Goal: Contribute content: Contribute content

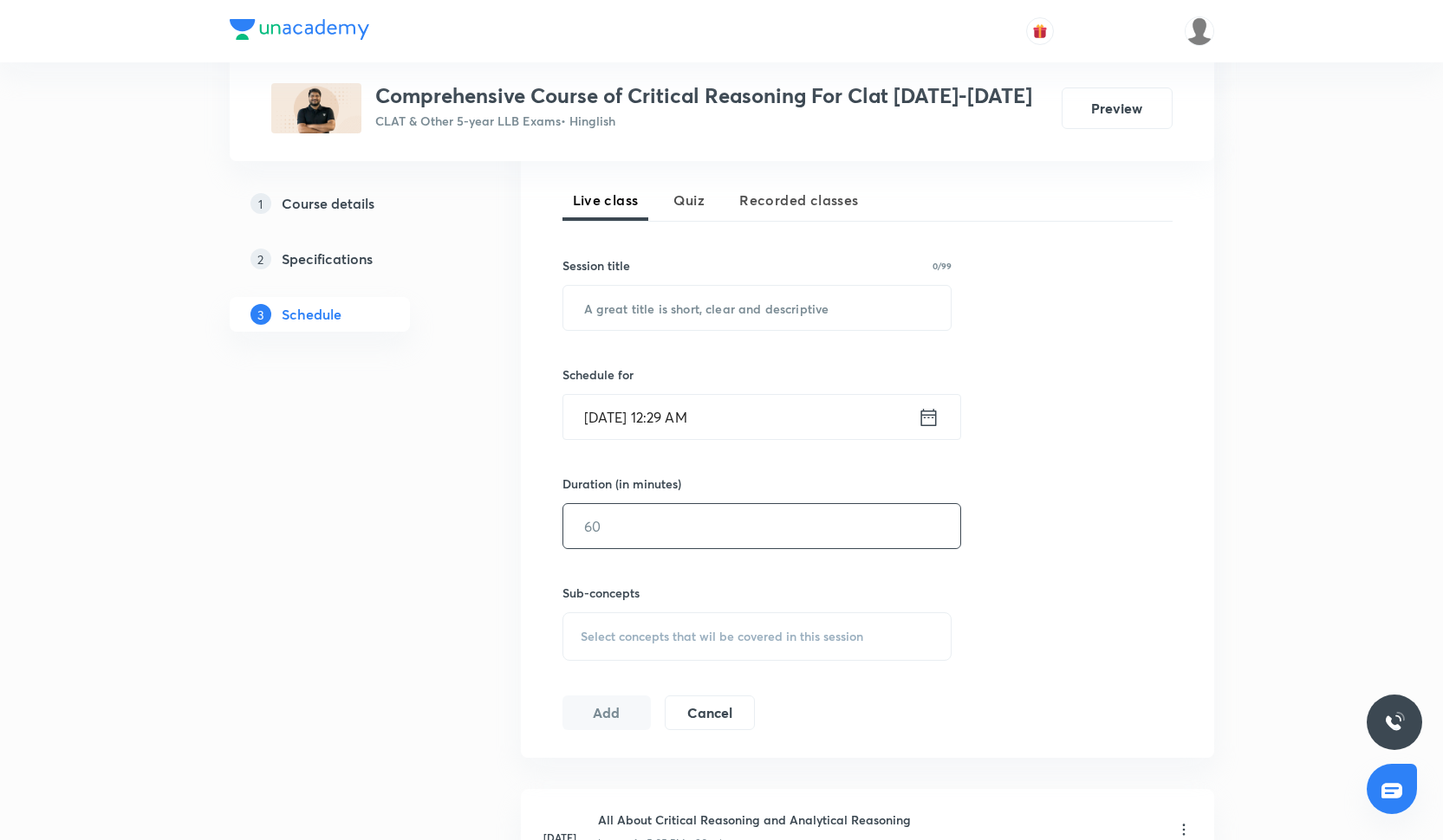
scroll to position [421, 0]
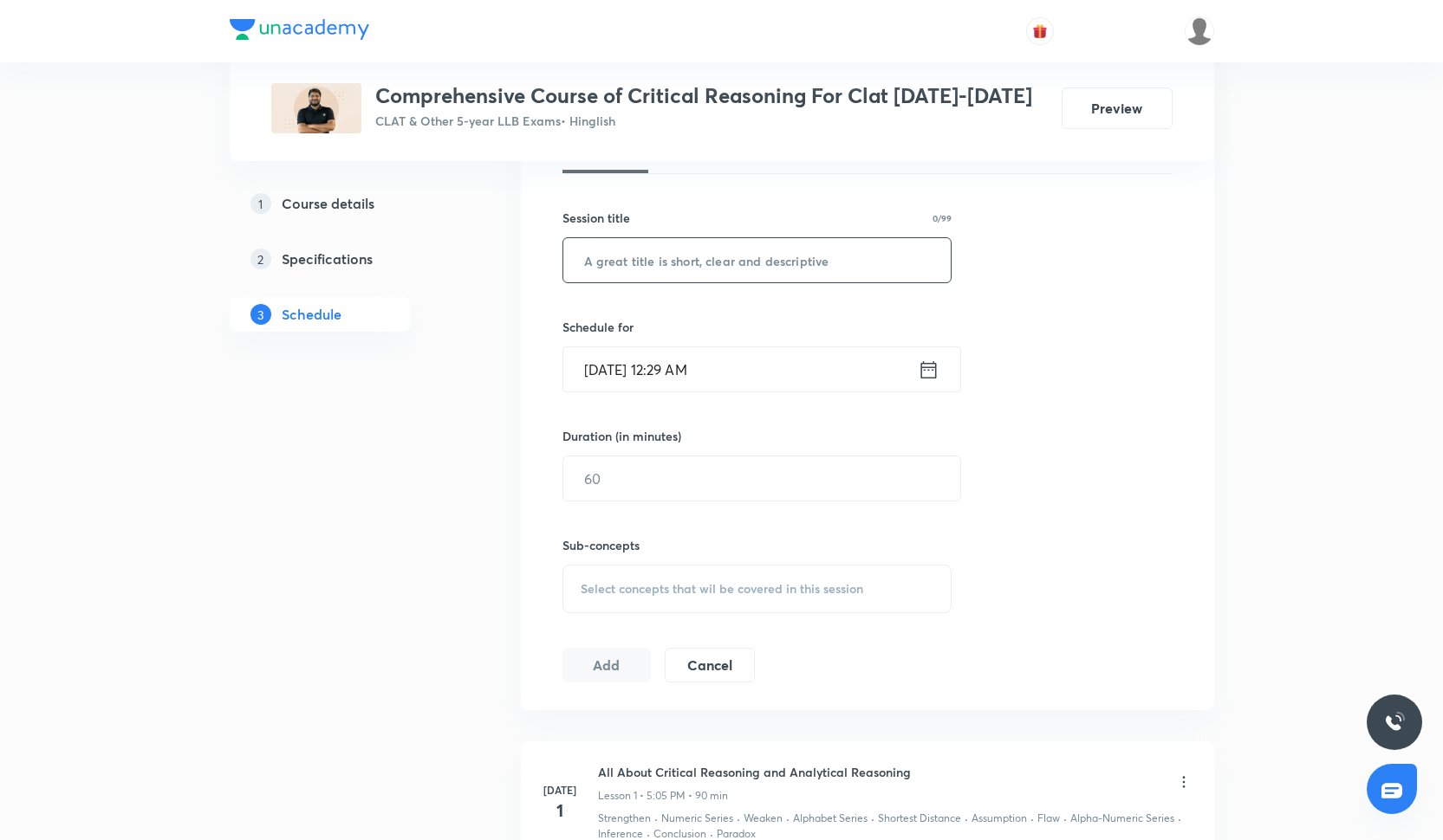
click at [597, 262] on input "text" at bounding box center [757, 260] width 388 height 45
paste input "statement and flaws and paradox-II"
type input "statement and flaws and paradox-II"
click at [693, 378] on input "Oct 6, 2025, 12:29 AM" at bounding box center [740, 369] width 354 height 45
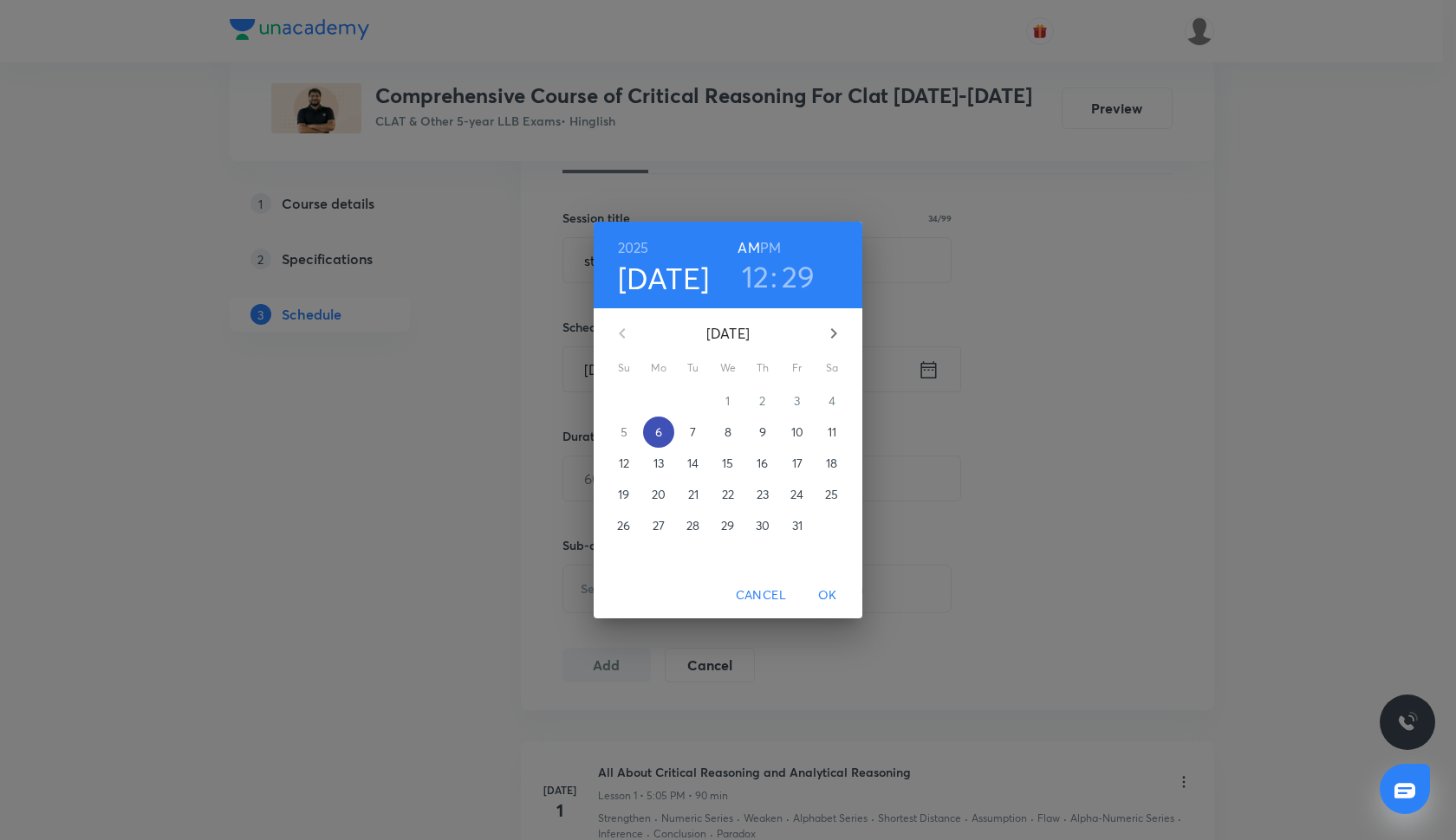
click at [663, 431] on span "6" at bounding box center [658, 431] width 31 height 17
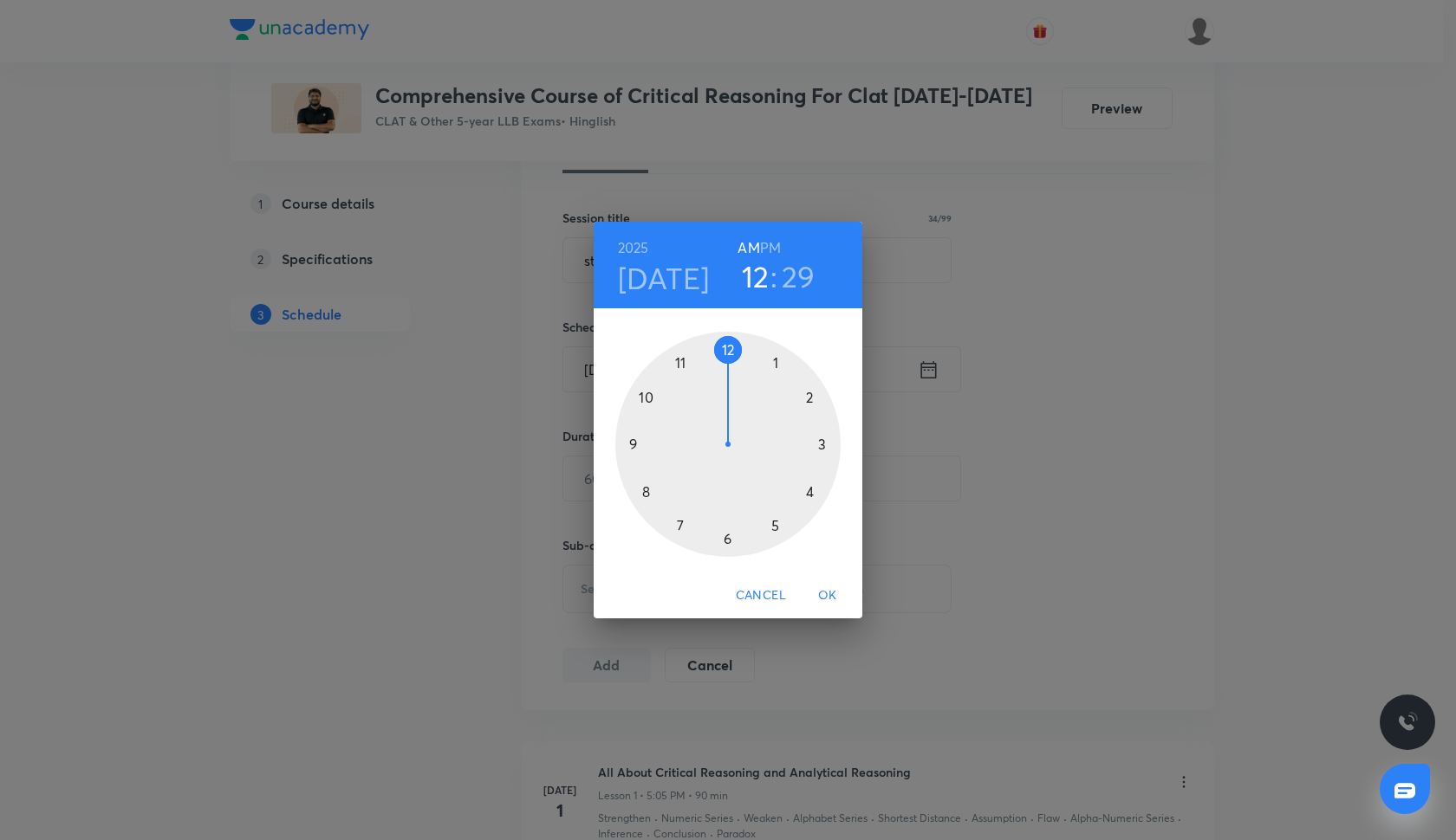
click at [772, 527] on div at bounding box center [728, 444] width 225 height 225
click at [725, 355] on div at bounding box center [728, 444] width 225 height 225
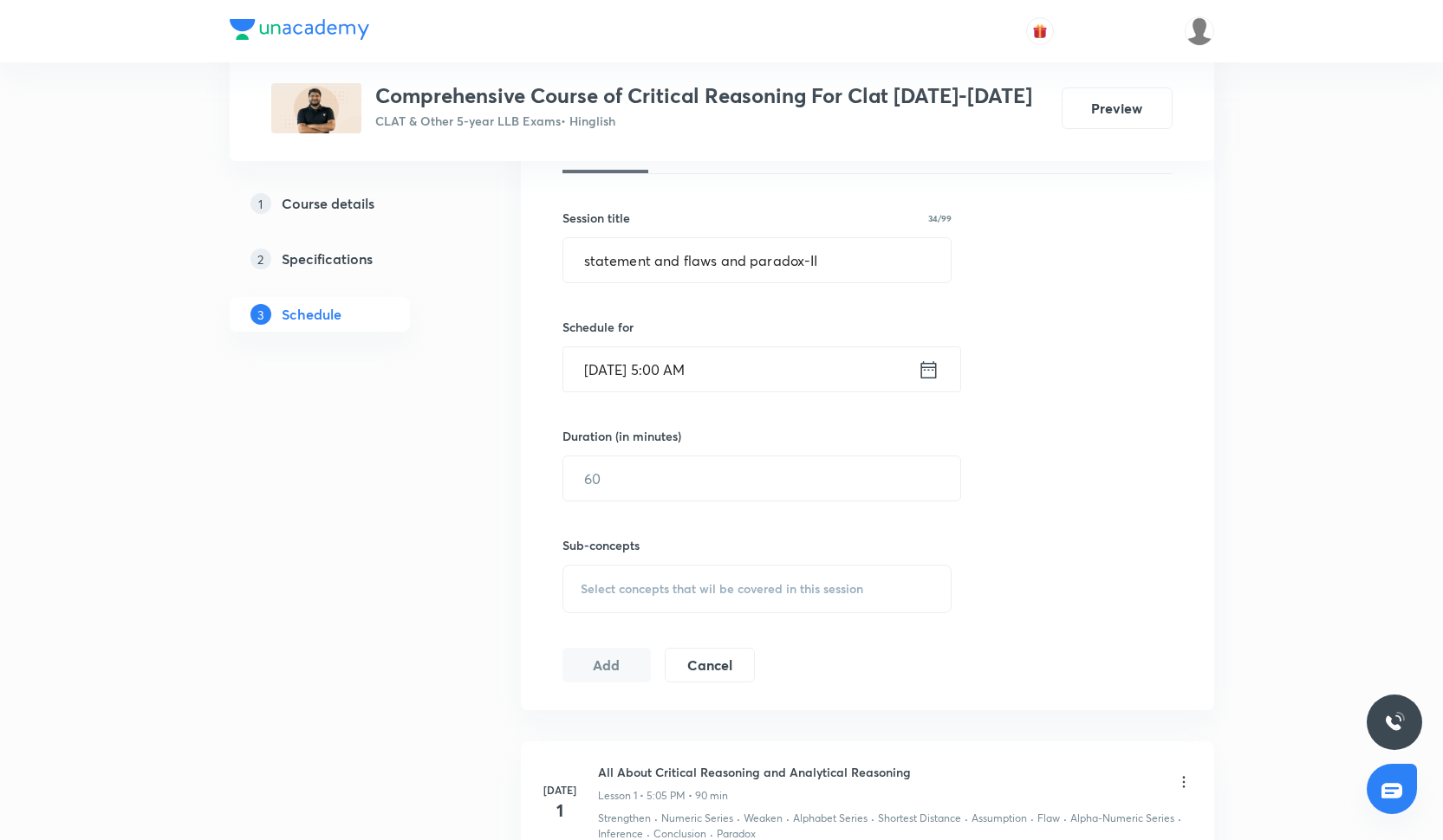
click at [718, 369] on input "Oct 6, 2025, 5:00 AM" at bounding box center [740, 369] width 354 height 45
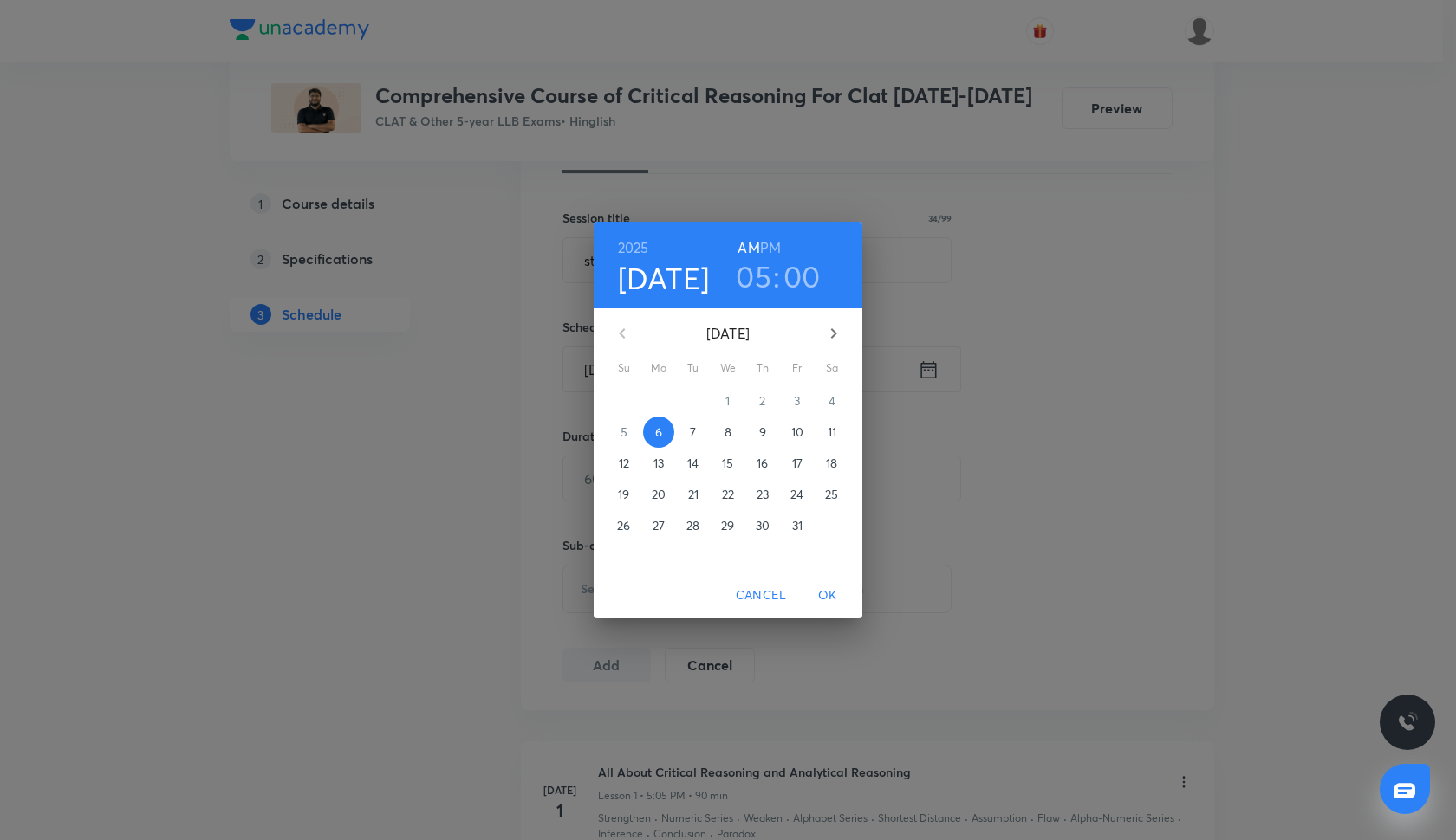
click at [774, 247] on h6 "PM" at bounding box center [770, 248] width 21 height 25
click at [822, 594] on span "OK" at bounding box center [828, 595] width 42 height 22
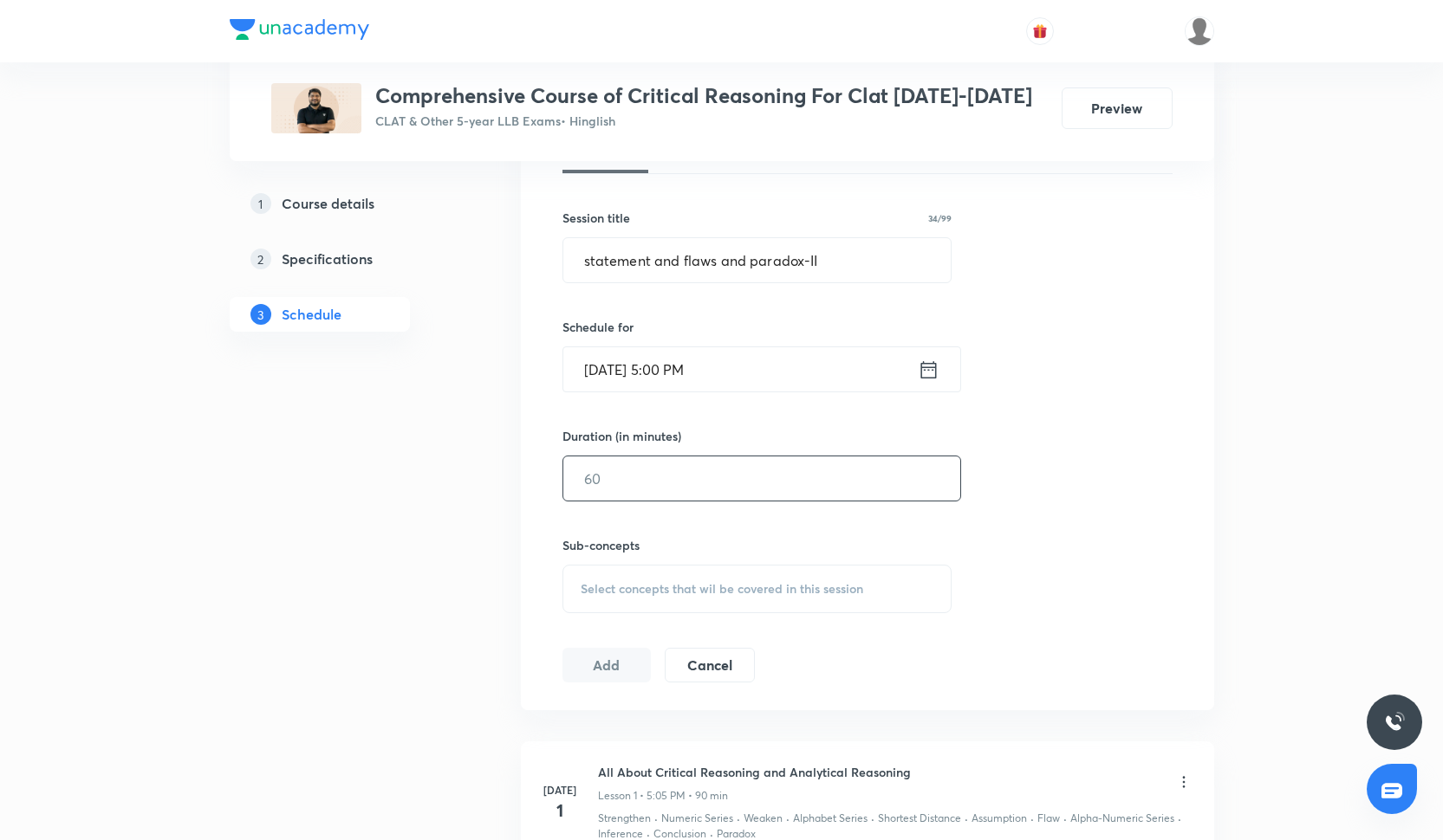
click at [627, 481] on input "text" at bounding box center [762, 479] width 397 height 45
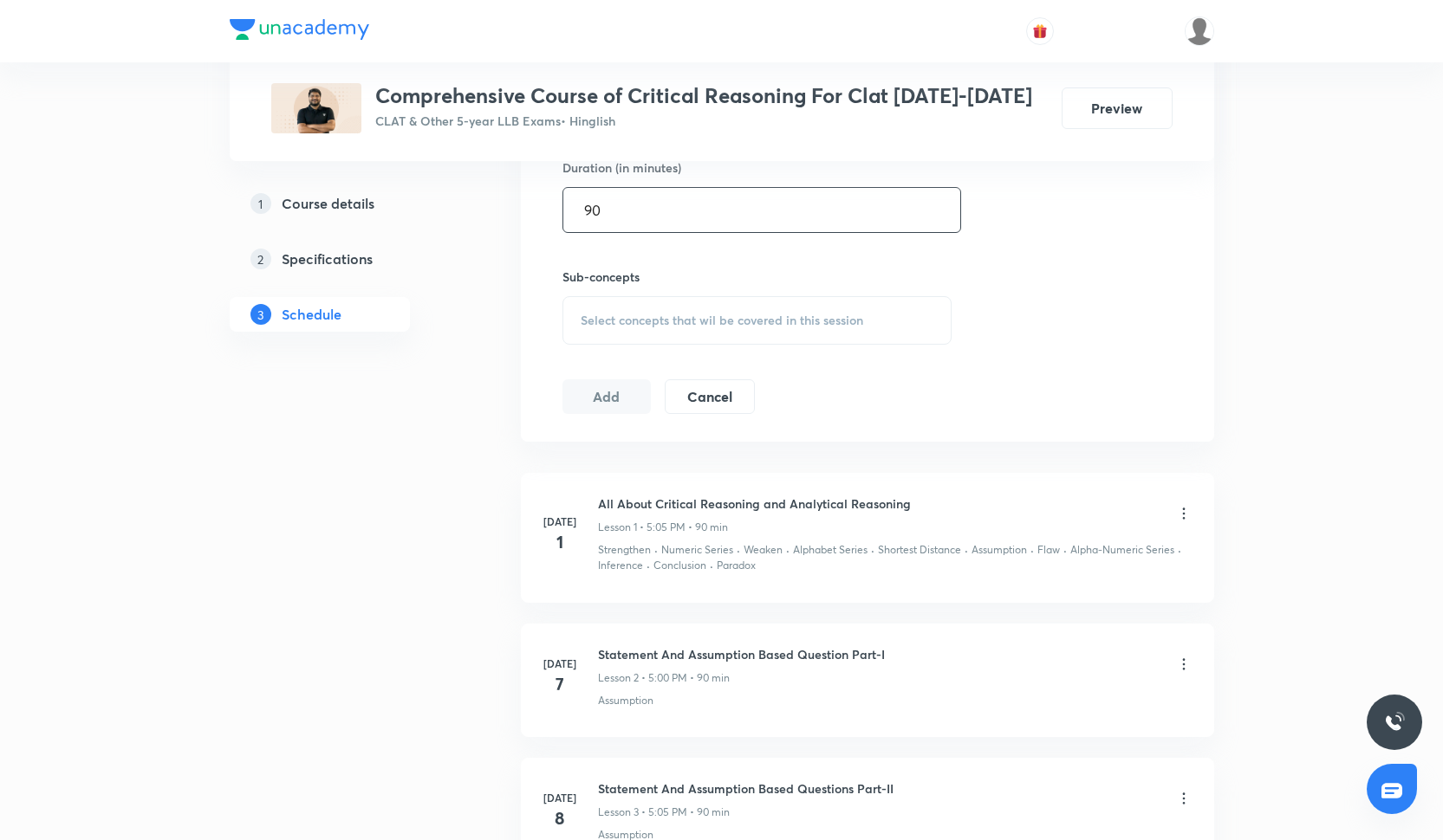
scroll to position [695, 0]
type input "90"
click at [605, 323] on div "Select concepts that wil be covered in this session" at bounding box center [757, 314] width 390 height 48
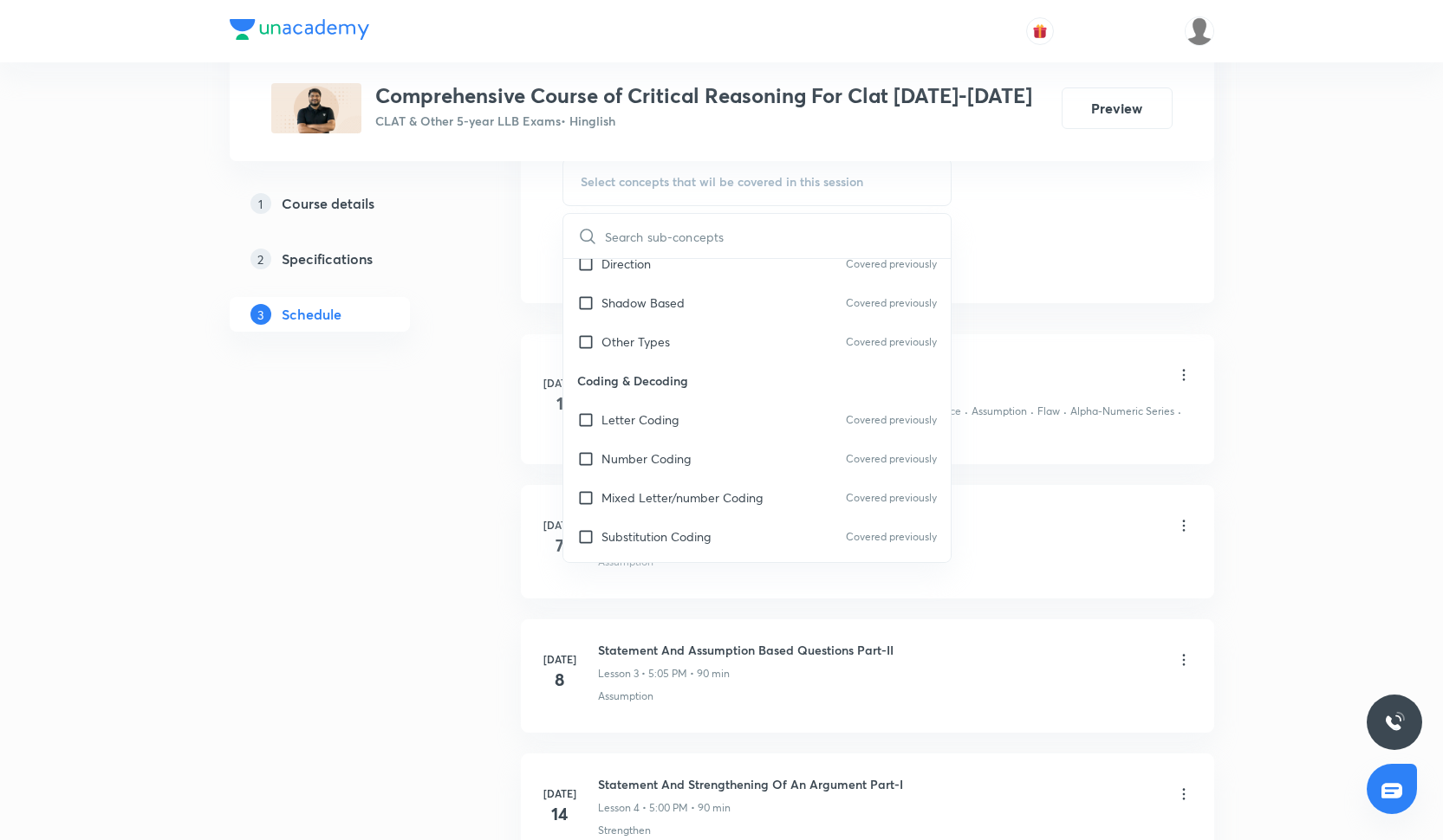
scroll to position [290, 0]
click at [657, 432] on div "Letter Coding Covered previously" at bounding box center [757, 417] width 388 height 39
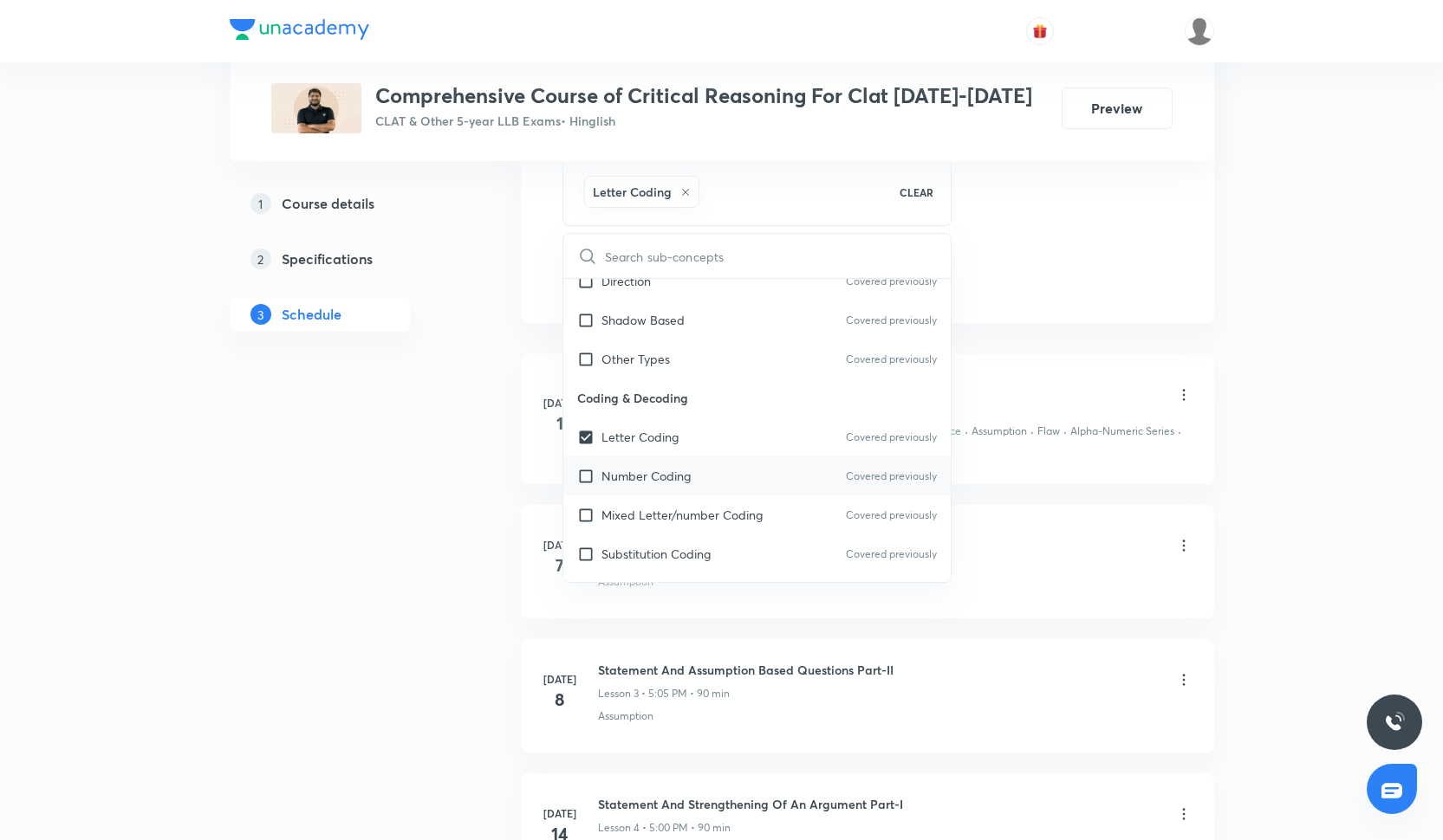
click at [657, 476] on p "Number Coding" at bounding box center [646, 476] width 89 height 18
checkbox input "true"
click at [658, 503] on div "Mixed Letter/number Coding Covered previously" at bounding box center [757, 514] width 388 height 39
checkbox input "true"
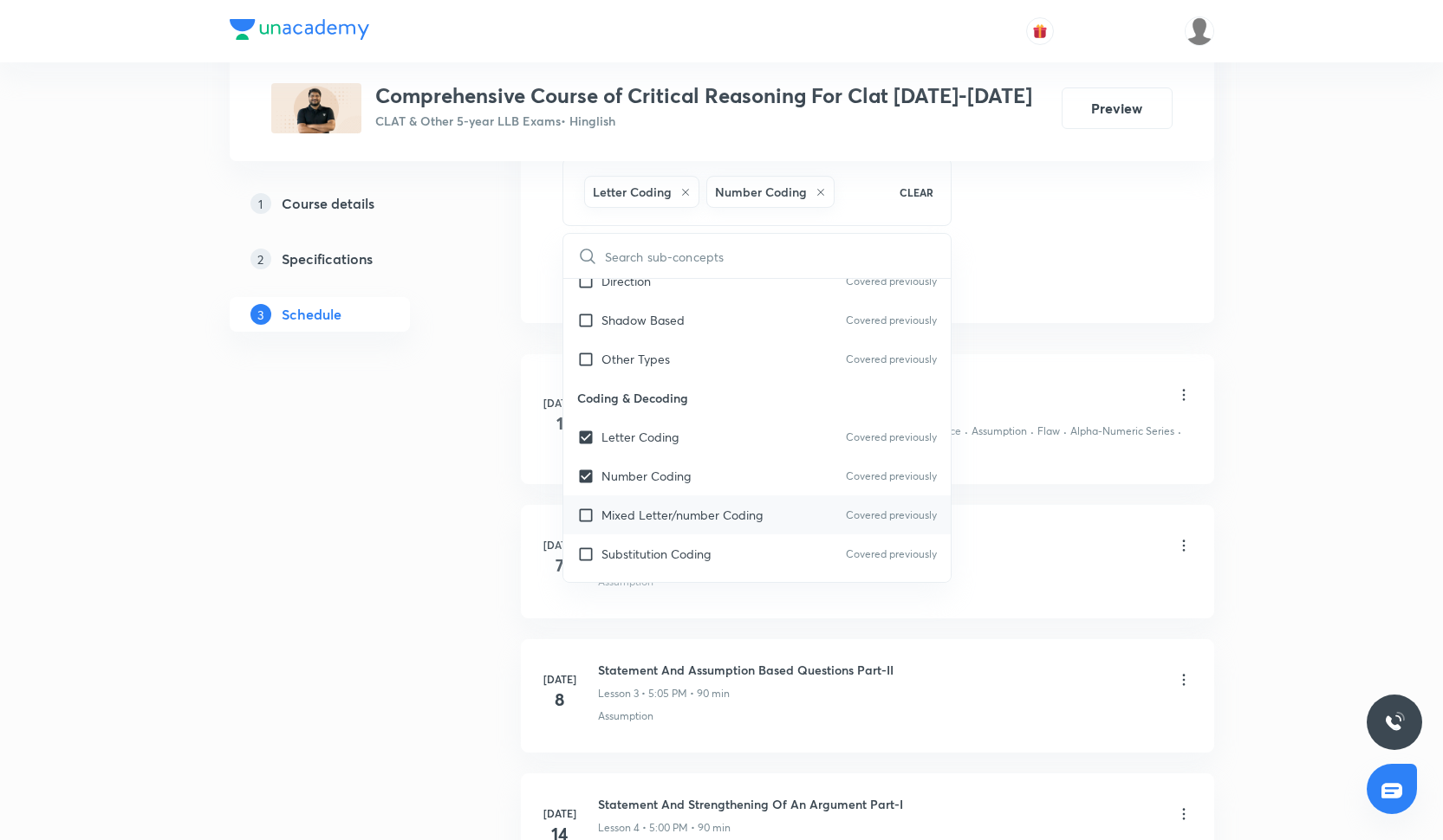
checkbox input "true"
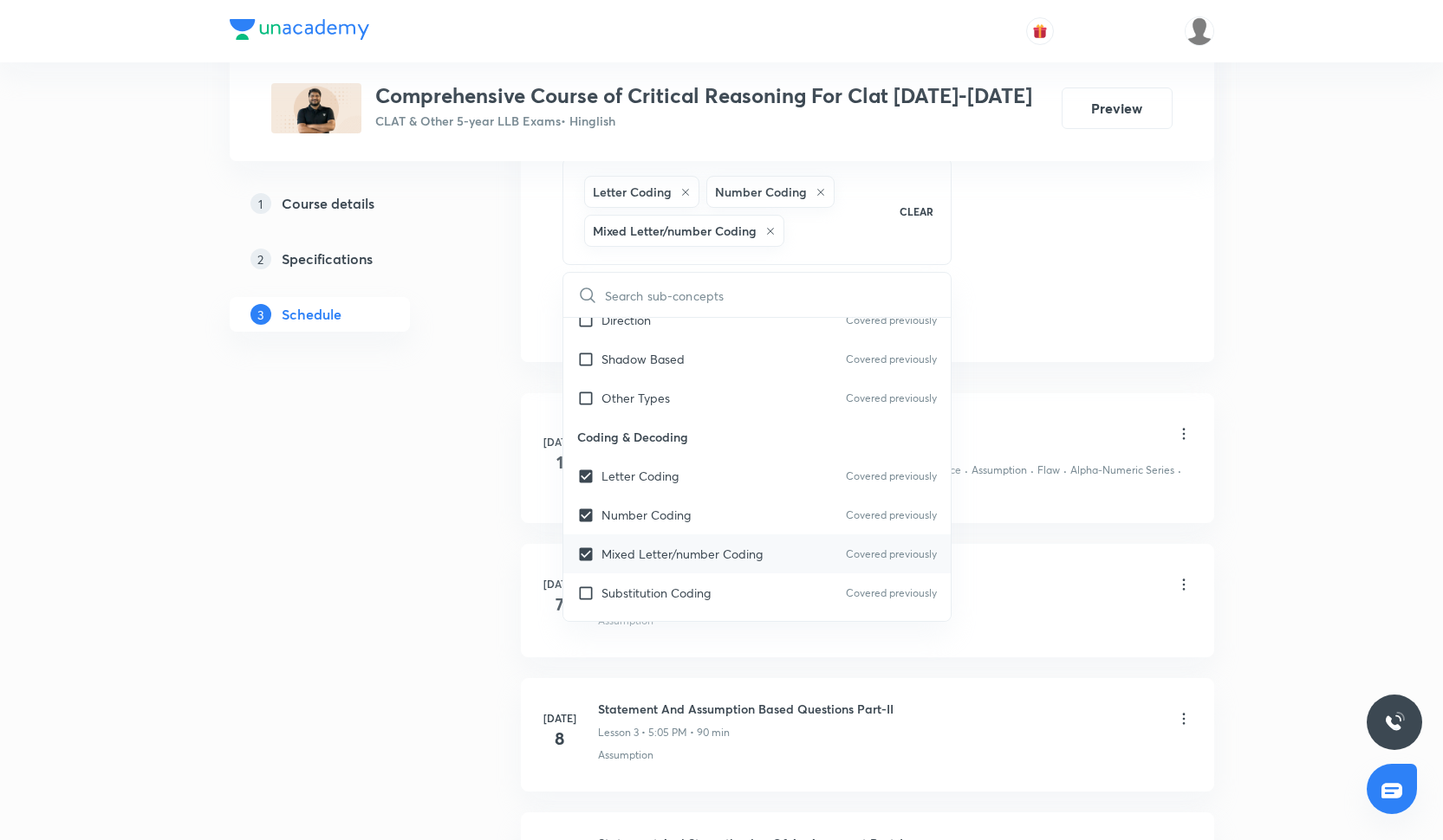
click at [662, 561] on p "Mixed Letter/number Coding" at bounding box center [682, 554] width 161 height 18
checkbox input "true"
checkbox input "false"
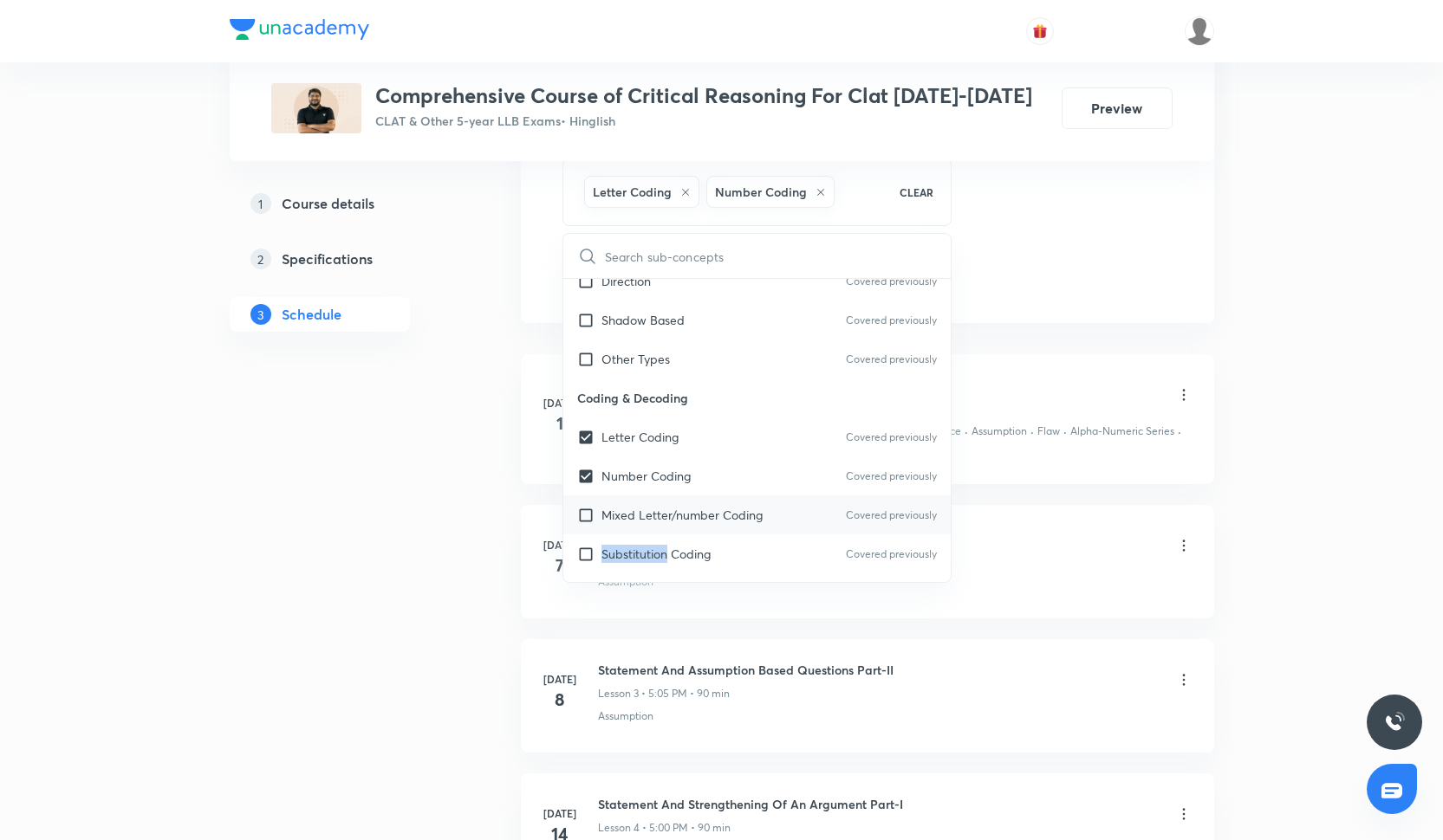
click at [662, 561] on p "Substitution Coding" at bounding box center [656, 554] width 109 height 18
checkbox input "true"
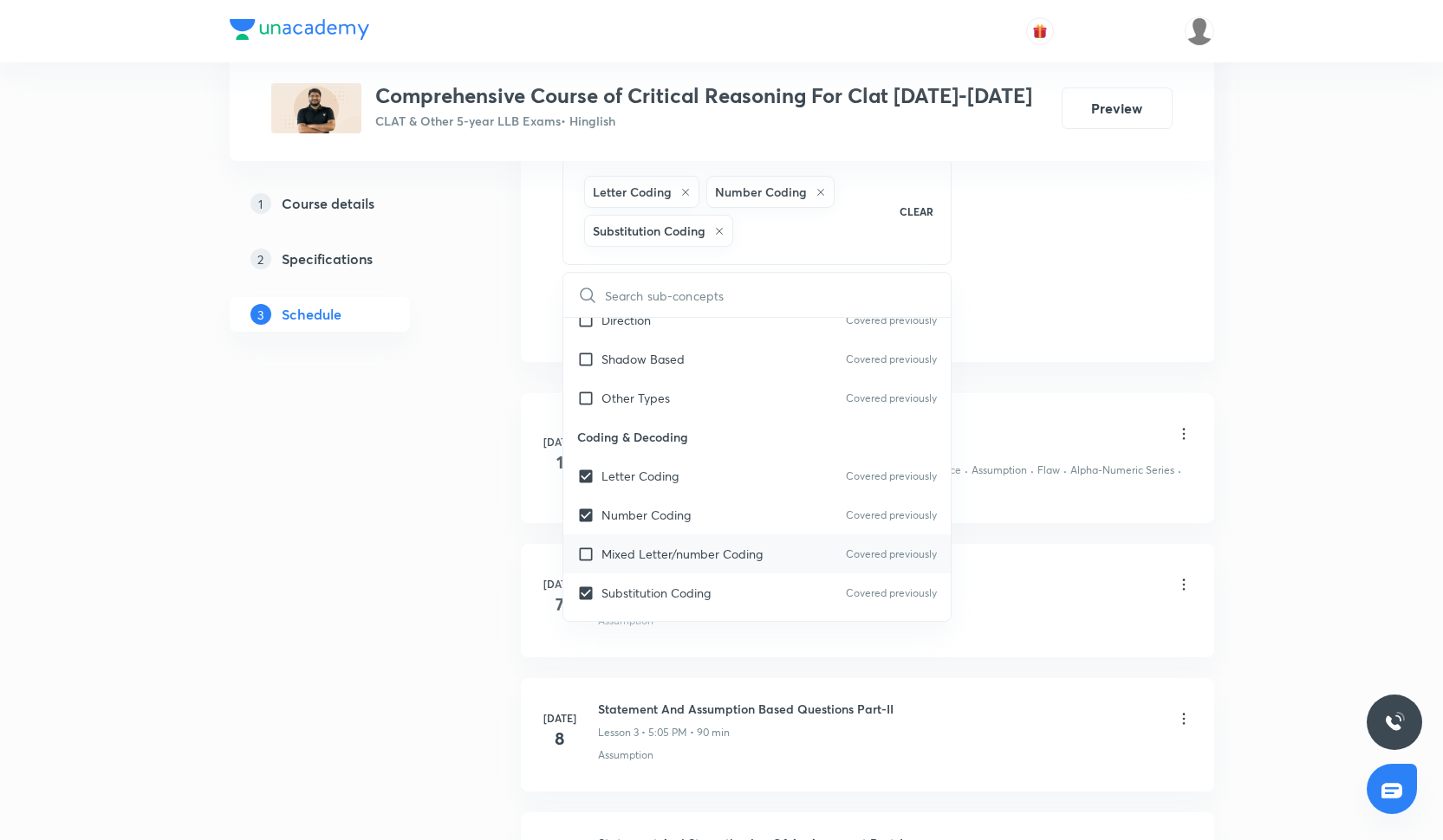
click at [661, 547] on p "Mixed Letter/number Coding" at bounding box center [682, 554] width 161 height 18
checkbox input "true"
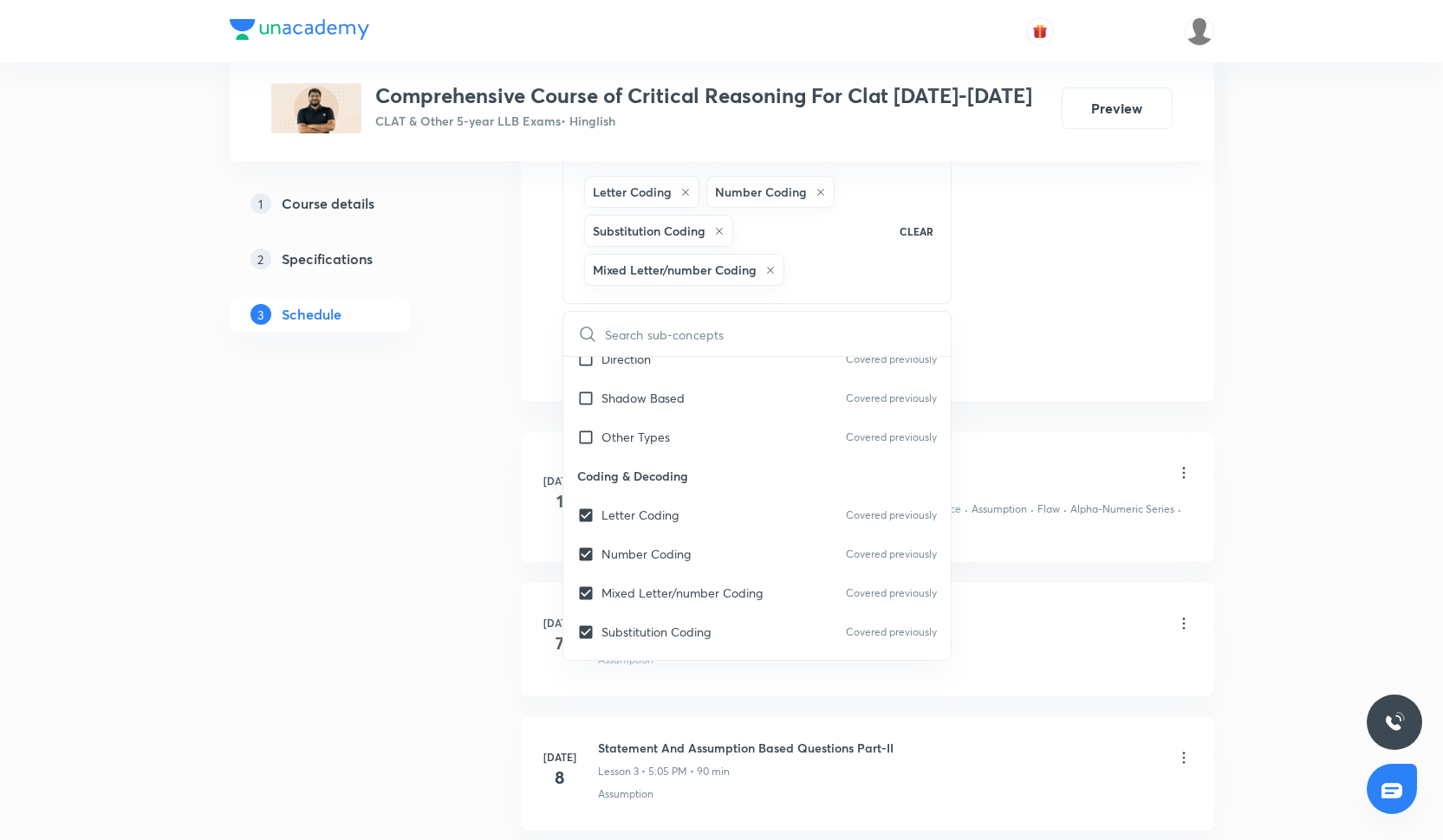
click at [998, 321] on div "Session 23 Live class Quiz Recorded classes Session title 34/99 statement and f…" at bounding box center [868, 29] width 610 height 689
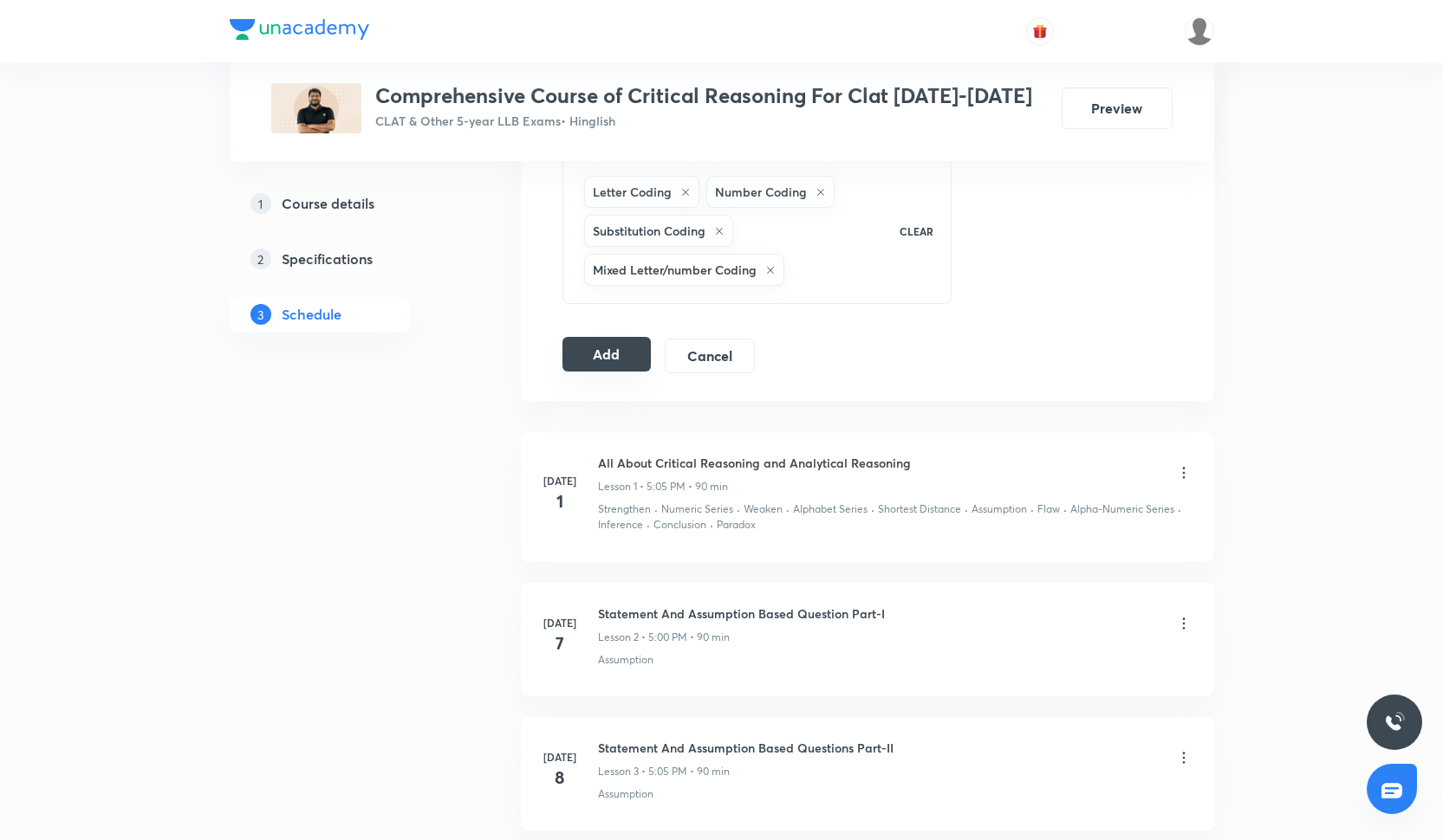
click at [620, 356] on button "Add" at bounding box center [607, 354] width 89 height 35
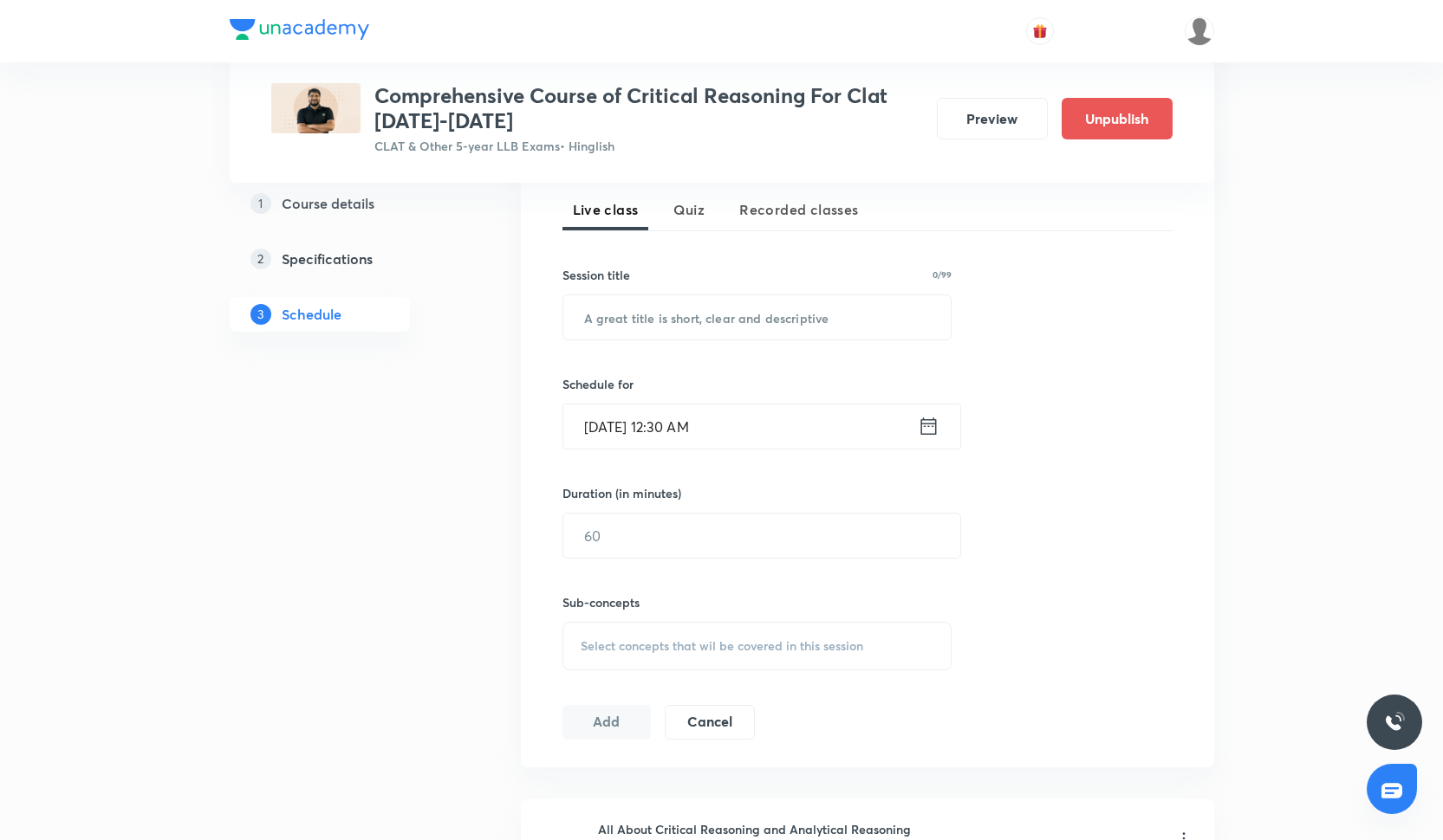
scroll to position [256, 0]
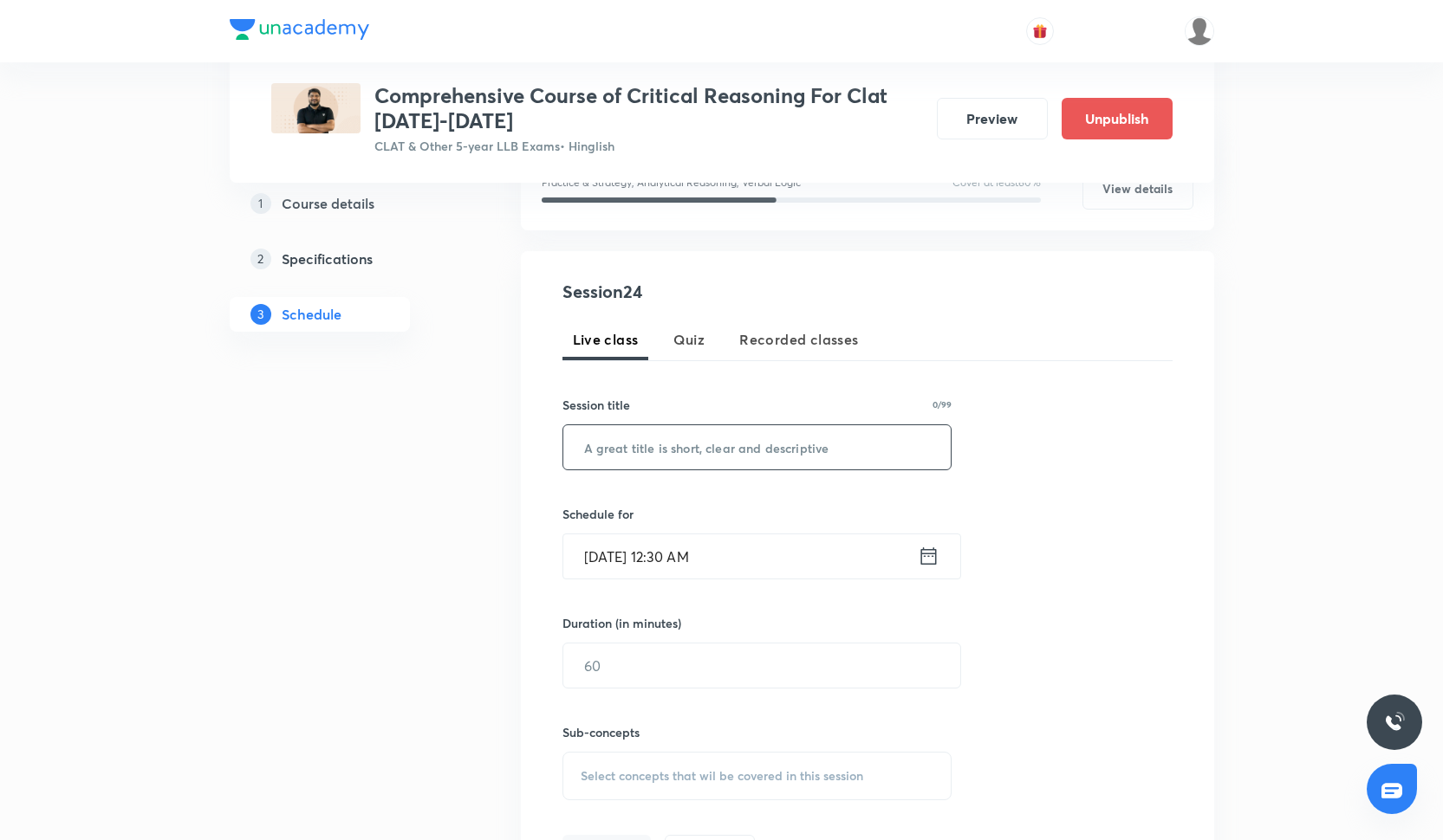
click at [653, 455] on input "text" at bounding box center [757, 447] width 388 height 45
paste input "statement and flaws and paradox-III"
click at [588, 447] on input "statement and flaws and paradox-III" at bounding box center [757, 447] width 388 height 45
type input "Statement and flaws and paradox-III"
click at [655, 581] on div "Session 24 Live class Quiz Recorded classes Session title 35/99 Statement and f…" at bounding box center [868, 573] width 610 height 591
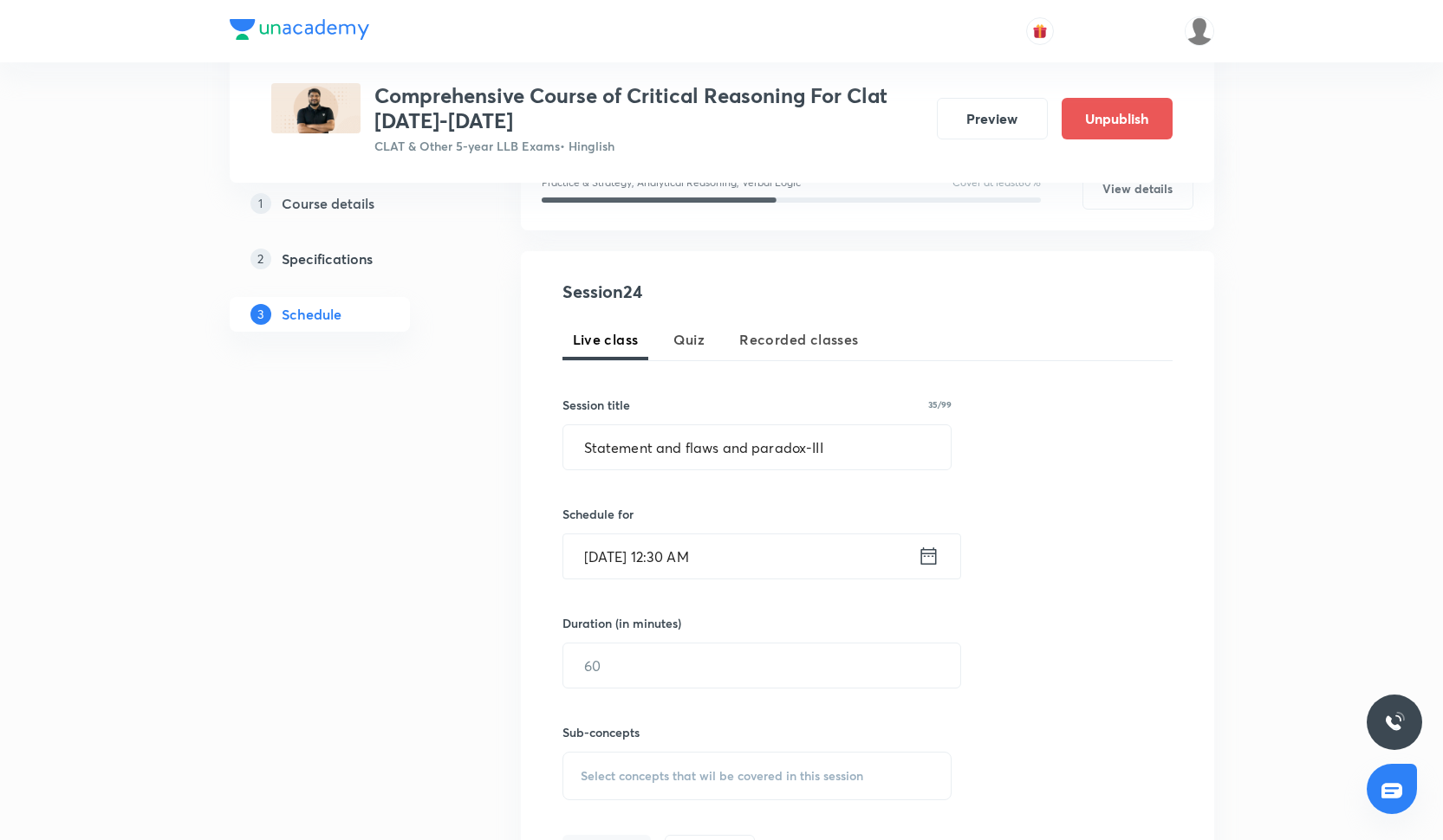
click at [656, 568] on input "Oct 6, 2025, 12:30 AM" at bounding box center [740, 556] width 354 height 45
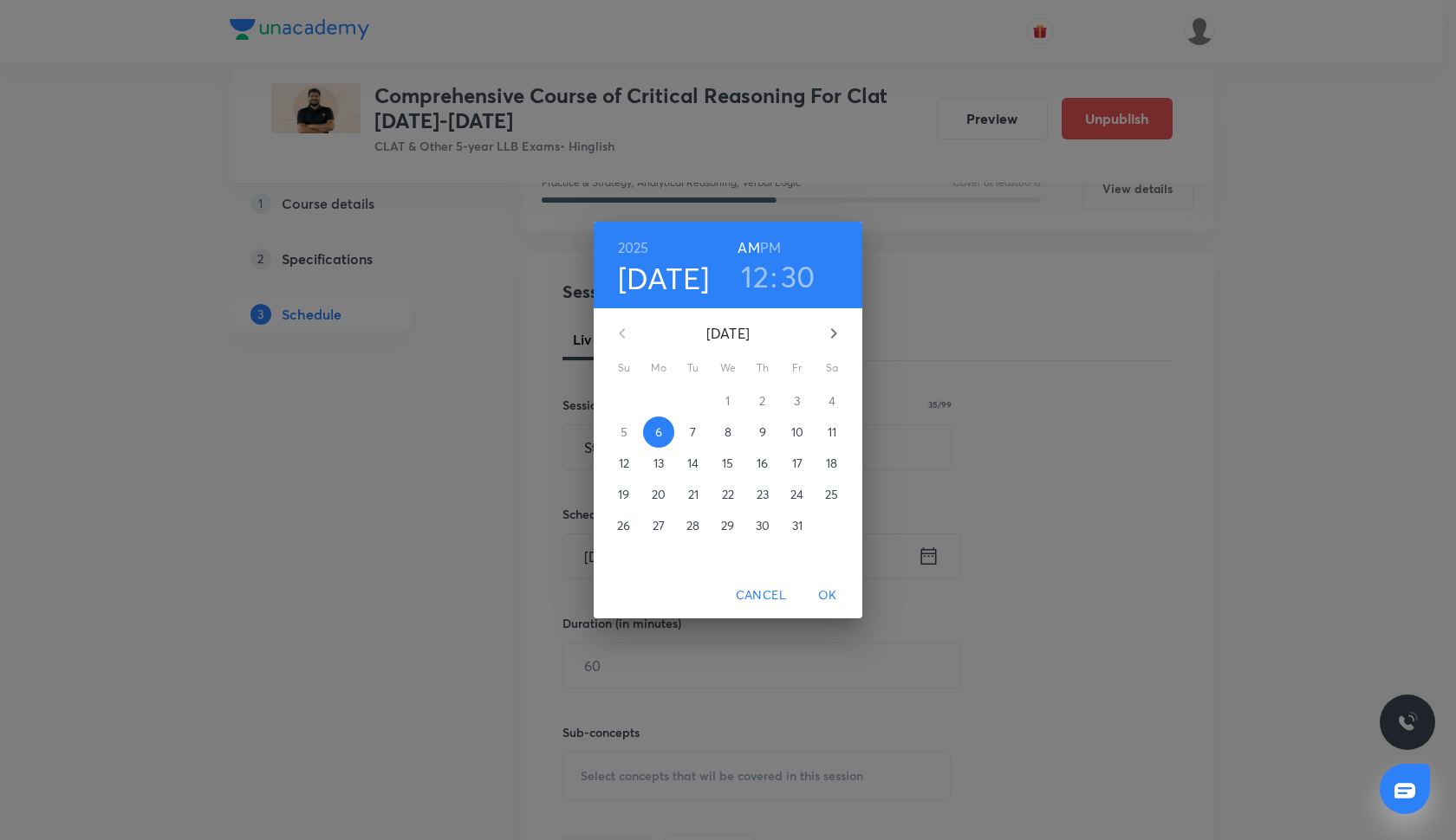
click at [565, 1] on div at bounding box center [728, 1] width 1456 height 2
click at [838, 435] on span "11" at bounding box center [832, 431] width 31 height 17
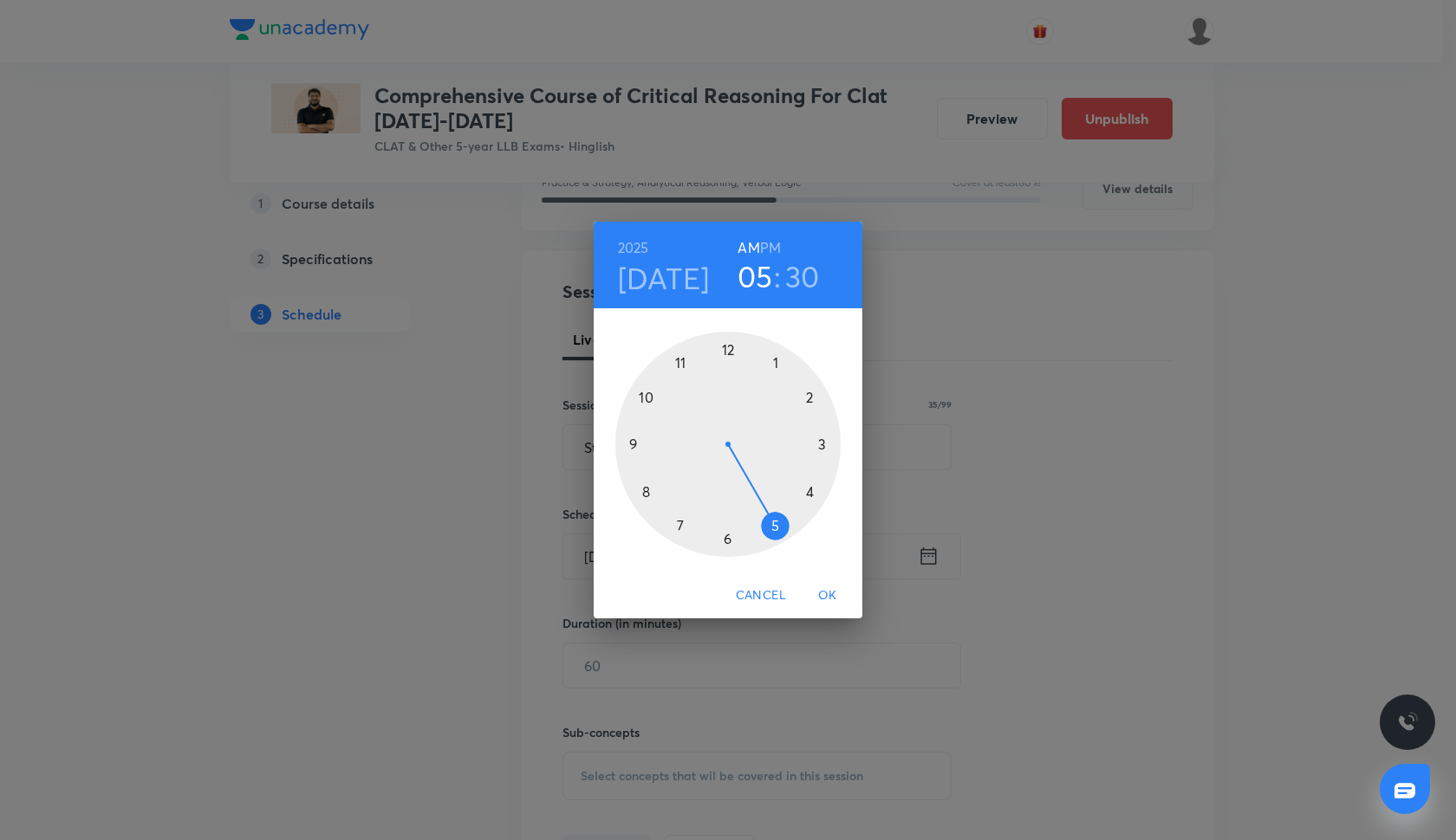
drag, startPoint x: 727, startPoint y: 345, endPoint x: 775, endPoint y: 530, distance: 191.1
click at [777, 531] on div at bounding box center [728, 444] width 225 height 225
click at [728, 351] on div at bounding box center [728, 444] width 225 height 225
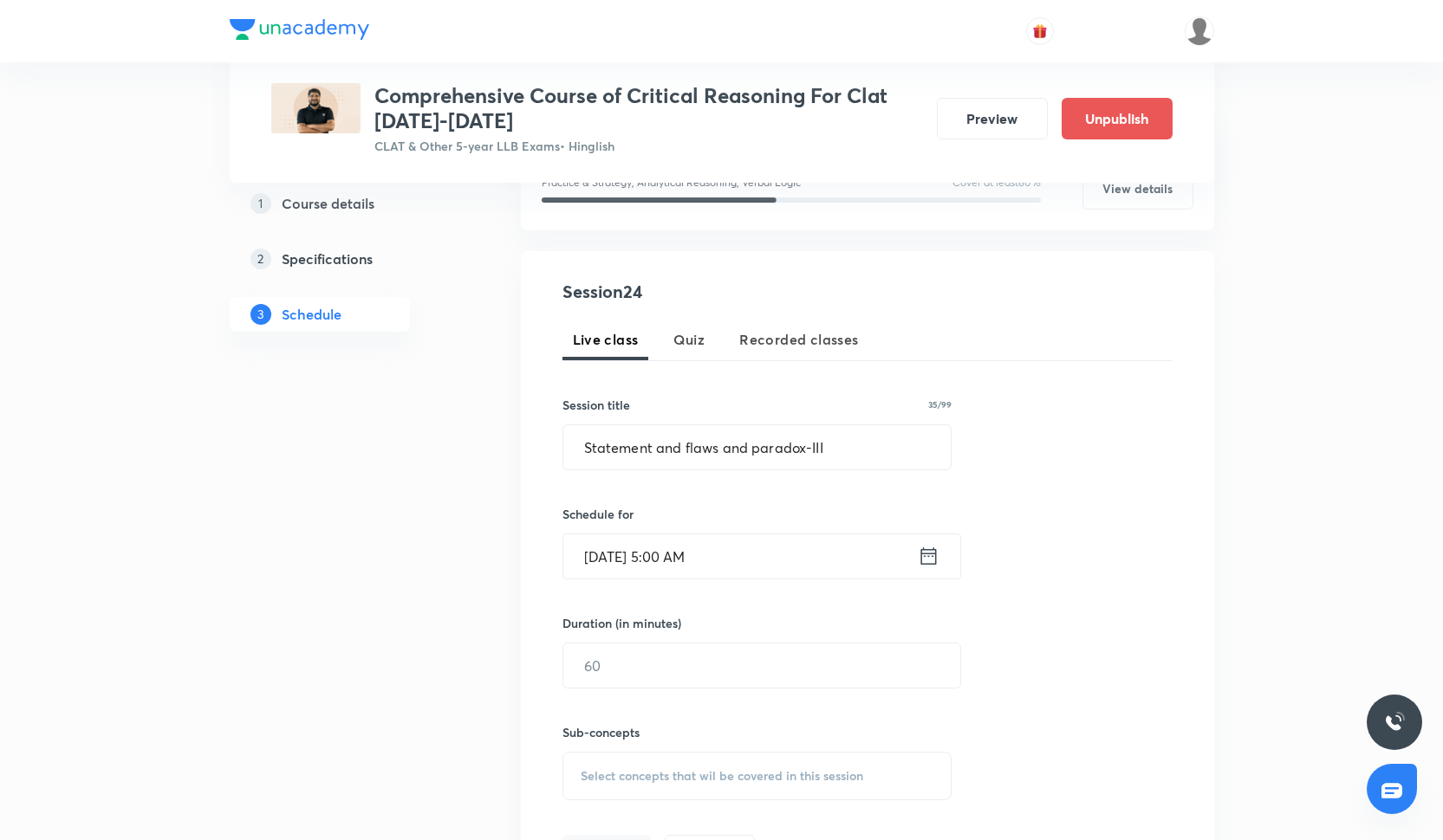
click at [705, 565] on input "Oct 11, 2025, 5:00 AM" at bounding box center [740, 556] width 354 height 45
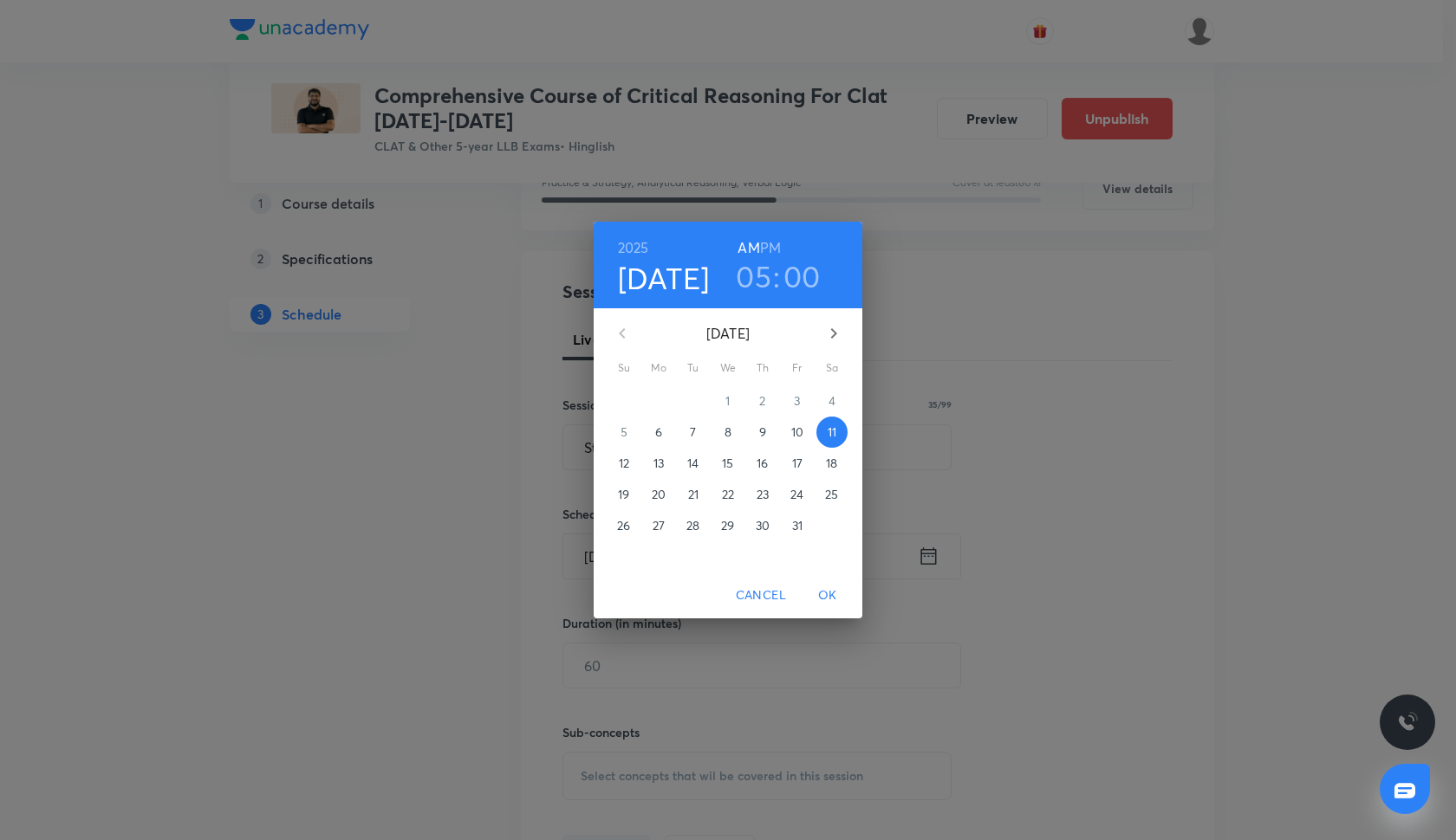
click at [766, 245] on h6 "PM" at bounding box center [770, 248] width 21 height 25
click at [833, 597] on span "OK" at bounding box center [828, 595] width 42 height 22
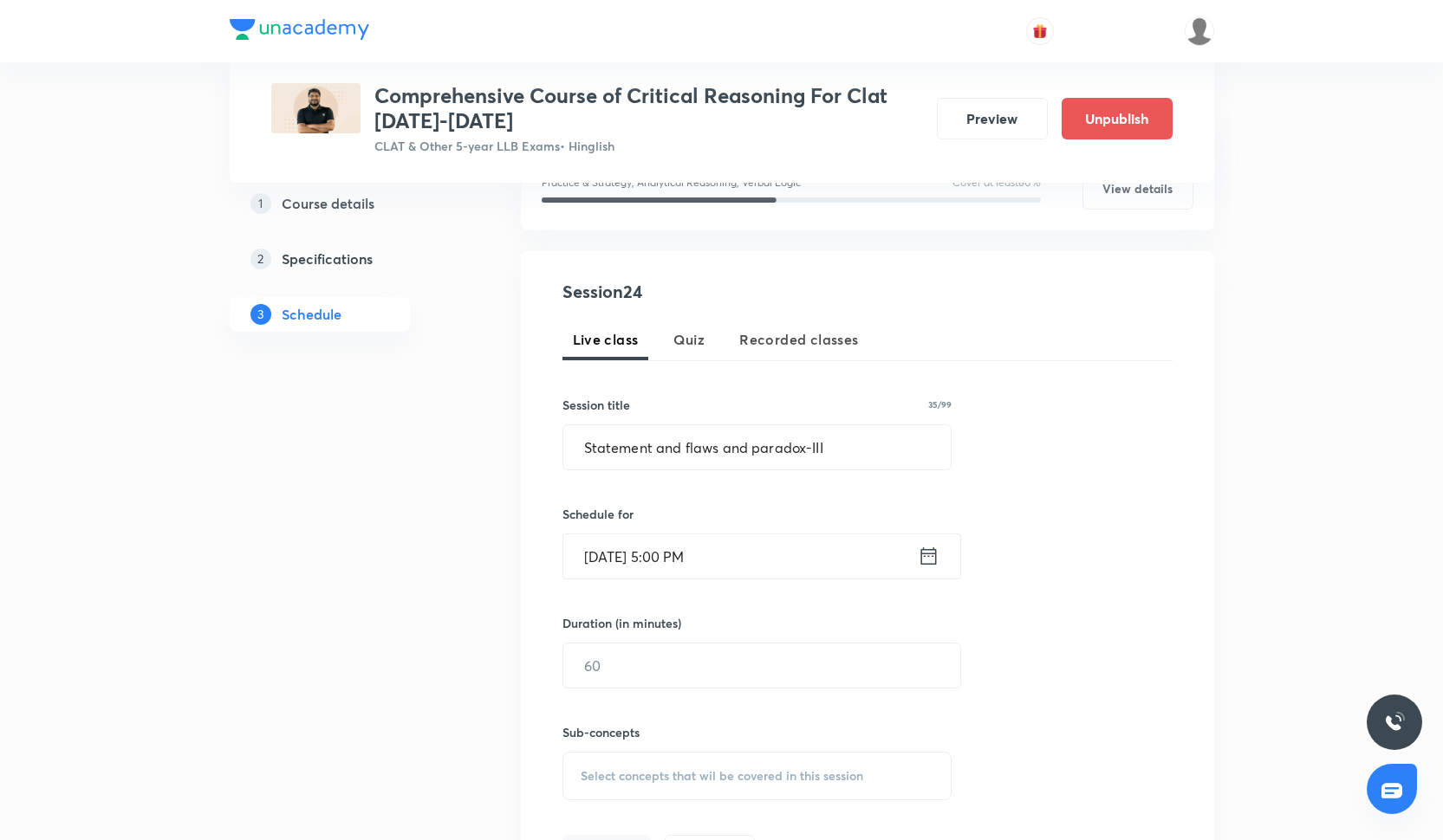
click at [767, 638] on div "Duration (in minutes) ​" at bounding box center [720, 652] width 316 height 75
click at [766, 668] on input "text" at bounding box center [762, 665] width 397 height 45
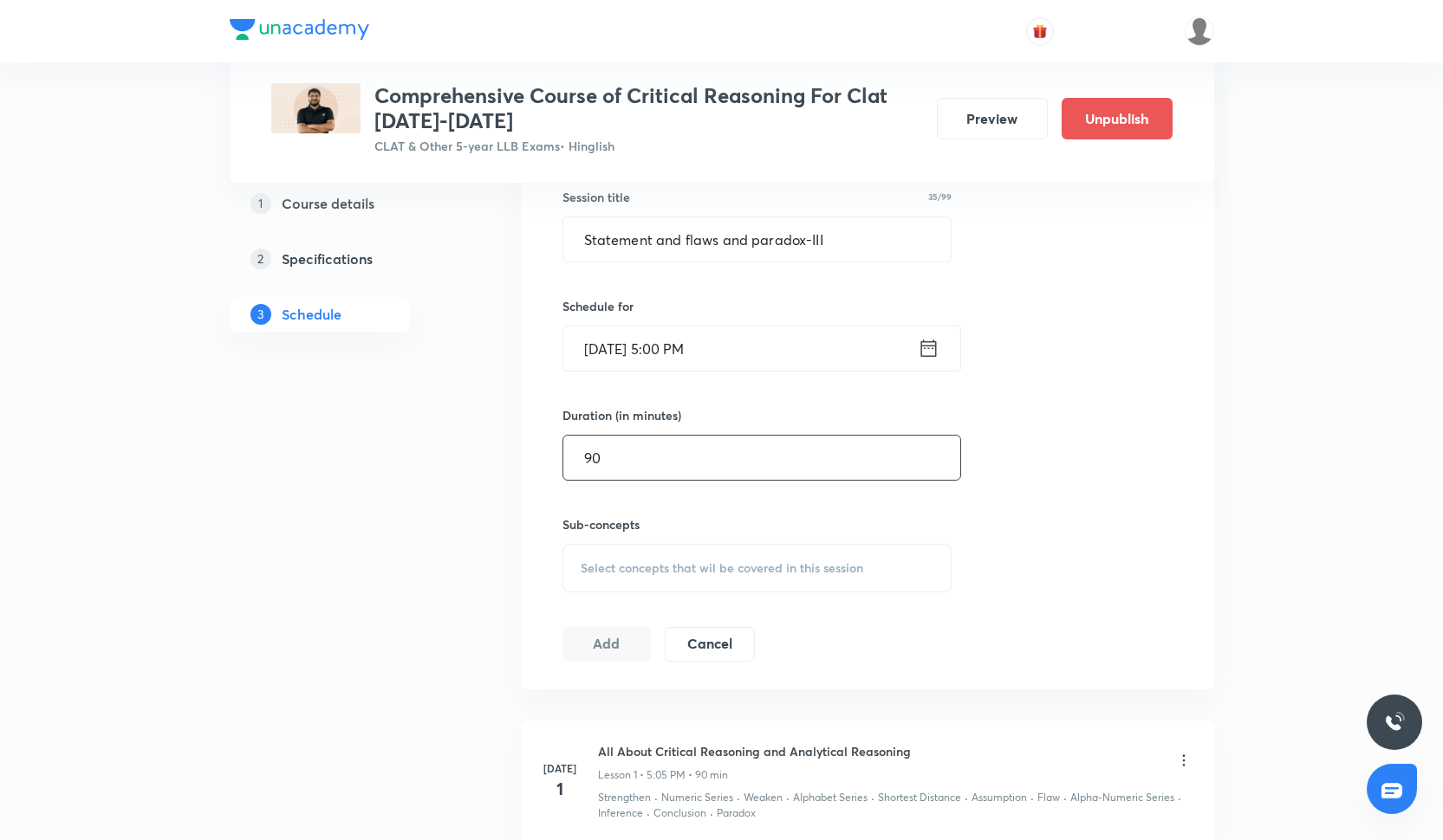
scroll to position [542, 0]
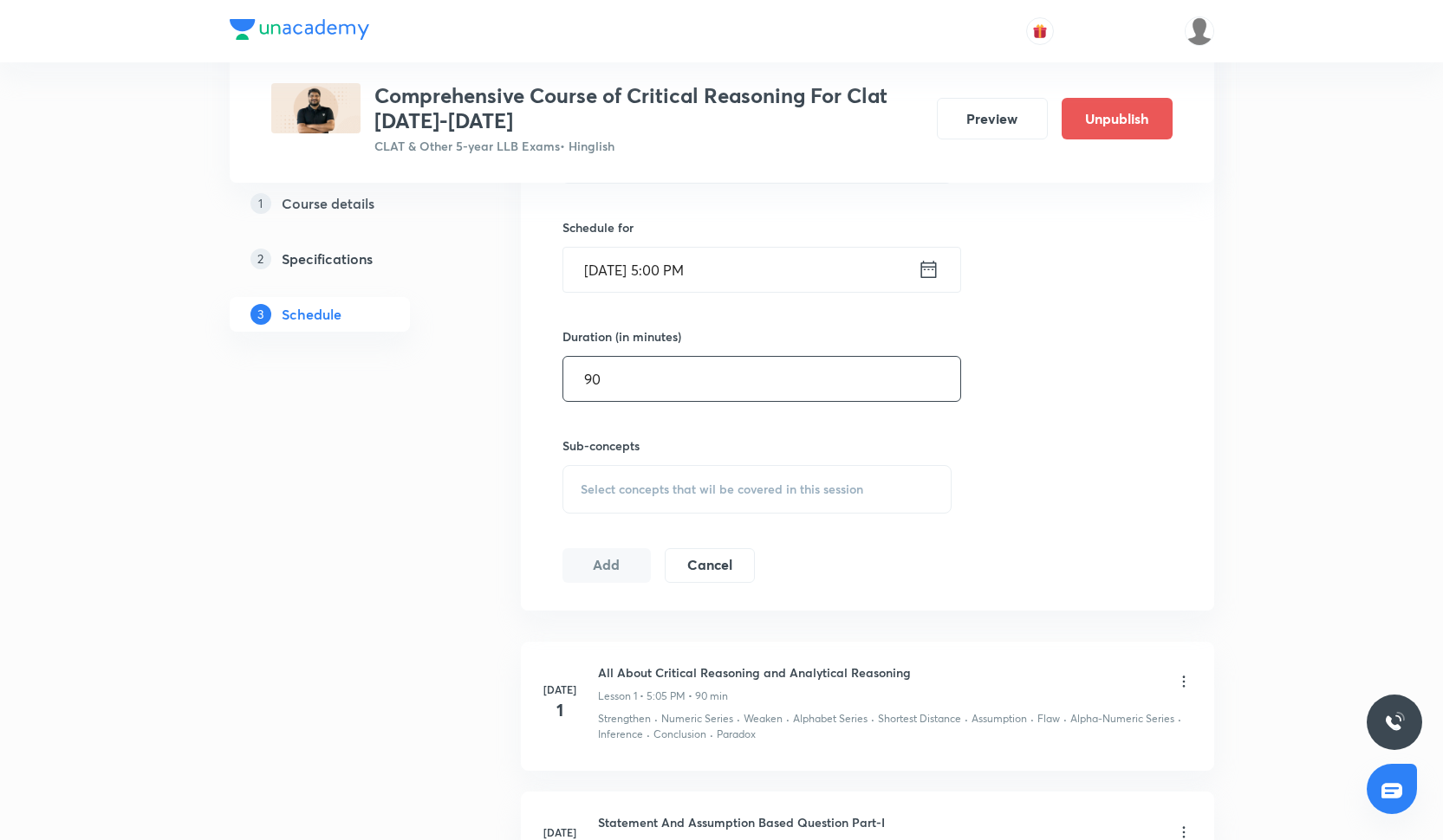
type input "90"
click at [680, 450] on h6 "Sub-concepts" at bounding box center [757, 446] width 390 height 18
click at [680, 483] on span "Select concepts that wil be covered in this session" at bounding box center [722, 489] width 282 height 14
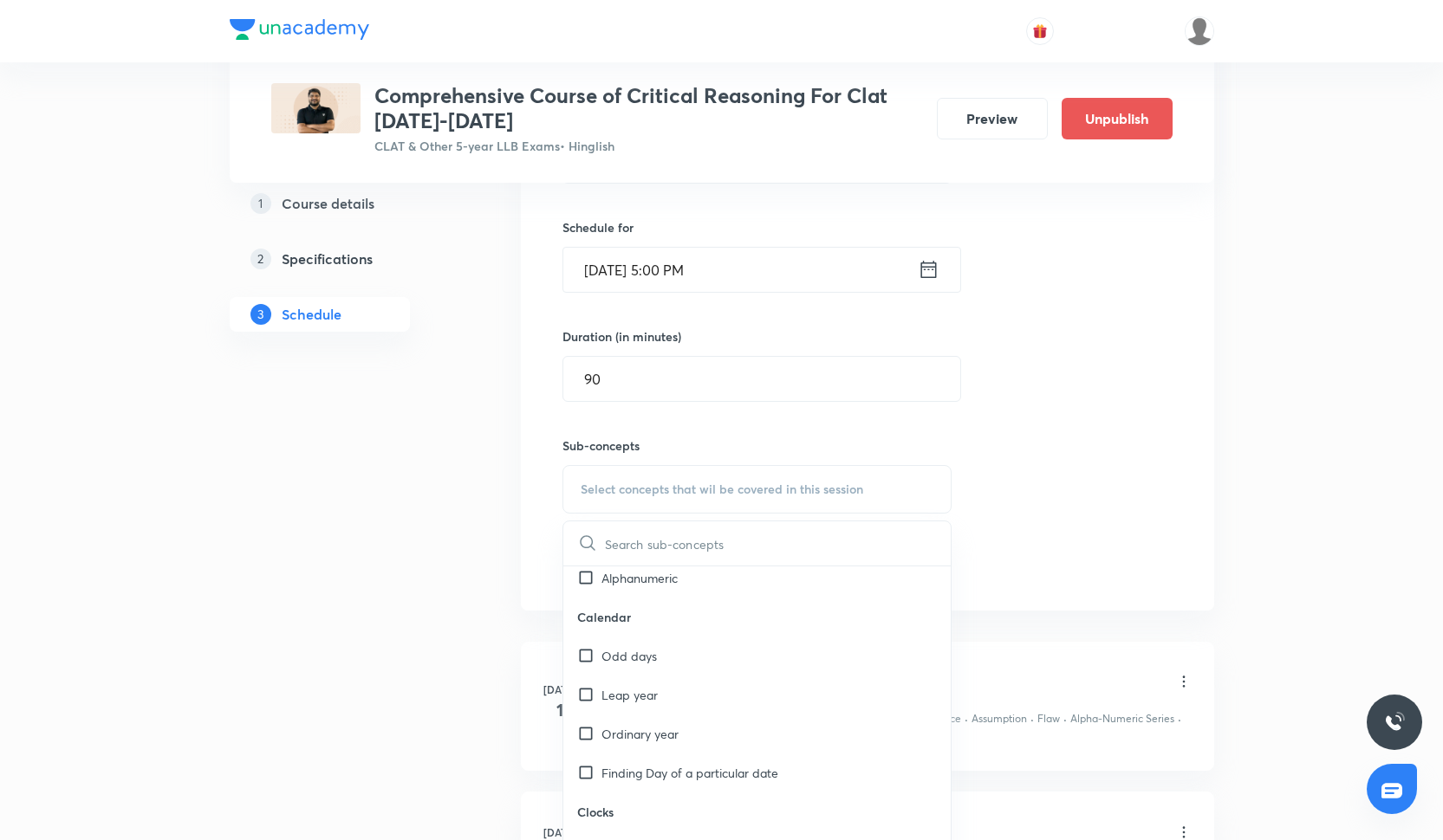
scroll to position [1139, 0]
click at [703, 686] on div "Leap year" at bounding box center [757, 693] width 388 height 39
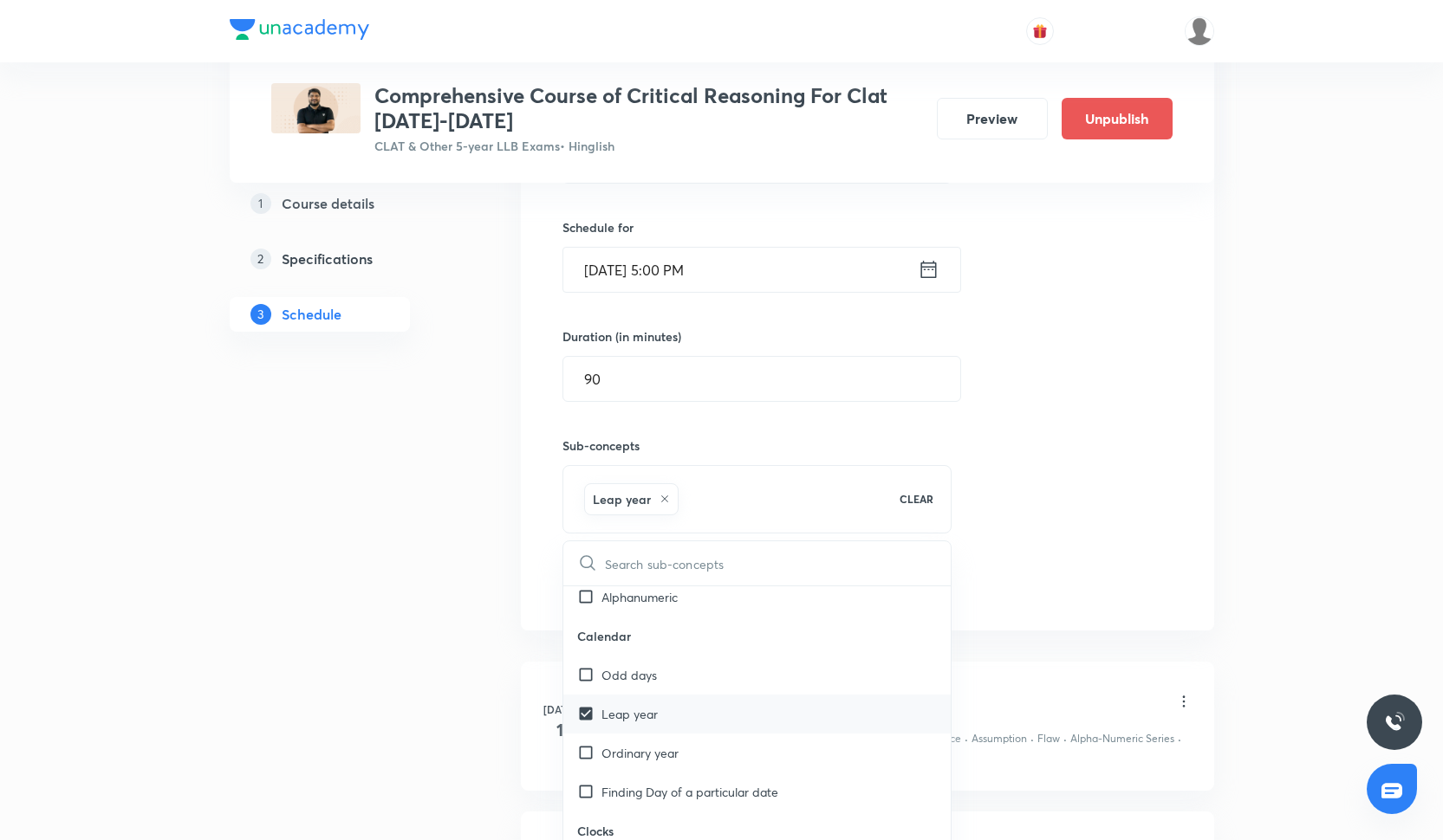
checkbox input "true"
click at [703, 685] on div "Odd days" at bounding box center [757, 674] width 388 height 39
checkbox input "true"
click at [703, 757] on div "Ordinary year" at bounding box center [757, 753] width 388 height 39
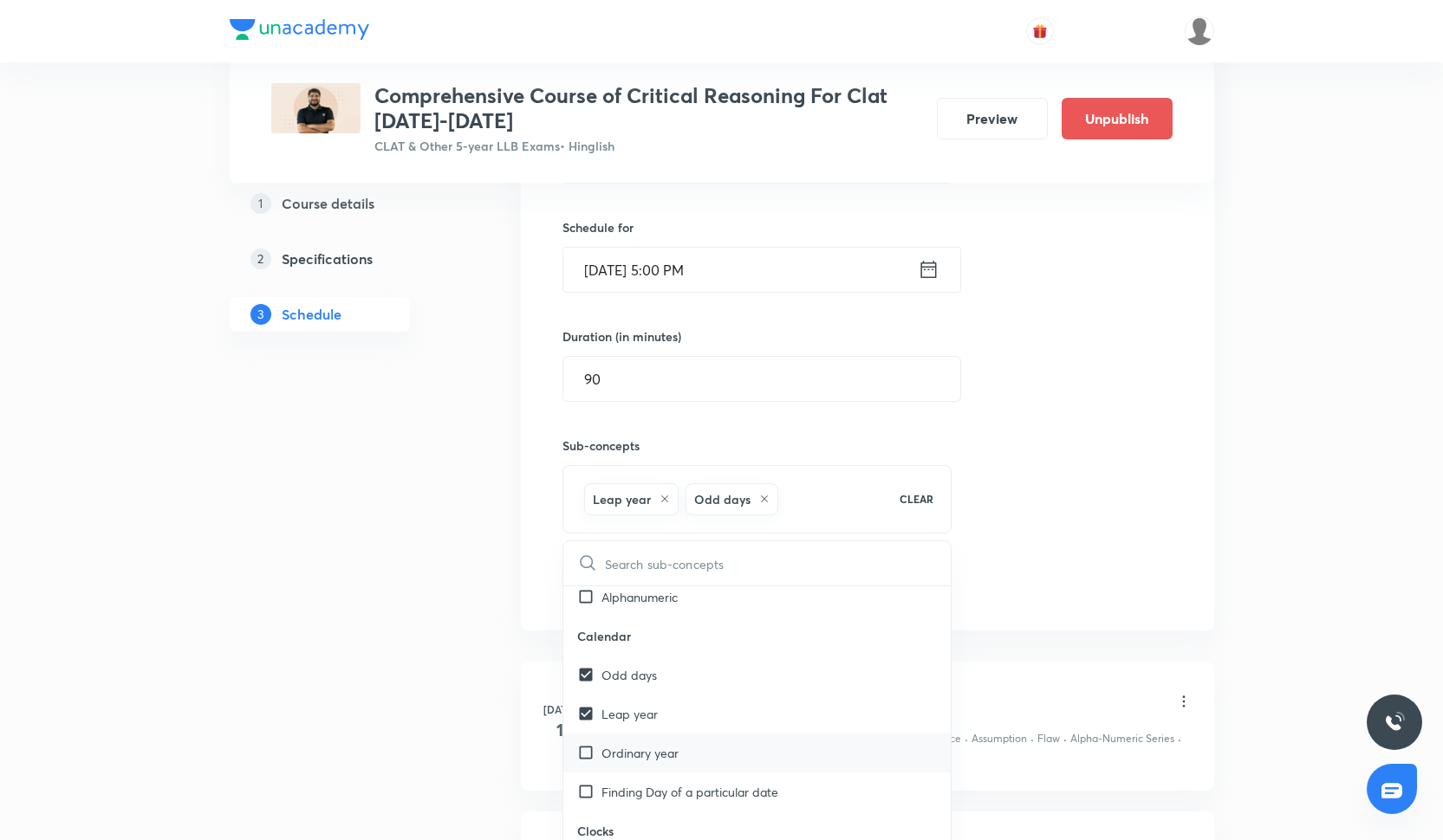
checkbox input "true"
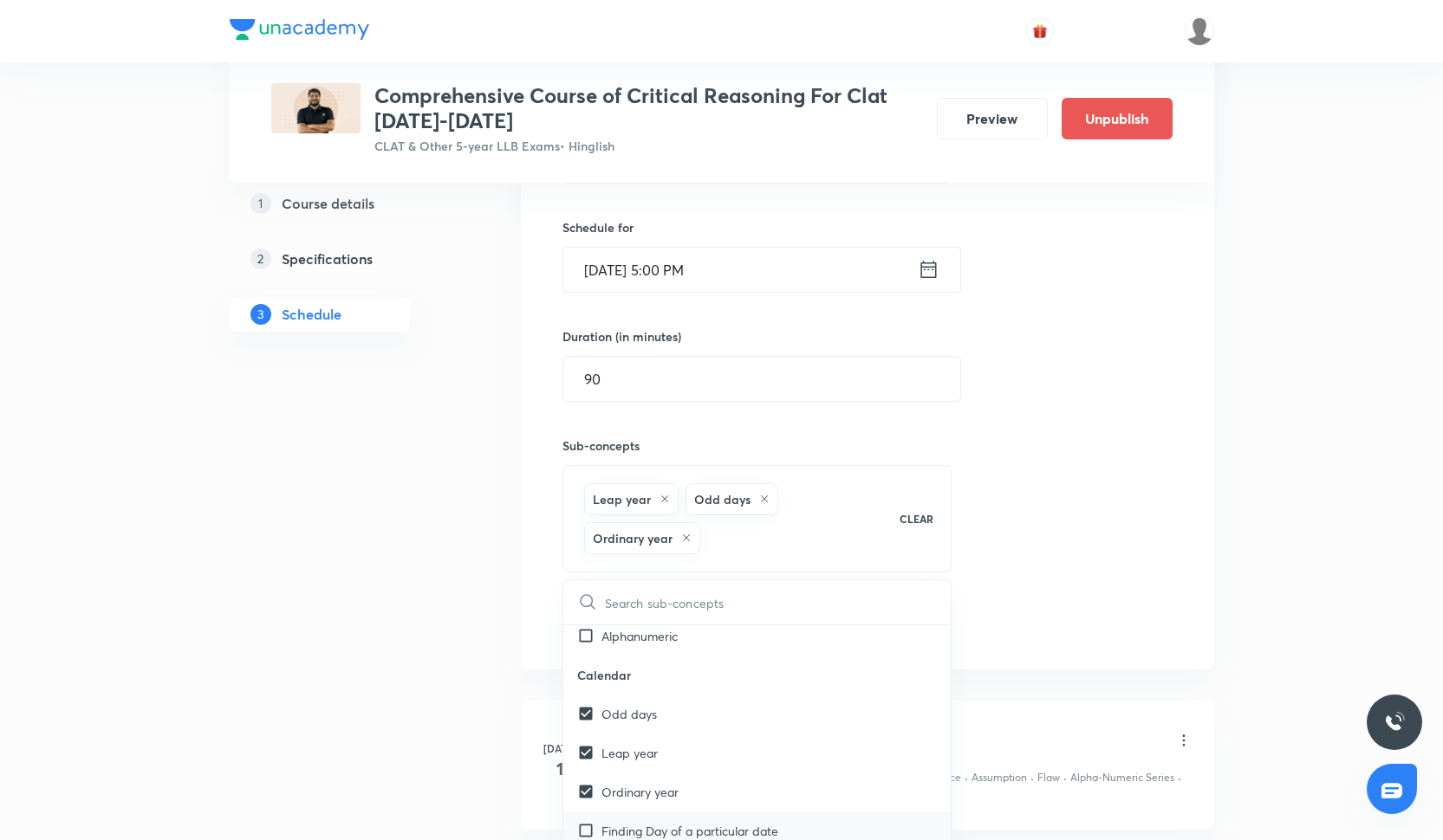
click at [708, 827] on p "Finding Day of a particular date" at bounding box center [690, 831] width 177 height 18
checkbox input "true"
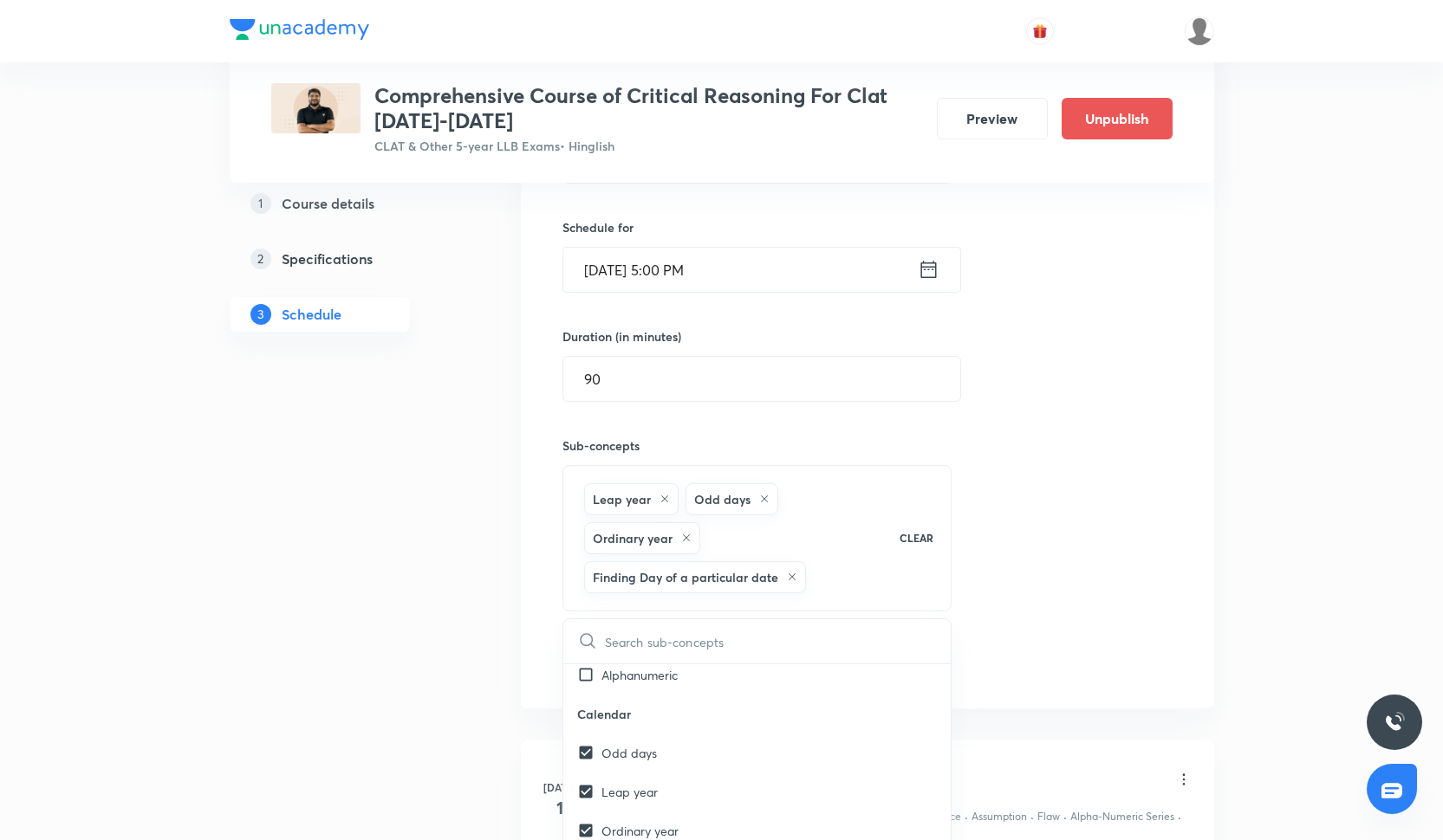
click at [967, 509] on div "Session 24 Live class Quiz Recorded classes Session title 35/99 Statement and f…" at bounding box center [868, 336] width 610 height 689
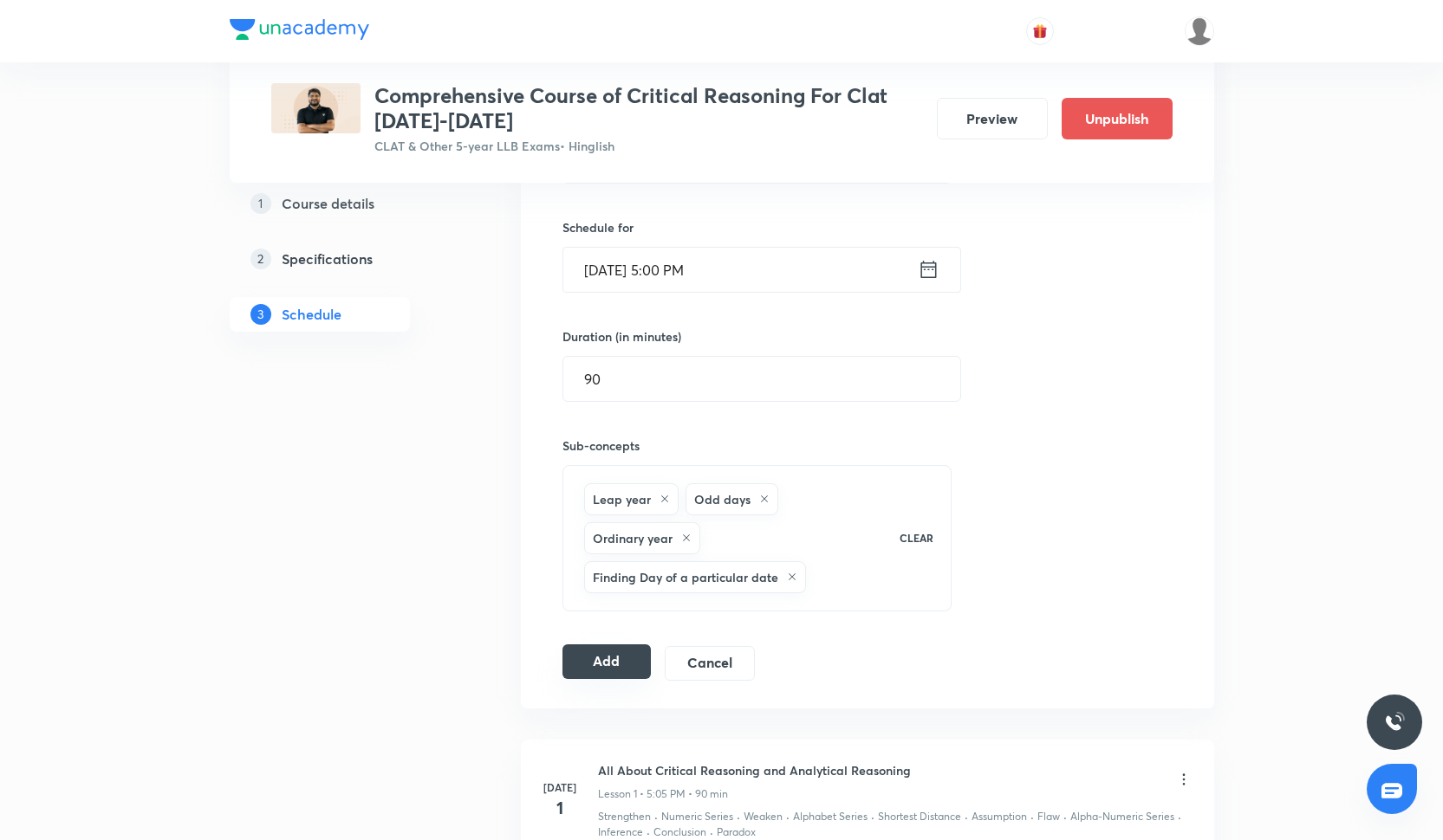
click at [625, 668] on button "Add" at bounding box center [607, 662] width 89 height 35
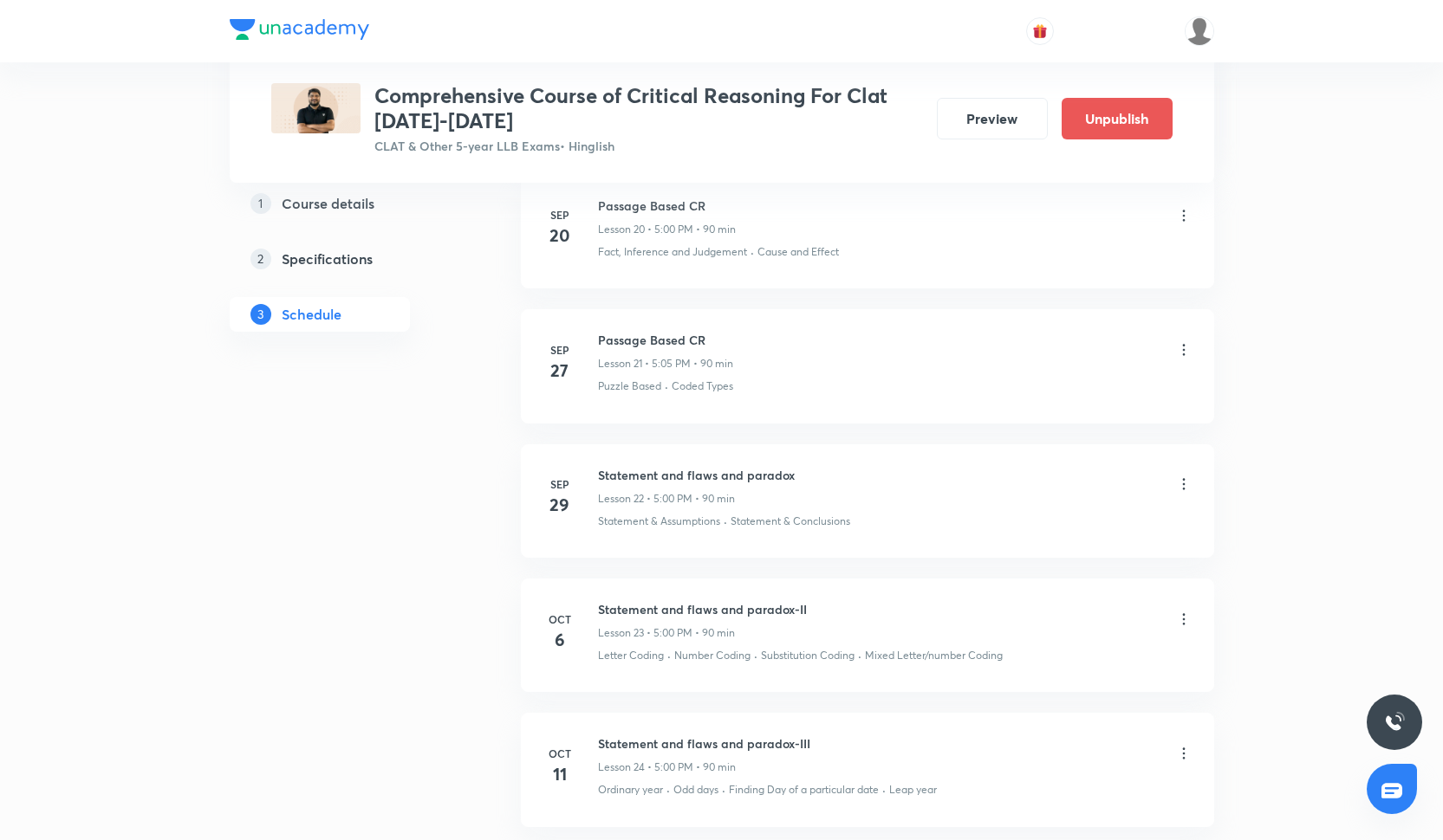
scroll to position [3722, 0]
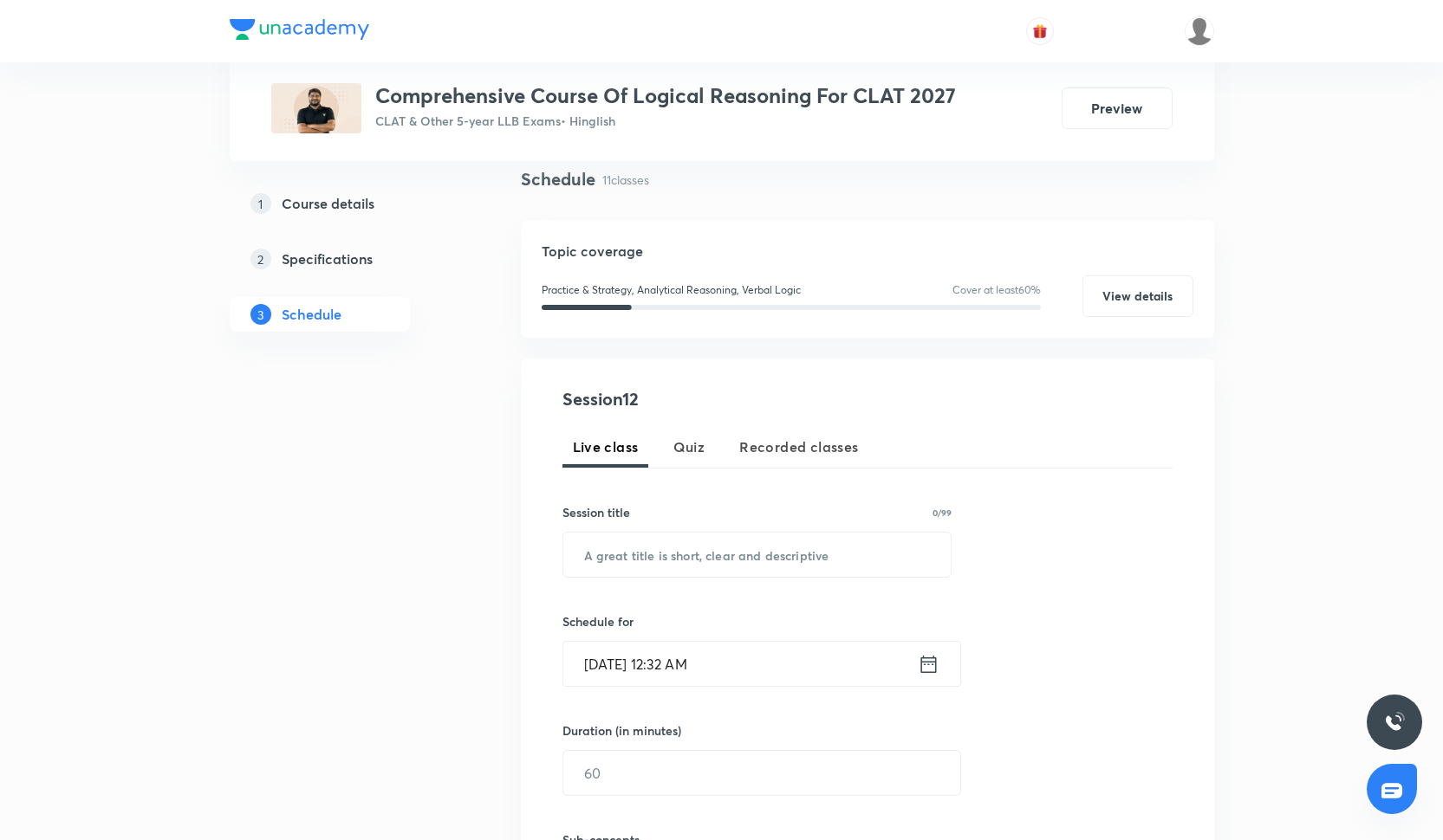
scroll to position [128, 0]
click at [652, 548] on input "text" at bounding box center [757, 552] width 388 height 45
paste input "Passage Based CR"
type input "Passage Based CR"
click at [711, 649] on input "Oct 6, 2025, 12:32 AM" at bounding box center [740, 662] width 354 height 45
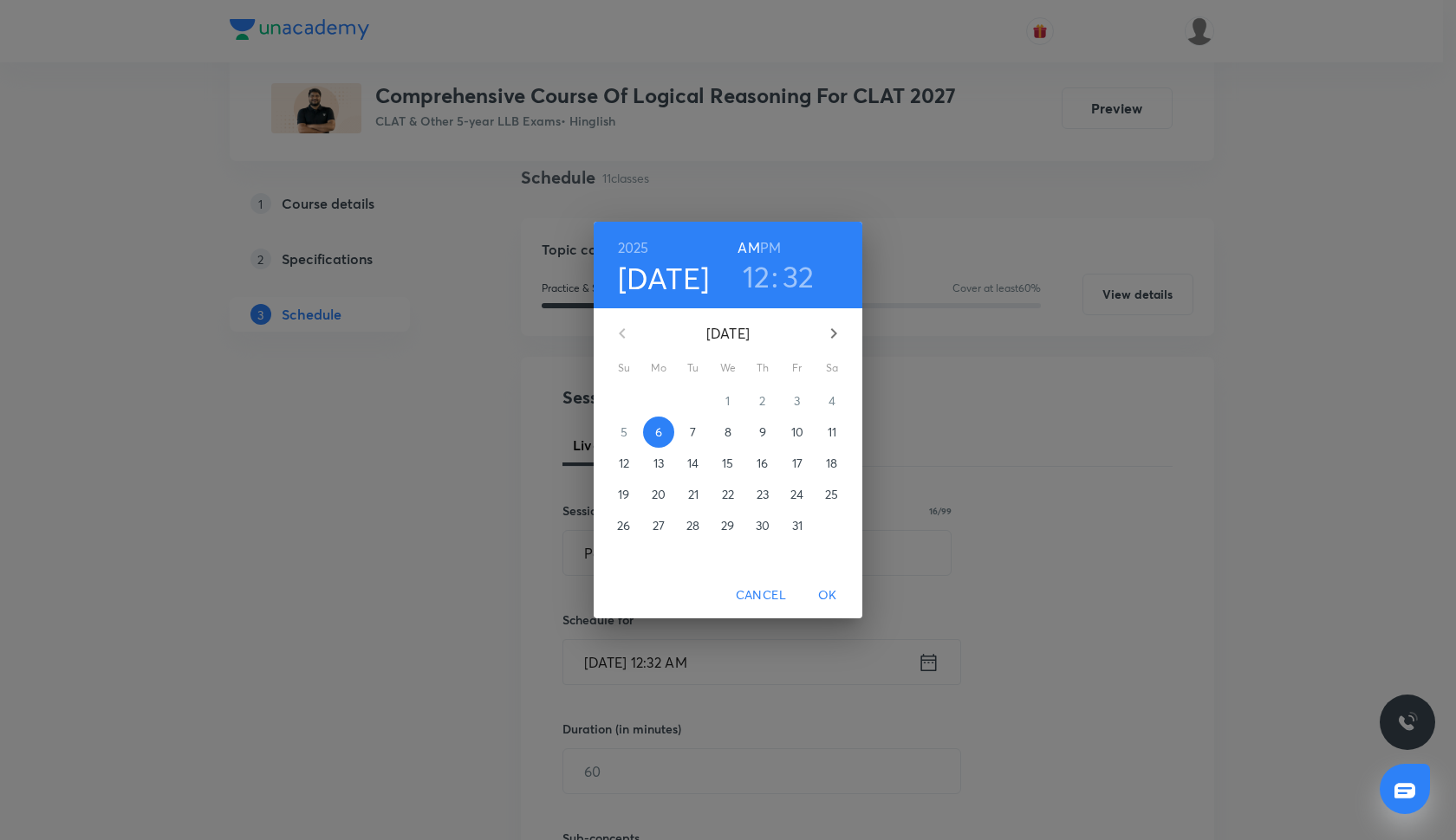
click at [754, 288] on h3 "12" at bounding box center [757, 277] width 27 height 36
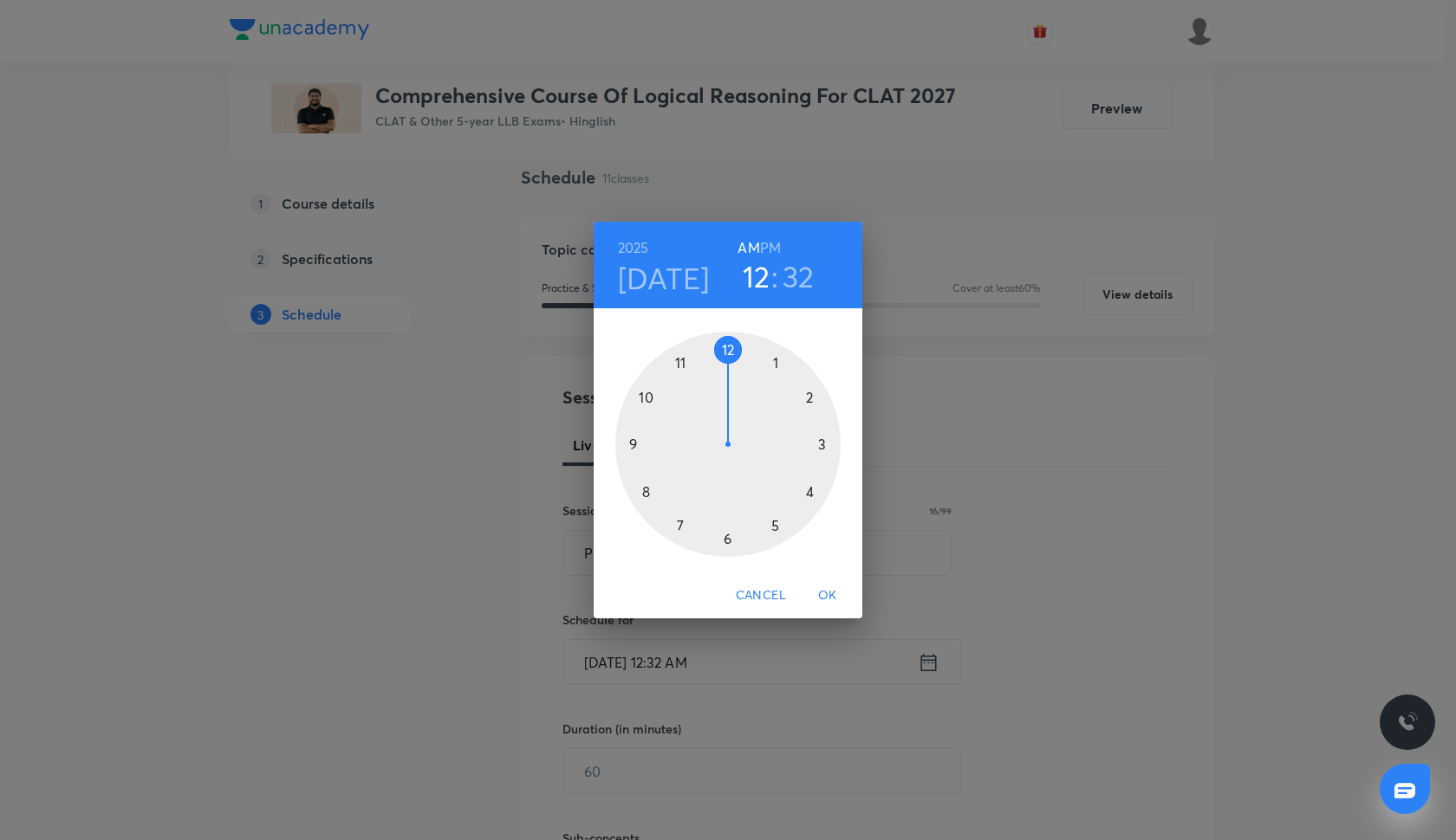
click at [677, 530] on div at bounding box center [728, 444] width 225 height 225
click at [726, 349] on div at bounding box center [728, 444] width 225 height 225
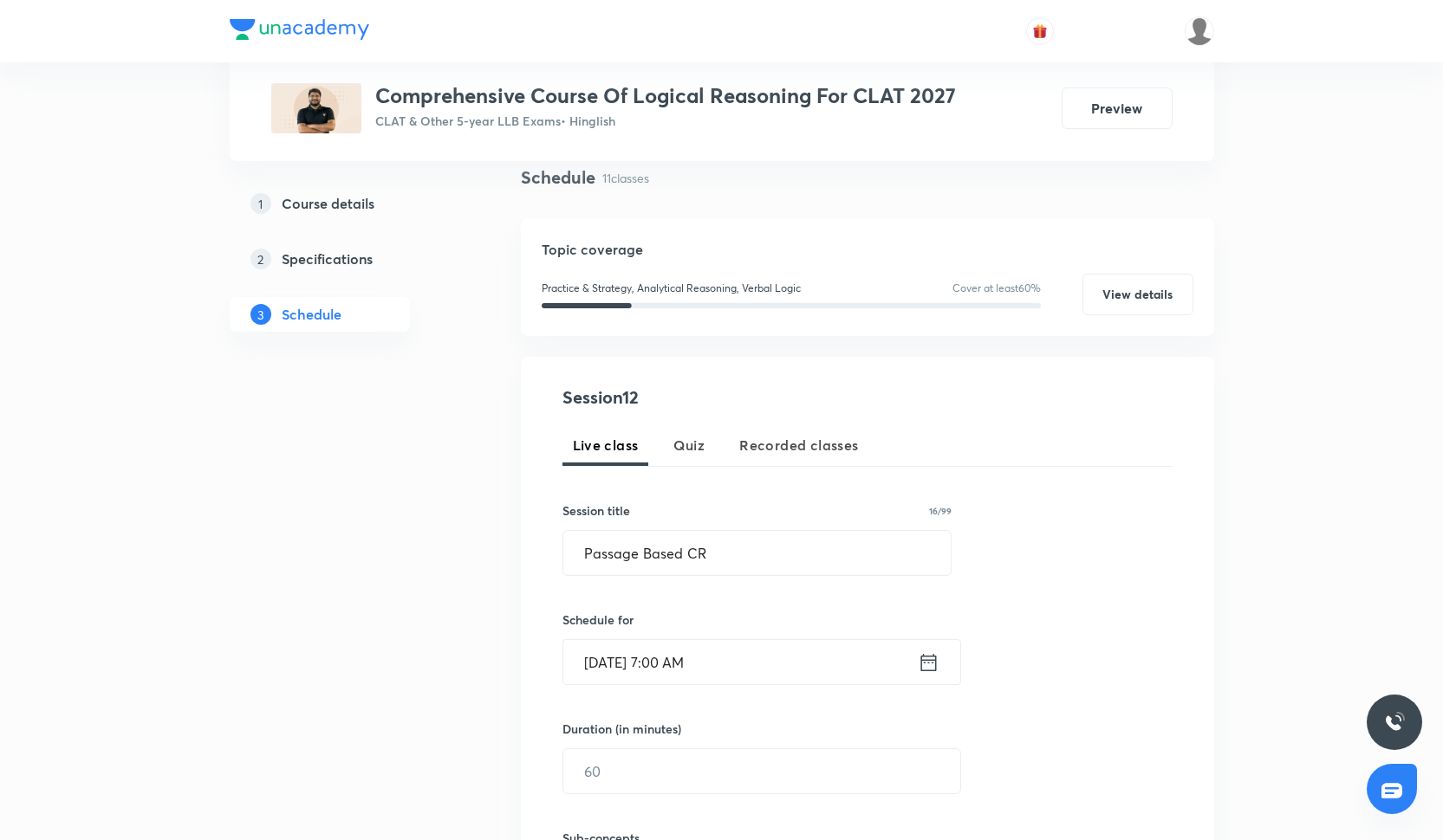
click at [729, 683] on input "Oct 6, 2025, 7:00 AM" at bounding box center [740, 662] width 354 height 45
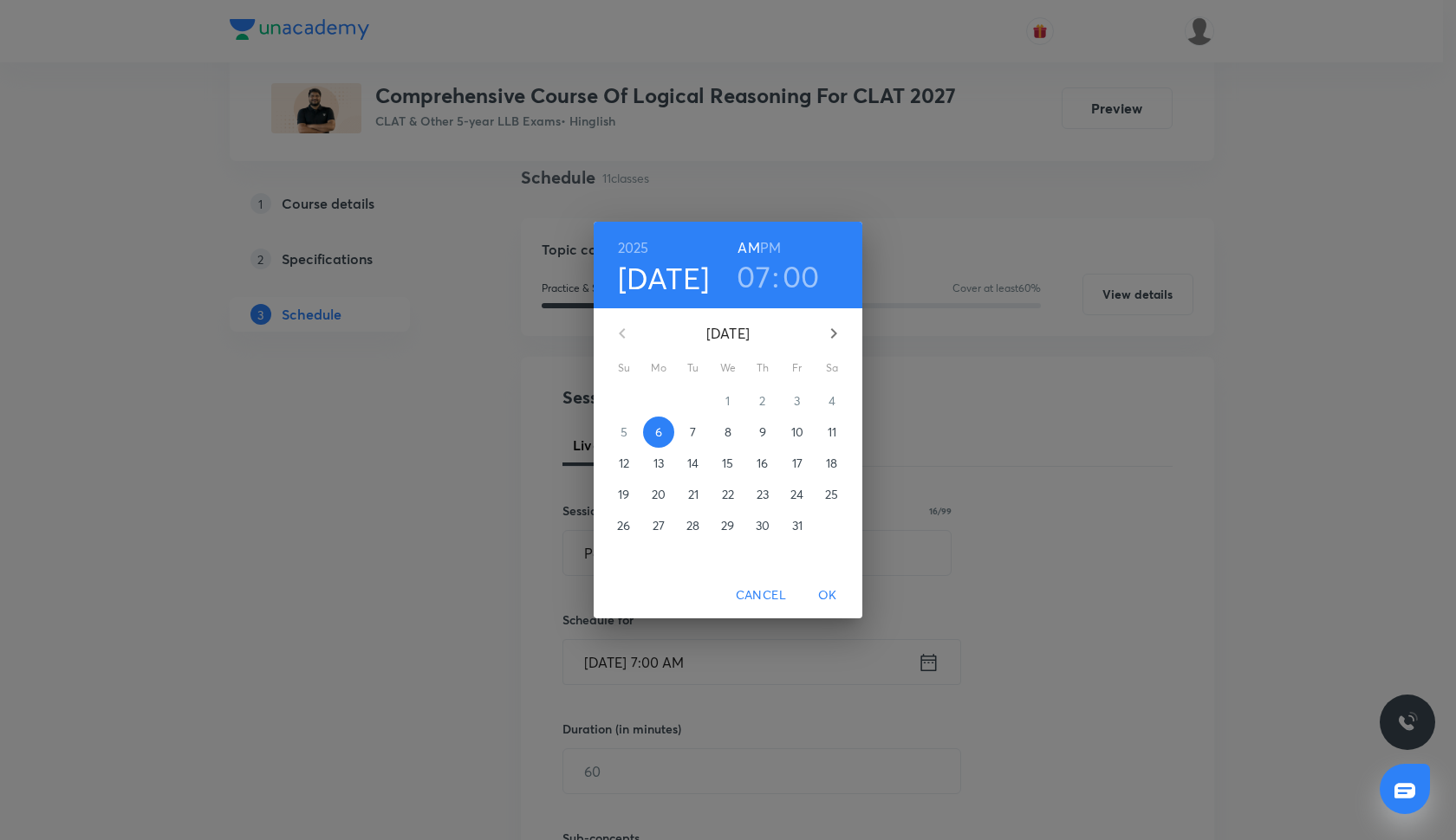
click at [774, 246] on h6 "PM" at bounding box center [770, 248] width 21 height 25
click at [825, 592] on span "OK" at bounding box center [828, 595] width 42 height 22
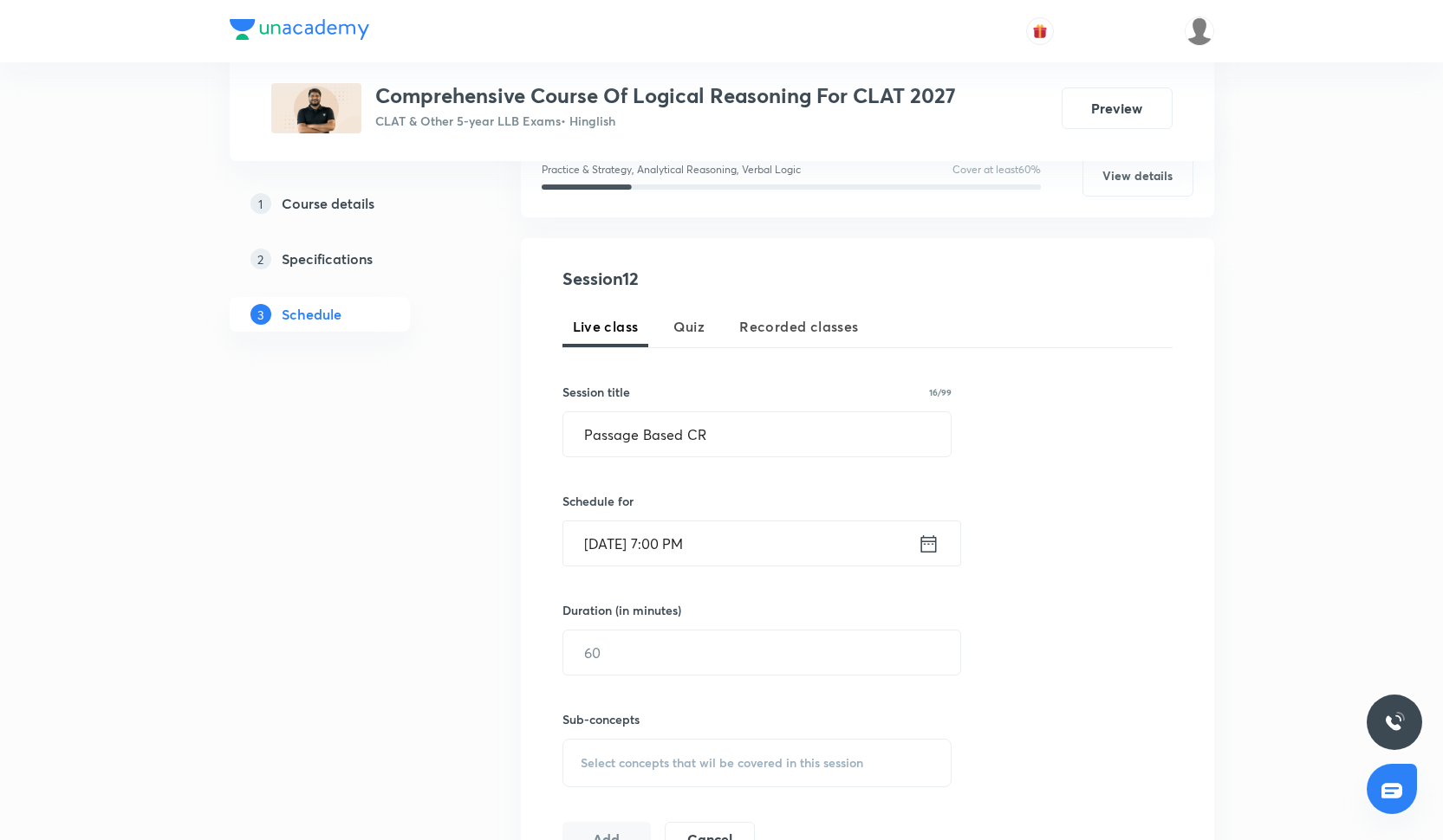
scroll to position [248, 0]
click at [633, 650] on input "text" at bounding box center [762, 652] width 397 height 45
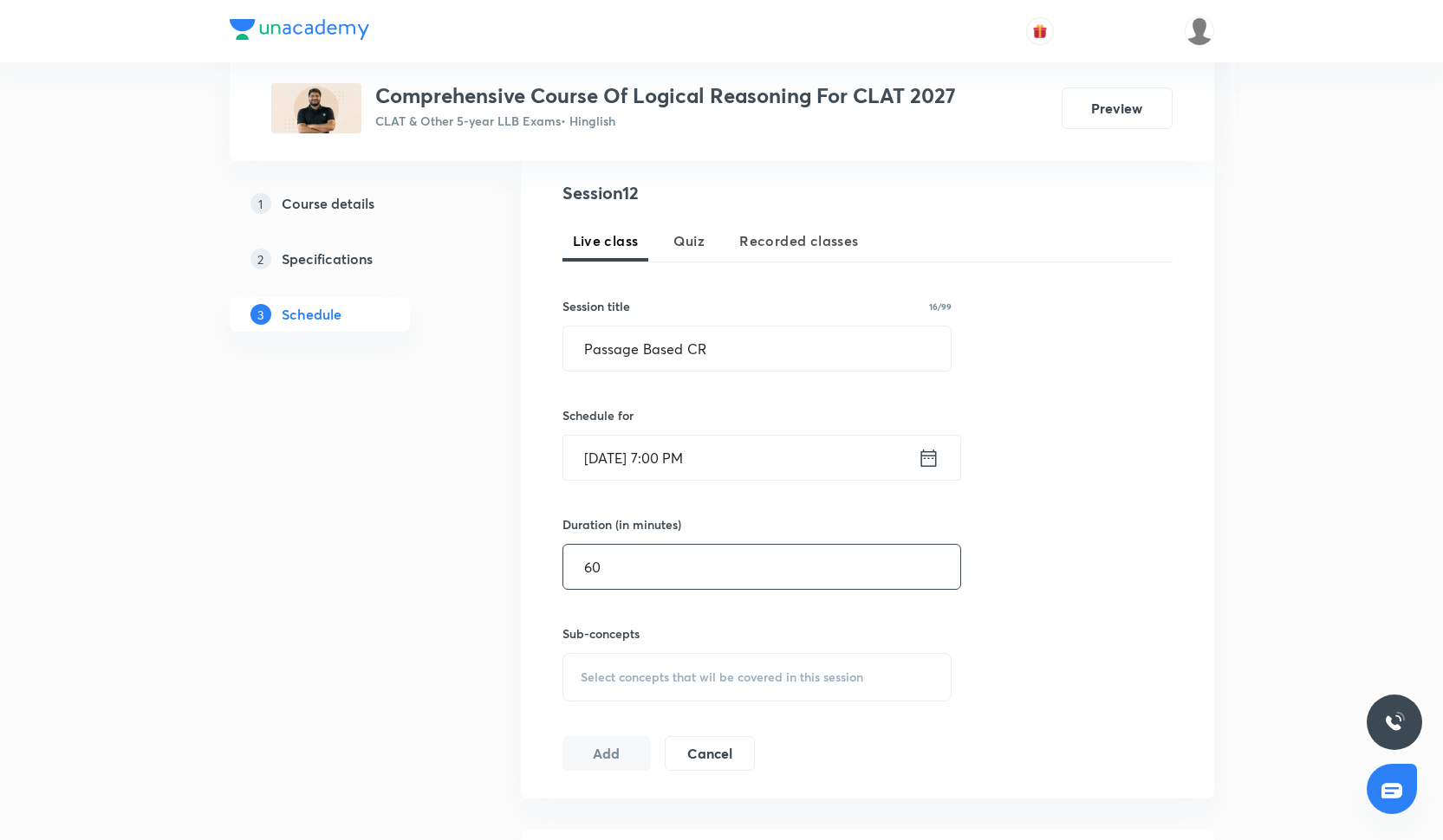
type input "60"
click at [631, 672] on span "Select concepts that wil be covered in this session" at bounding box center [722, 677] width 282 height 14
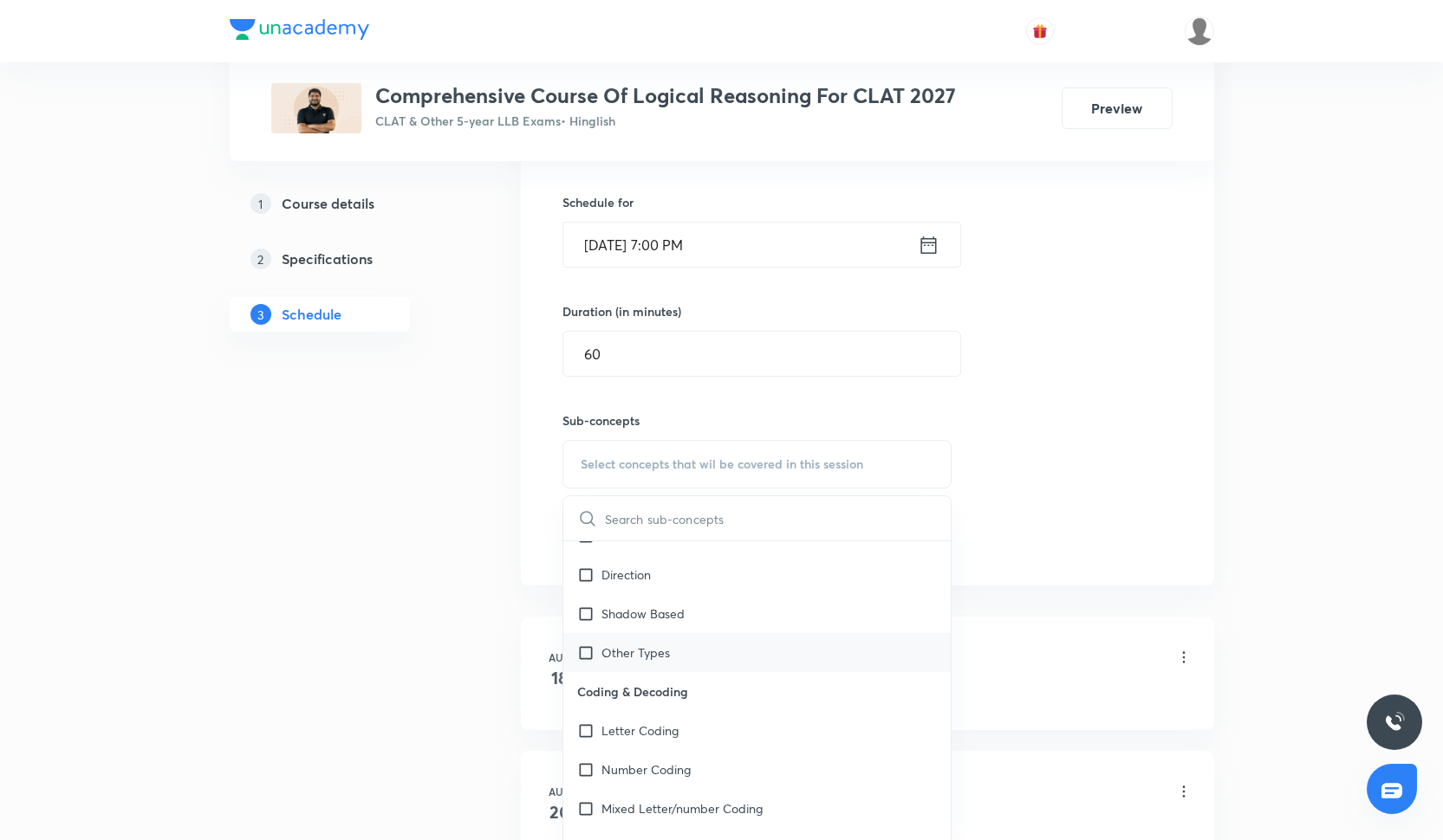
scroll to position [261, 0]
click at [675, 764] on p "Number Coding" at bounding box center [646, 767] width 89 height 18
checkbox input "true"
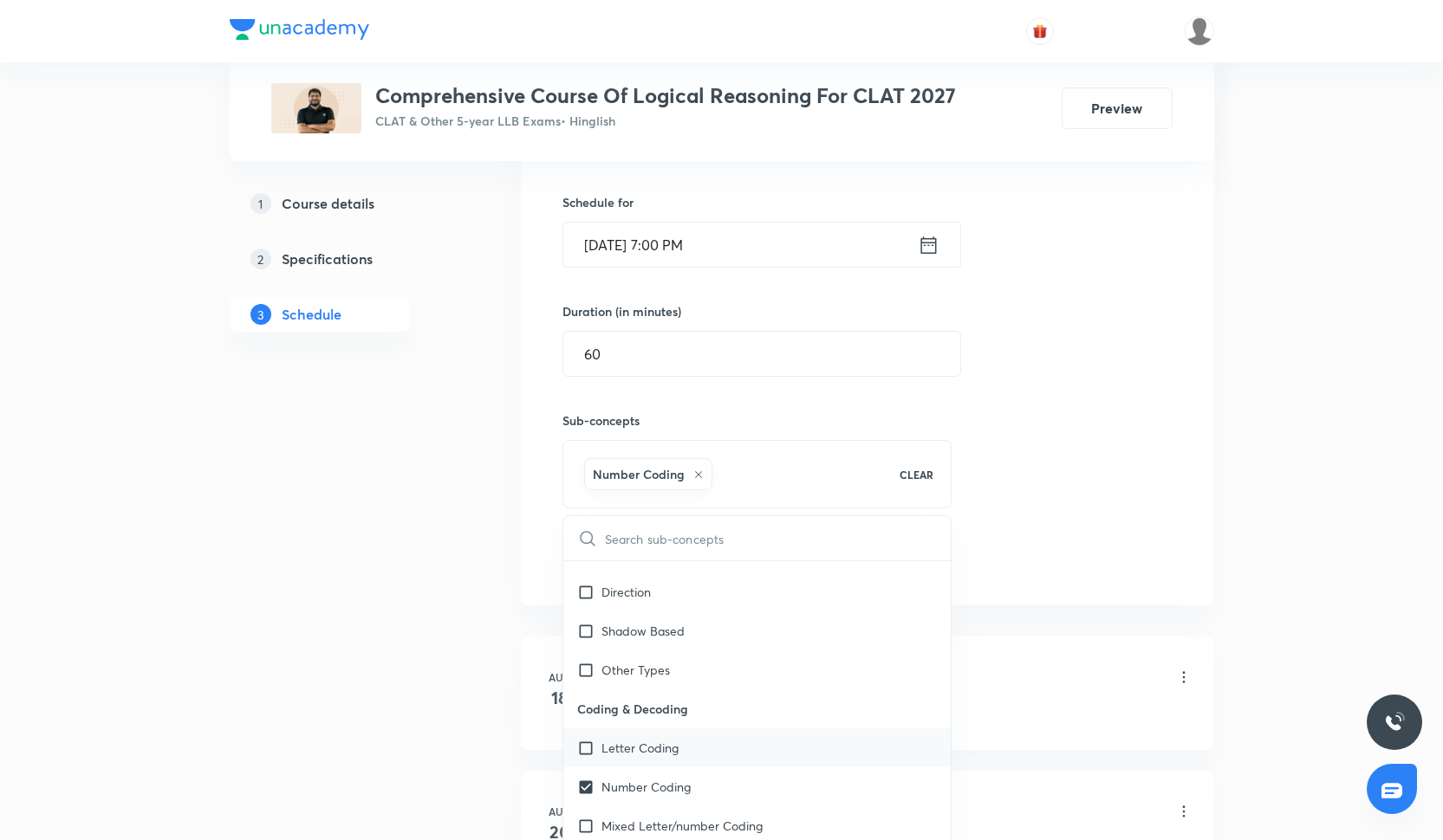
click at [675, 751] on p "Letter Coding" at bounding box center [640, 748] width 77 height 18
checkbox input "true"
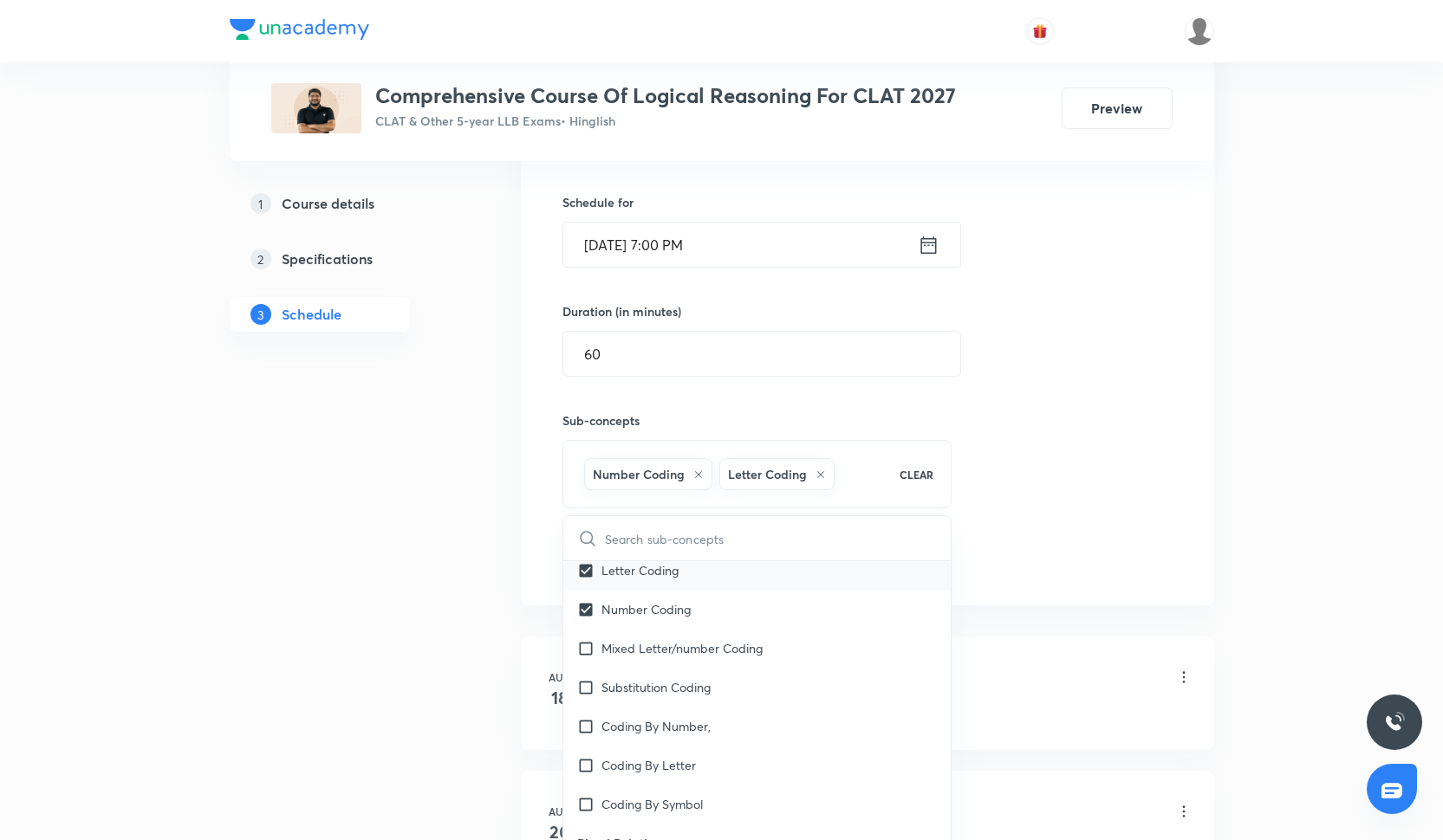
scroll to position [440, 0]
click at [677, 640] on p "Mixed Letter/number Coding" at bounding box center [682, 646] width 161 height 18
checkbox input "true"
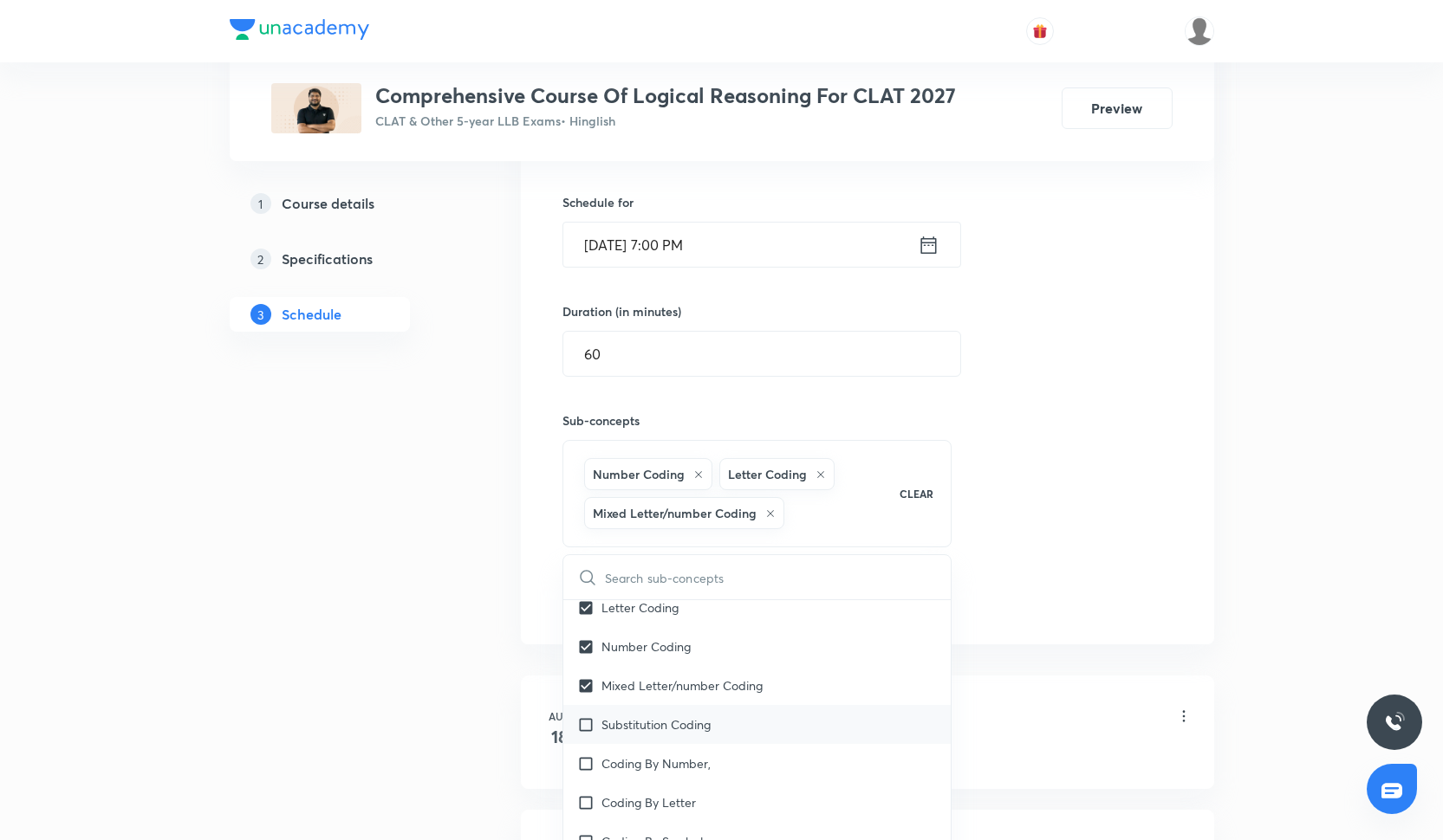
click at [673, 734] on div "Substitution Coding" at bounding box center [757, 724] width 388 height 39
checkbox input "true"
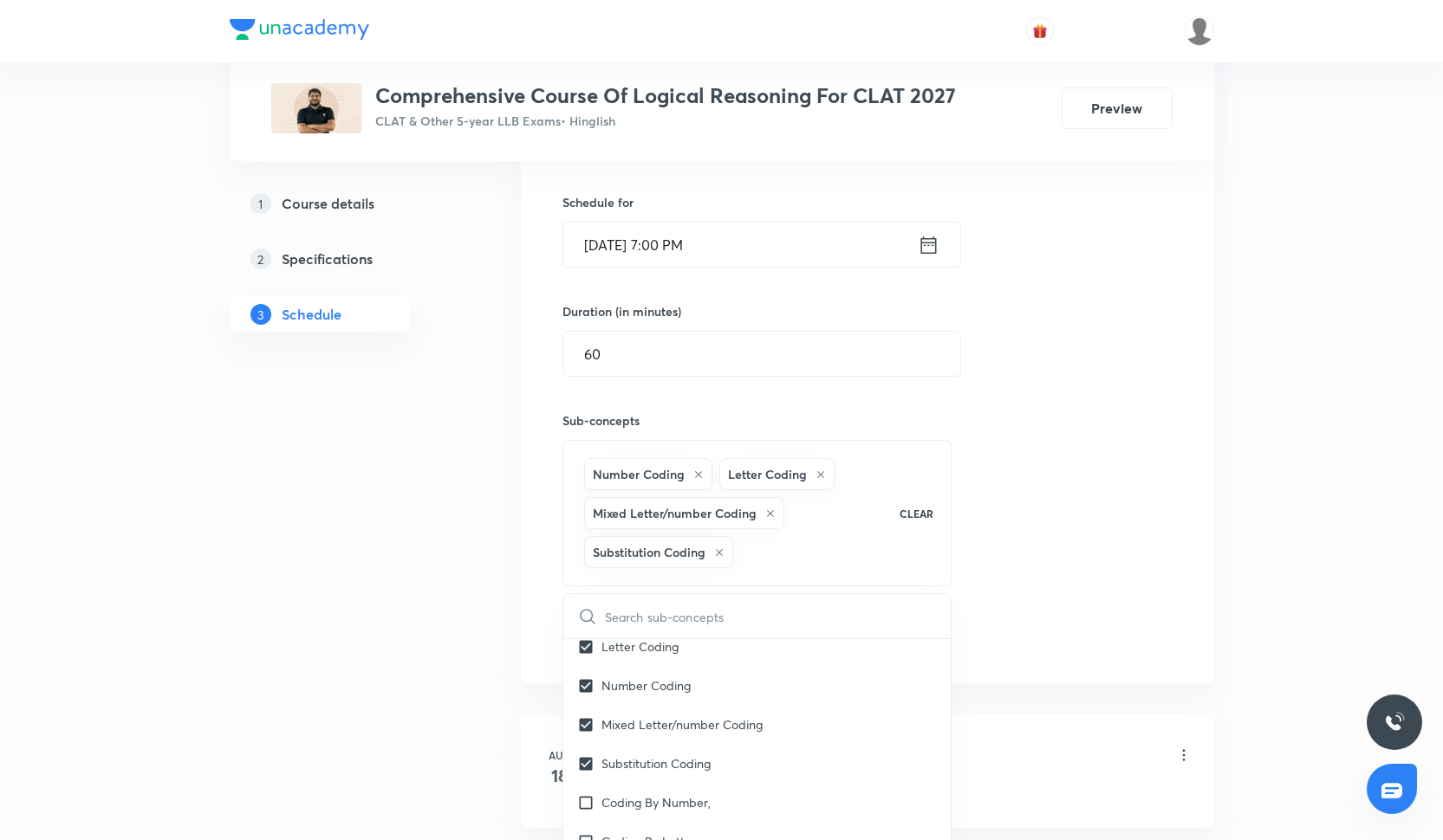
click at [1052, 415] on div "Session 12 Live class Quiz Recorded classes Session title 16/99 Passage Based C…" at bounding box center [868, 311] width 610 height 689
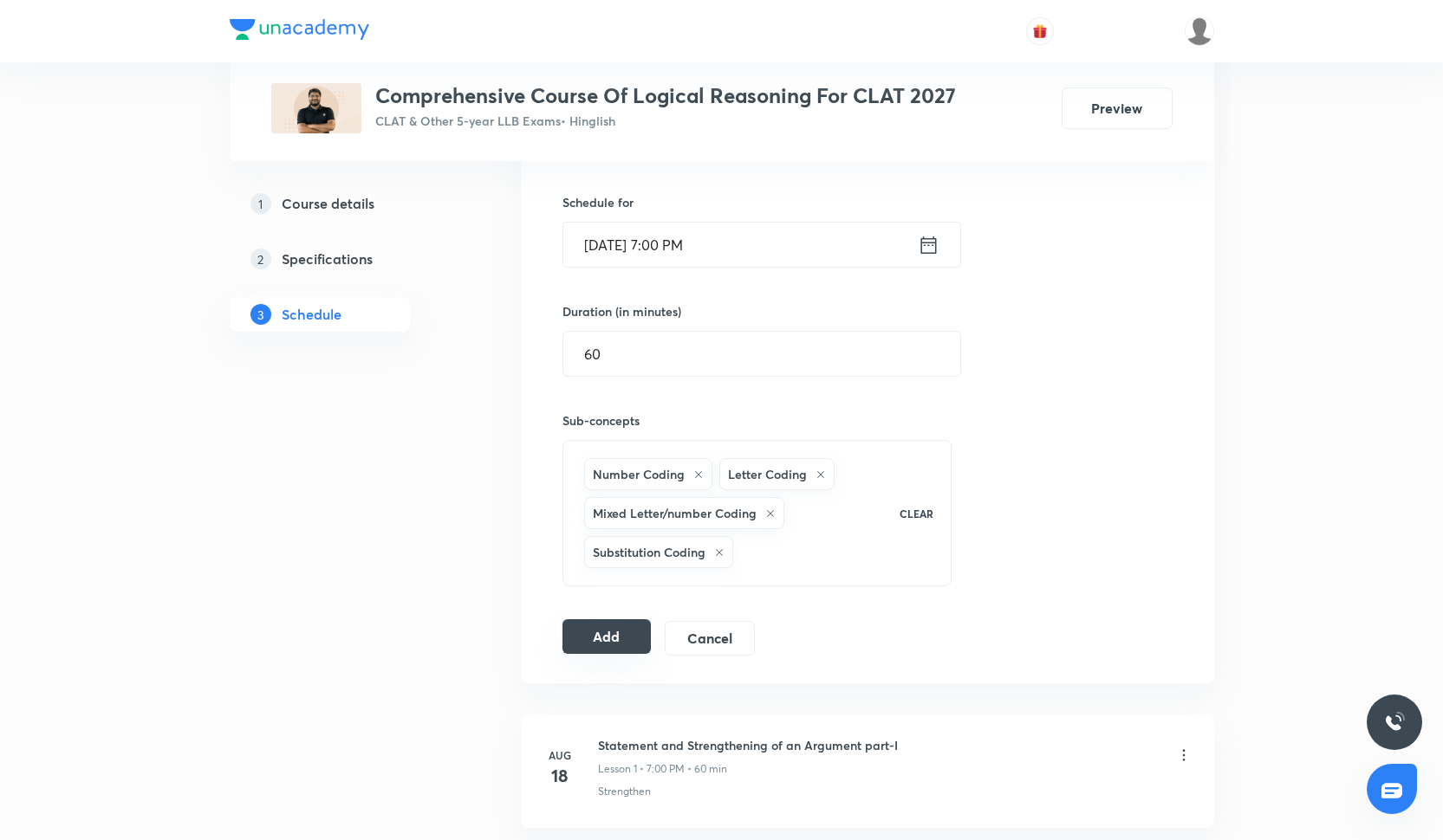
click at [580, 652] on button "Add" at bounding box center [607, 636] width 89 height 35
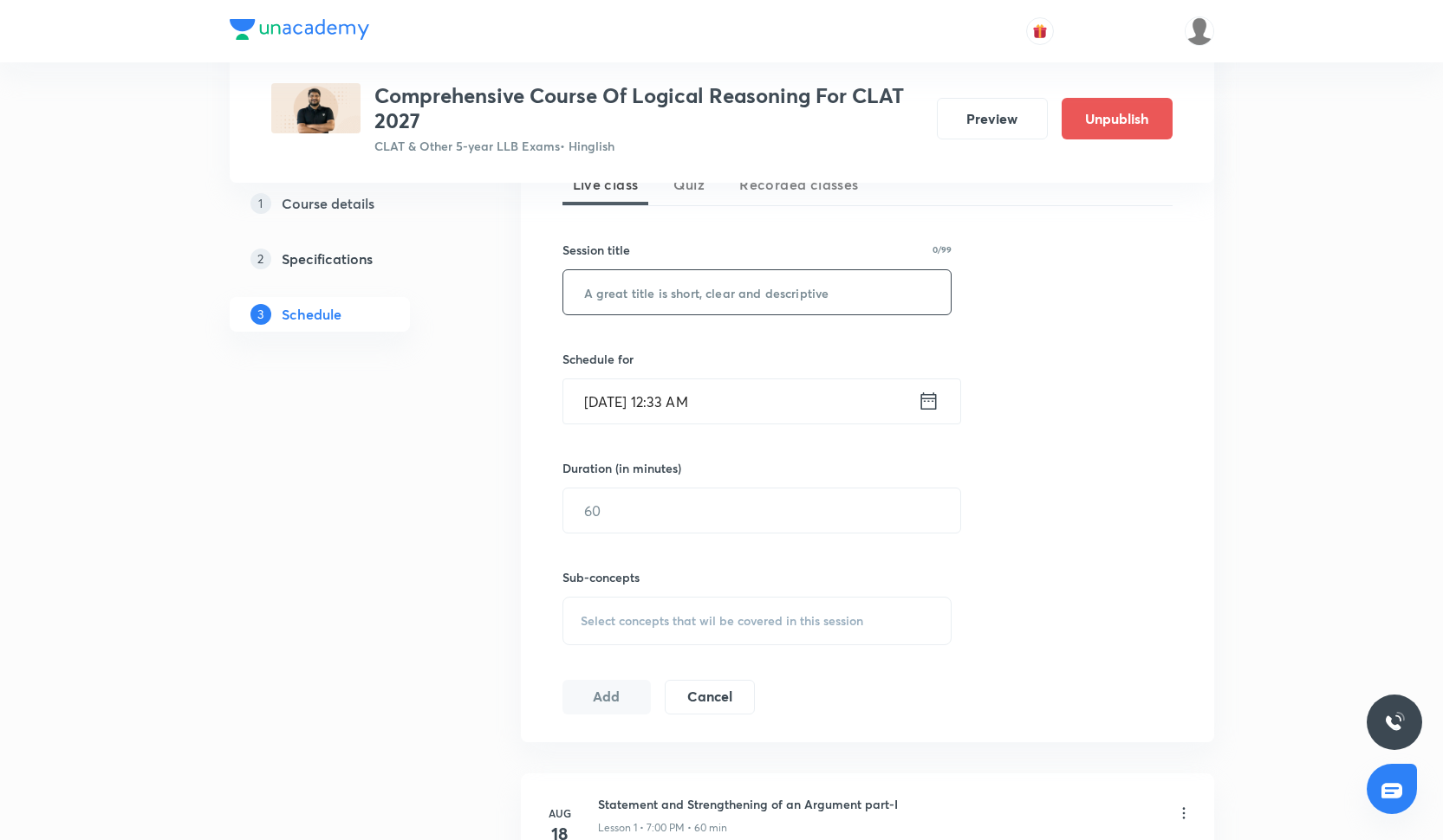
scroll to position [413, 0]
click at [634, 299] on input "text" at bounding box center [757, 289] width 388 height 45
paste input "Passage Based CR"
type input "Passage Based CR"
click at [655, 418] on input "[DATE] 12:33 AM" at bounding box center [740, 399] width 354 height 45
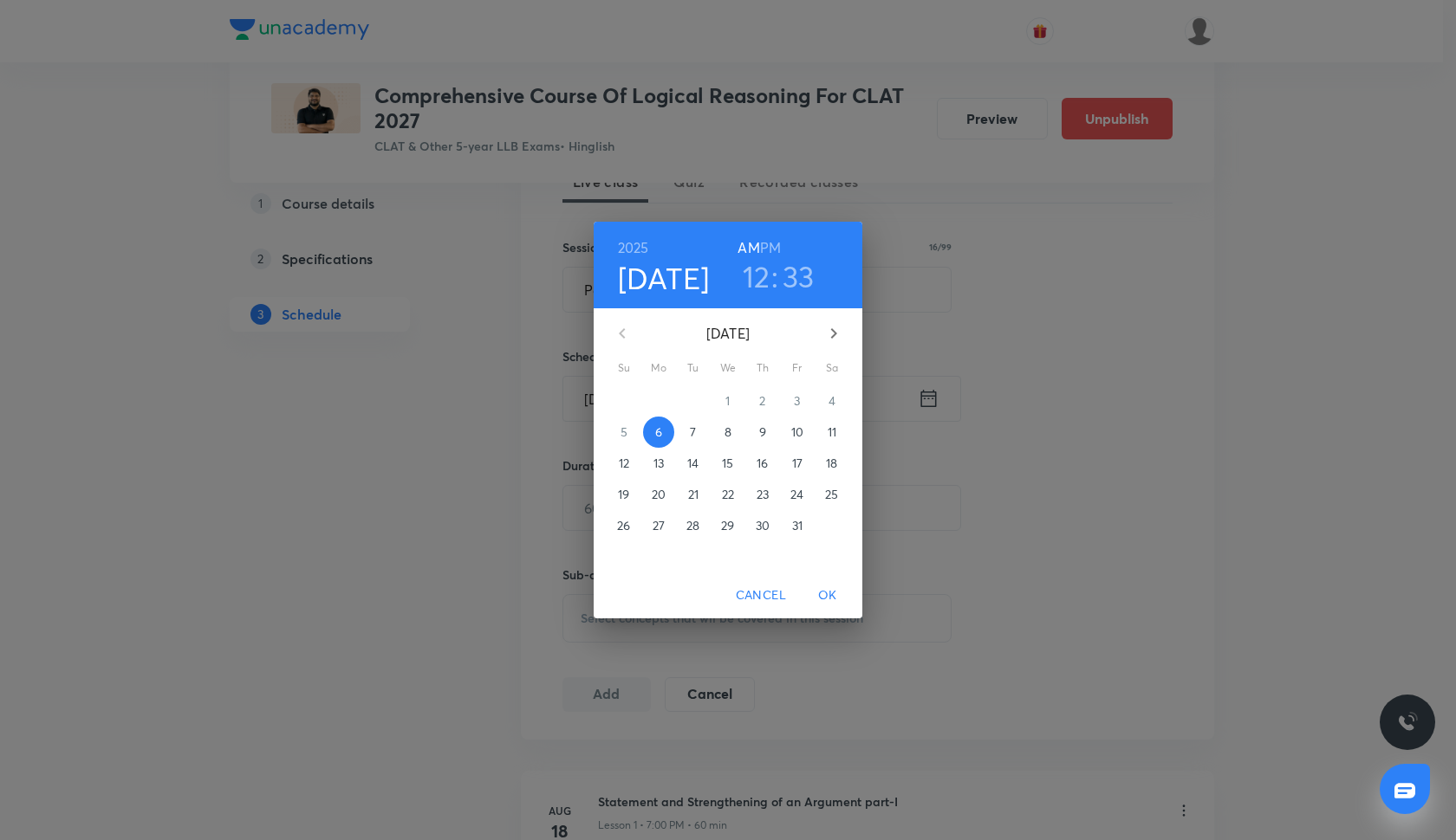
click at [732, 434] on span "8" at bounding box center [728, 431] width 31 height 17
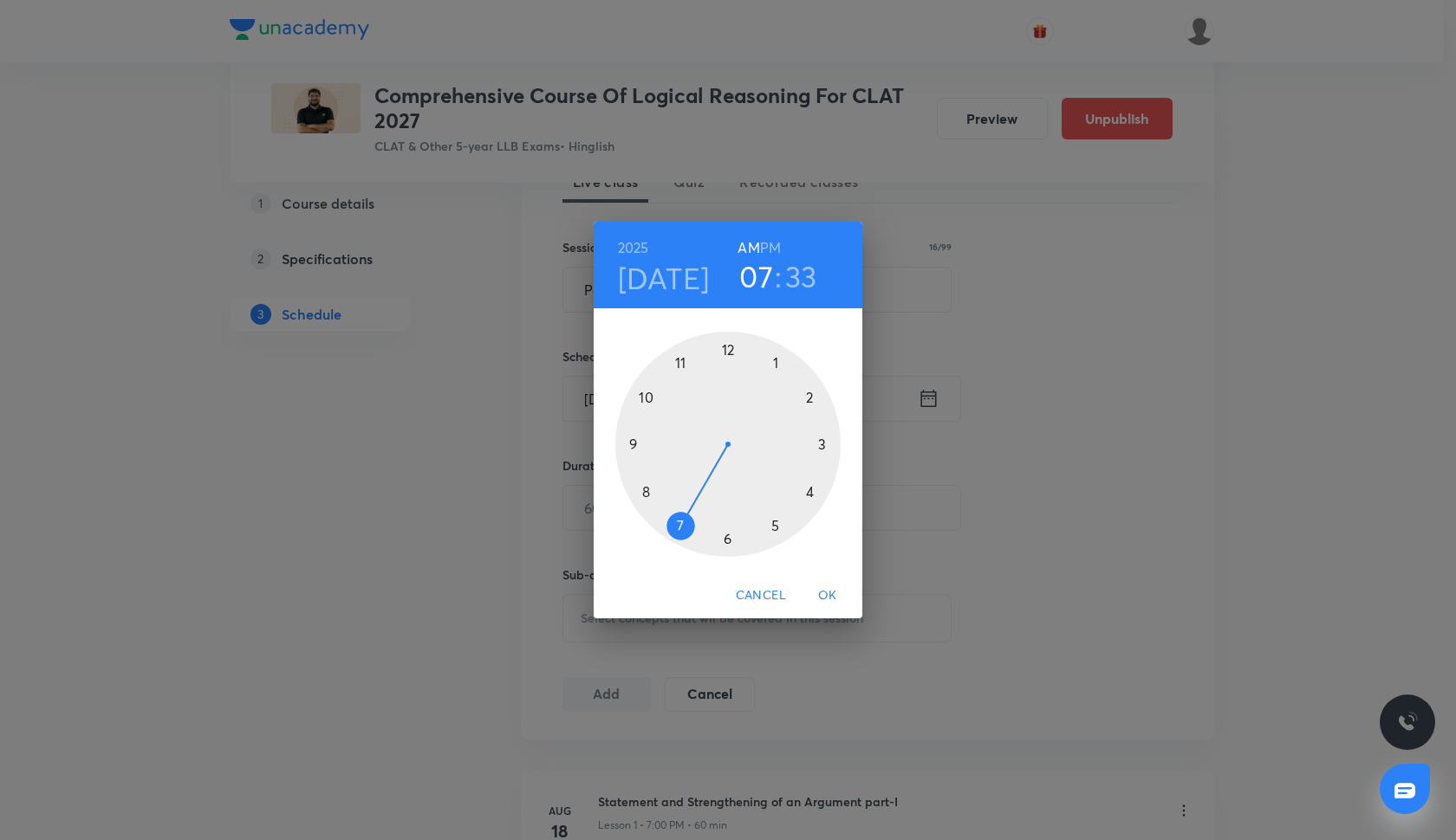
drag, startPoint x: 734, startPoint y: 345, endPoint x: 697, endPoint y: 520, distance: 178.9
click at [697, 520] on div at bounding box center [728, 444] width 225 height 225
click at [733, 352] on div at bounding box center [728, 444] width 225 height 225
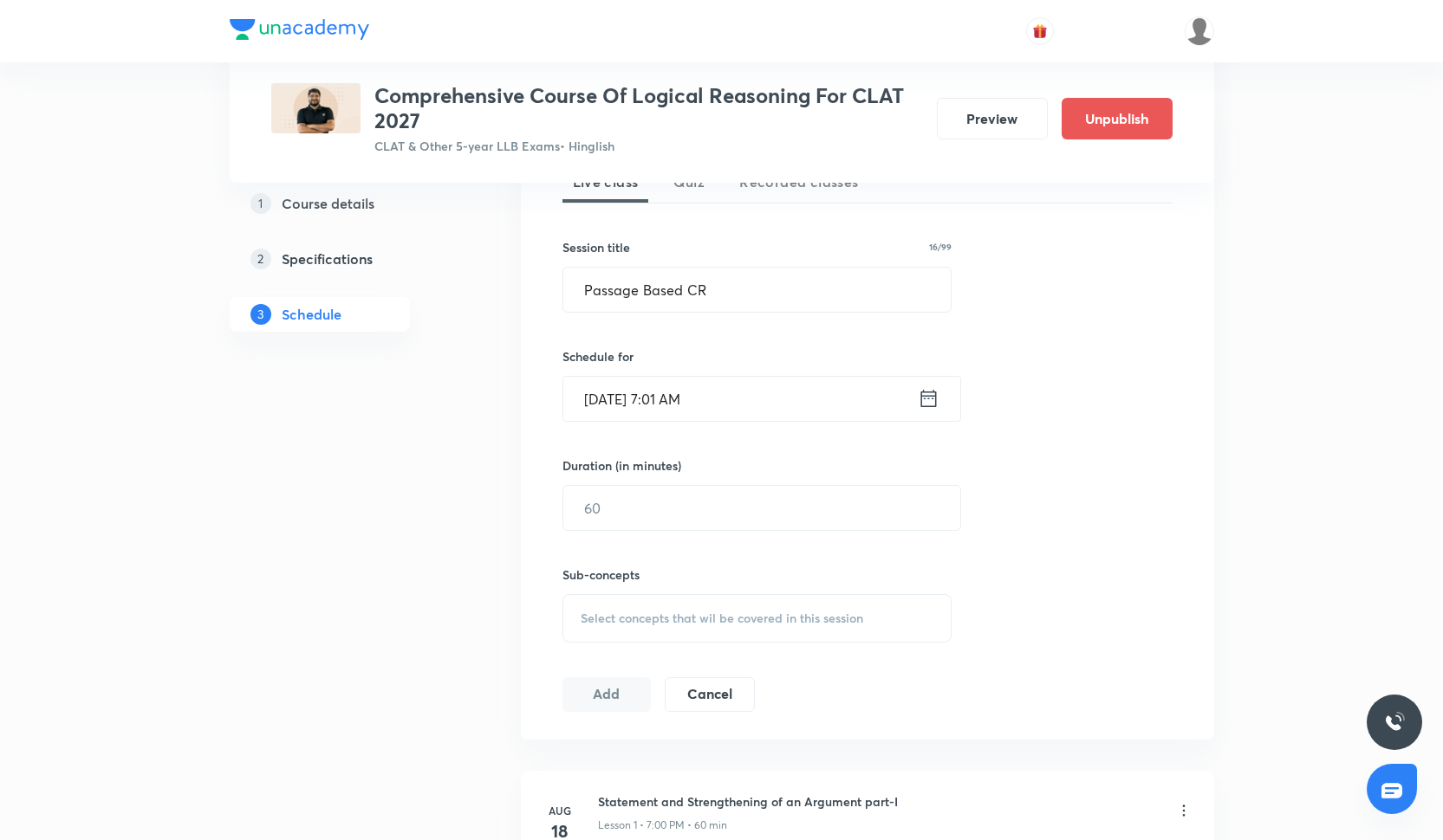
click at [684, 401] on input "Oct 8, 2025, 7:01 AM" at bounding box center [740, 399] width 354 height 45
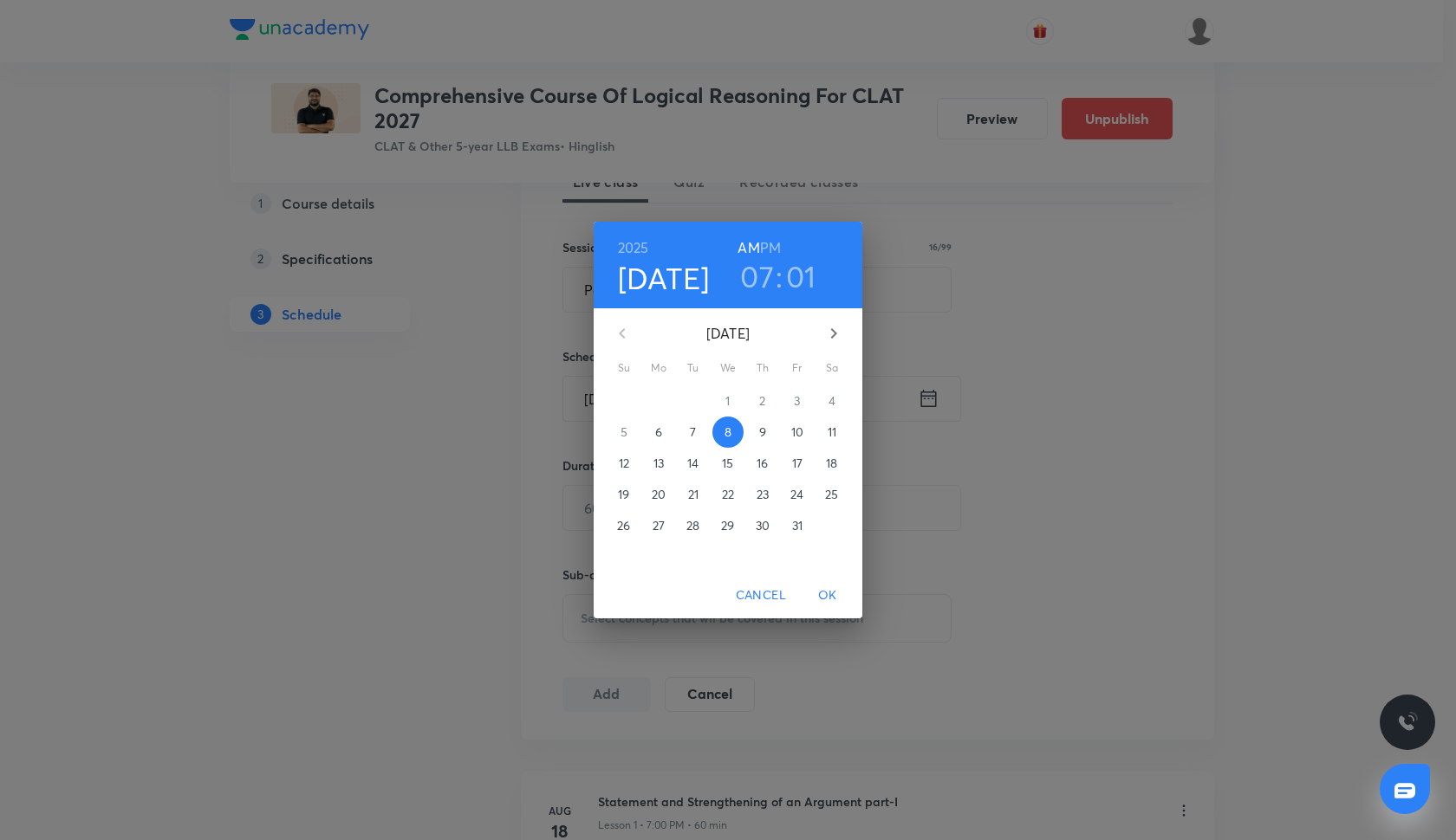
click at [799, 285] on h3 "01" at bounding box center [800, 277] width 30 height 36
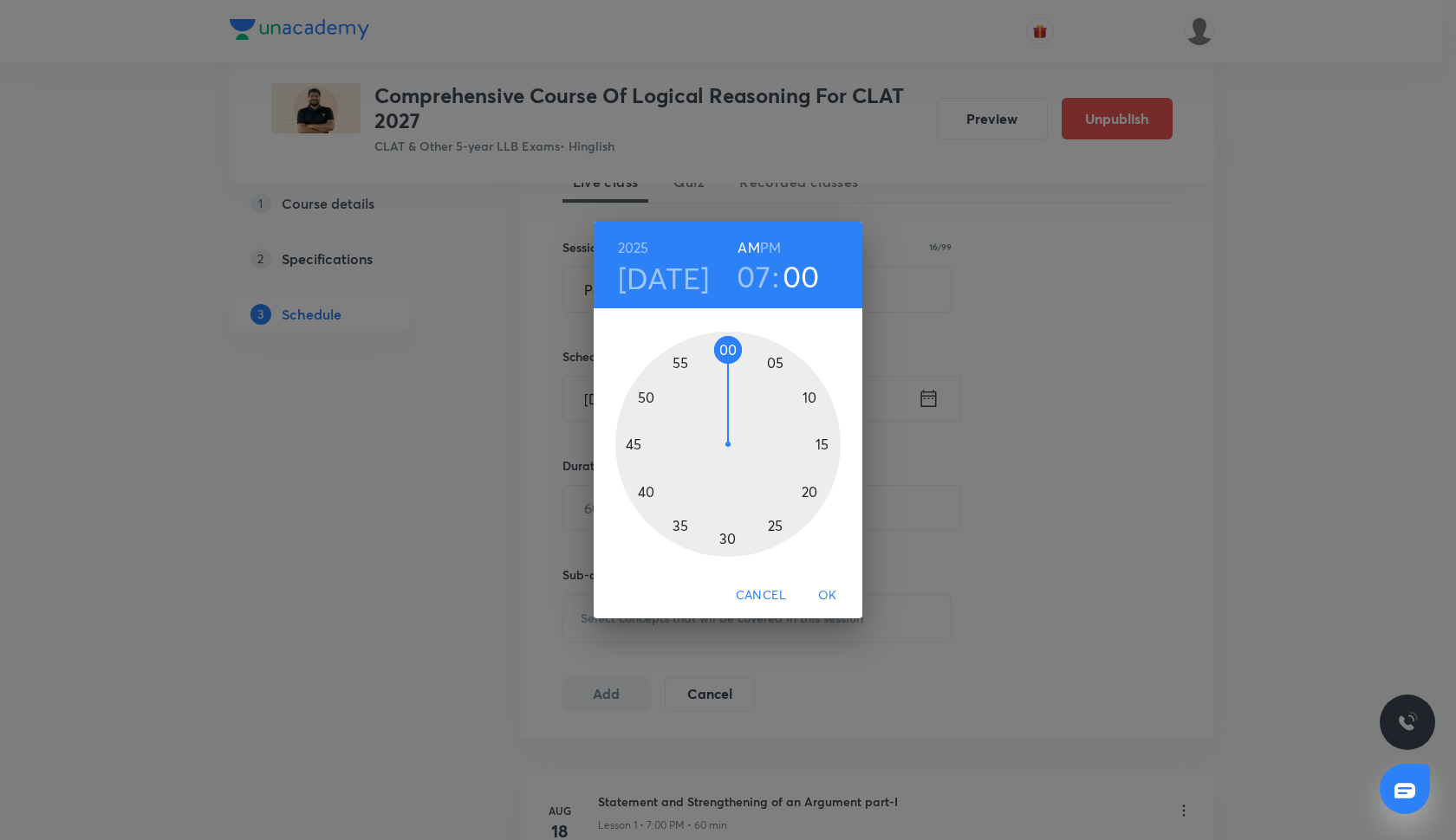
click at [724, 351] on div at bounding box center [728, 444] width 225 height 225
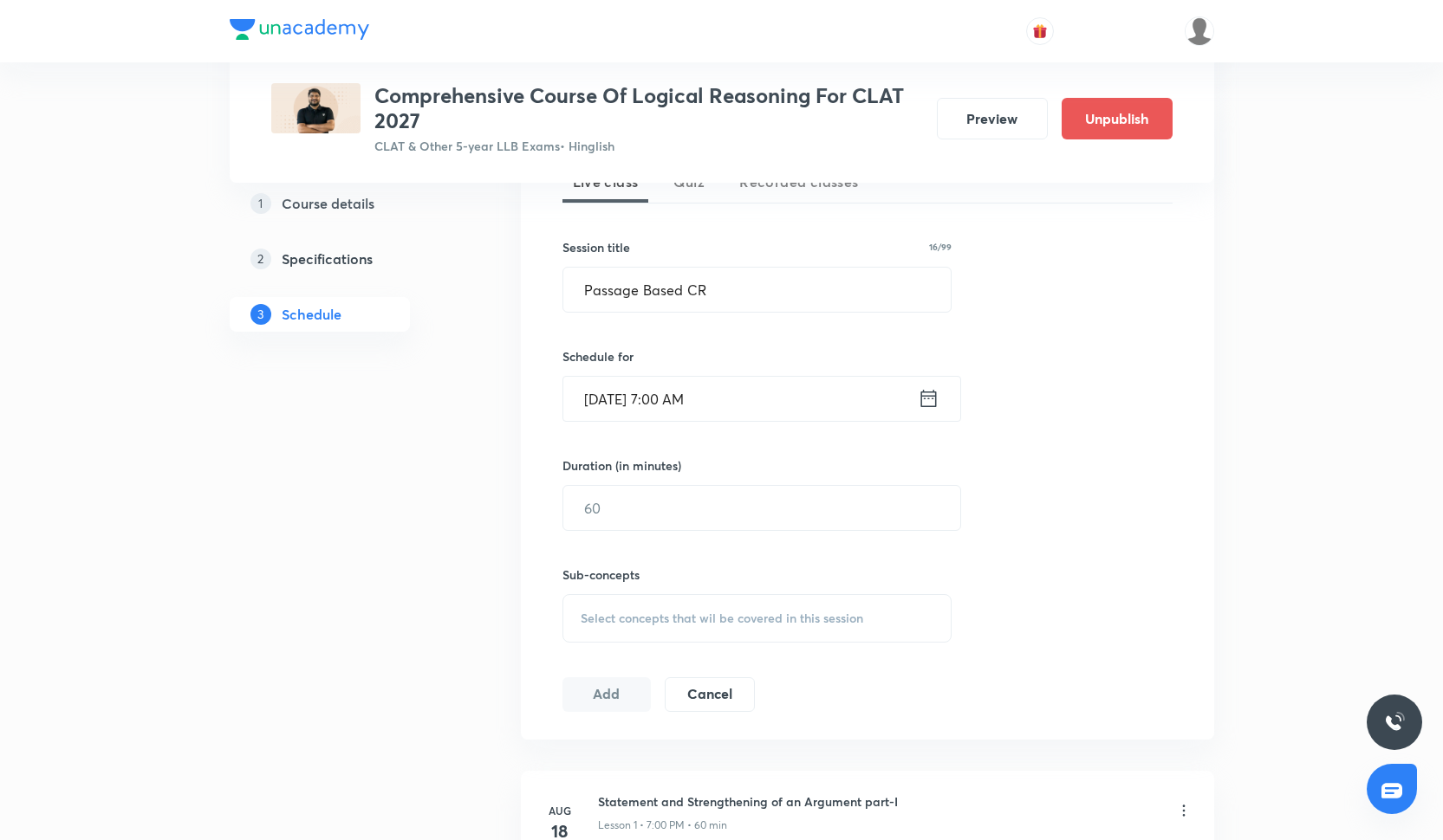
click at [699, 418] on input "Oct 8, 2025, 7:00 AM" at bounding box center [740, 399] width 354 height 45
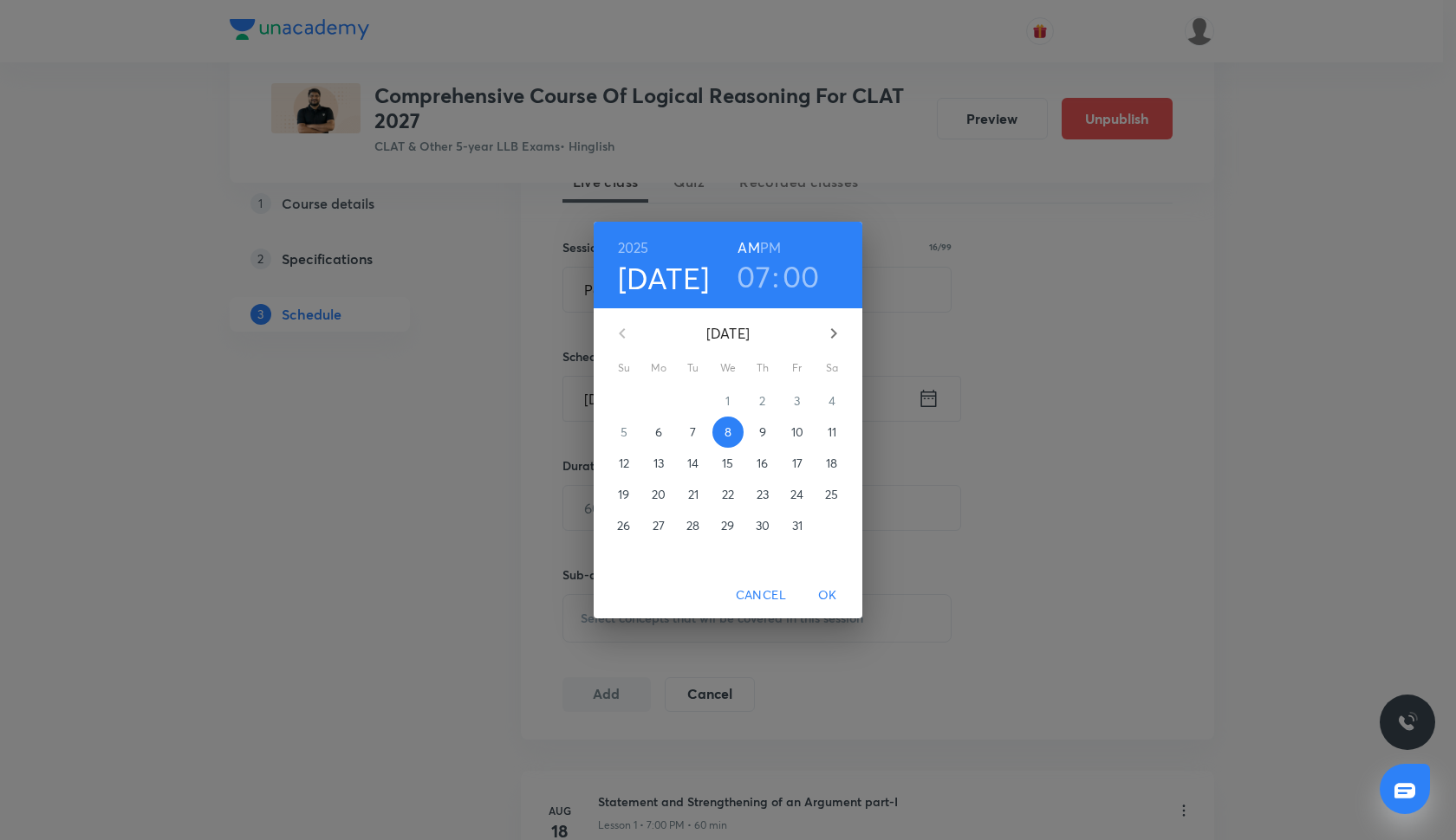
click at [765, 244] on h6 "PM" at bounding box center [770, 248] width 21 height 25
click at [824, 582] on button "OK" at bounding box center [827, 595] width 56 height 32
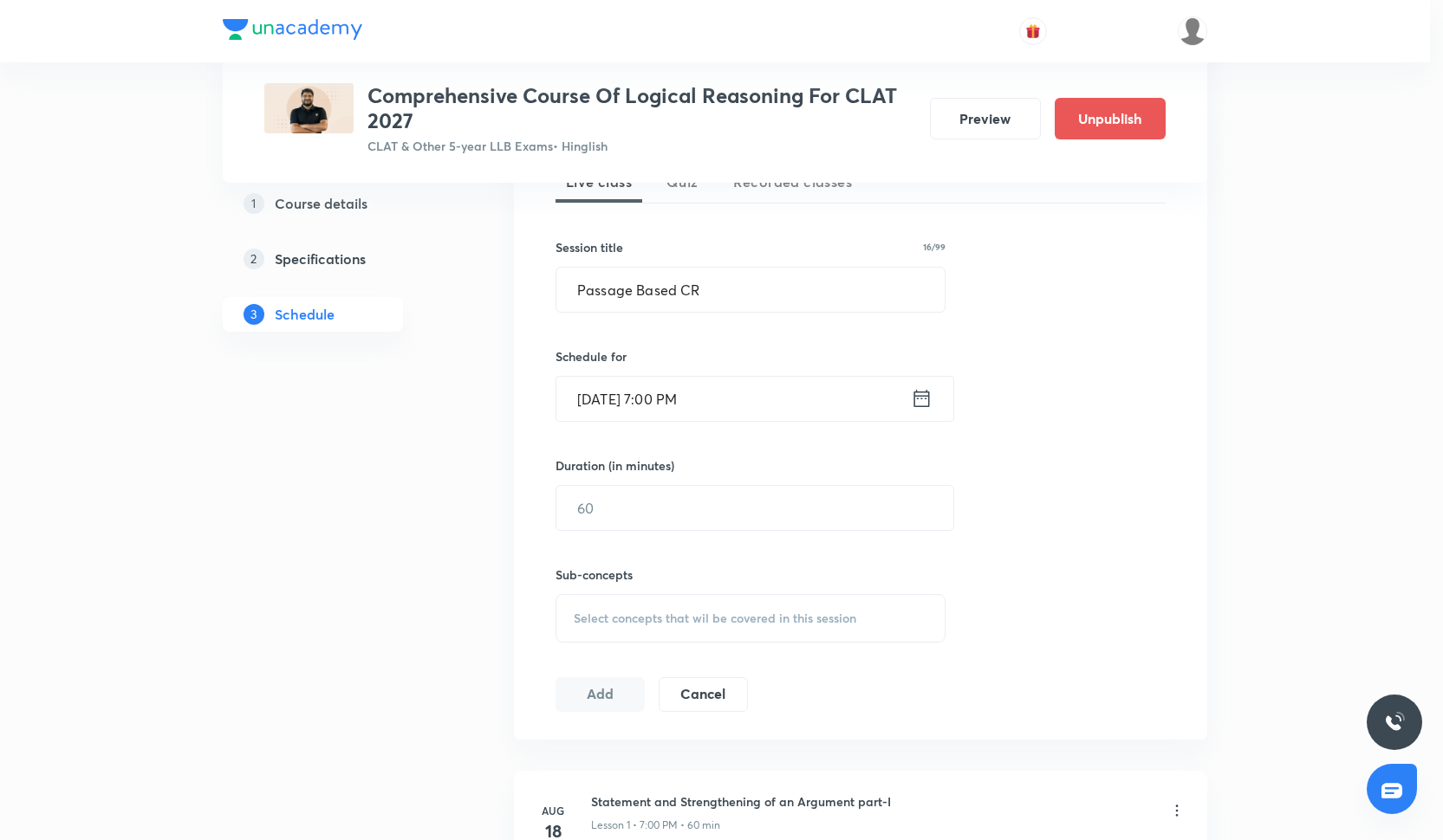
click at [824, 582] on h6 "Sub-concepts" at bounding box center [750, 574] width 390 height 18
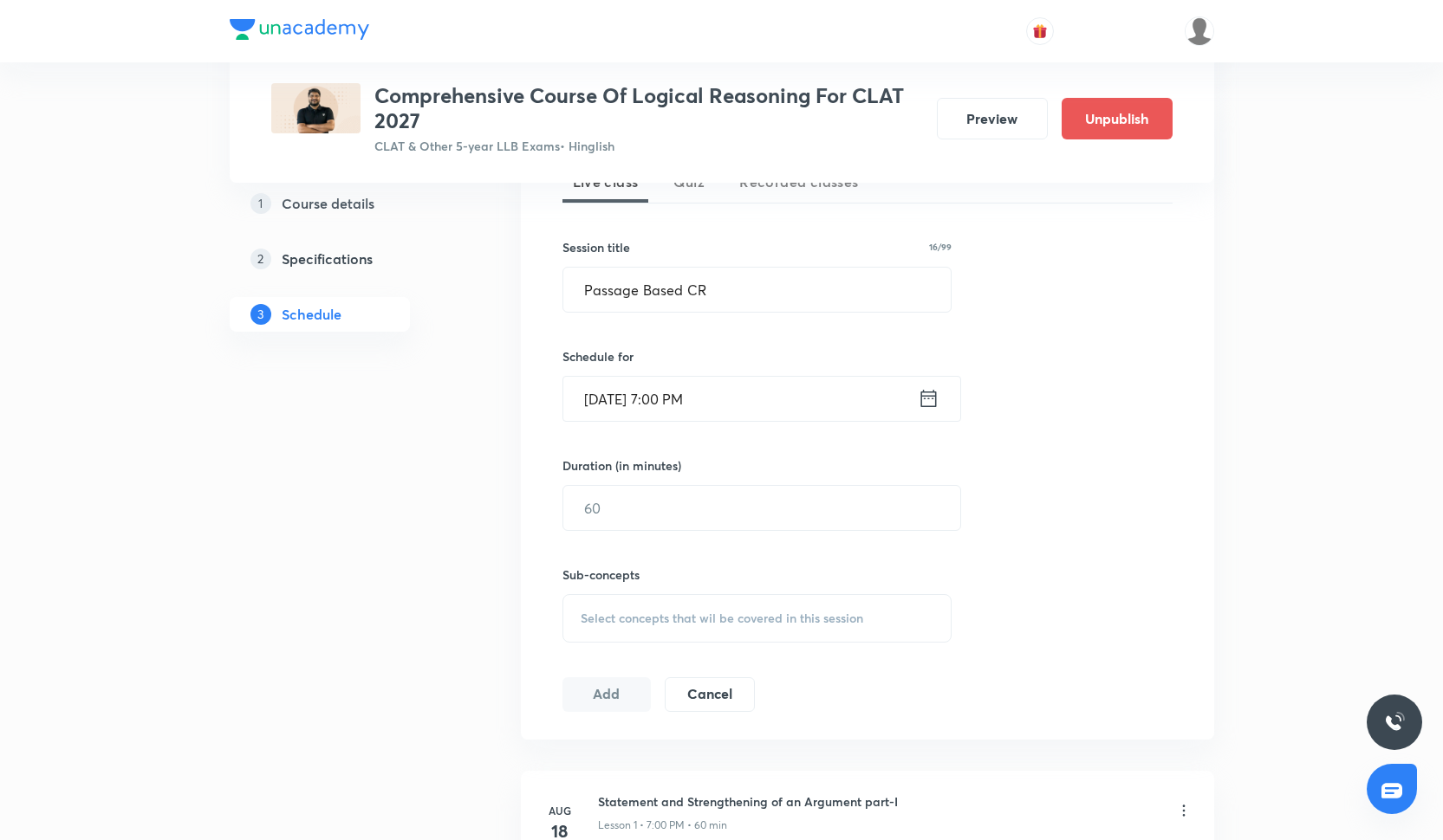
scroll to position [405, 0]
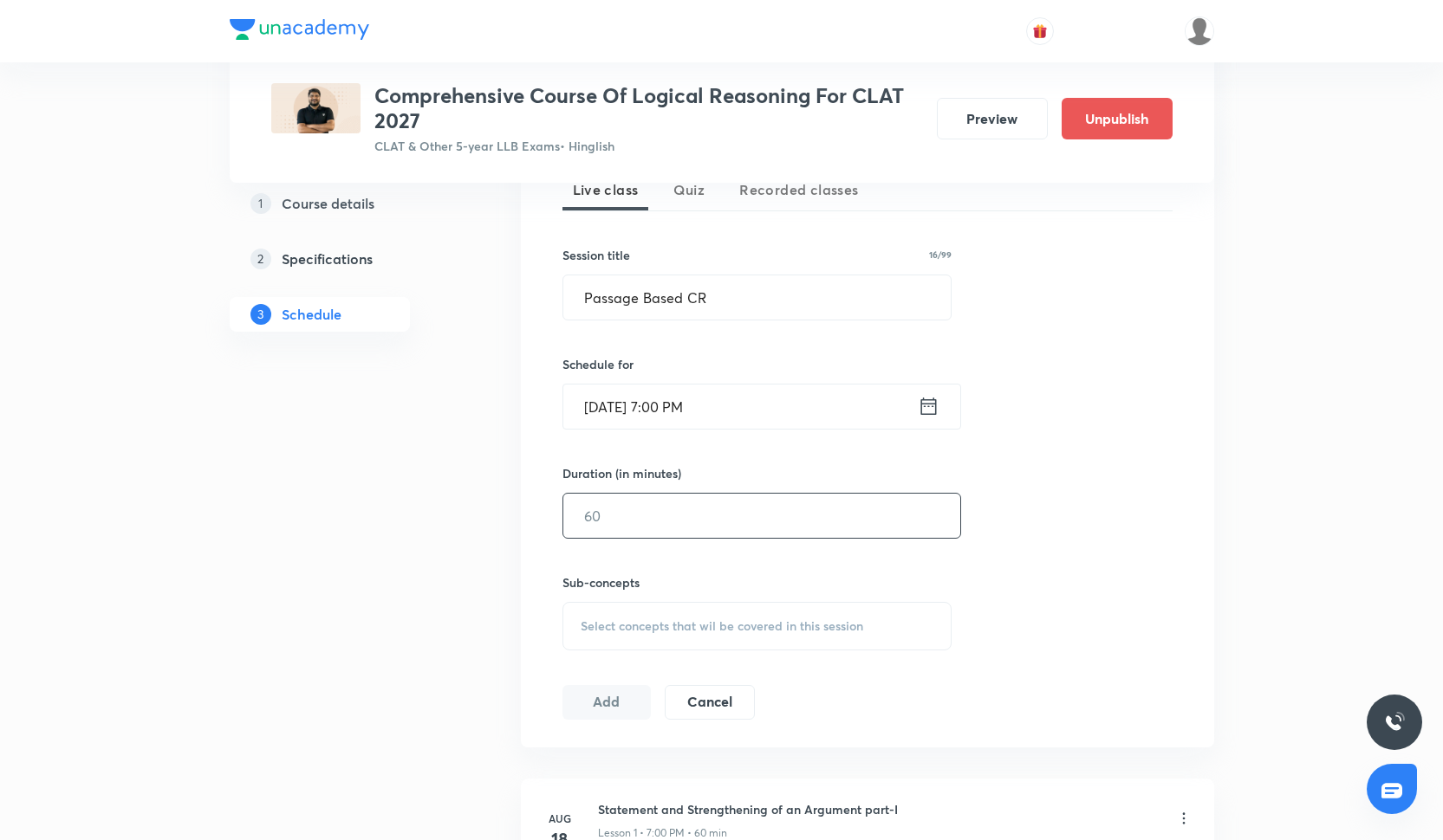
click at [669, 514] on input "text" at bounding box center [762, 515] width 397 height 45
type input "7"
type input "60"
click at [631, 619] on span "Select concepts that wil be covered in this session" at bounding box center [722, 625] width 282 height 14
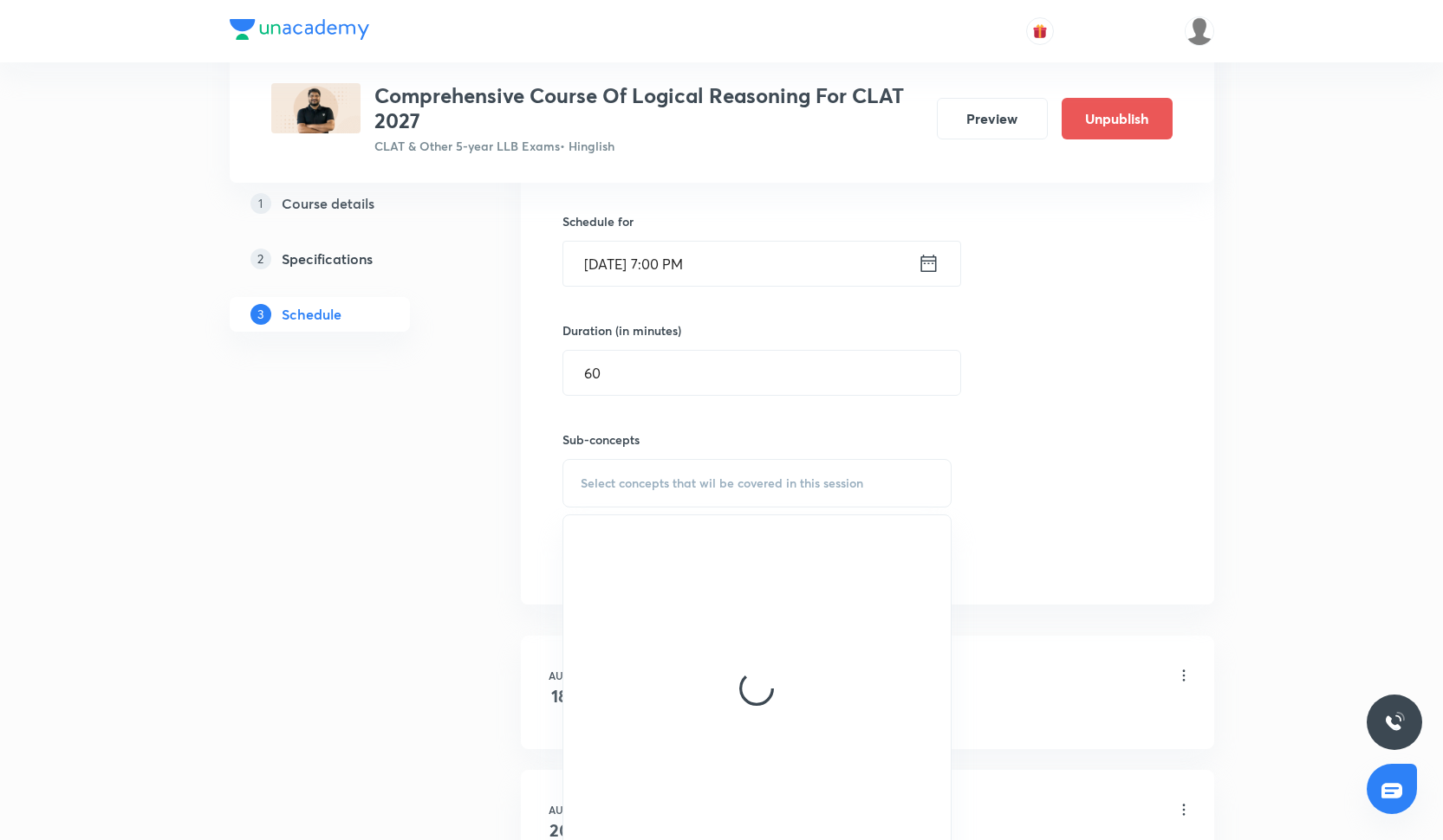
scroll to position [582, 0]
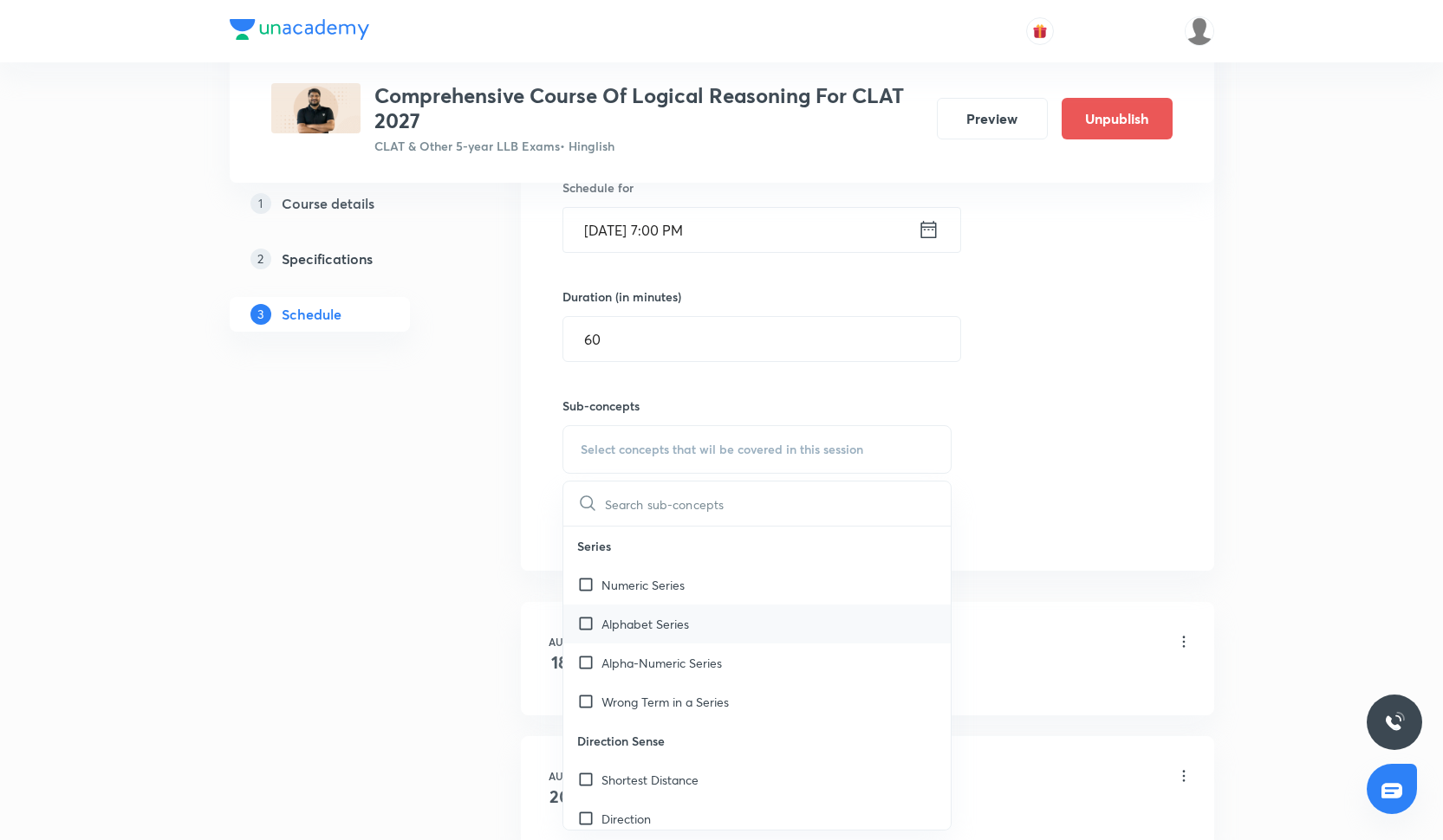
click at [733, 623] on div "Alphabet Series" at bounding box center [757, 623] width 388 height 39
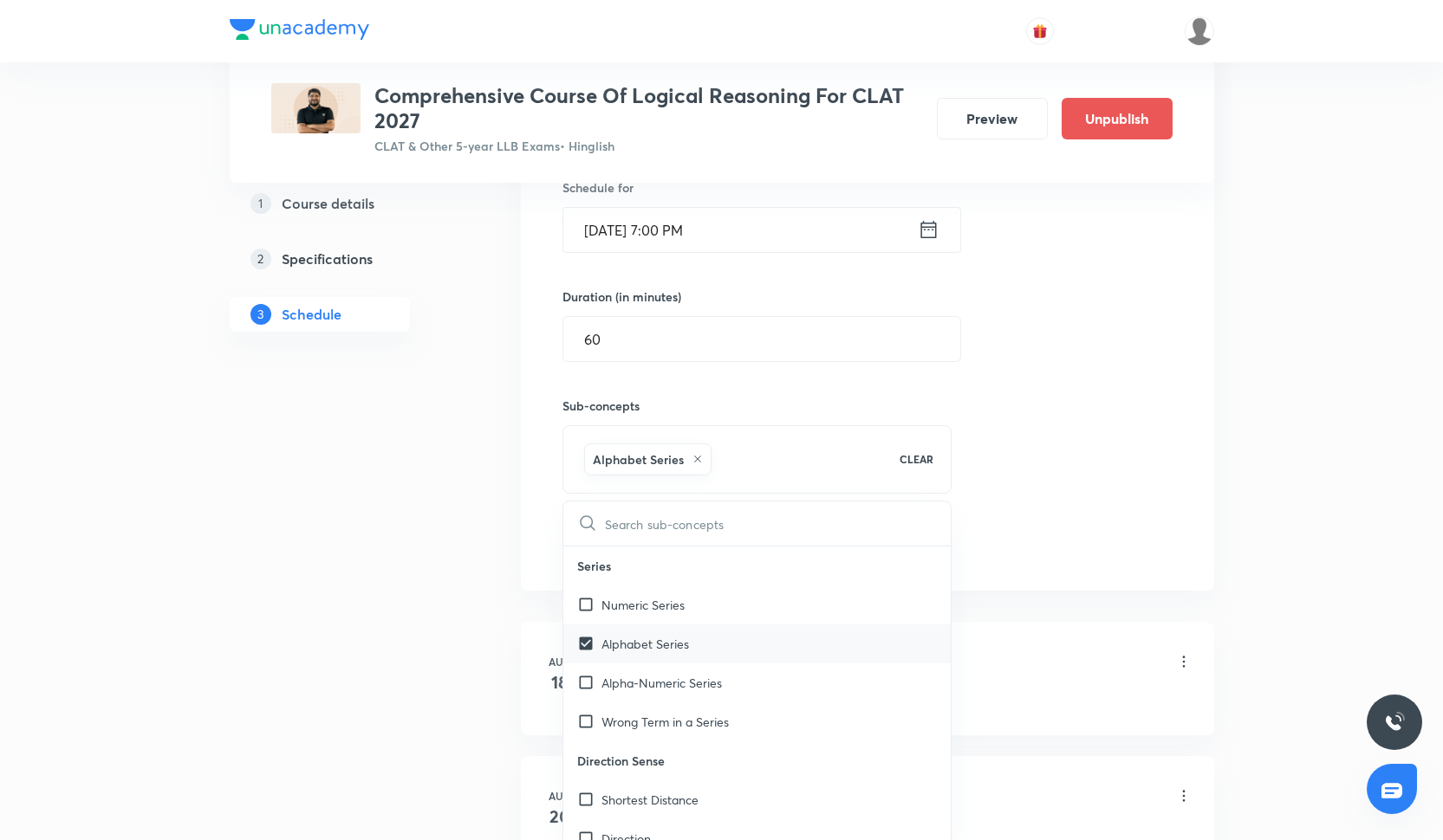
click at [730, 639] on div "Alphabet Series" at bounding box center [757, 643] width 388 height 39
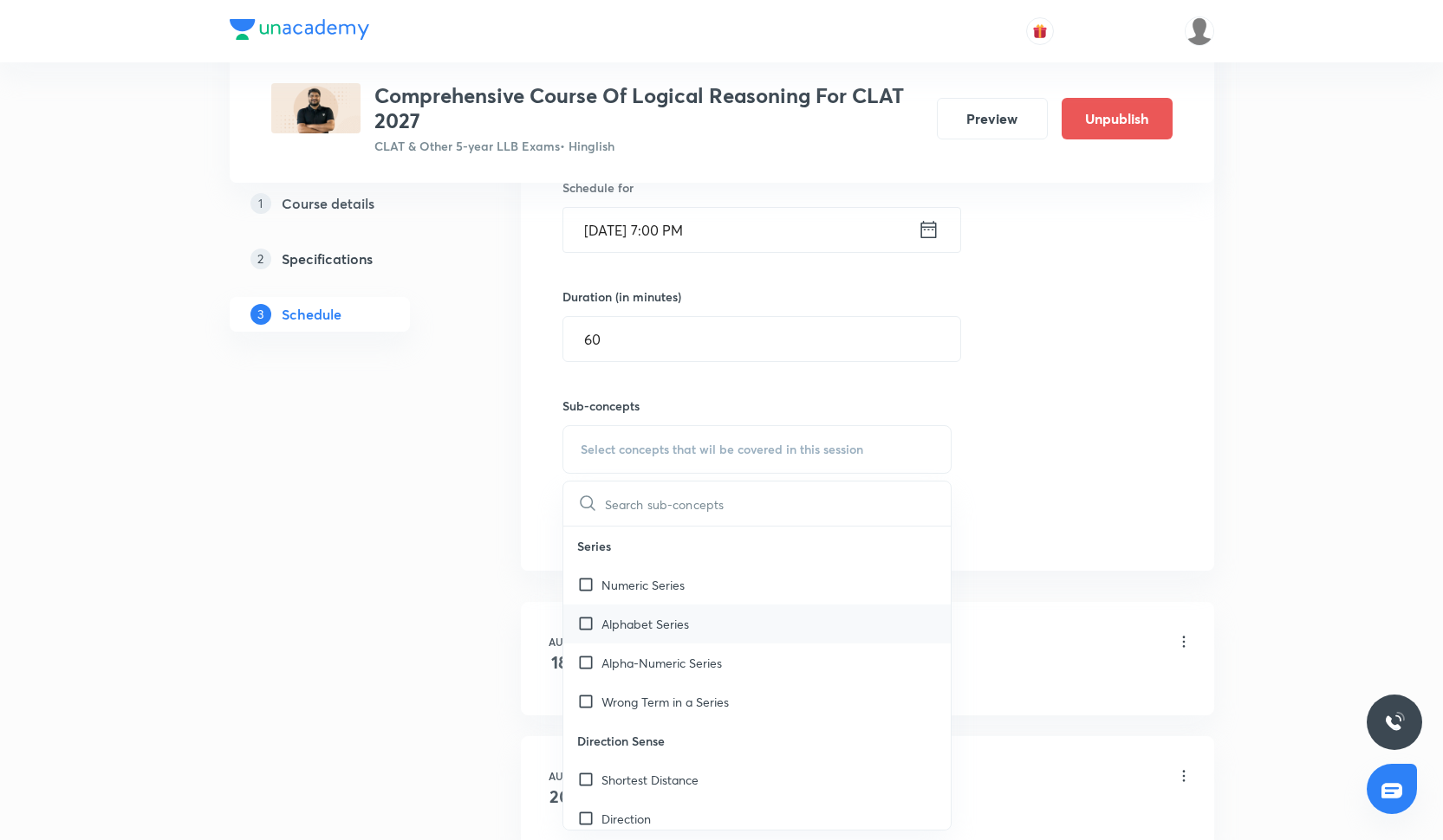
click at [740, 606] on div "Alphabet Series" at bounding box center [757, 623] width 388 height 39
checkbox input "true"
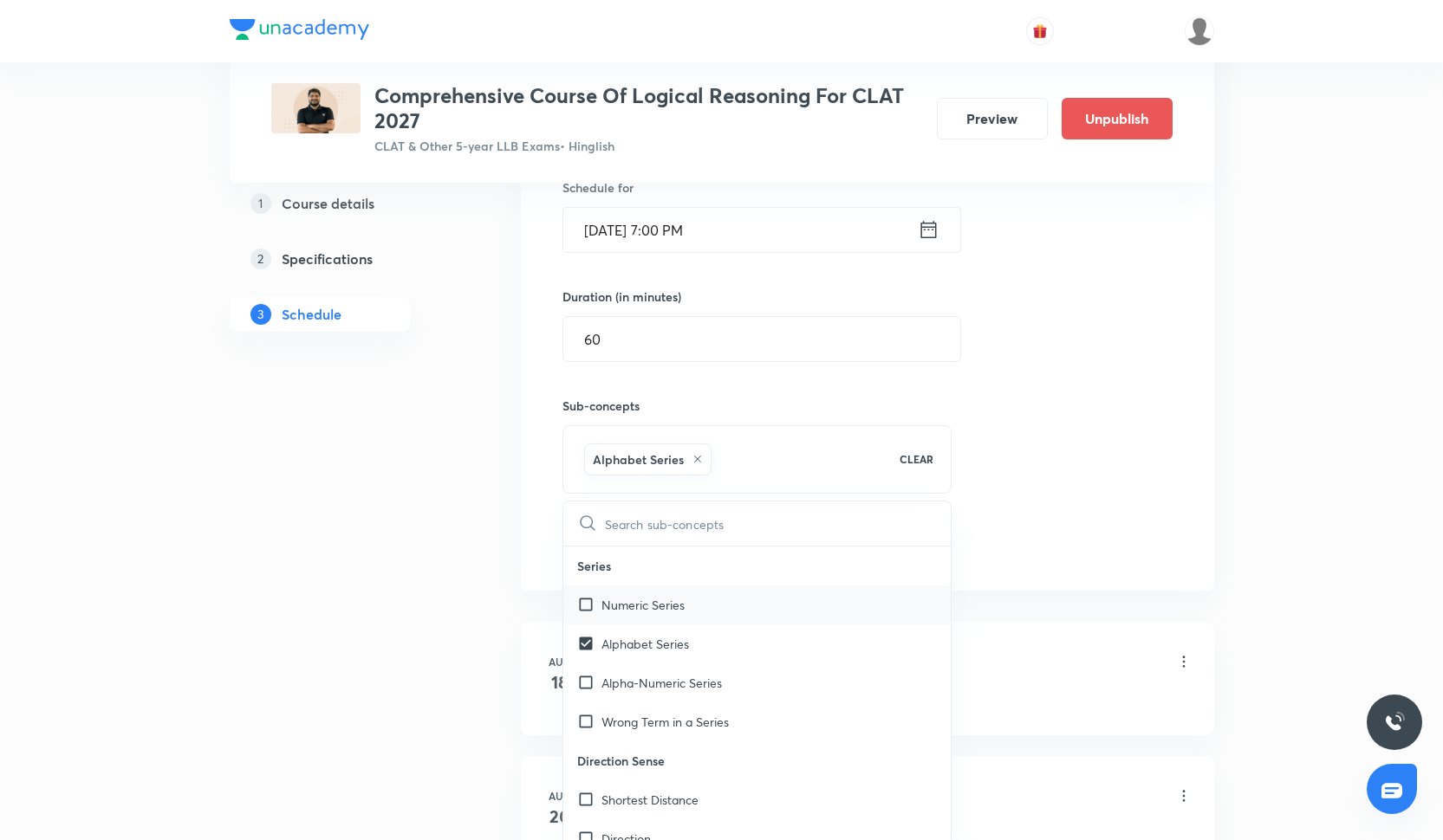
click at [736, 607] on div "Numeric Series" at bounding box center [757, 604] width 388 height 39
checkbox input "true"
click at [1040, 478] on div "Session 13 Live class Quiz Recorded classes Session title 16/99 Passage Based C…" at bounding box center [868, 258] width 610 height 611
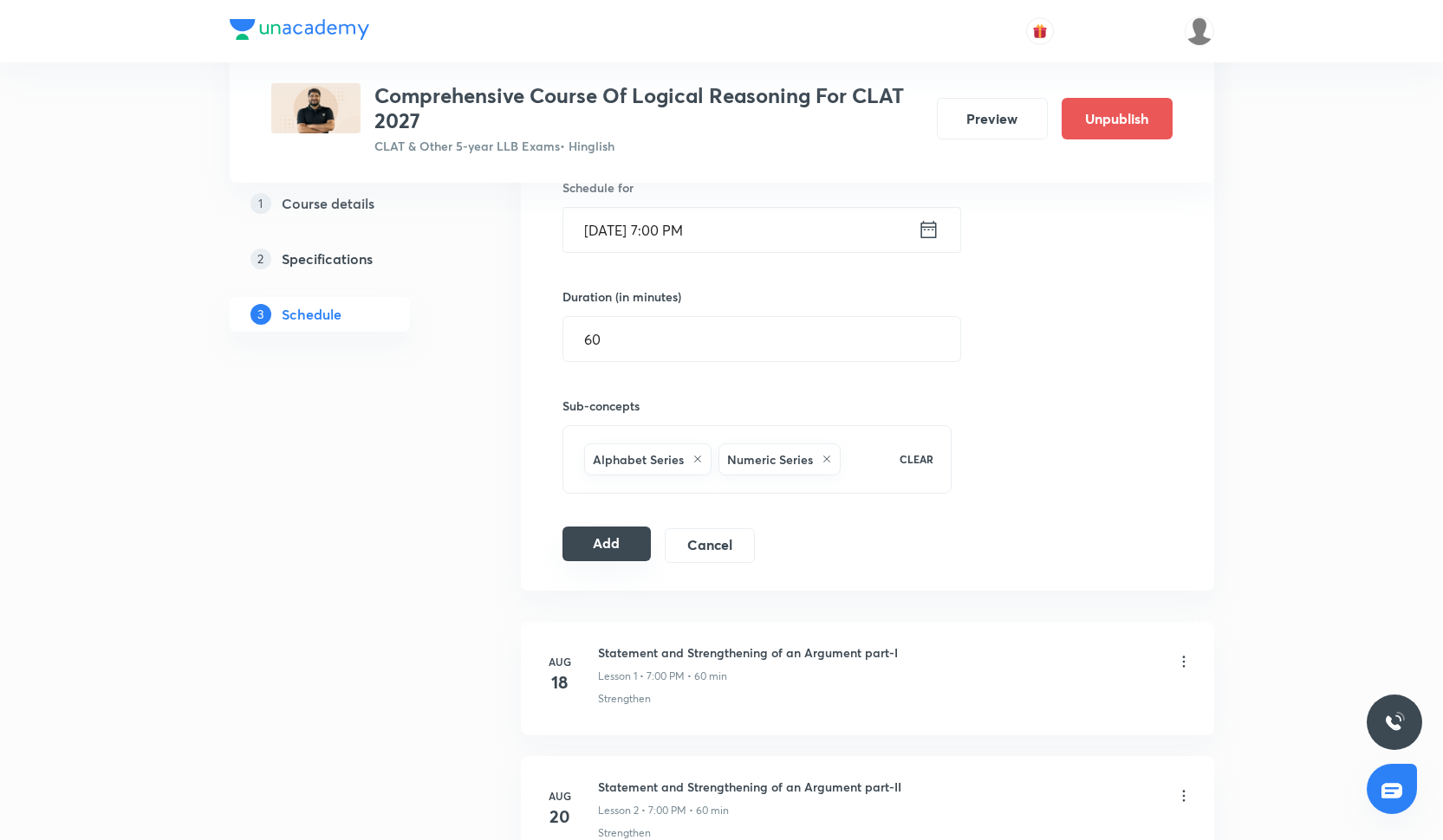
click at [622, 545] on button "Add" at bounding box center [607, 544] width 89 height 35
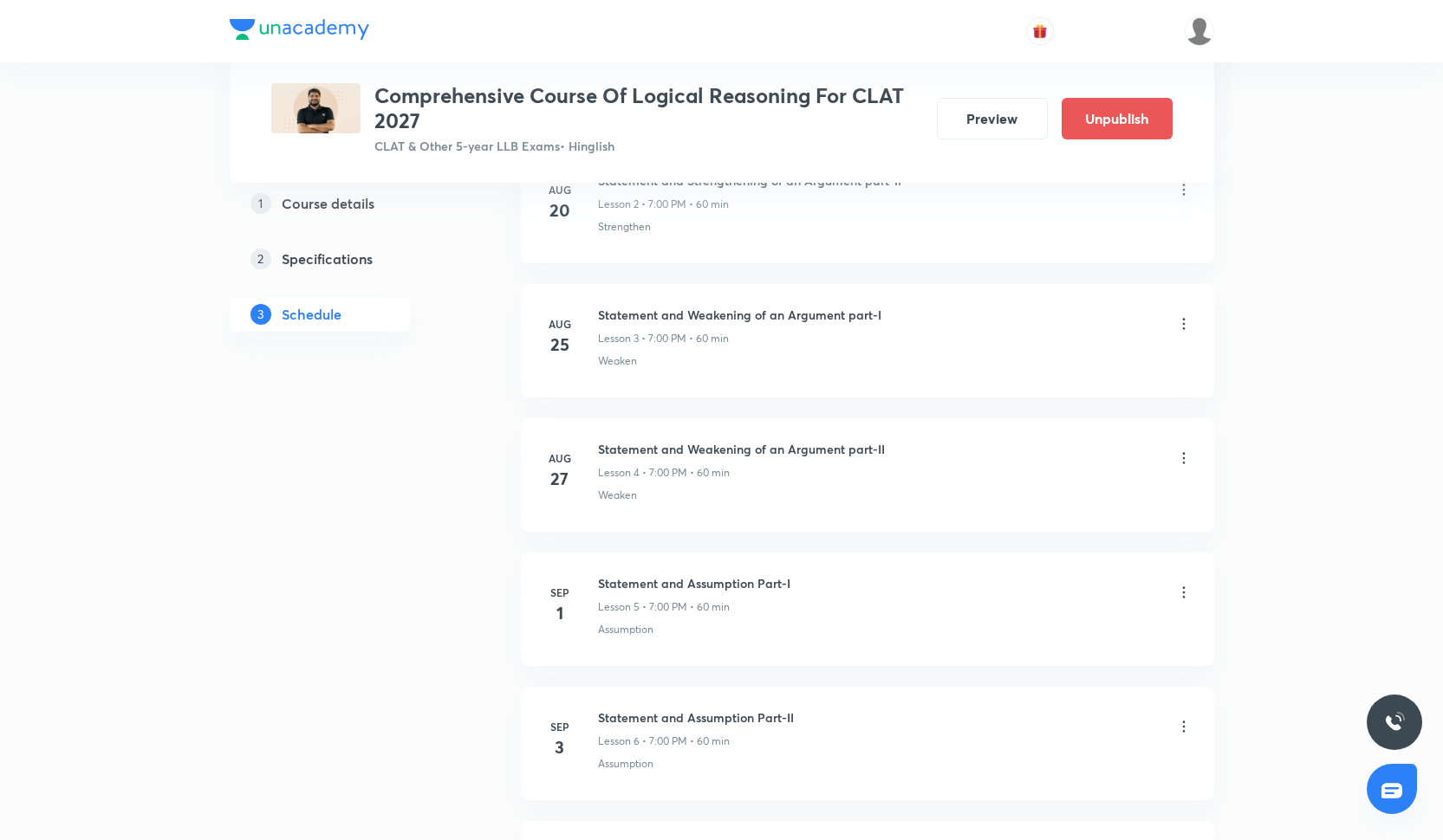
scroll to position [2230, 0]
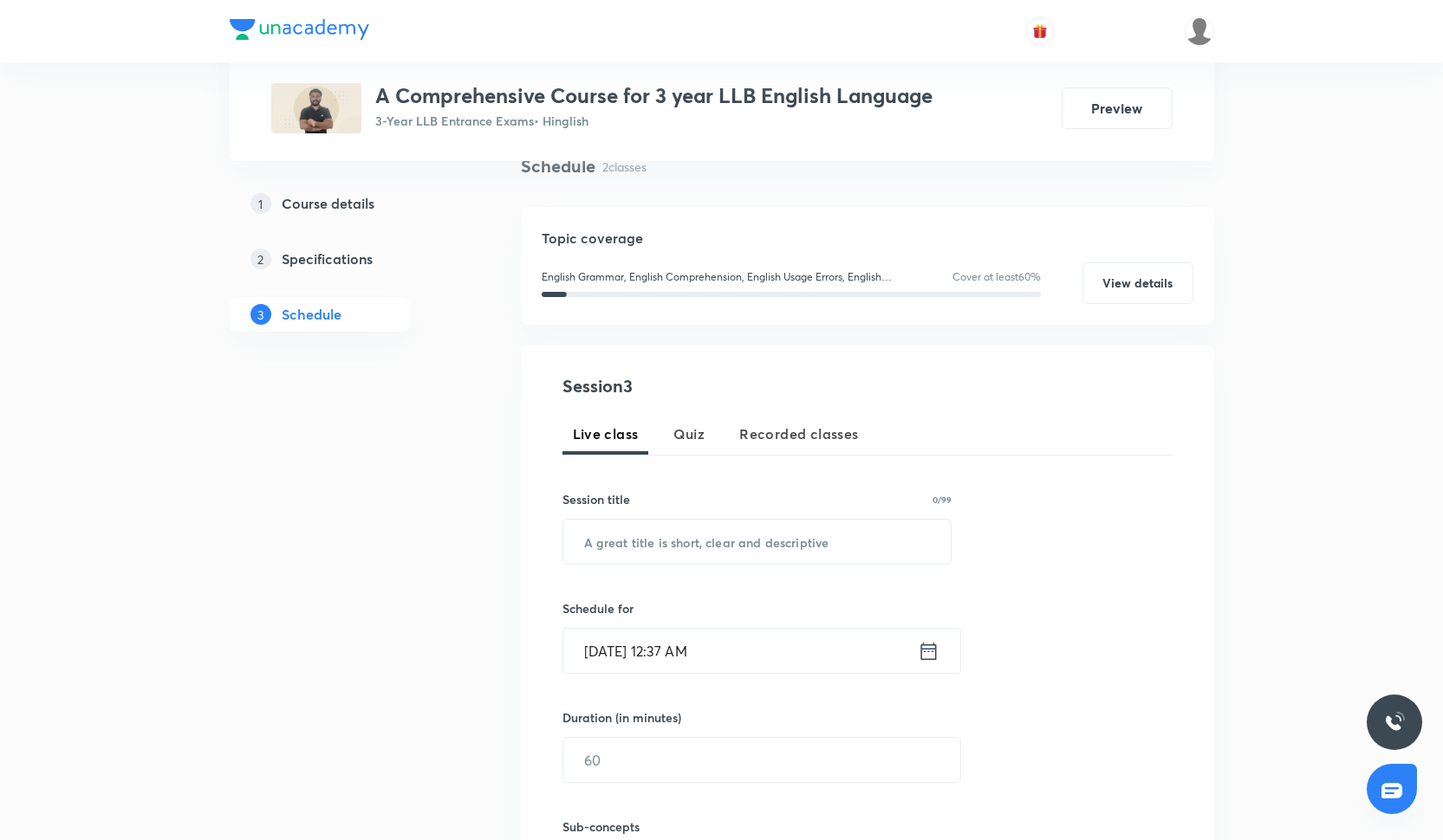
scroll to position [145, 0]
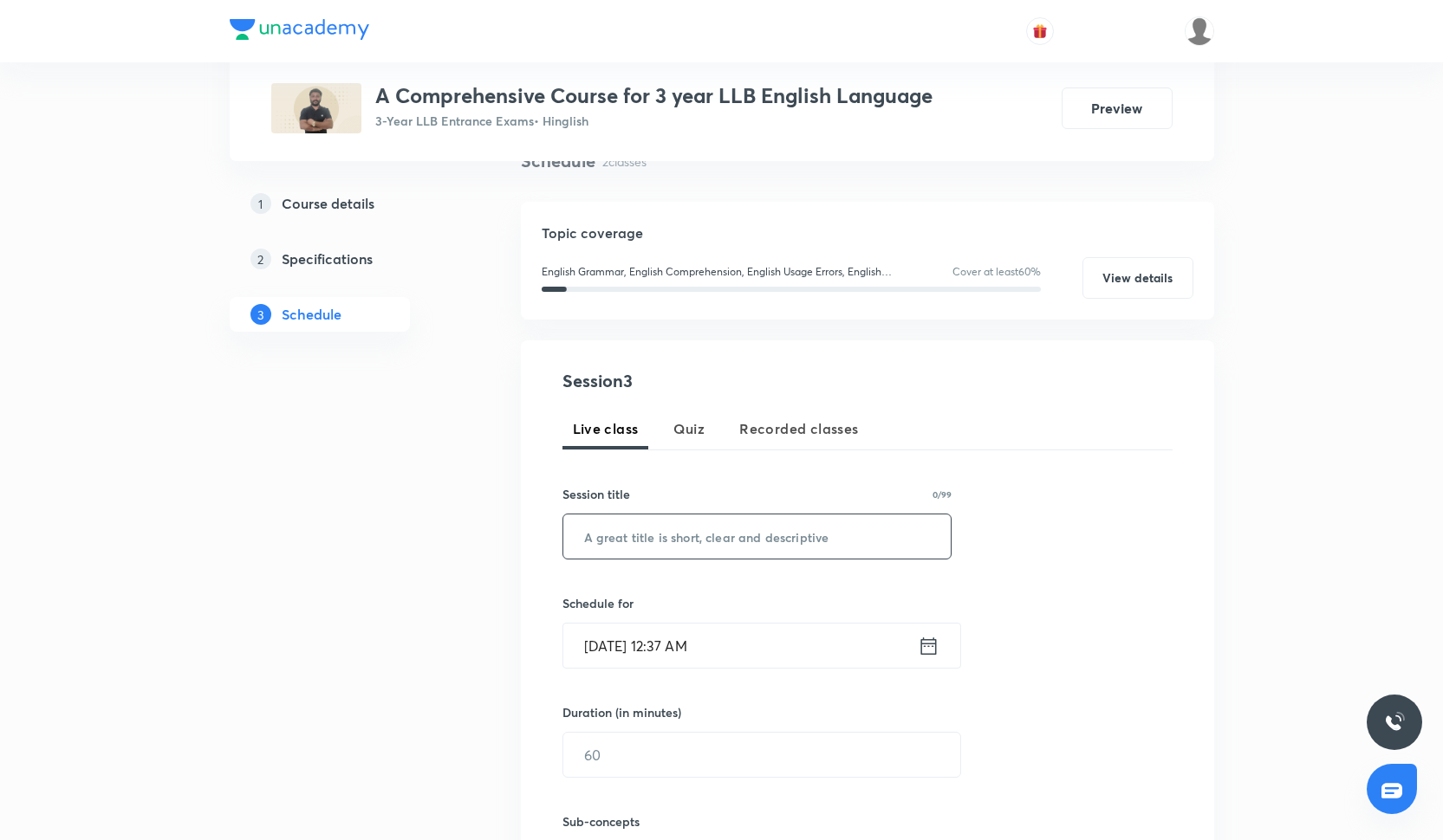
click at [666, 552] on input "text" at bounding box center [757, 536] width 388 height 45
paste input "Figures of speech practice"
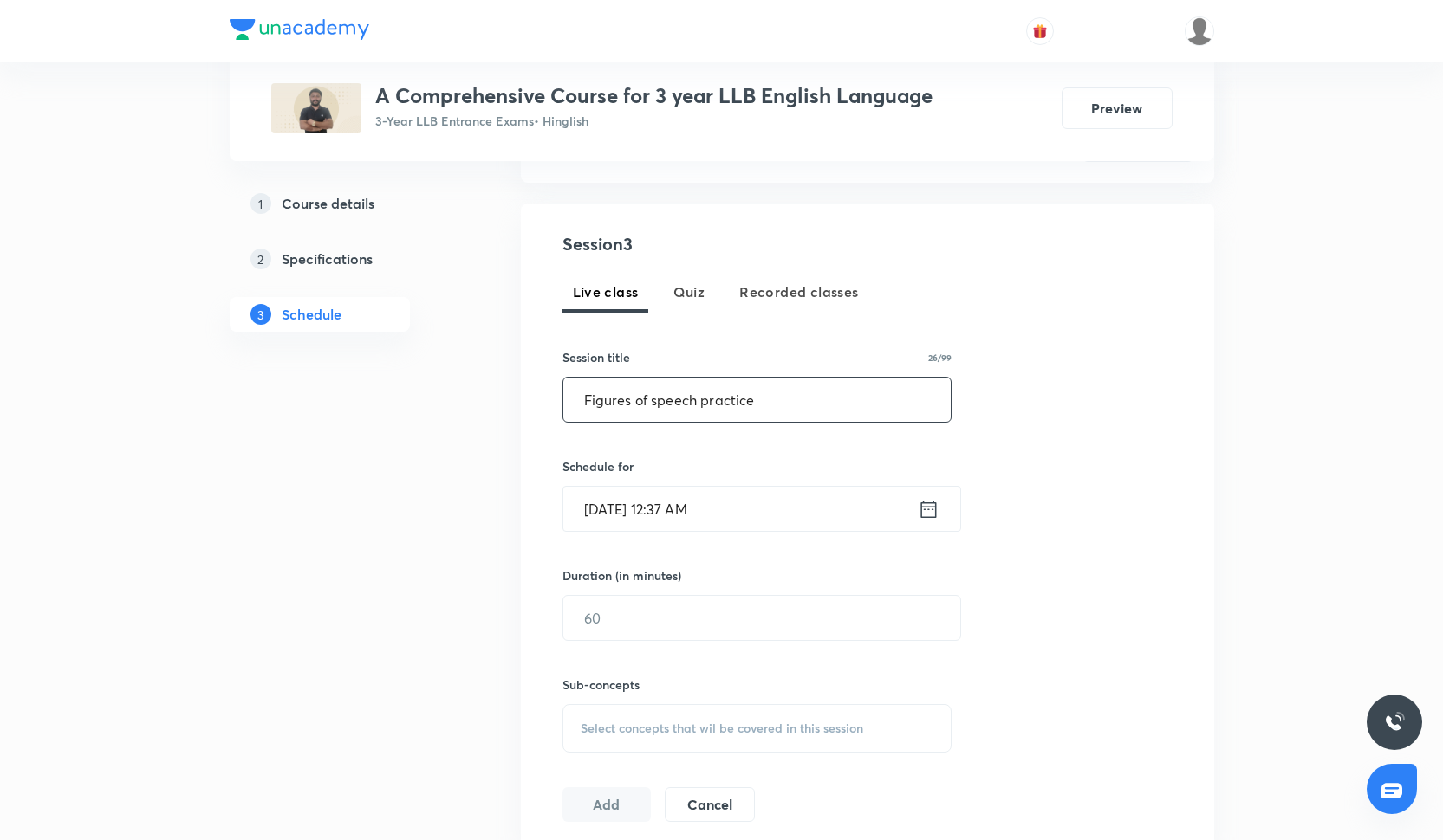
scroll to position [283, 0]
type input "Figures of speech practice"
click at [651, 522] on input "[DATE] 12:37 AM" at bounding box center [740, 507] width 354 height 45
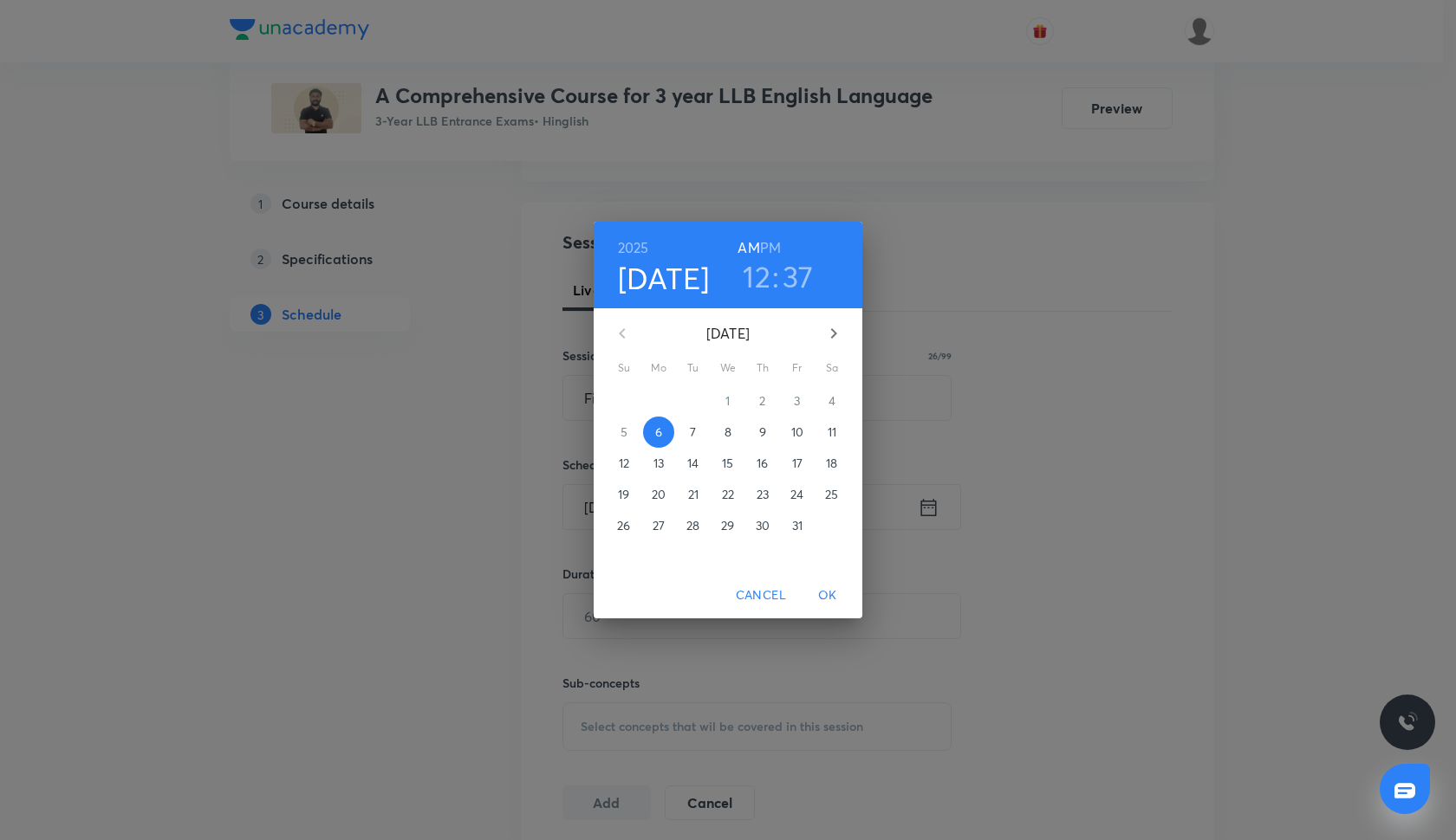
click at [755, 290] on h3 "12" at bounding box center [757, 277] width 27 height 36
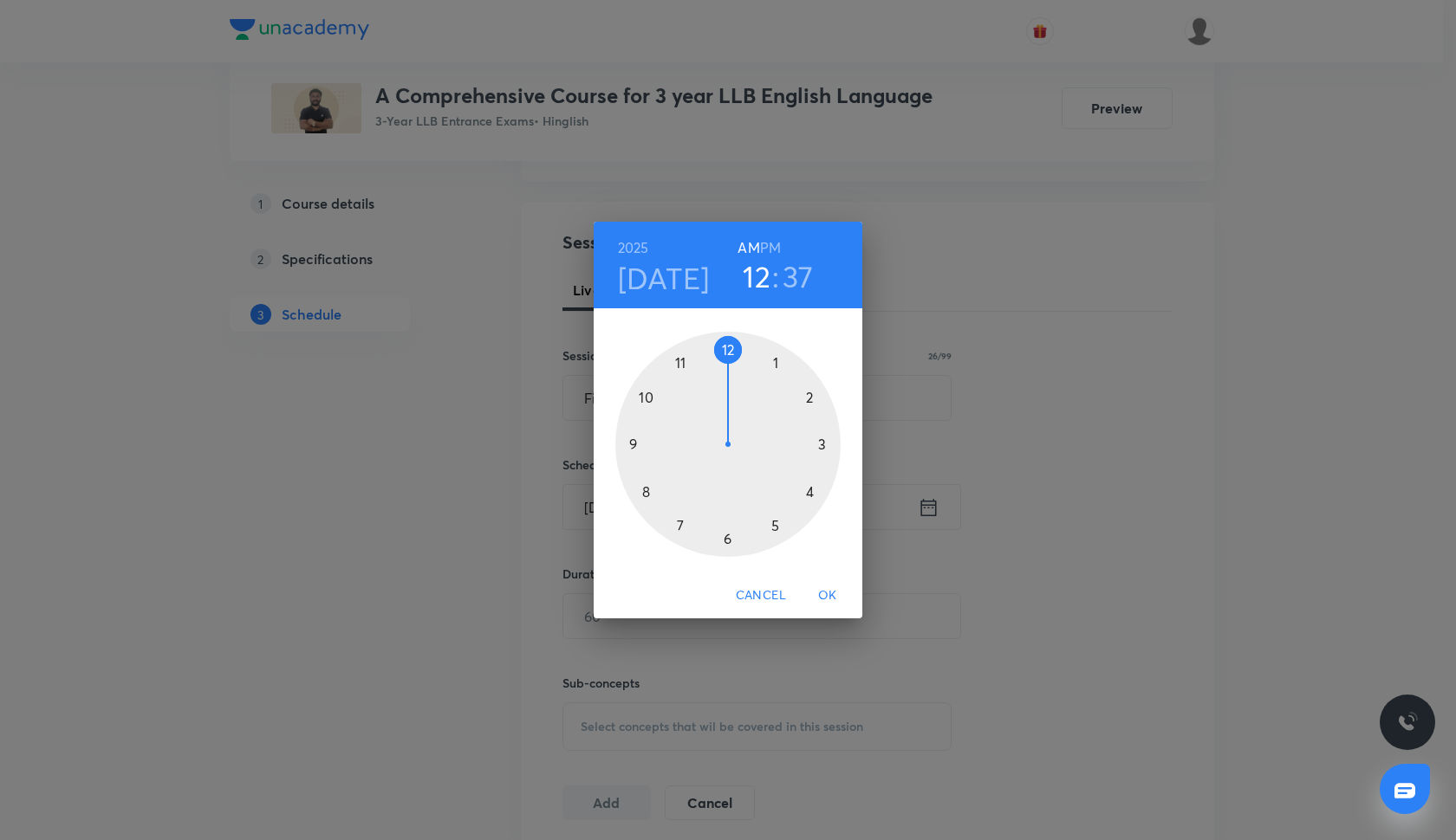
click at [727, 536] on div at bounding box center [728, 444] width 225 height 225
click at [779, 365] on div at bounding box center [728, 444] width 225 height 225
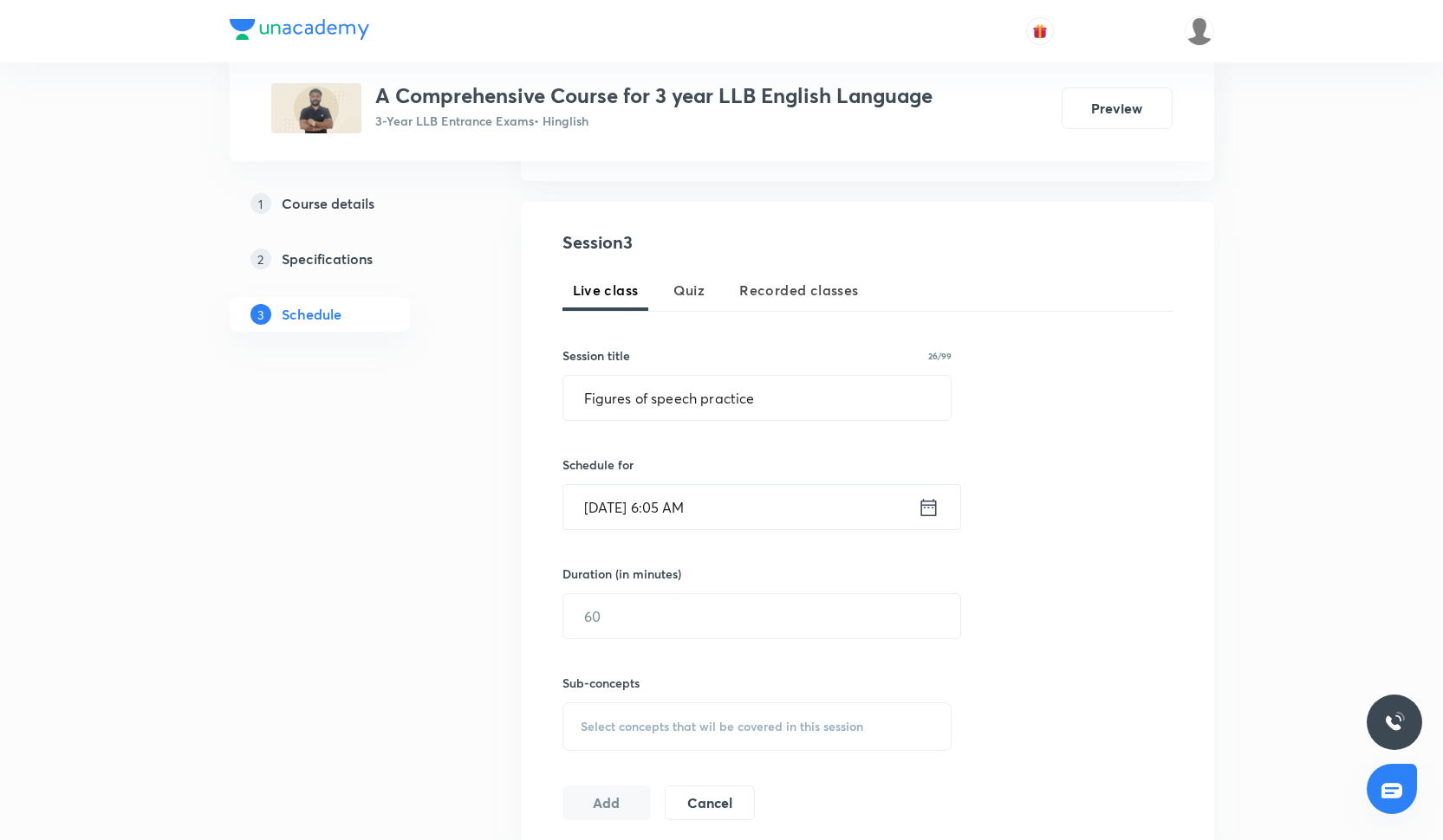
click at [691, 503] on input "Oct 6, 2025, 6:05 AM" at bounding box center [740, 507] width 354 height 45
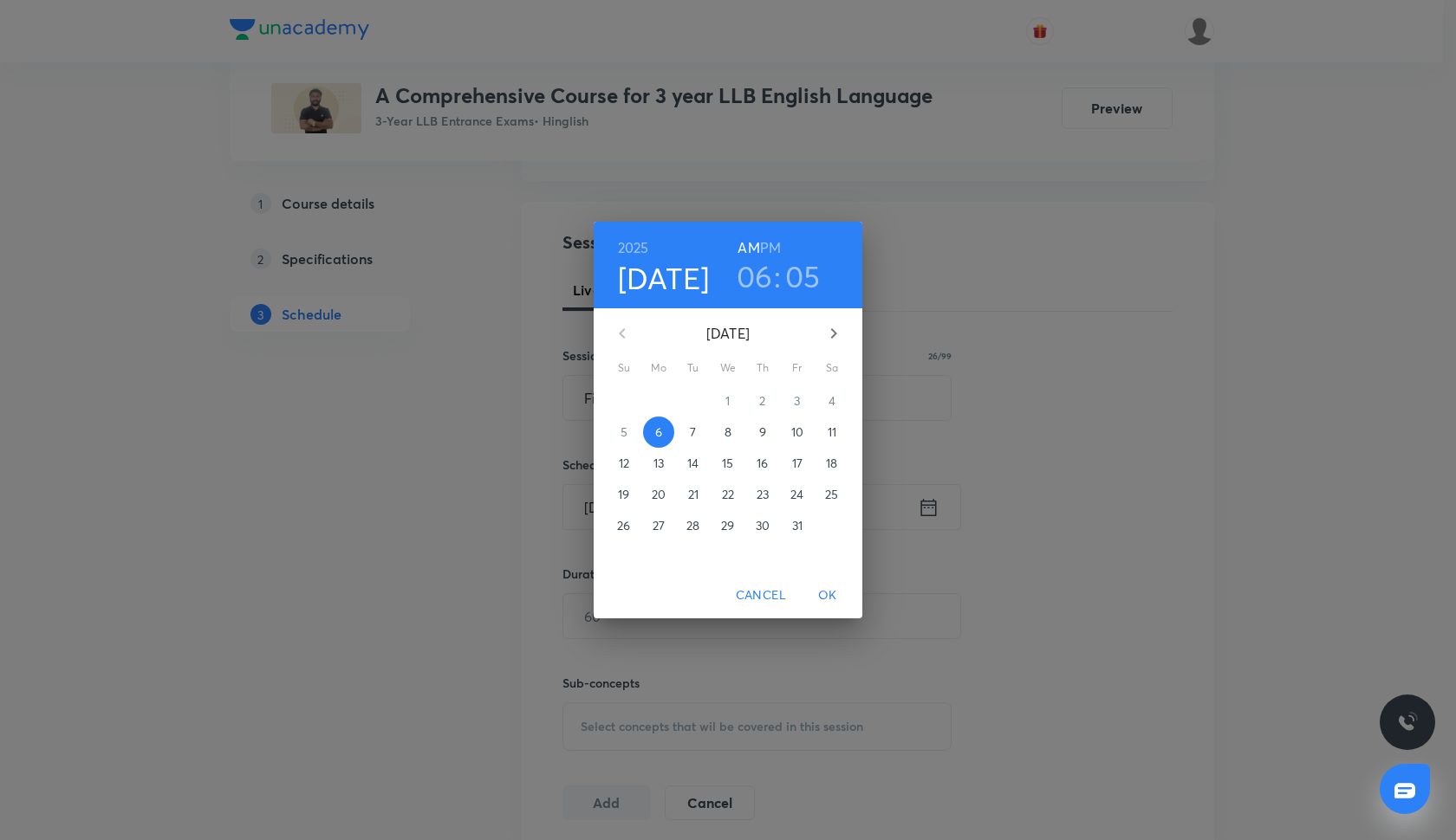
click at [767, 245] on h6 "PM" at bounding box center [770, 248] width 21 height 25
click at [823, 598] on span "OK" at bounding box center [828, 595] width 42 height 22
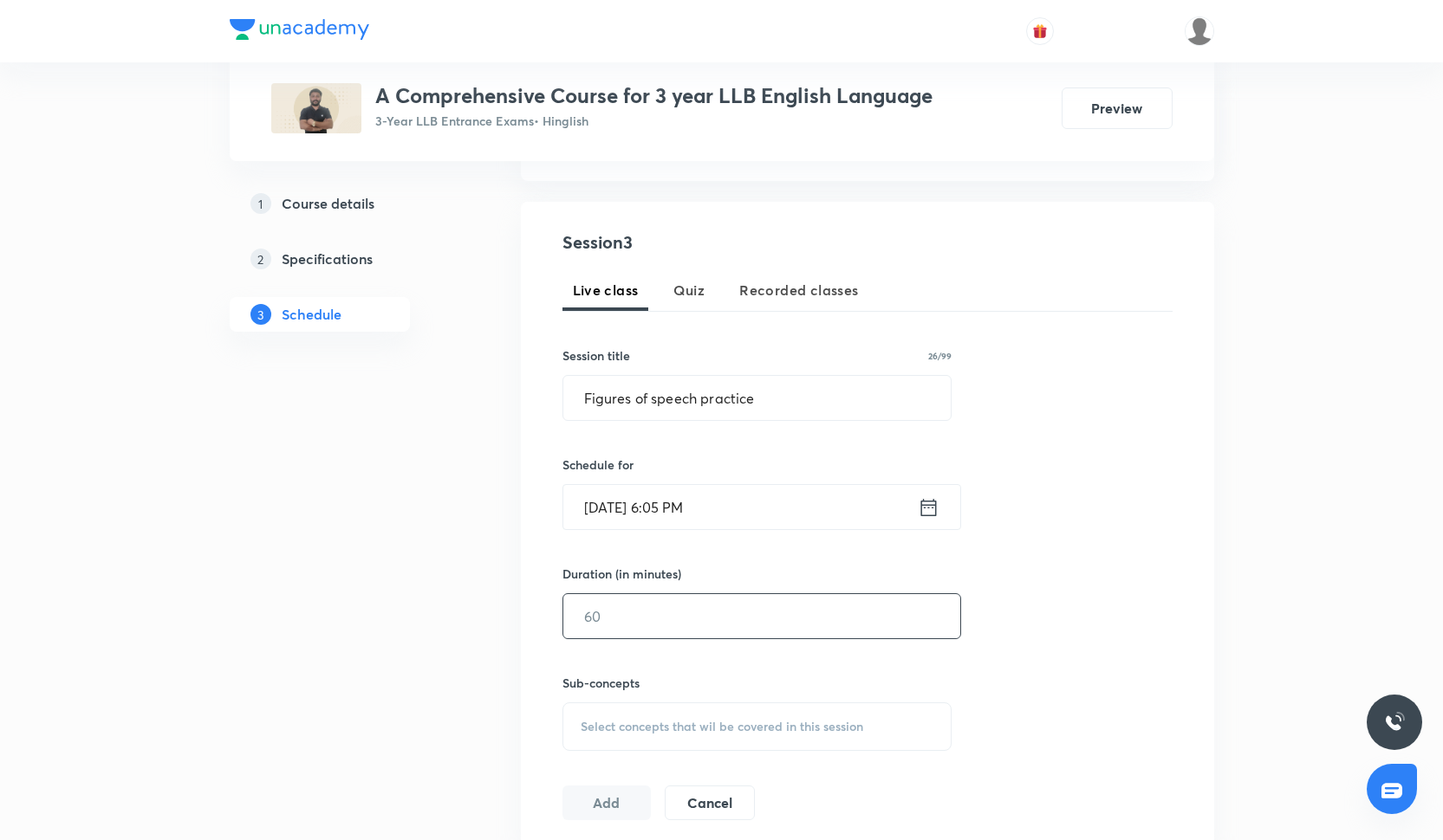
click at [689, 606] on input "text" at bounding box center [762, 616] width 397 height 45
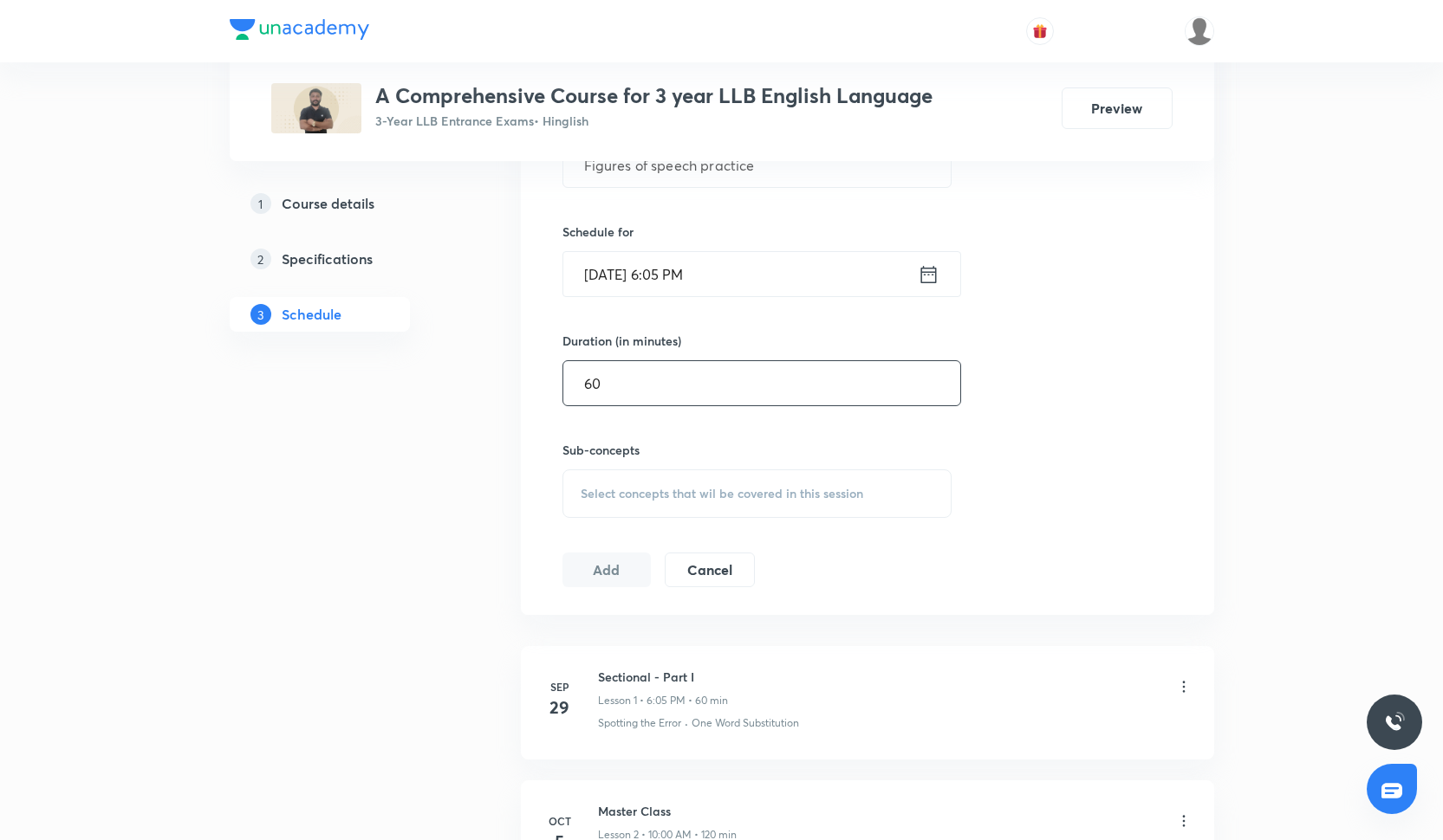
scroll to position [526, 0]
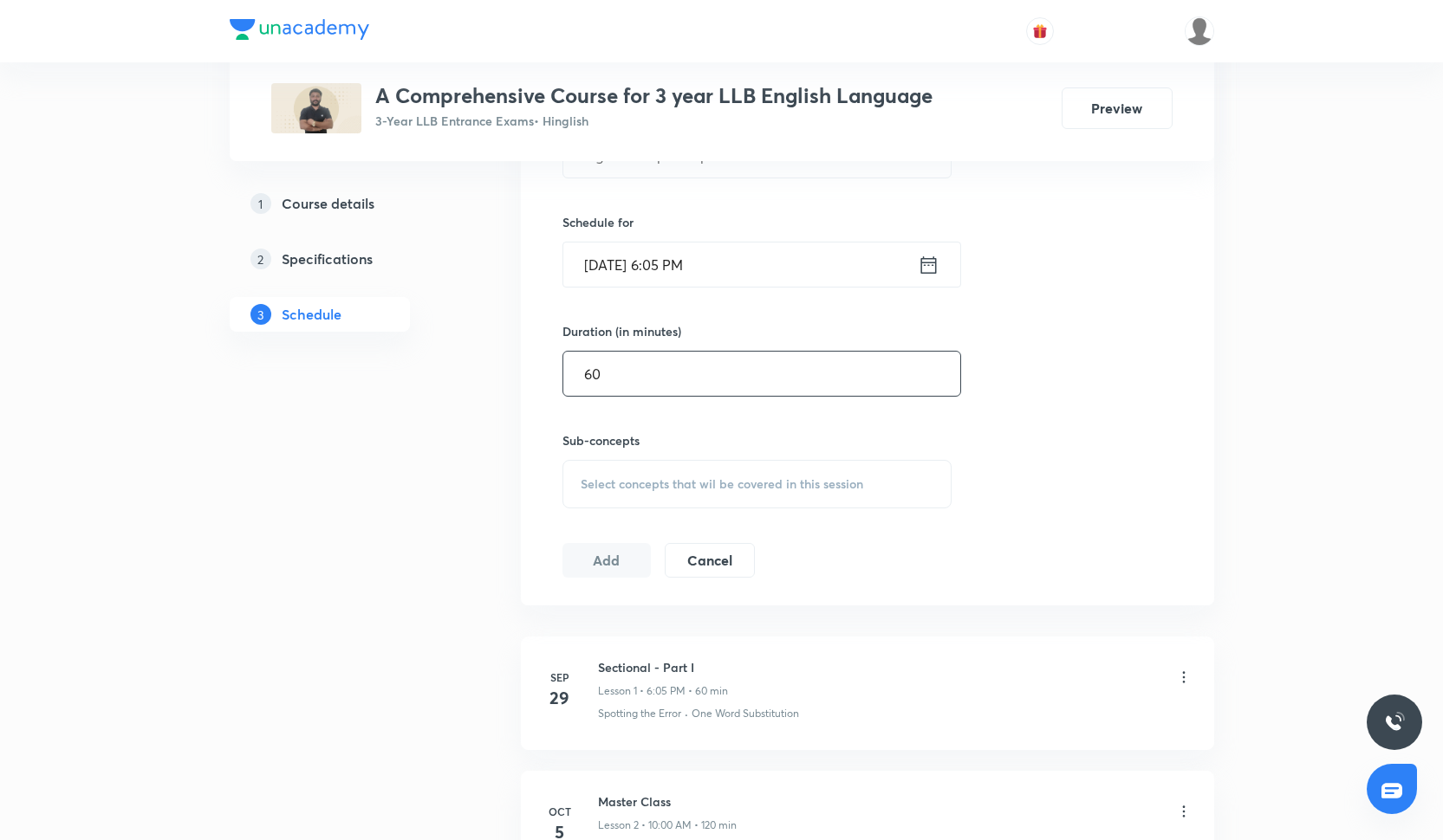
type input "60"
click at [664, 477] on span "Select concepts that wil be covered in this session" at bounding box center [722, 483] width 282 height 14
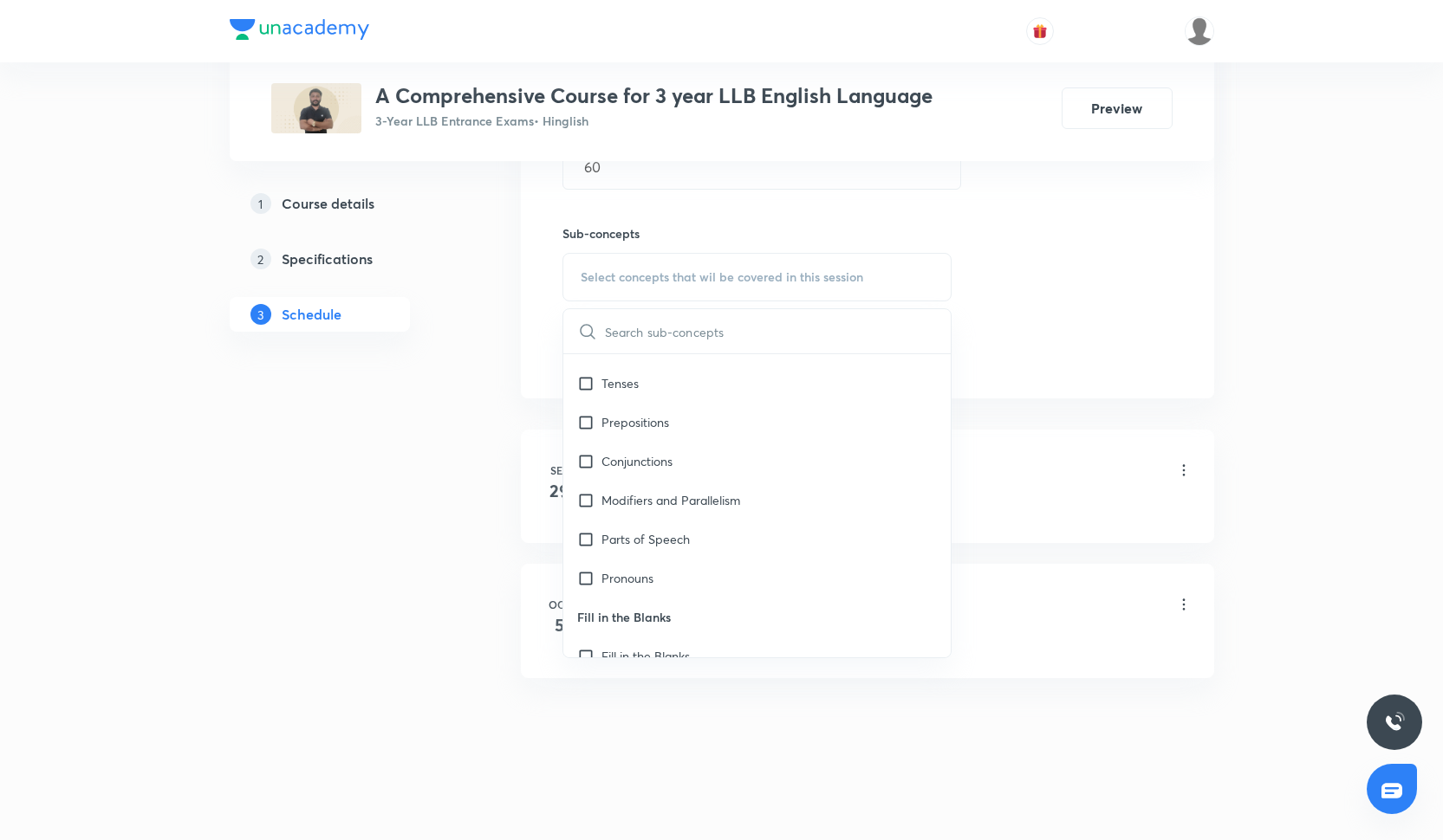
scroll to position [402, 0]
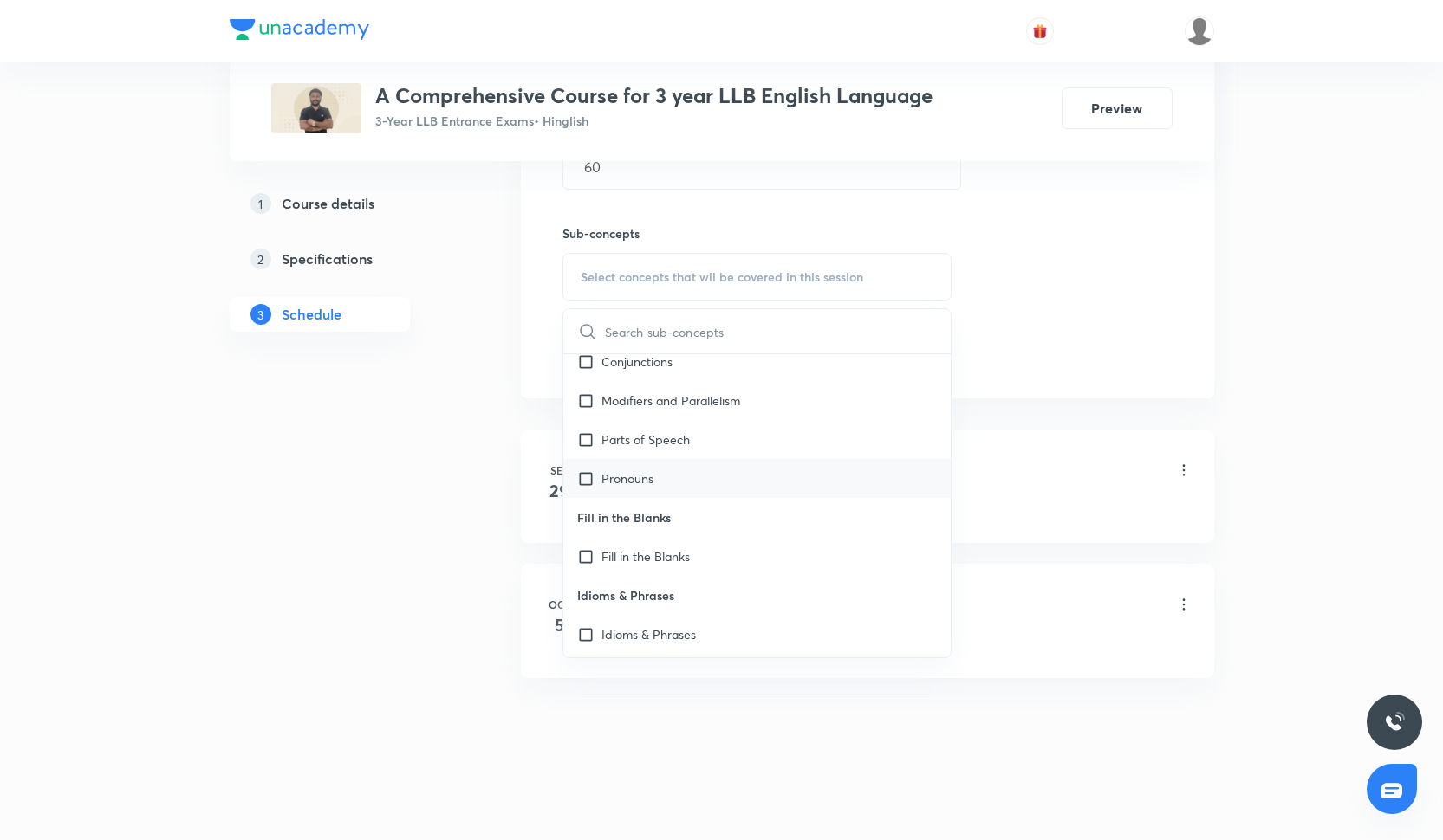
click at [664, 476] on div "Pronouns" at bounding box center [757, 478] width 388 height 39
checkbox input "true"
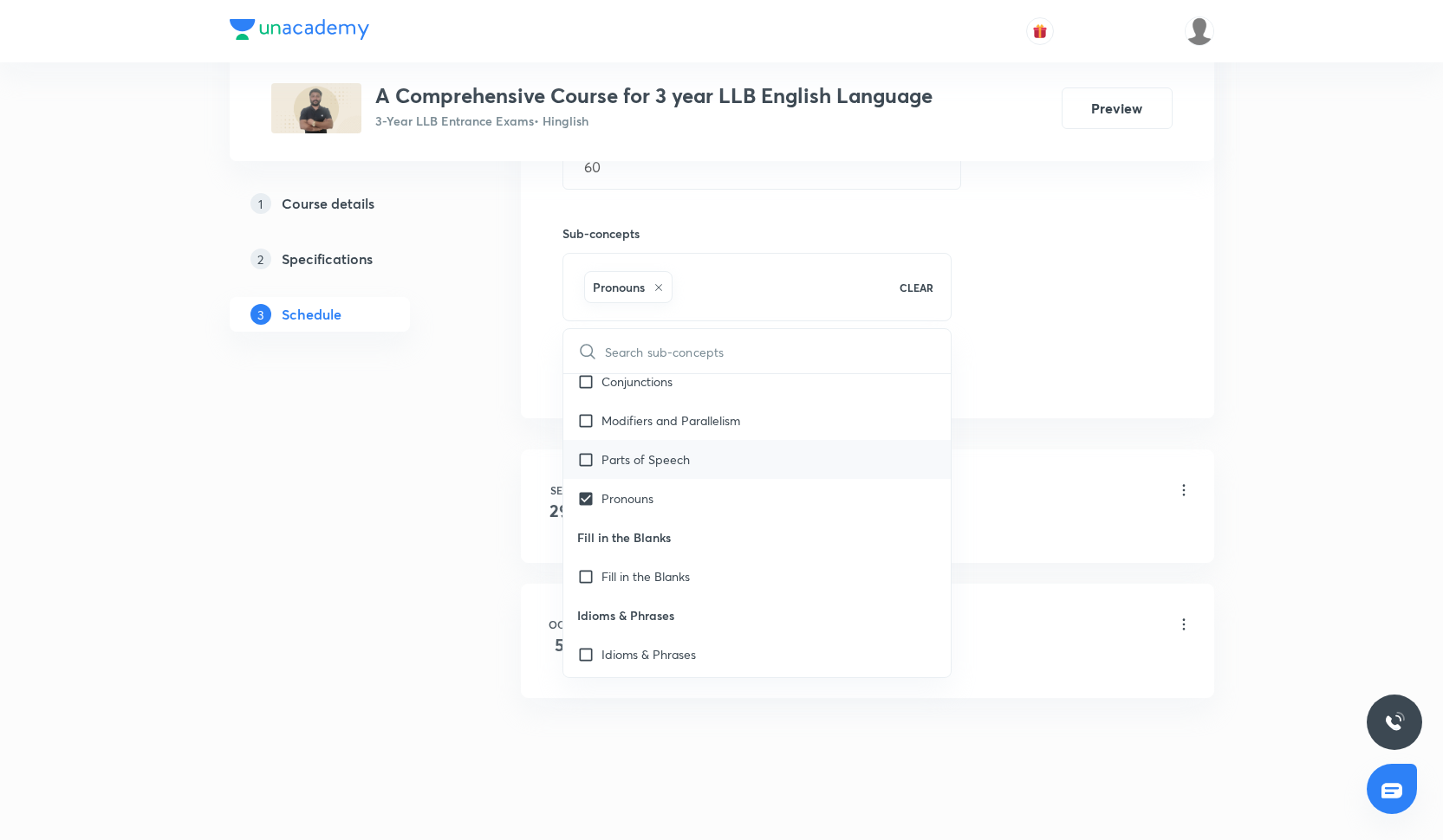
click at [664, 464] on p "Parts of Speech" at bounding box center [645, 460] width 88 height 18
checkbox input "true"
click at [1160, 335] on div "Session 3 Live class Quiz Recorded classes Session title 26/99 Figures of speec…" at bounding box center [868, 85] width 610 height 611
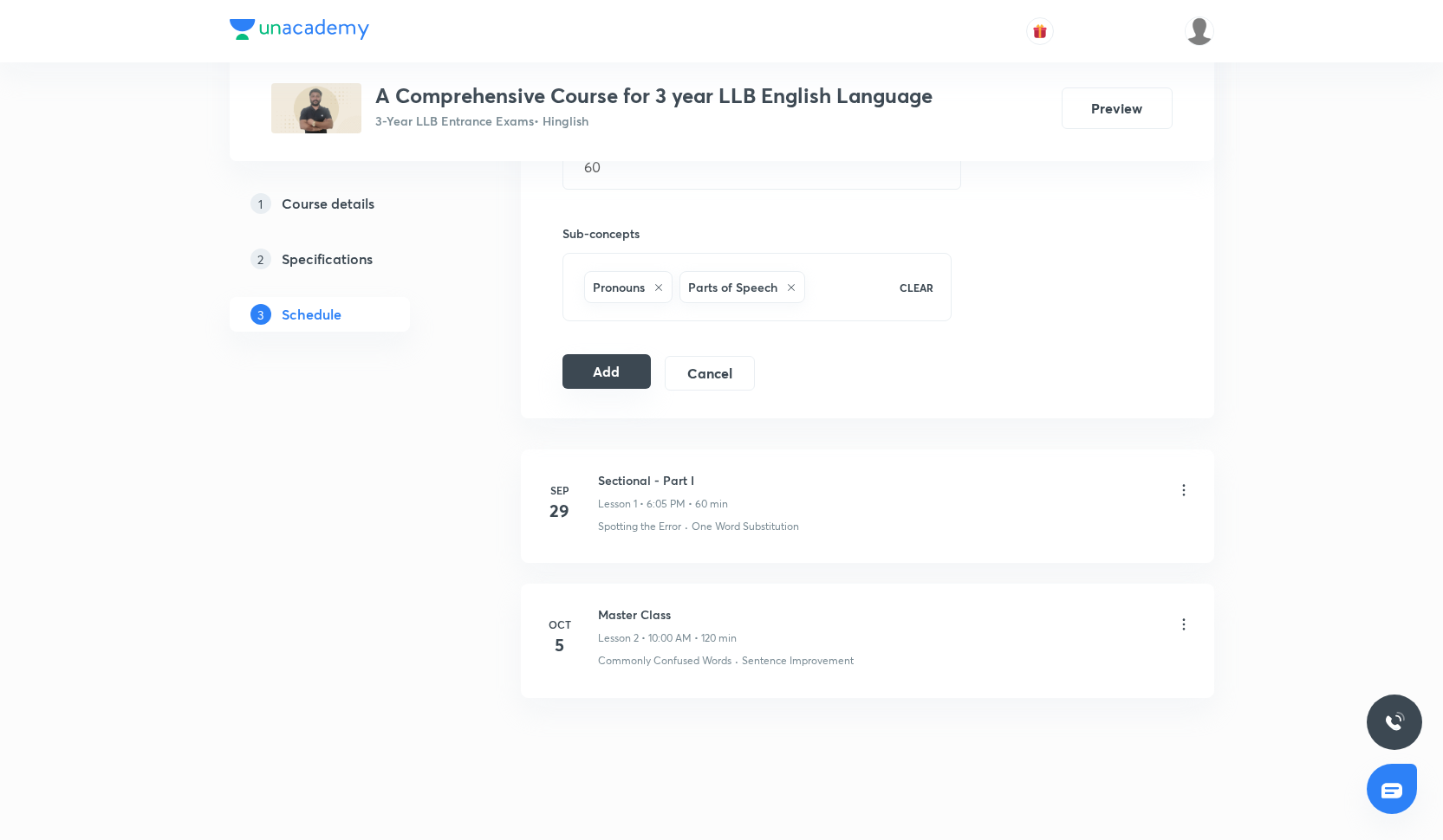
click at [636, 362] on button "Add" at bounding box center [607, 371] width 89 height 35
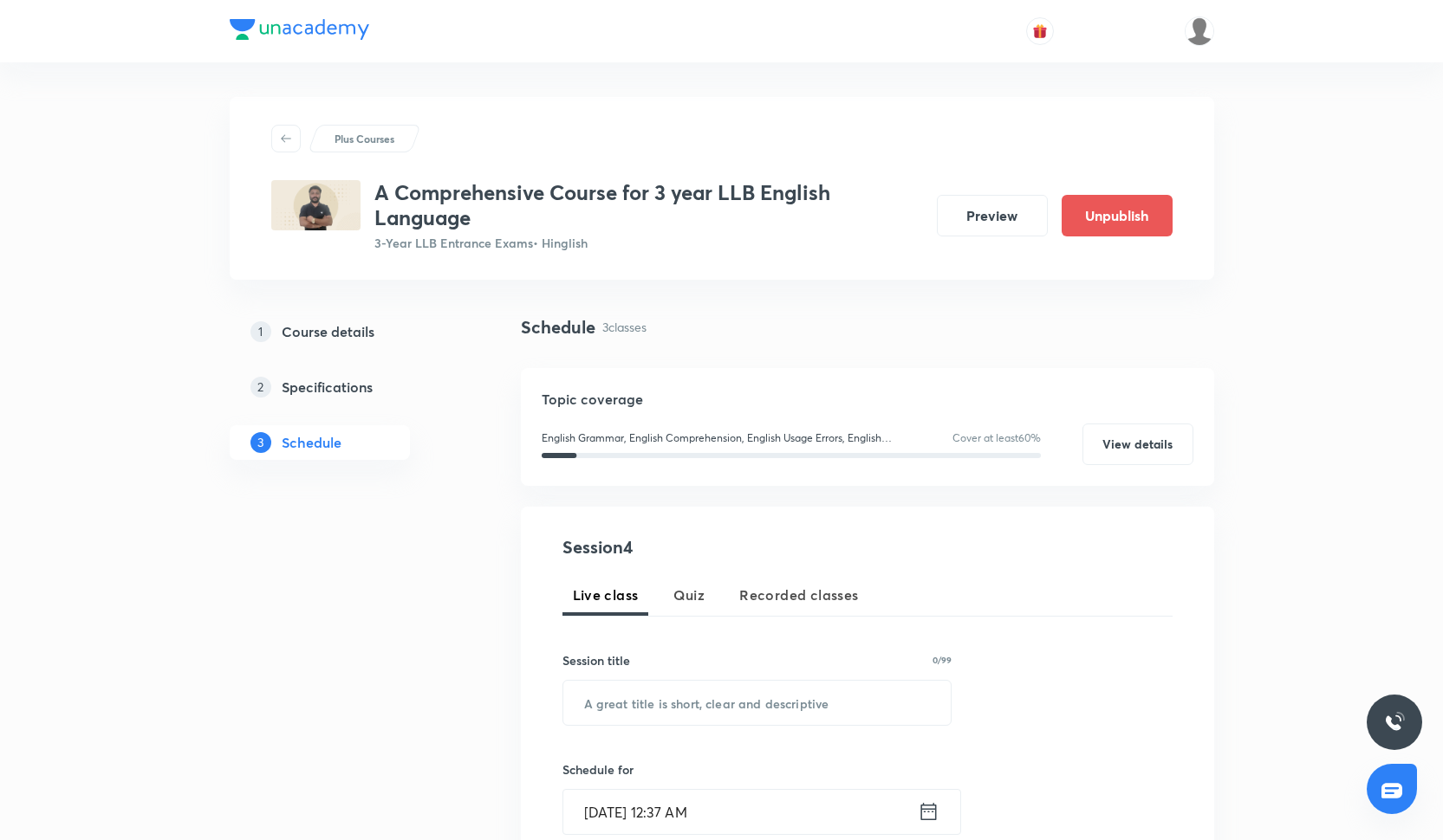
click at [602, 673] on div "Session title 0/99 ​" at bounding box center [757, 689] width 390 height 75
click at [602, 708] on input "text" at bounding box center [757, 703] width 388 height 45
paste input "tones advance practice"
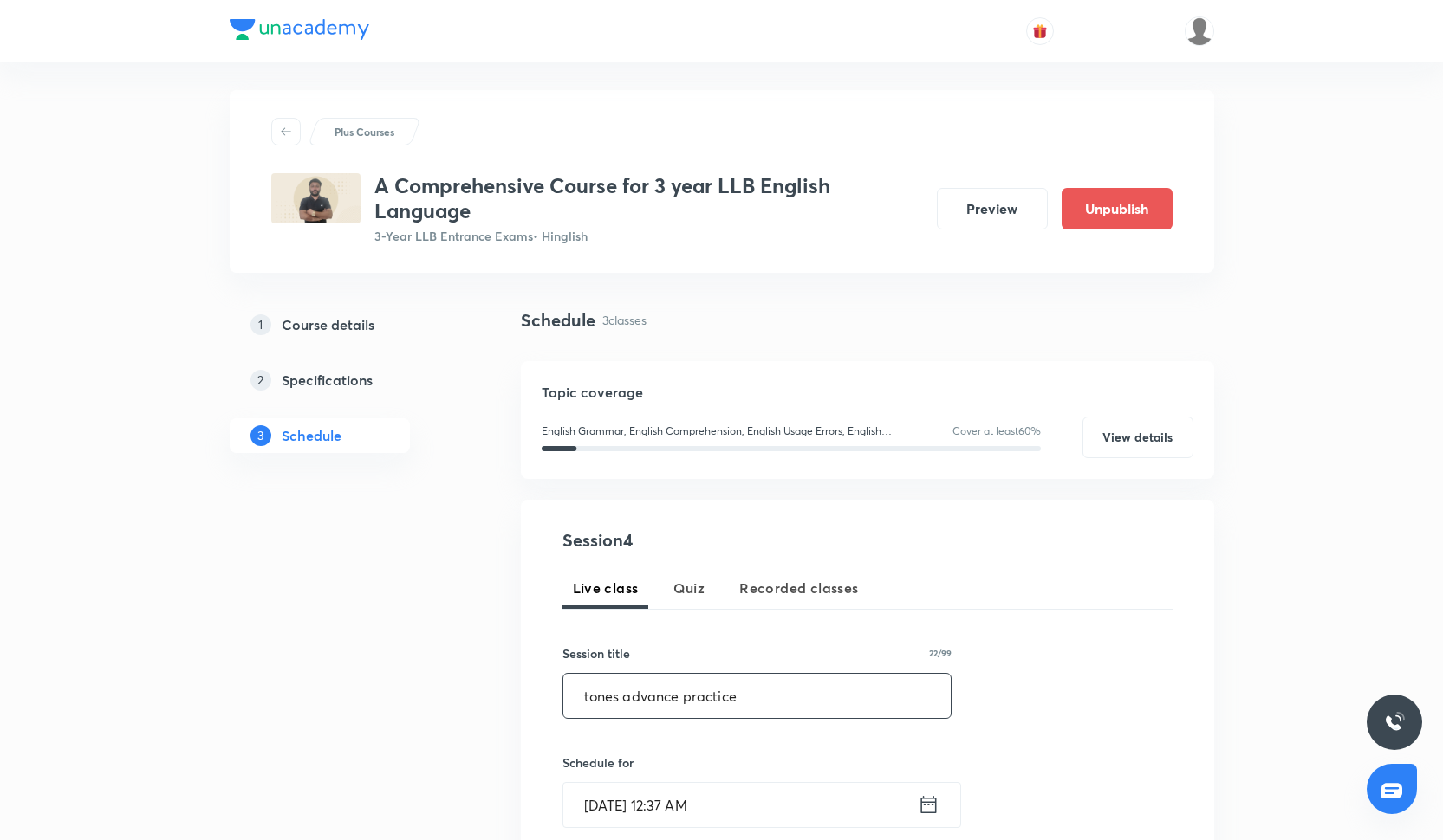
click at [591, 703] on input "tones advance practice" at bounding box center [757, 695] width 388 height 45
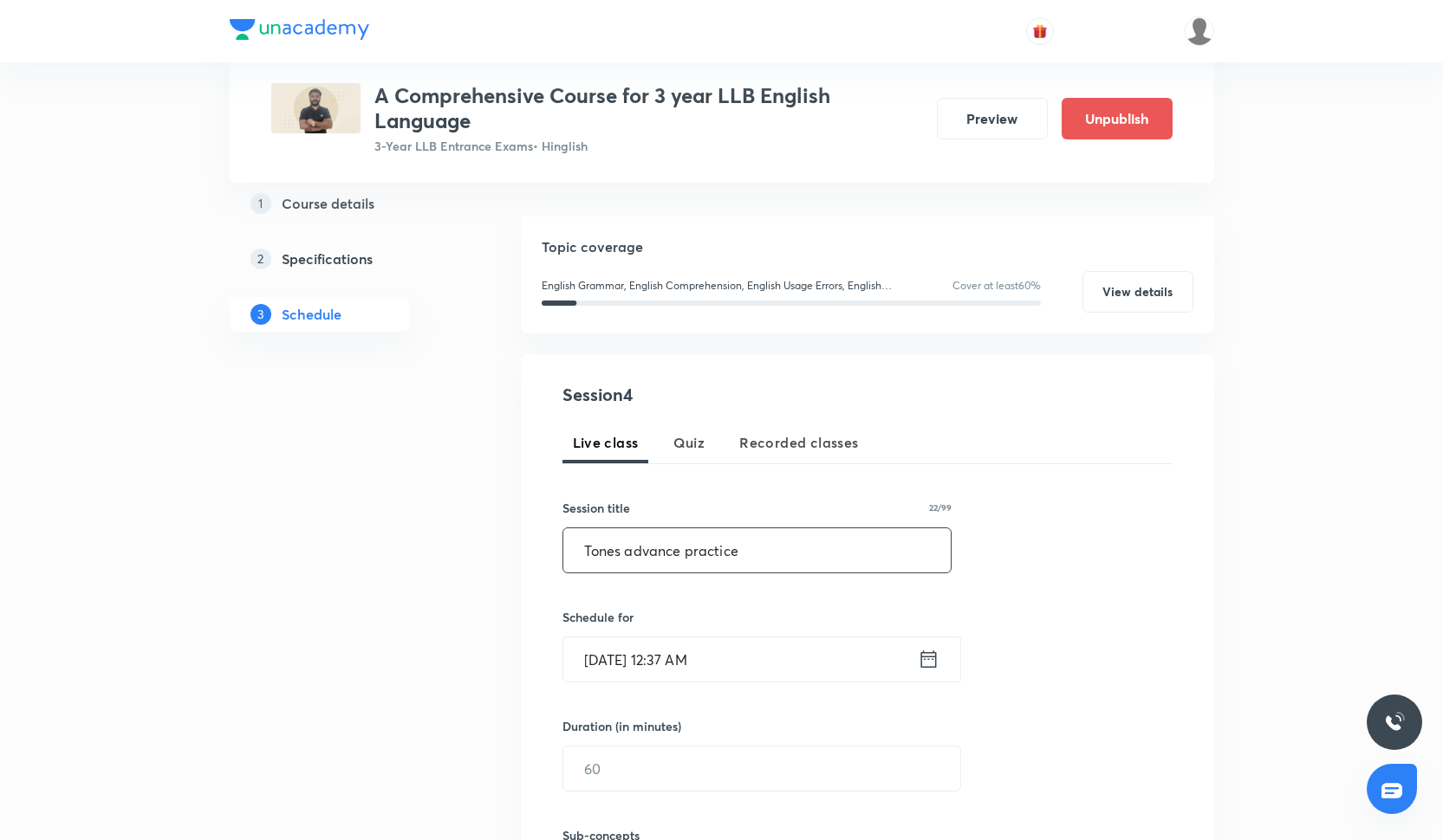
scroll to position [154, 0]
type input "Tones advance practice"
click at [596, 653] on input "[DATE] 12:37 AM" at bounding box center [740, 658] width 354 height 45
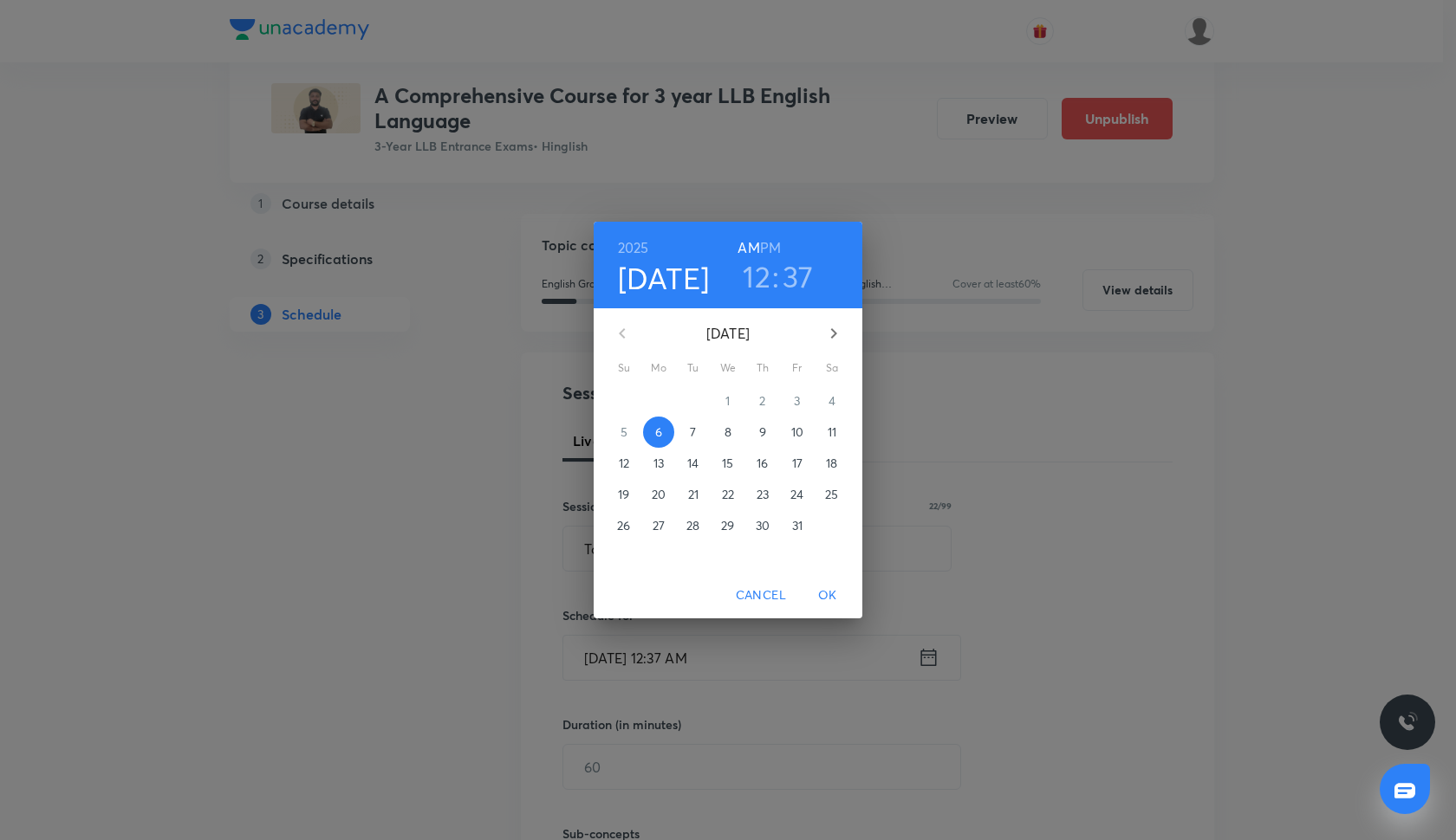
click at [800, 432] on p "10" at bounding box center [797, 431] width 12 height 17
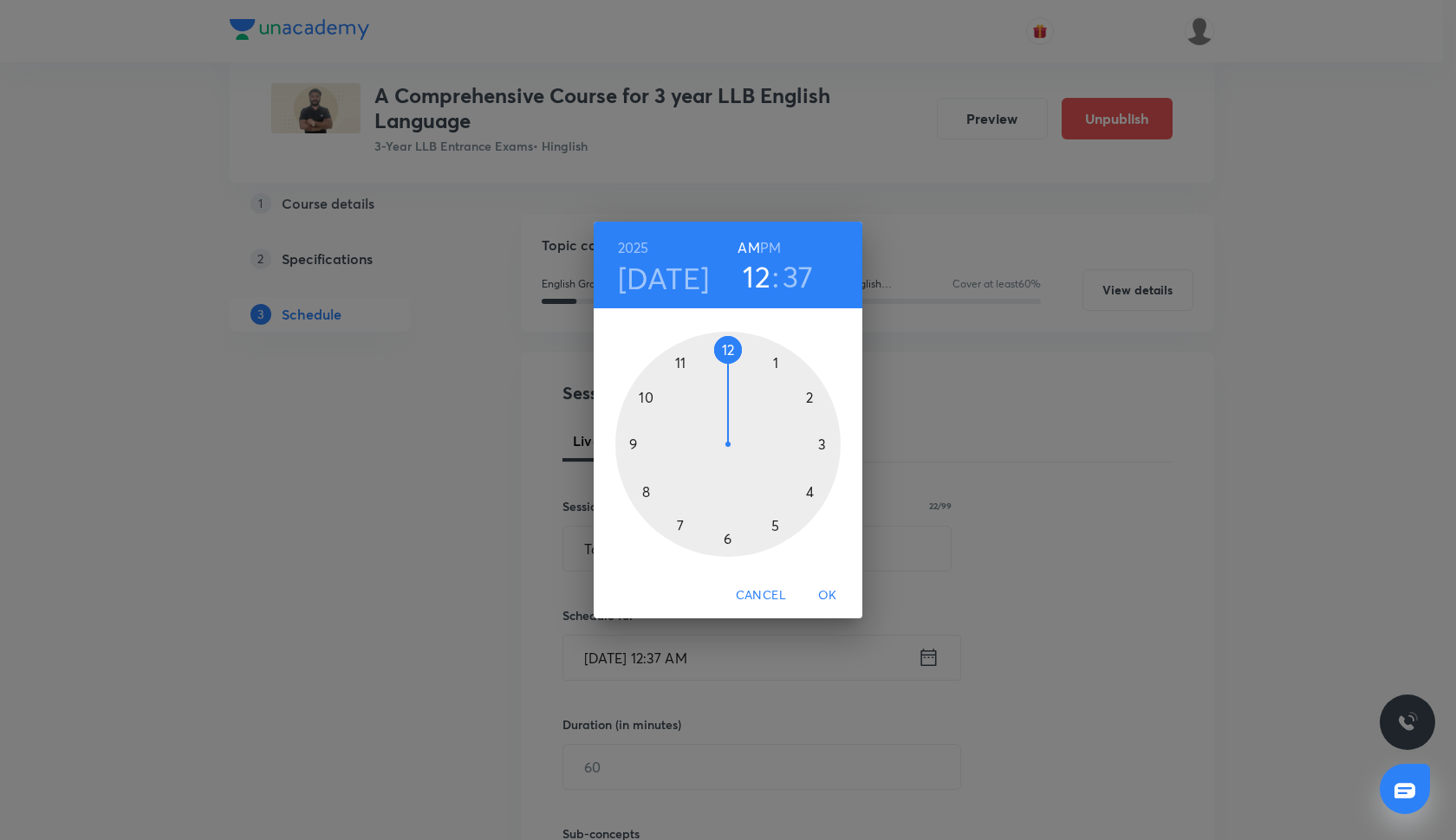
click at [728, 538] on div at bounding box center [728, 444] width 225 height 225
click at [724, 348] on div at bounding box center [728, 444] width 225 height 225
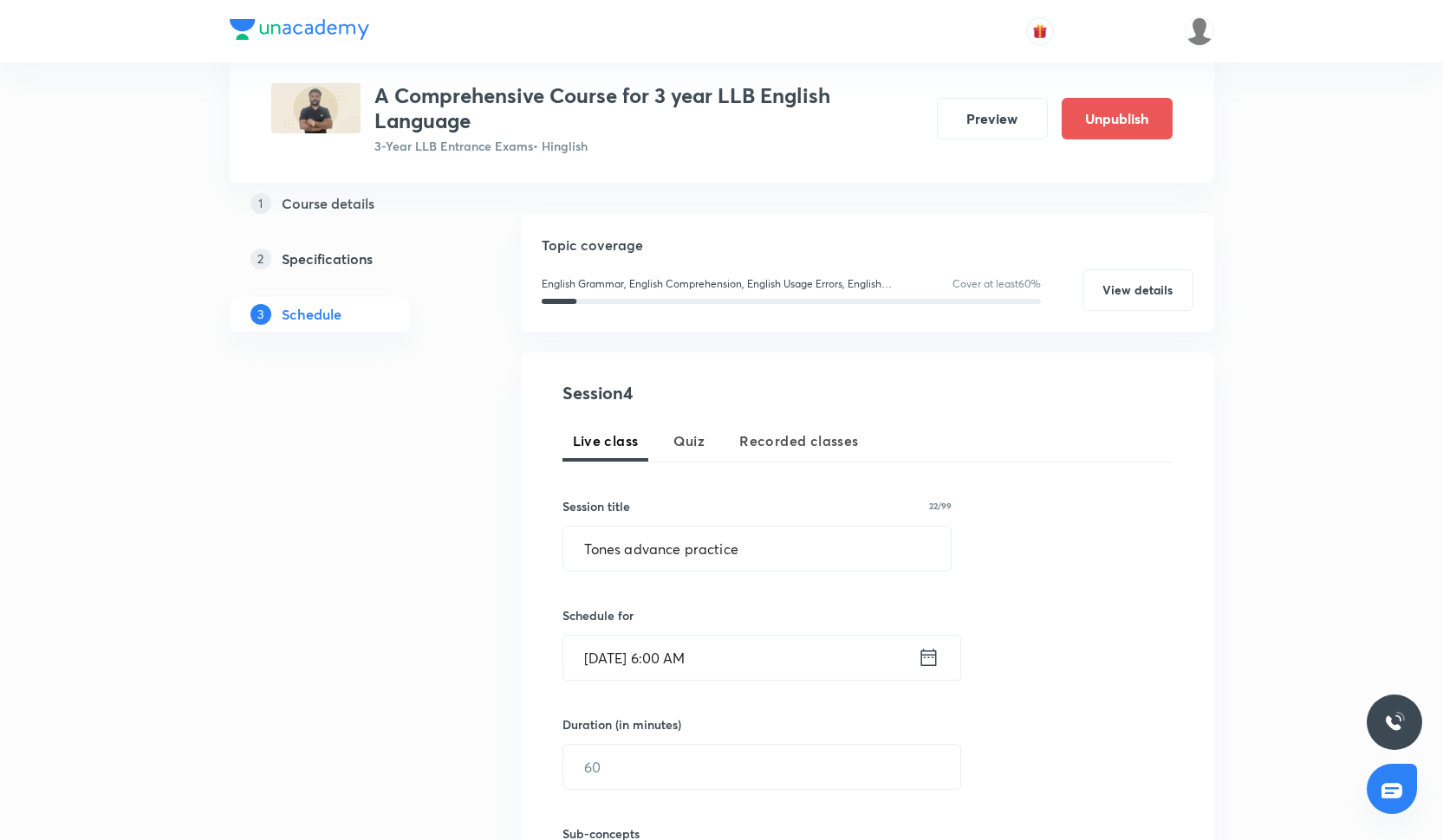
click at [693, 665] on input "Oct 10, 2025, 6:00 AM" at bounding box center [740, 658] width 354 height 45
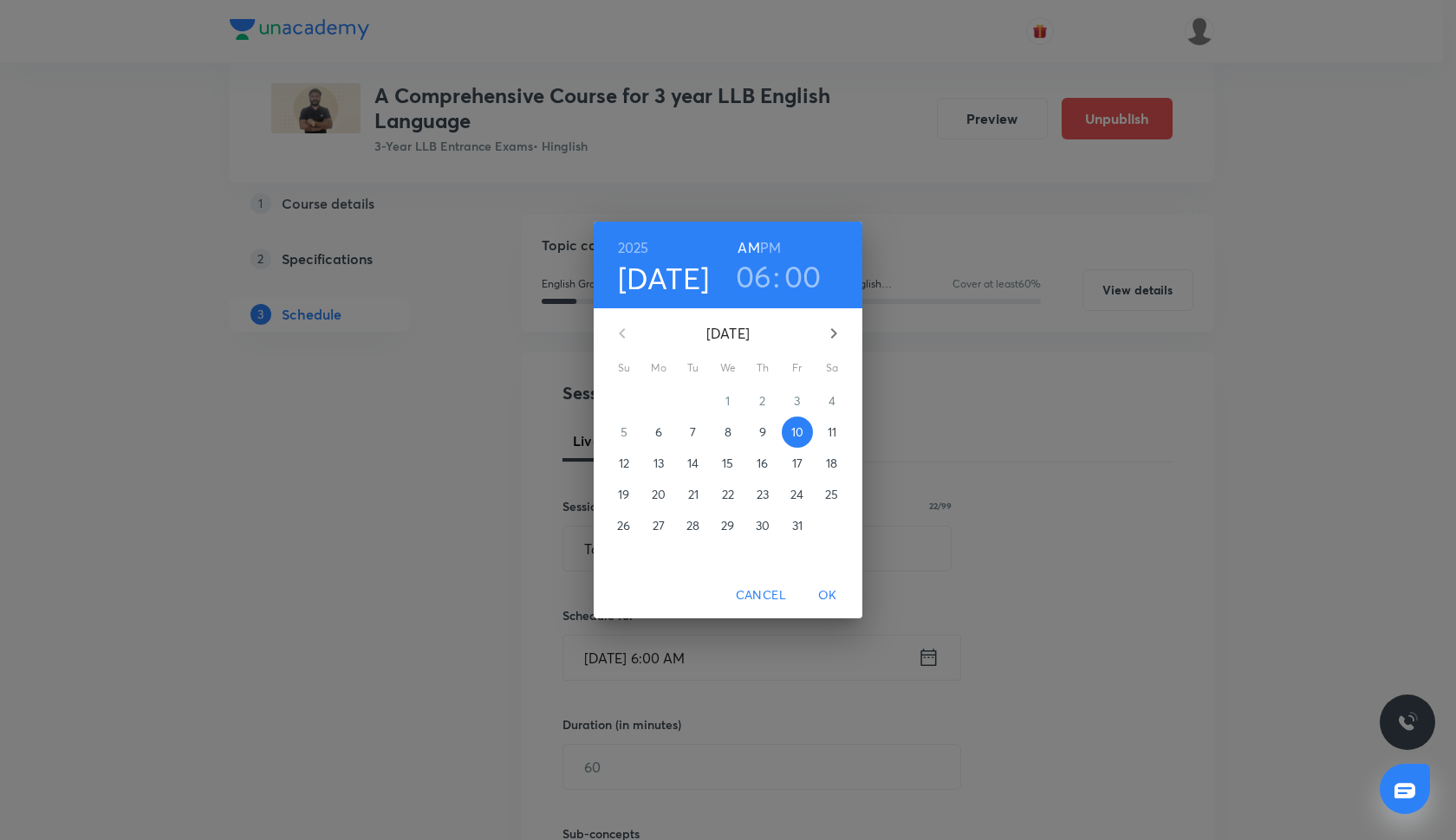
click at [803, 285] on h3 "00" at bounding box center [802, 277] width 37 height 36
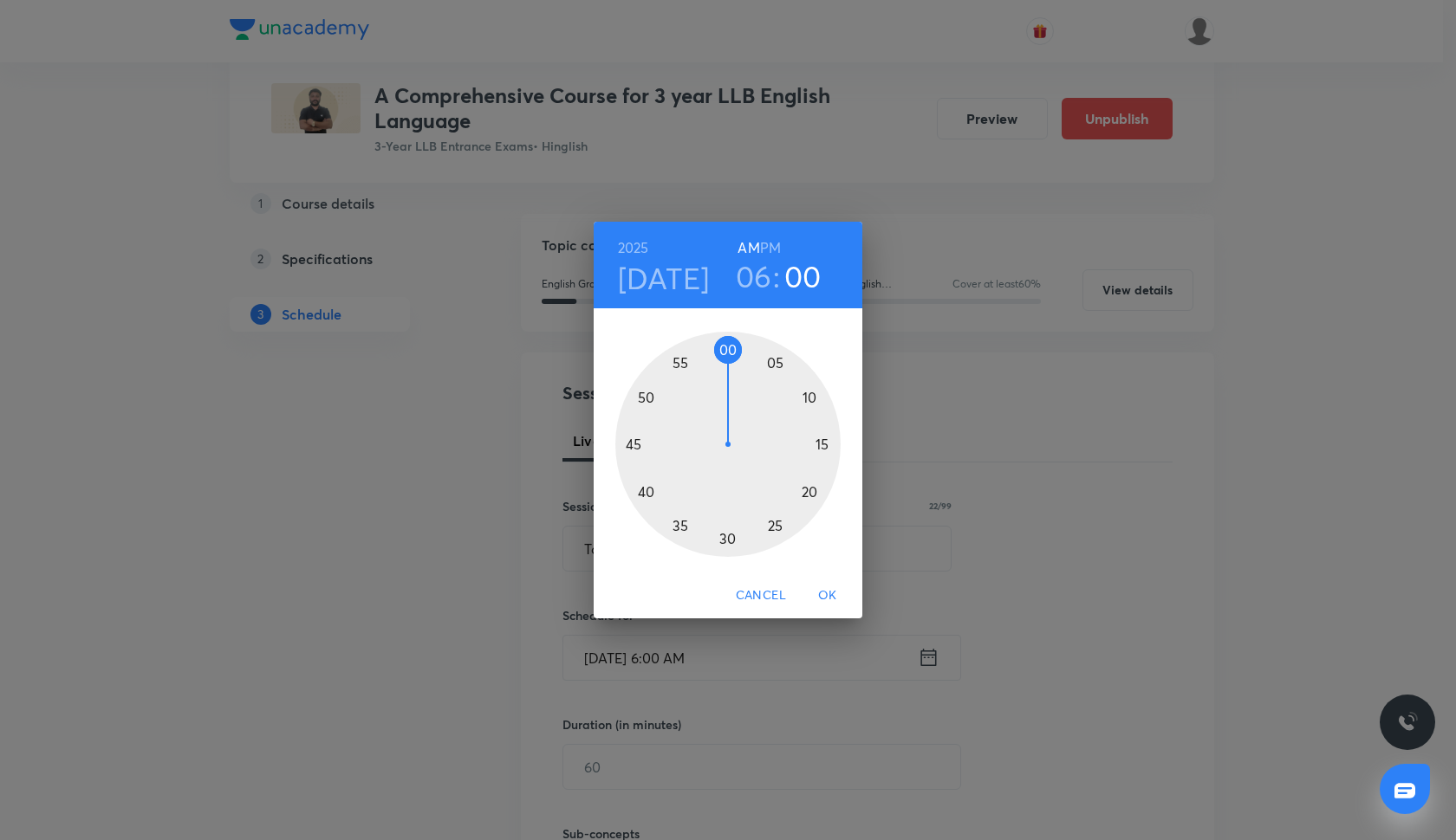
click at [775, 248] on h6 "PM" at bounding box center [770, 248] width 21 height 25
click at [773, 359] on div at bounding box center [728, 444] width 225 height 225
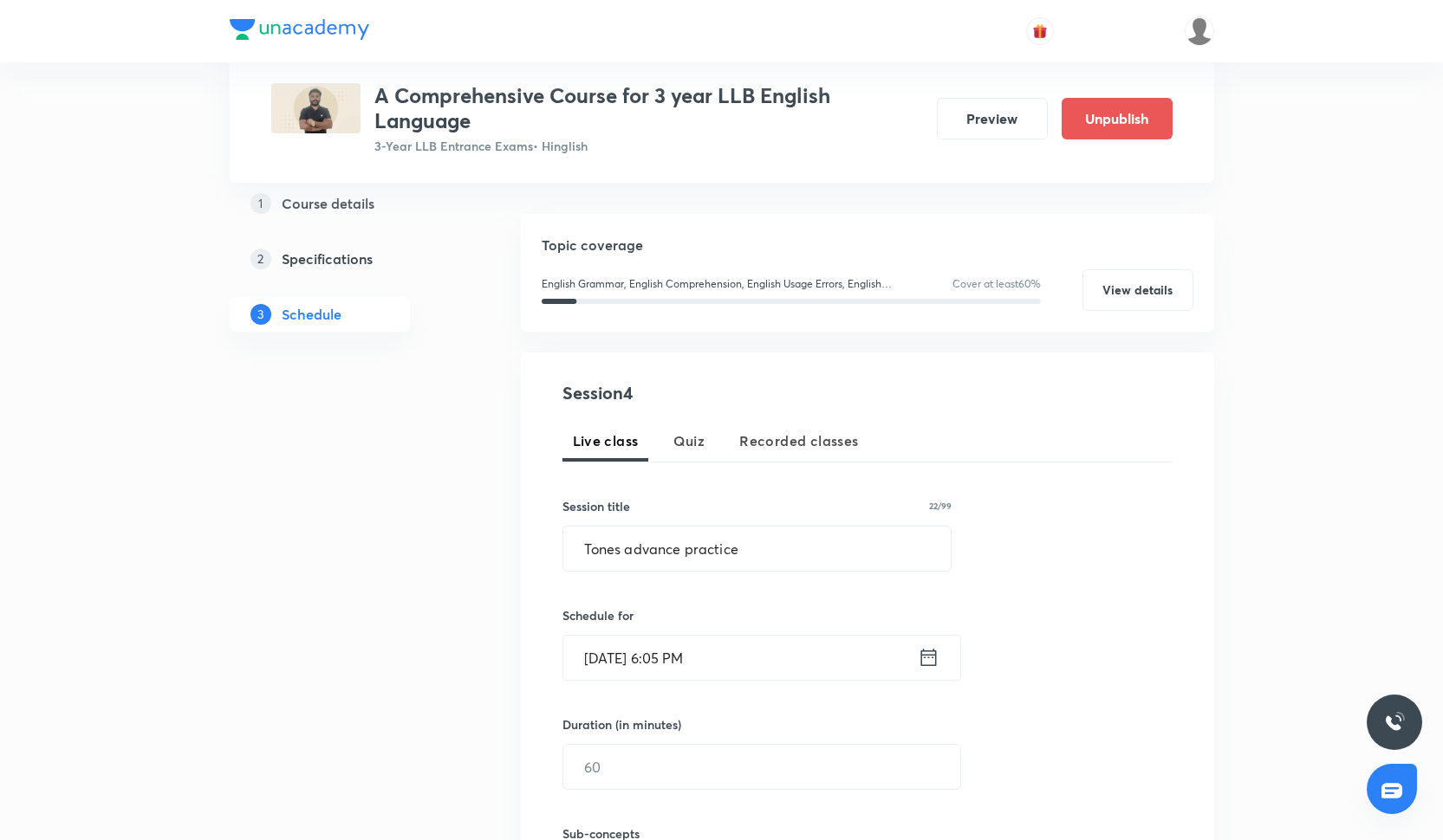
click at [637, 793] on div "Sub-concepts Select concepts that wil be covered in this session" at bounding box center [757, 845] width 390 height 112
click at [639, 768] on input "text" at bounding box center [762, 766] width 397 height 45
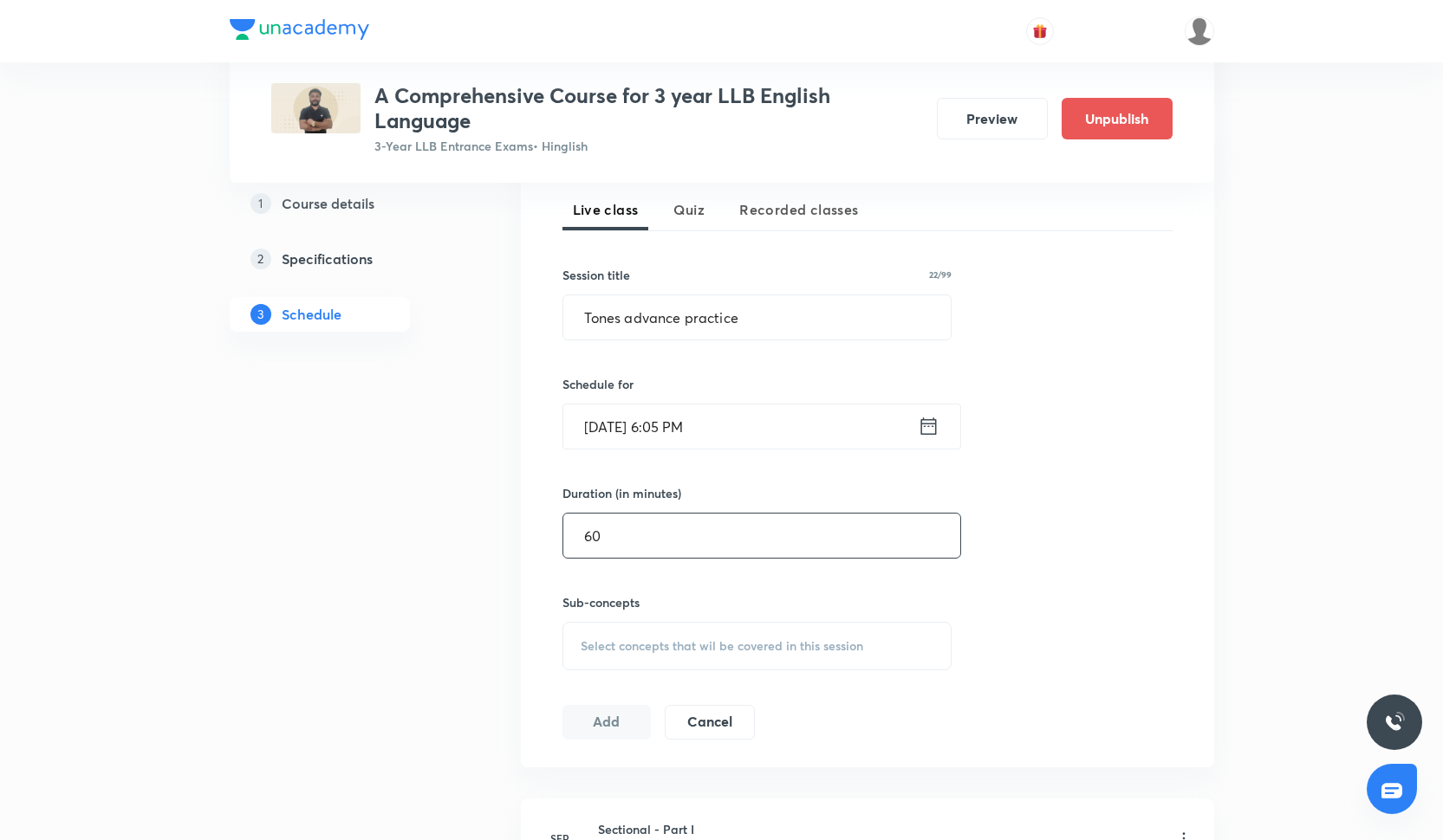
scroll to position [396, 0]
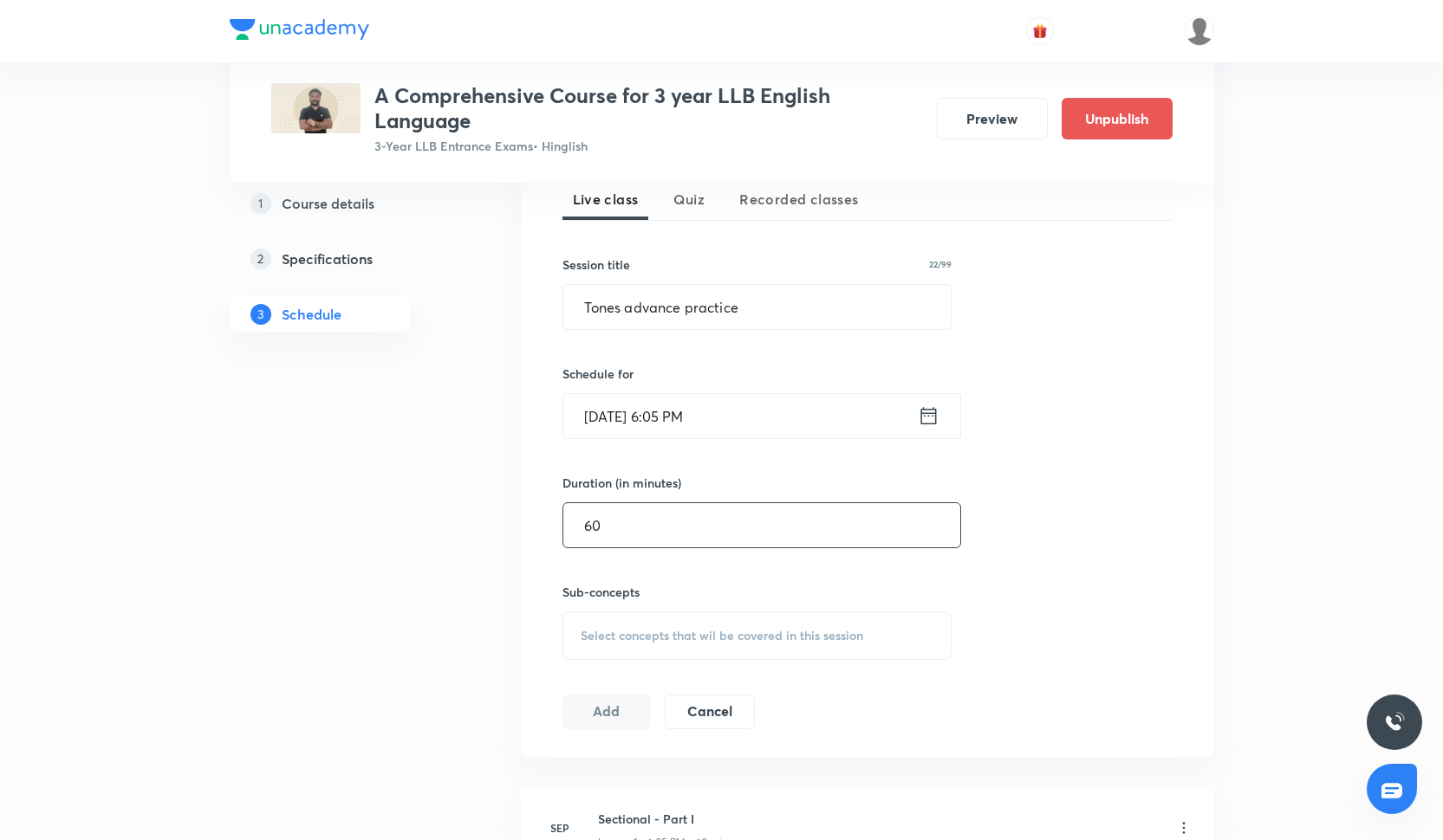
type input "60"
click at [690, 617] on div "Select concepts that wil be covered in this session" at bounding box center [757, 635] width 390 height 48
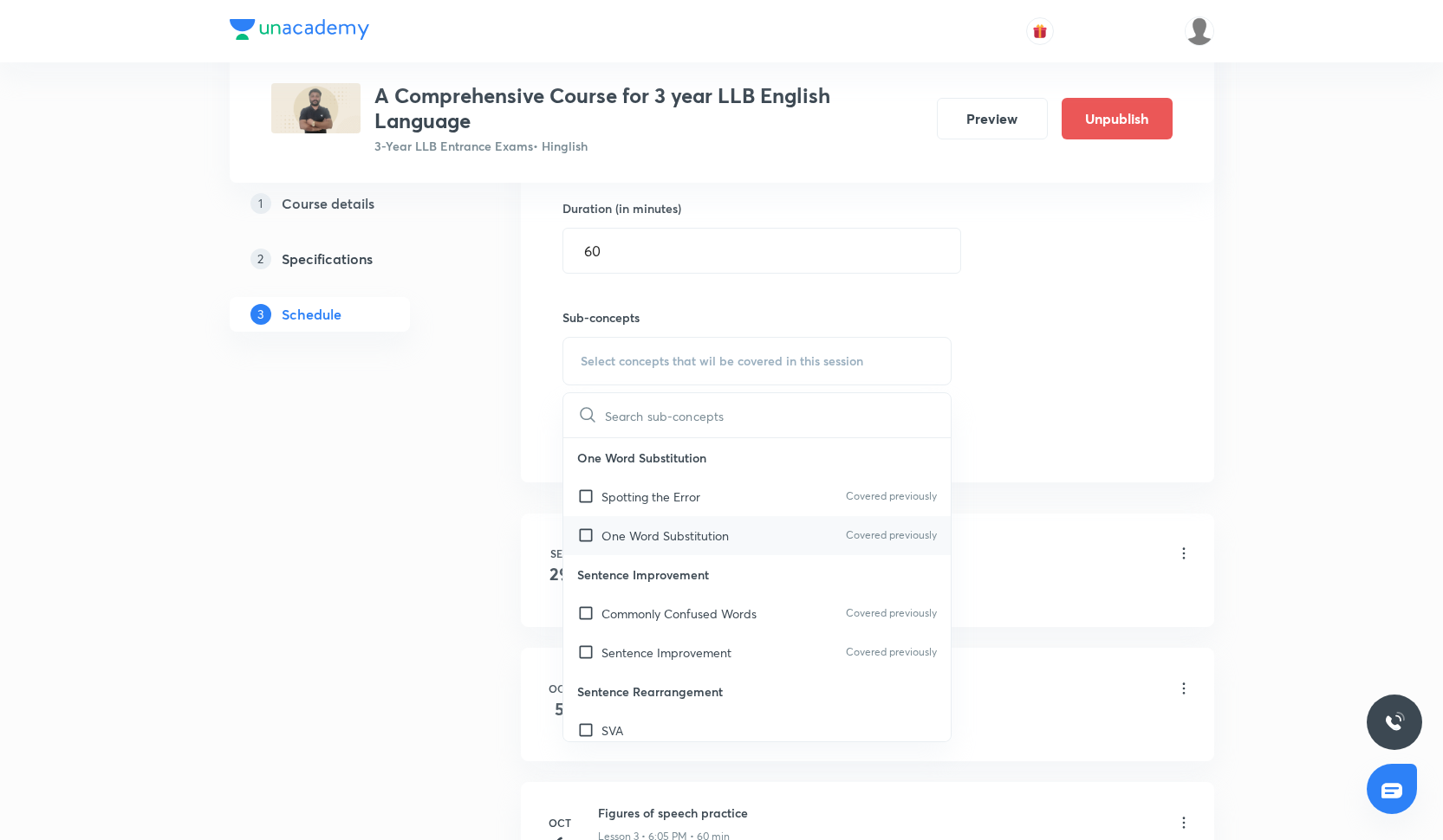
scroll to position [683, 0]
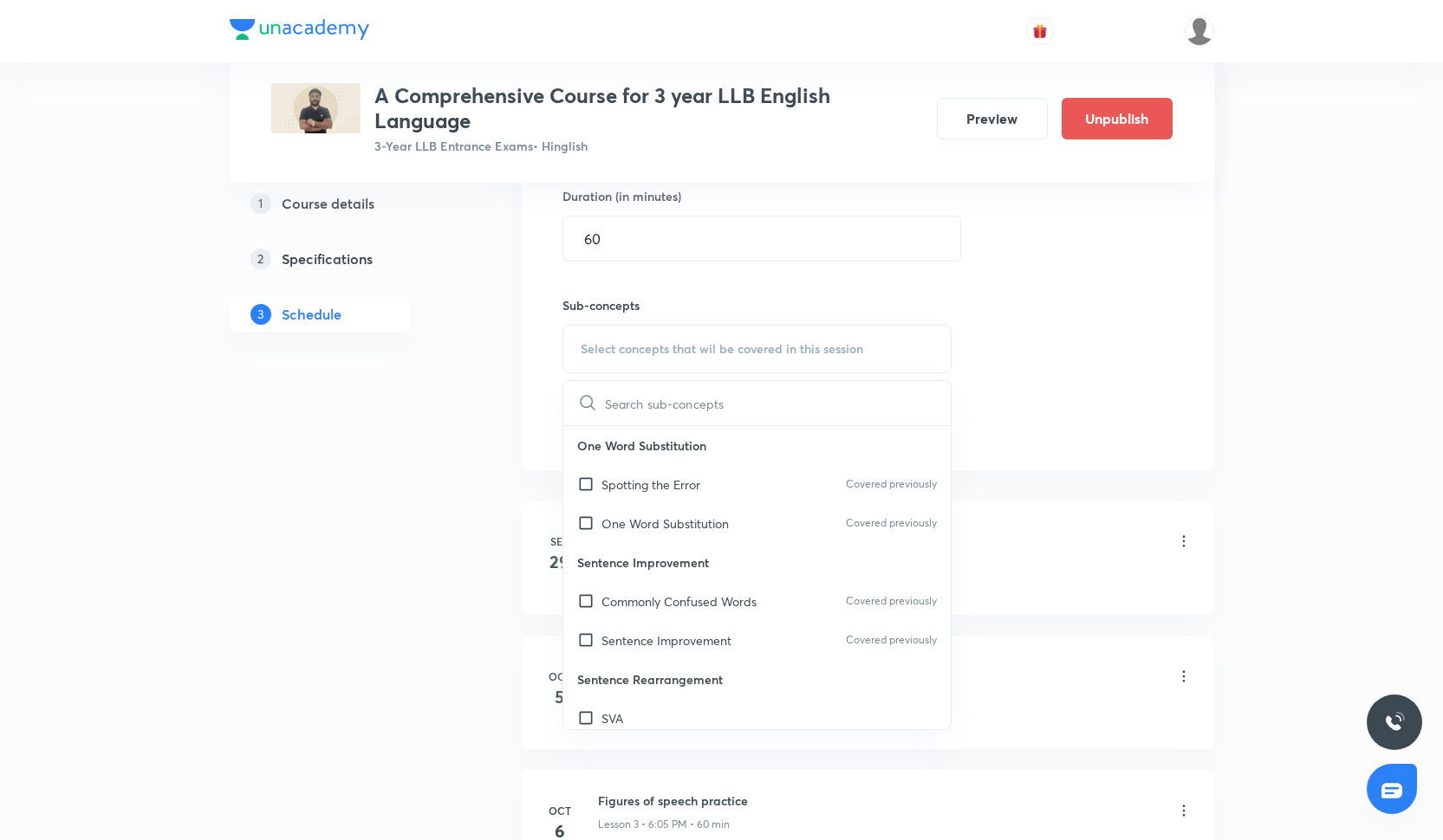
click at [666, 547] on p "Sentence Improvement" at bounding box center [757, 562] width 388 height 39
click at [666, 539] on div "One Word Substitution Covered previously" at bounding box center [757, 523] width 388 height 39
checkbox input "true"
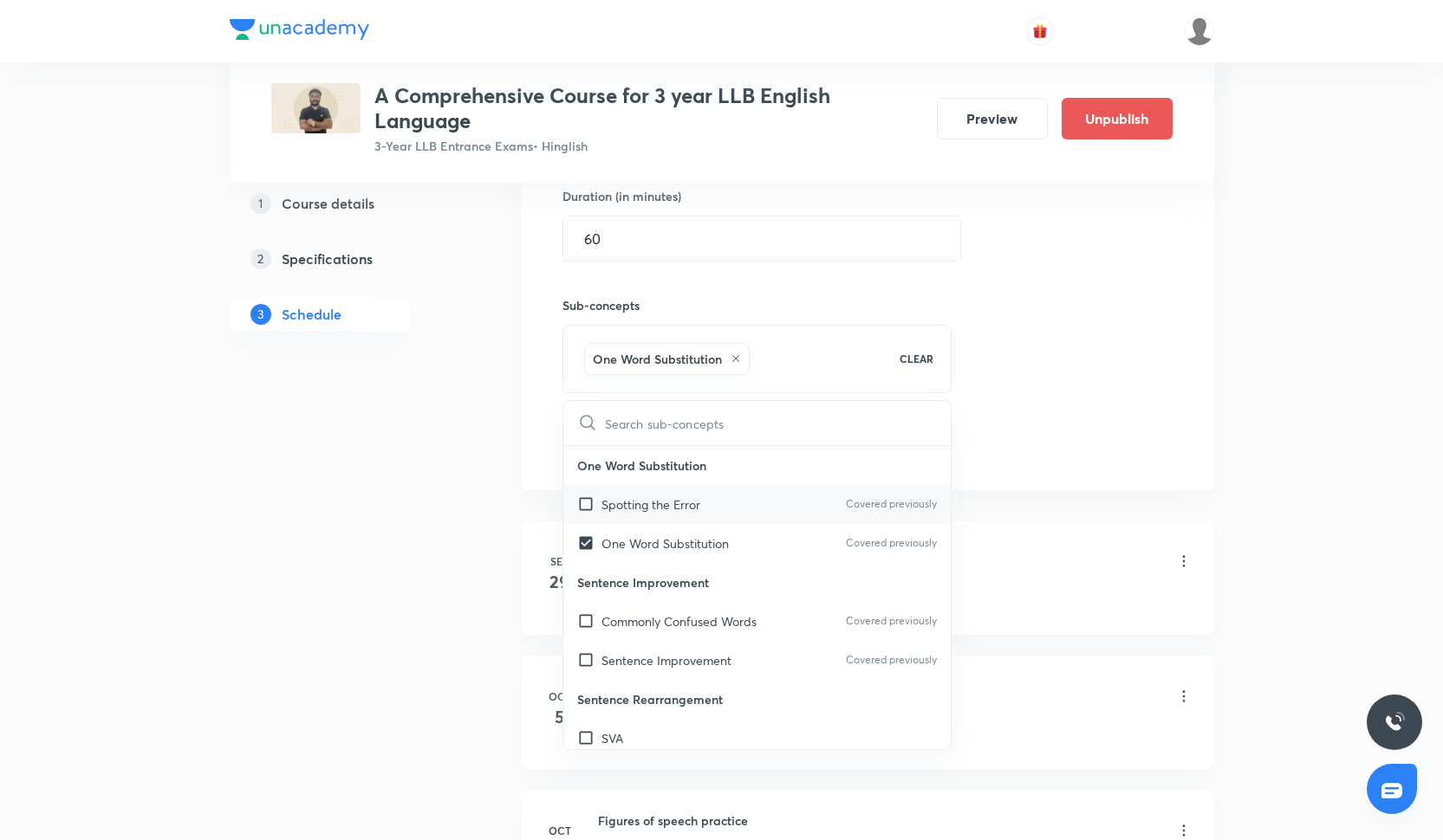
click at [679, 511] on div "Spotting the Error Covered previously" at bounding box center [757, 504] width 388 height 39
checkbox input "true"
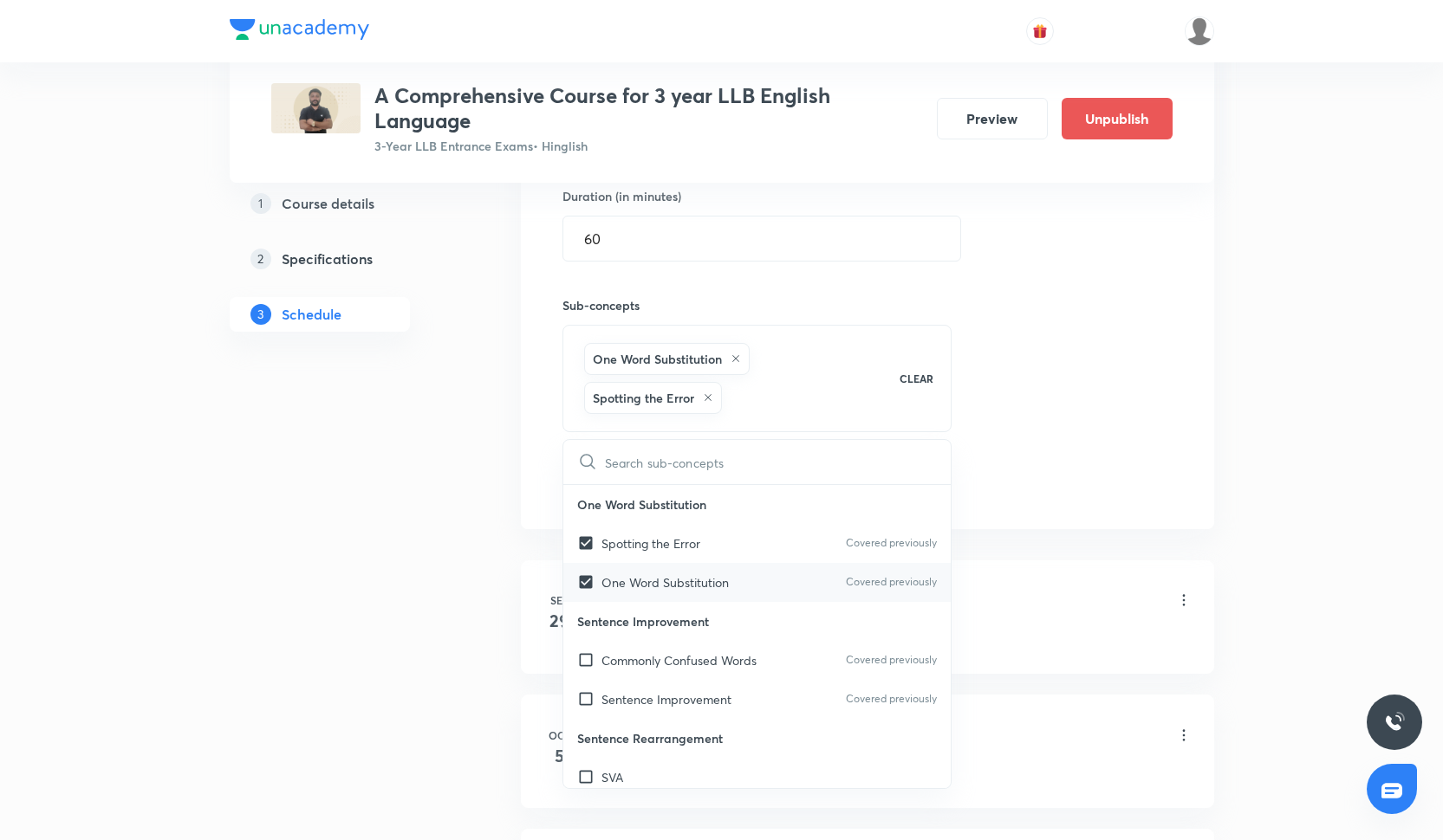
click at [707, 568] on div "One Word Substitution Covered previously" at bounding box center [757, 582] width 388 height 39
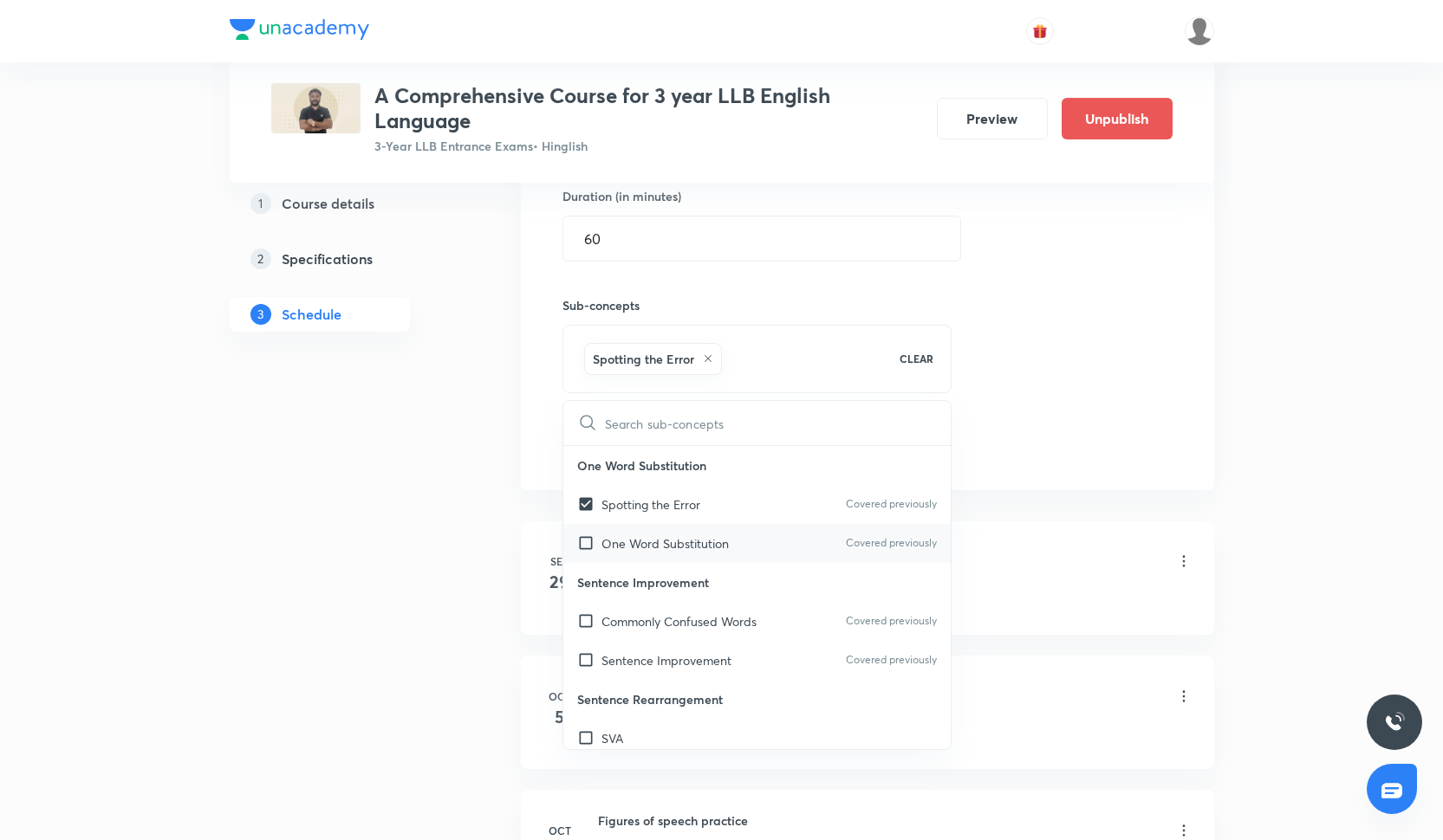
checkbox input "true"
checkbox input "false"
click at [707, 592] on p "Sentence Improvement" at bounding box center [757, 582] width 388 height 39
click at [707, 622] on p "Commonly Confused Words" at bounding box center [679, 622] width 155 height 18
checkbox input "true"
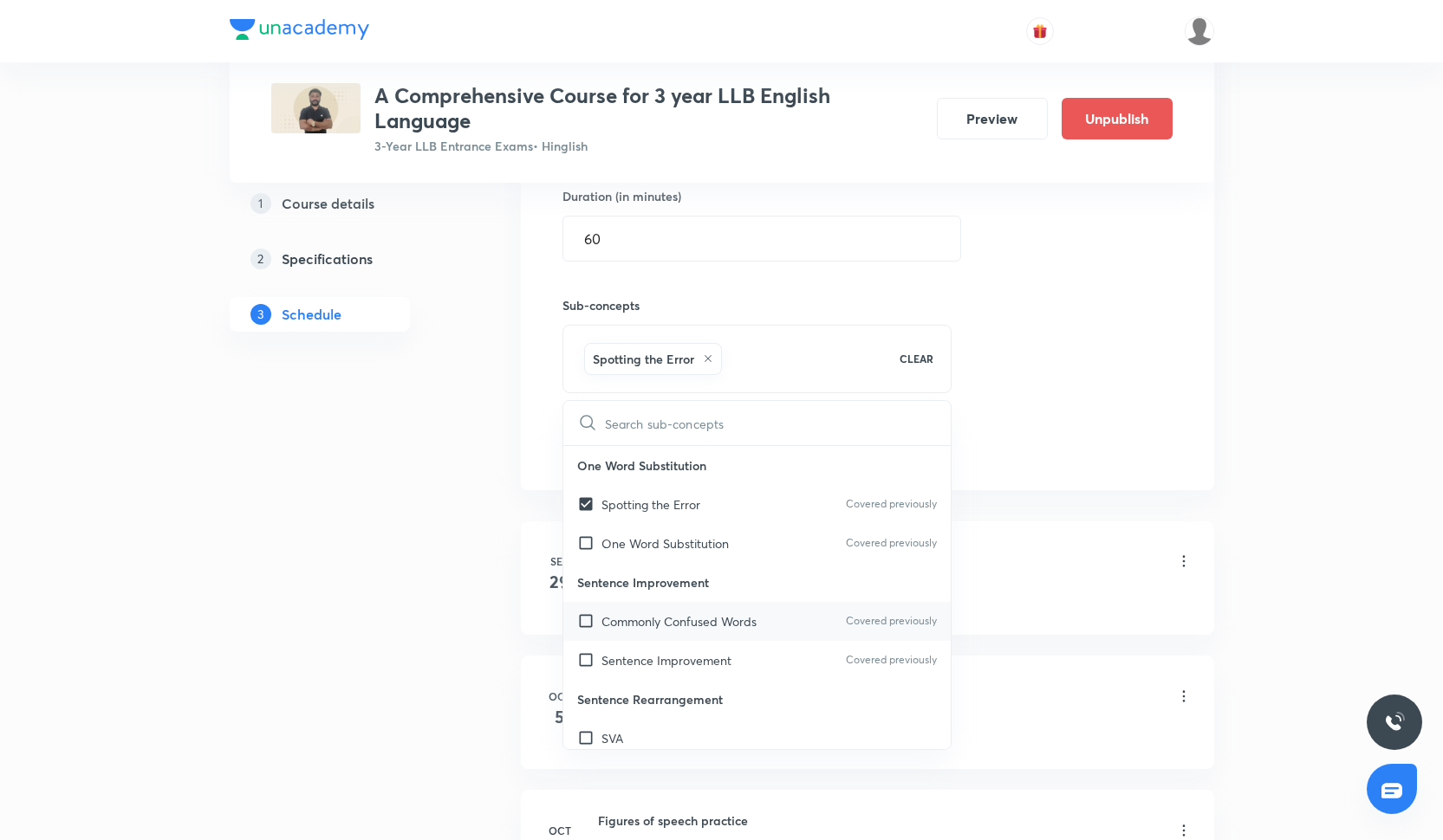
checkbox input "true"
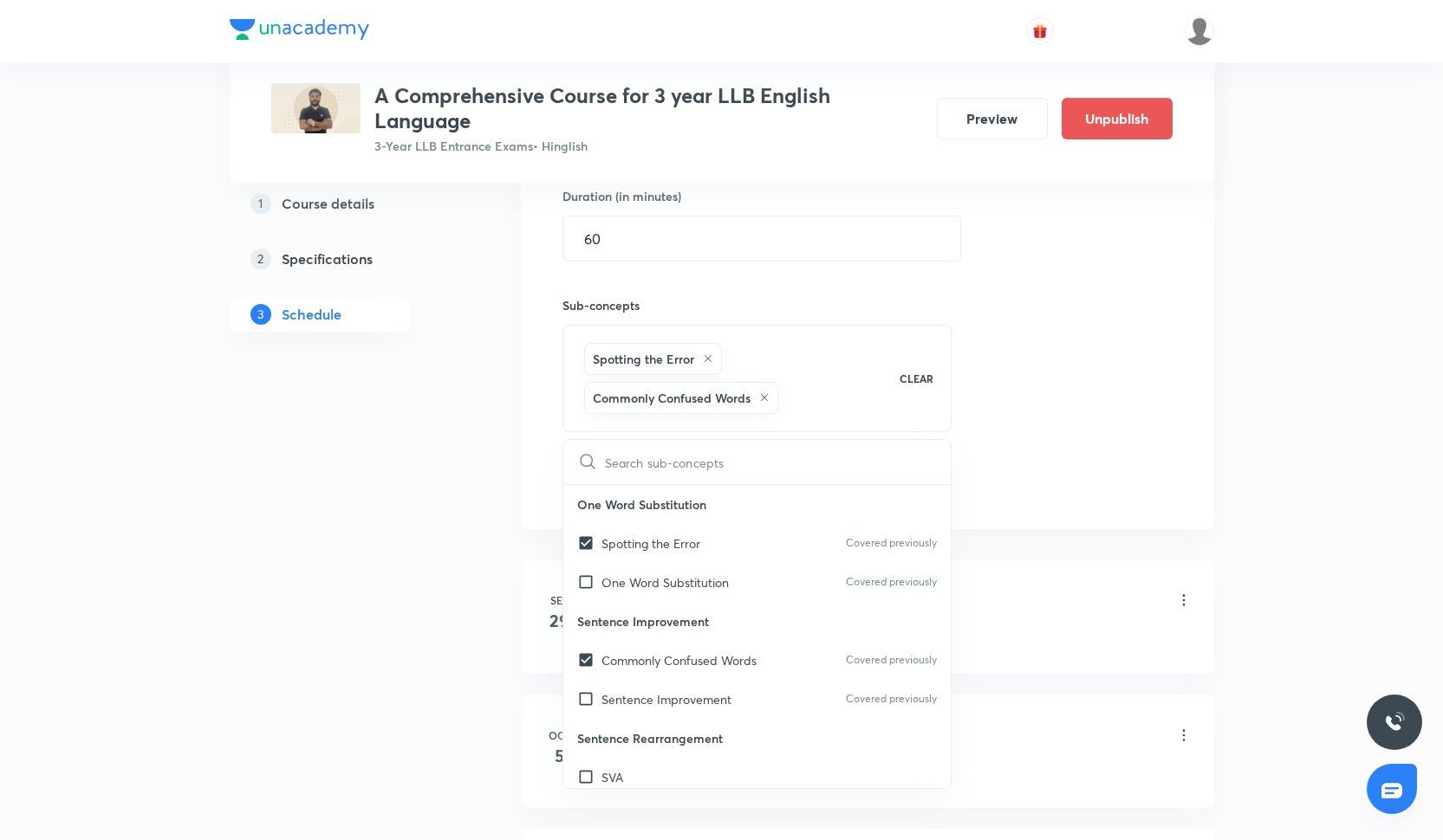
click at [1092, 139] on div "A Comprehensive Course for 3 year LLB English Language 3-Year LLB Entrance Exam…" at bounding box center [722, 118] width 901 height 72
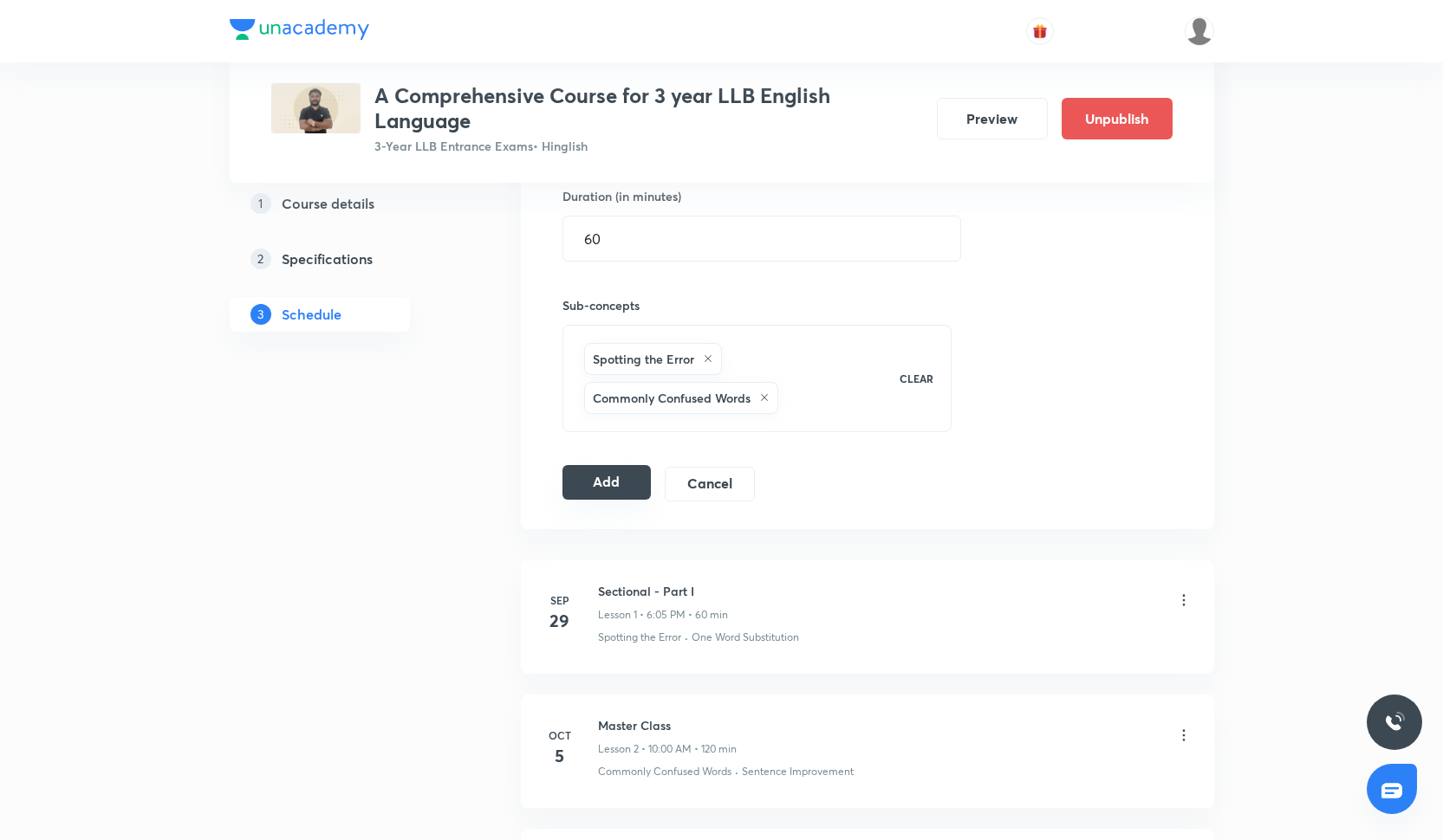
click at [638, 476] on button "Add" at bounding box center [607, 482] width 89 height 35
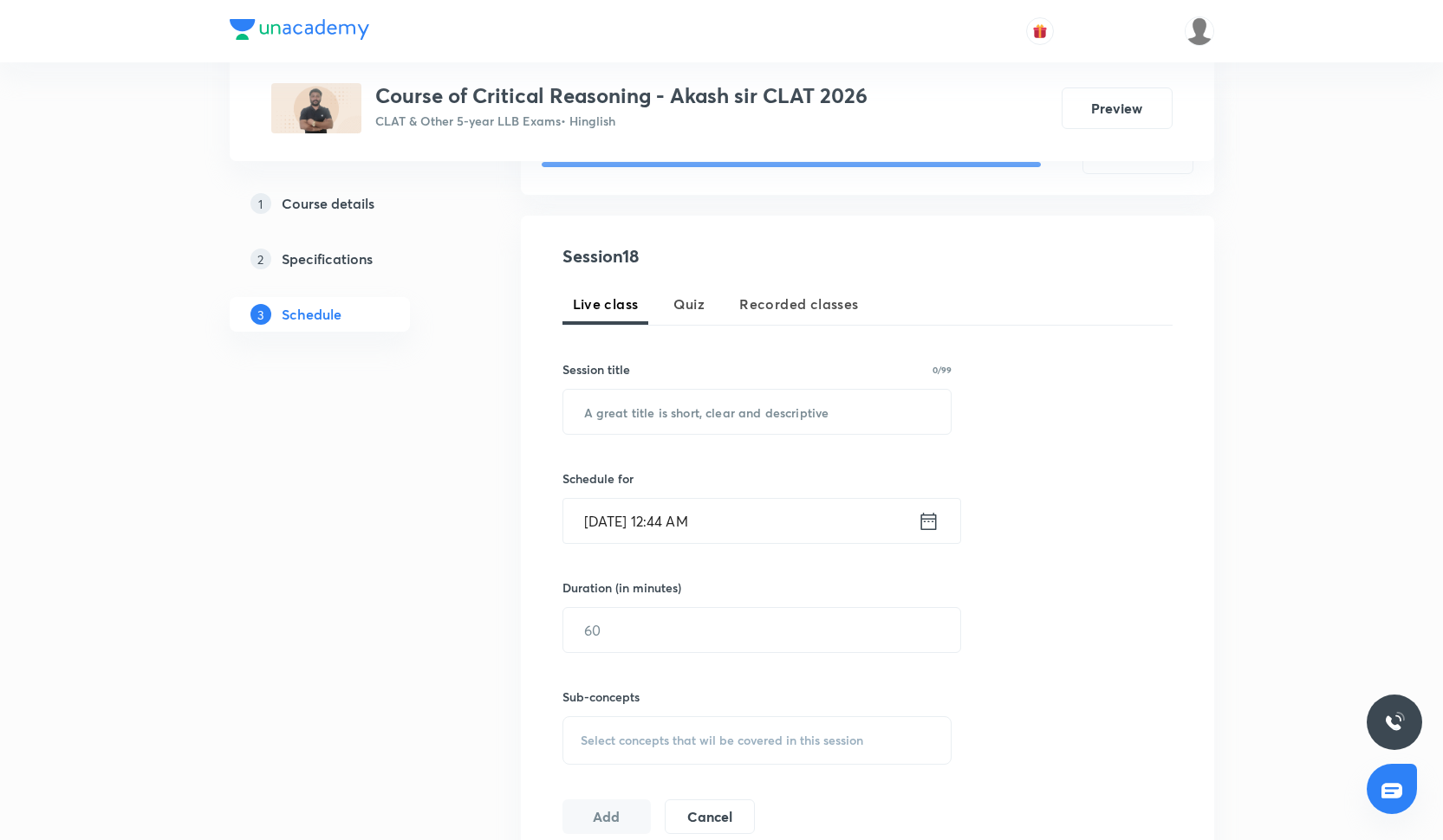
scroll to position [305, 0]
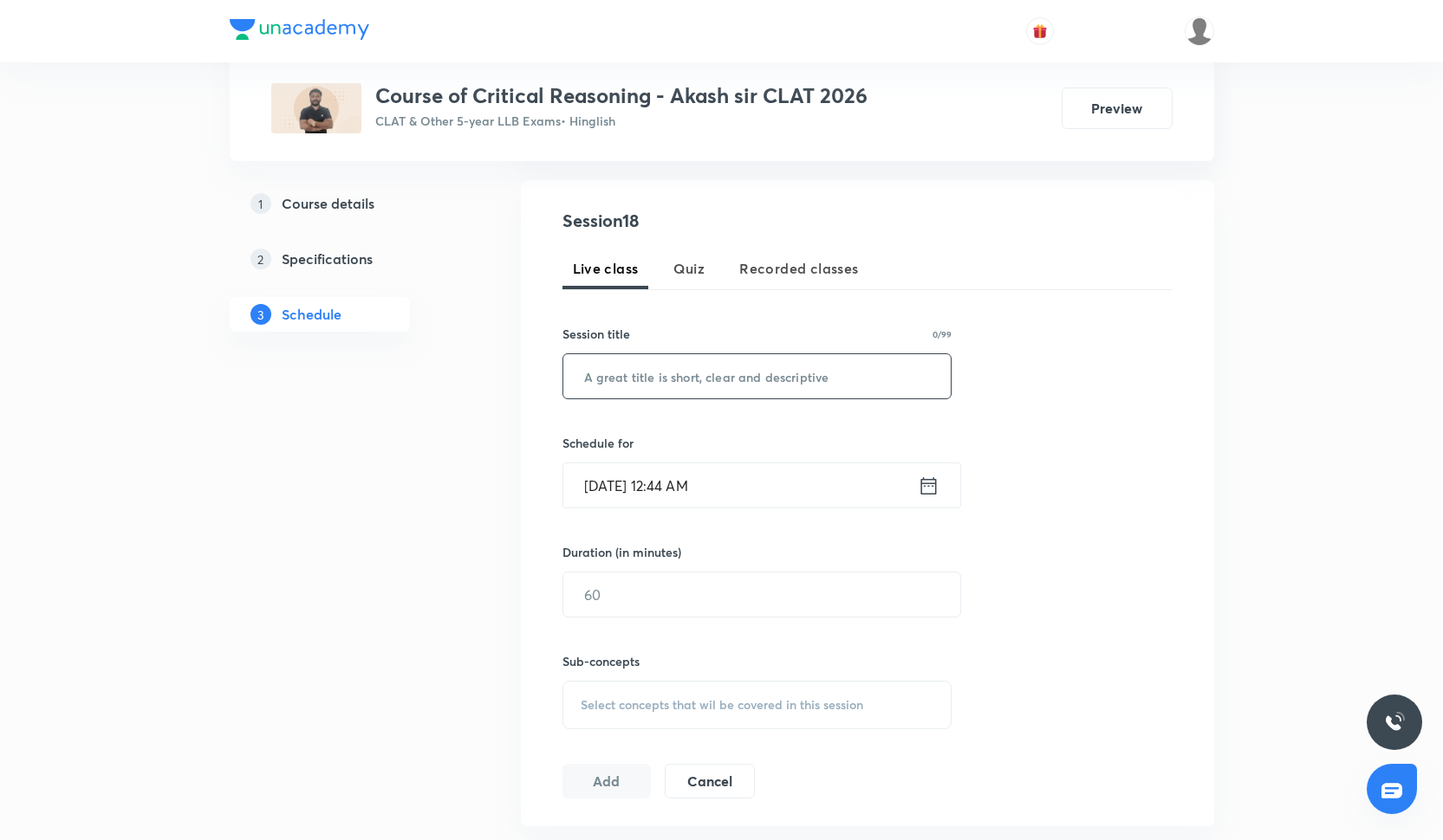
click at [611, 379] on input "text" at bounding box center [757, 376] width 388 height 45
paste input "Passage based CR"
type input "Passage based CR"
click at [649, 490] on input "[DATE] 12:44 AM" at bounding box center [740, 485] width 354 height 45
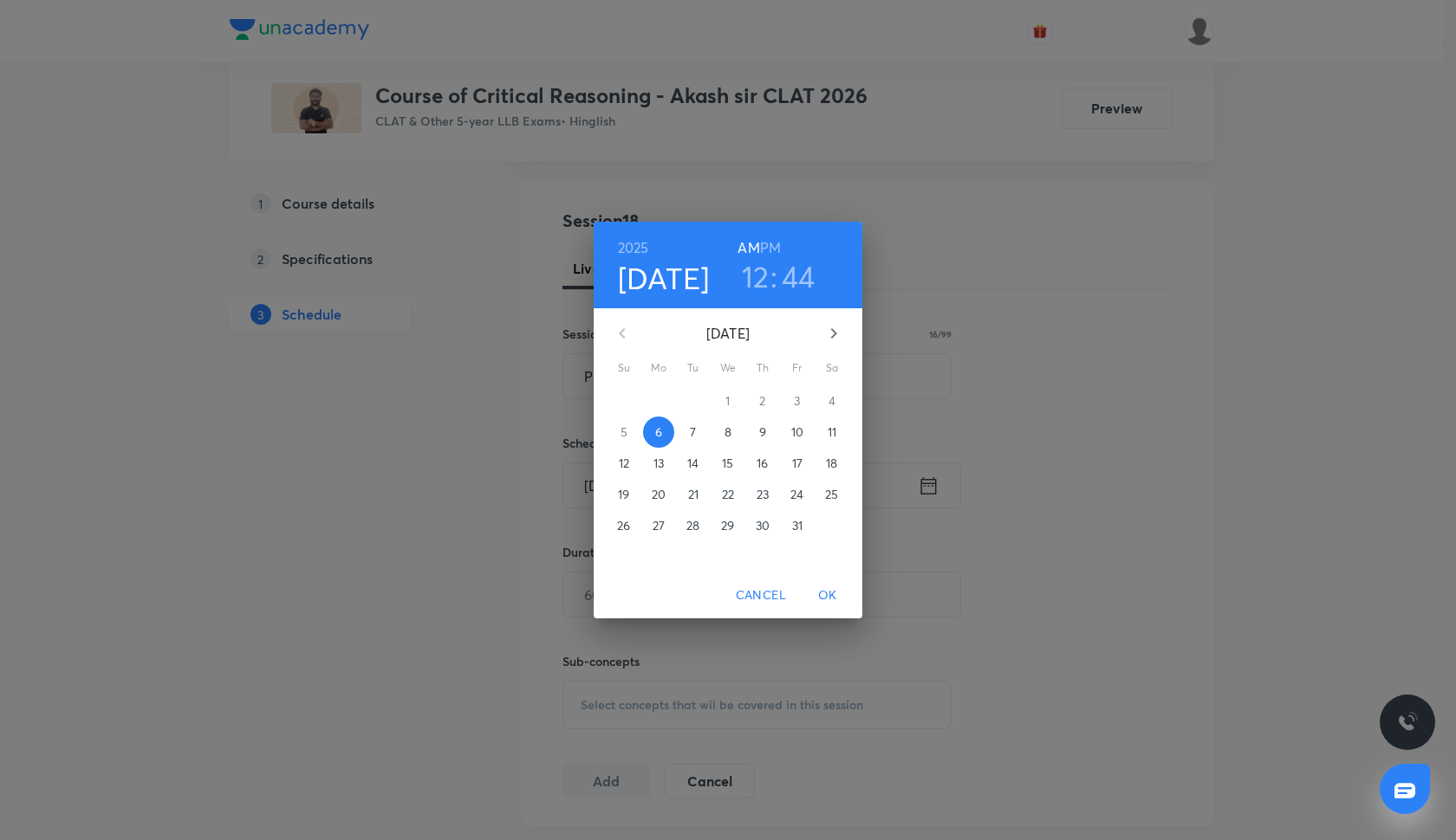
click at [768, 283] on h3 "12" at bounding box center [756, 277] width 27 height 36
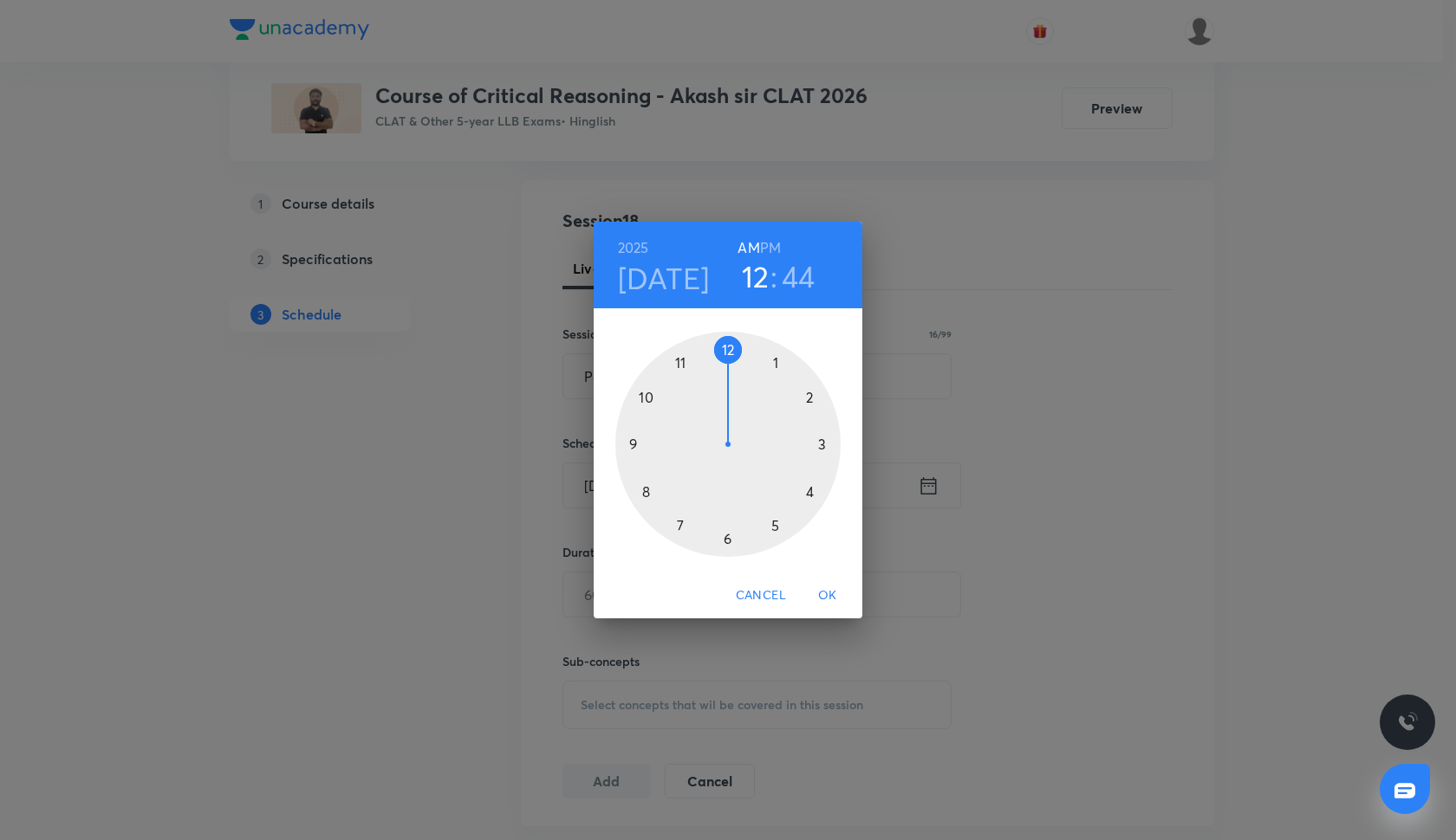
click at [773, 249] on h6 "PM" at bounding box center [770, 248] width 21 height 25
click at [807, 493] on div at bounding box center [728, 444] width 225 height 225
click at [723, 349] on div at bounding box center [728, 444] width 225 height 225
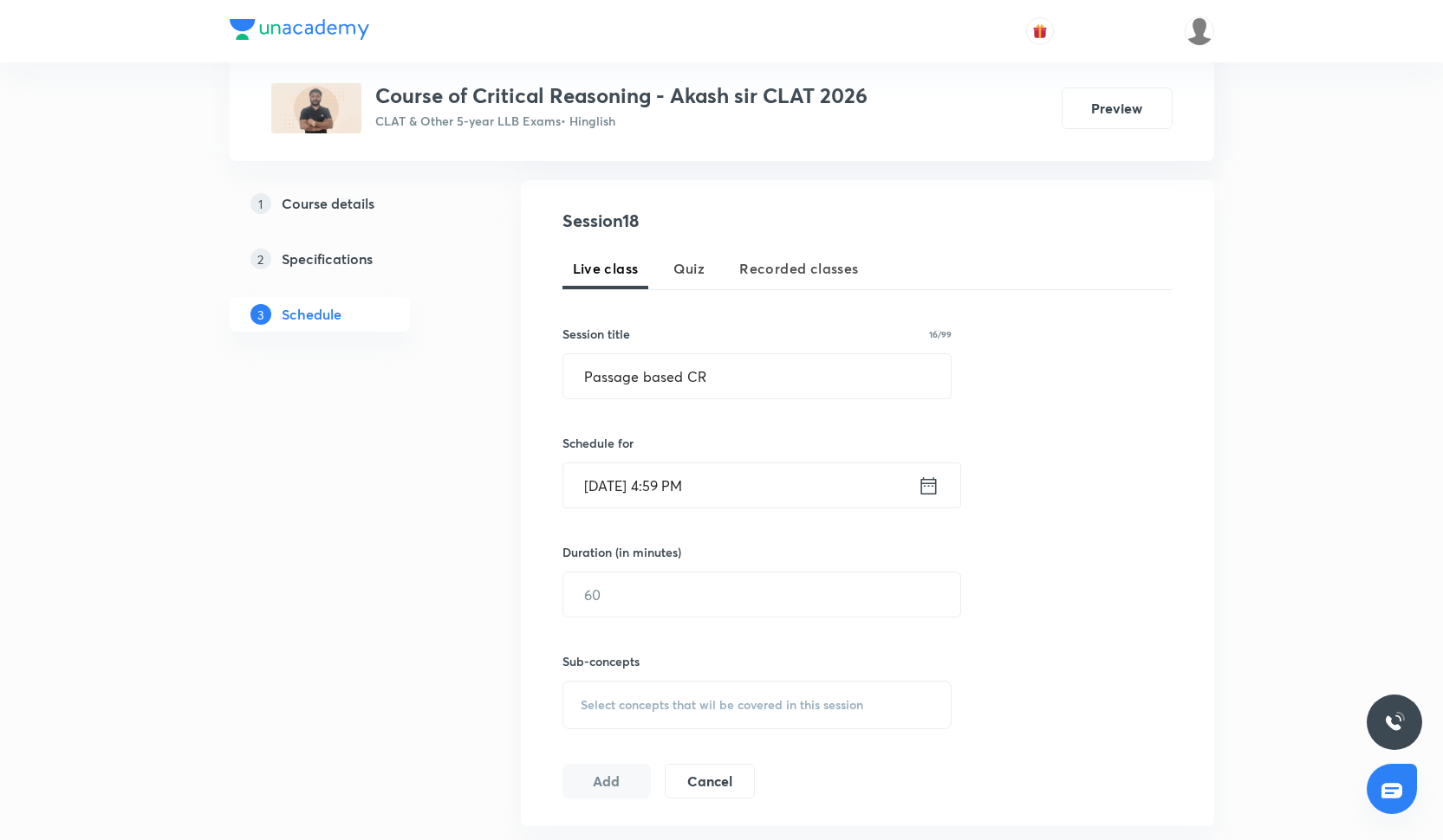
click at [729, 475] on input "[DATE] 4:59 PM" at bounding box center [740, 485] width 354 height 45
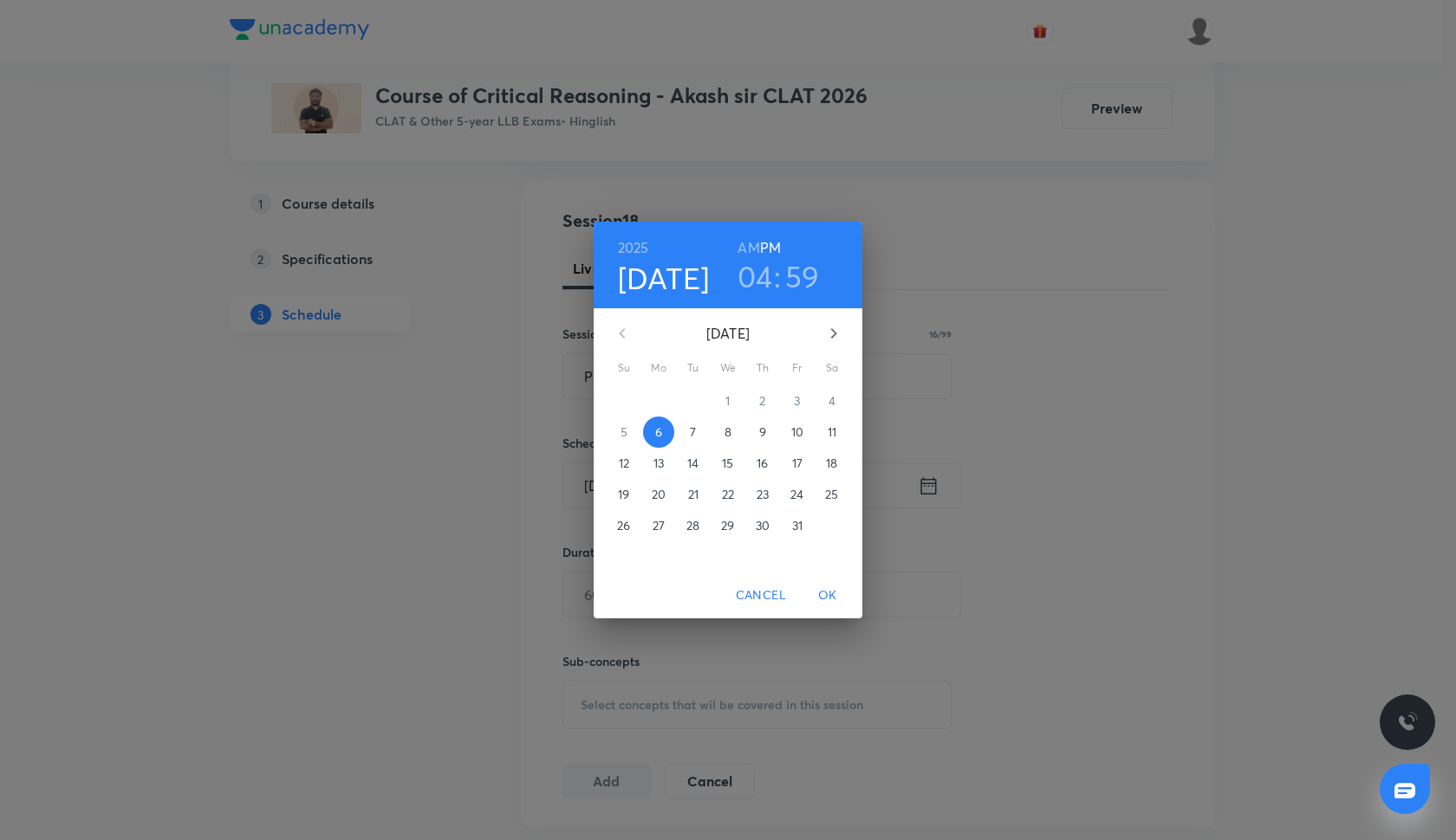
click at [801, 287] on h3 "59" at bounding box center [802, 277] width 35 height 36
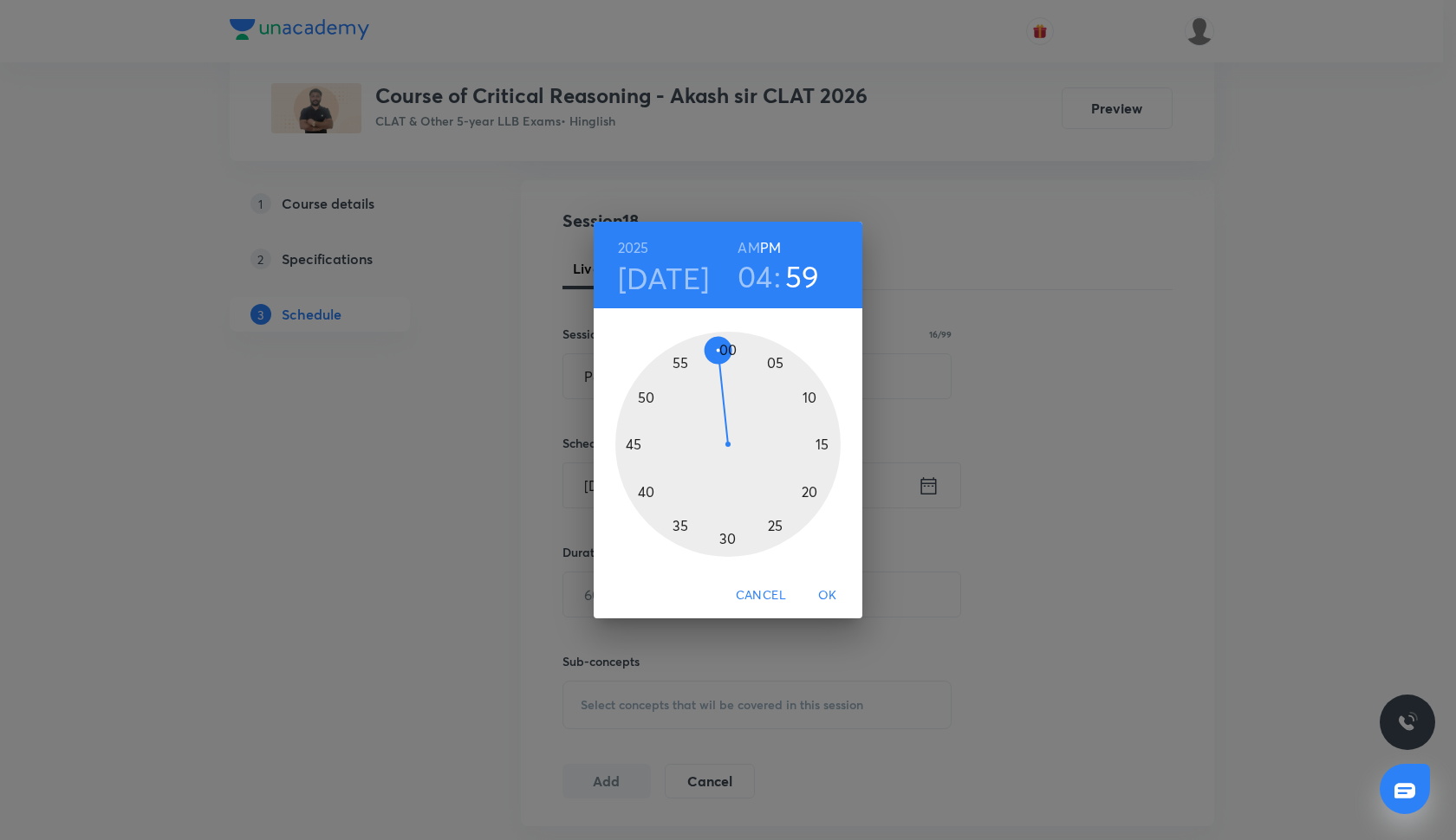
click at [726, 351] on div at bounding box center [728, 444] width 225 height 225
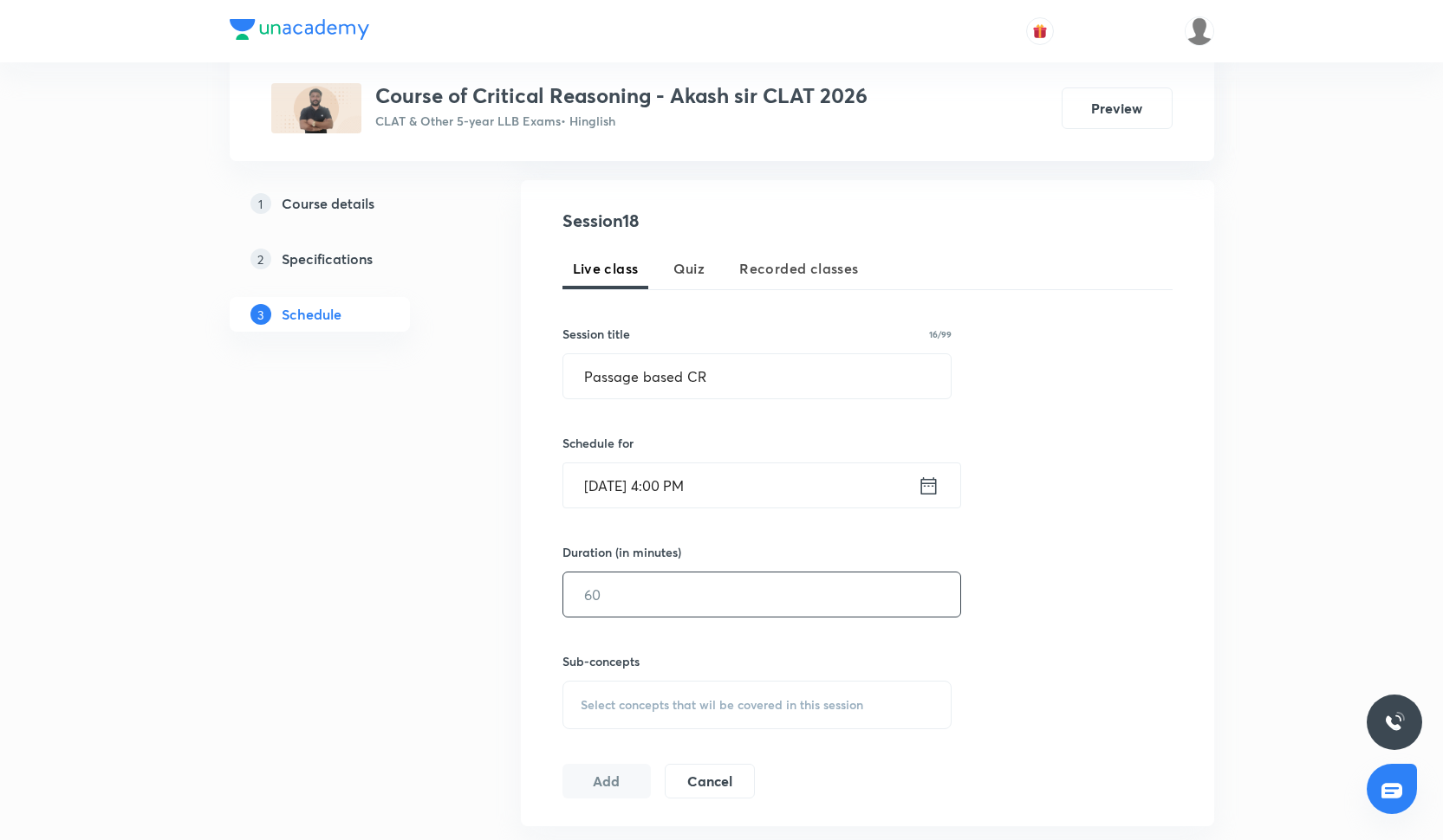
click at [642, 606] on input "text" at bounding box center [762, 594] width 397 height 45
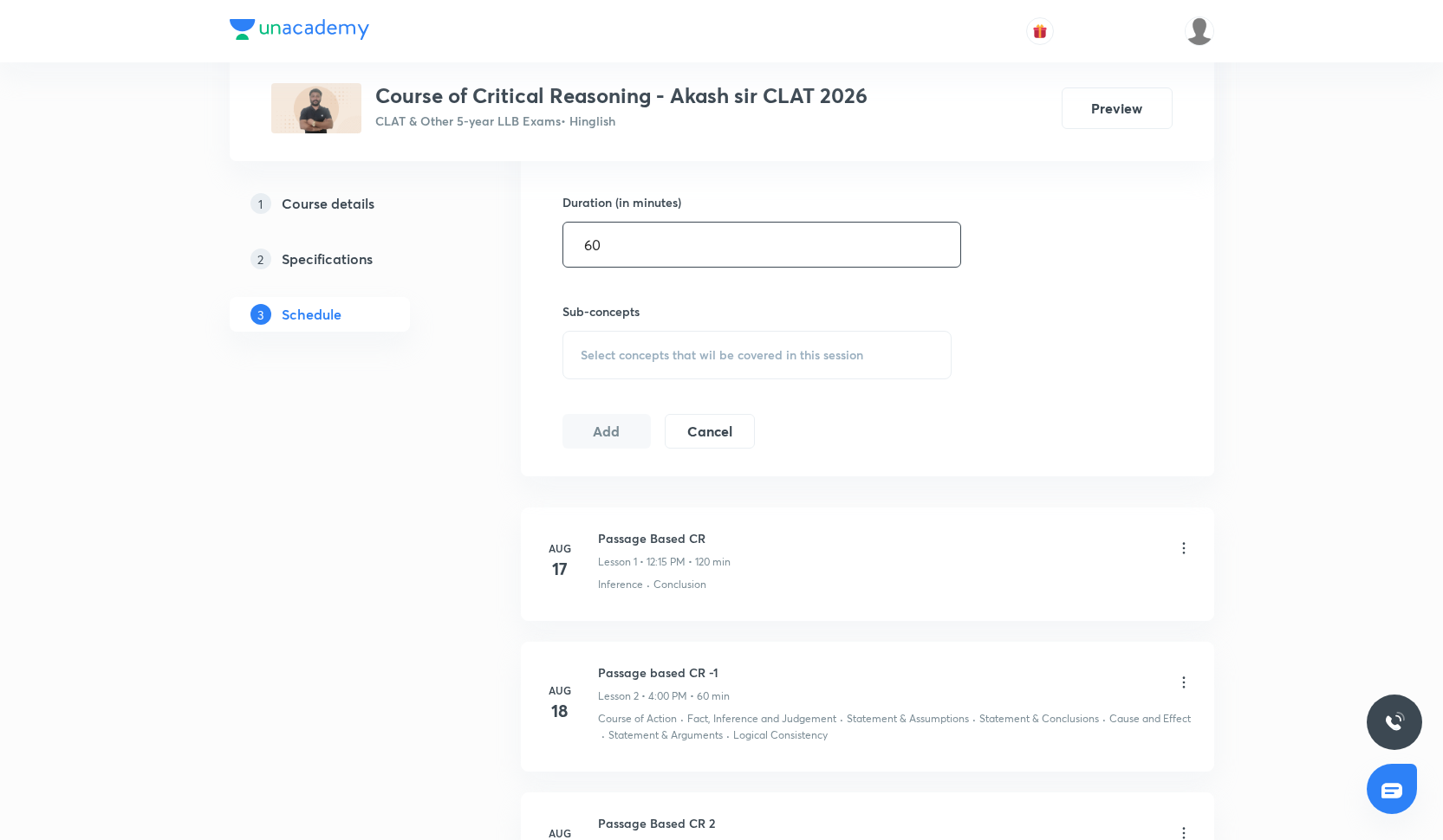
scroll to position [660, 0]
type input "60"
click at [684, 359] on div "Select concepts that wil be covered in this session" at bounding box center [757, 349] width 390 height 48
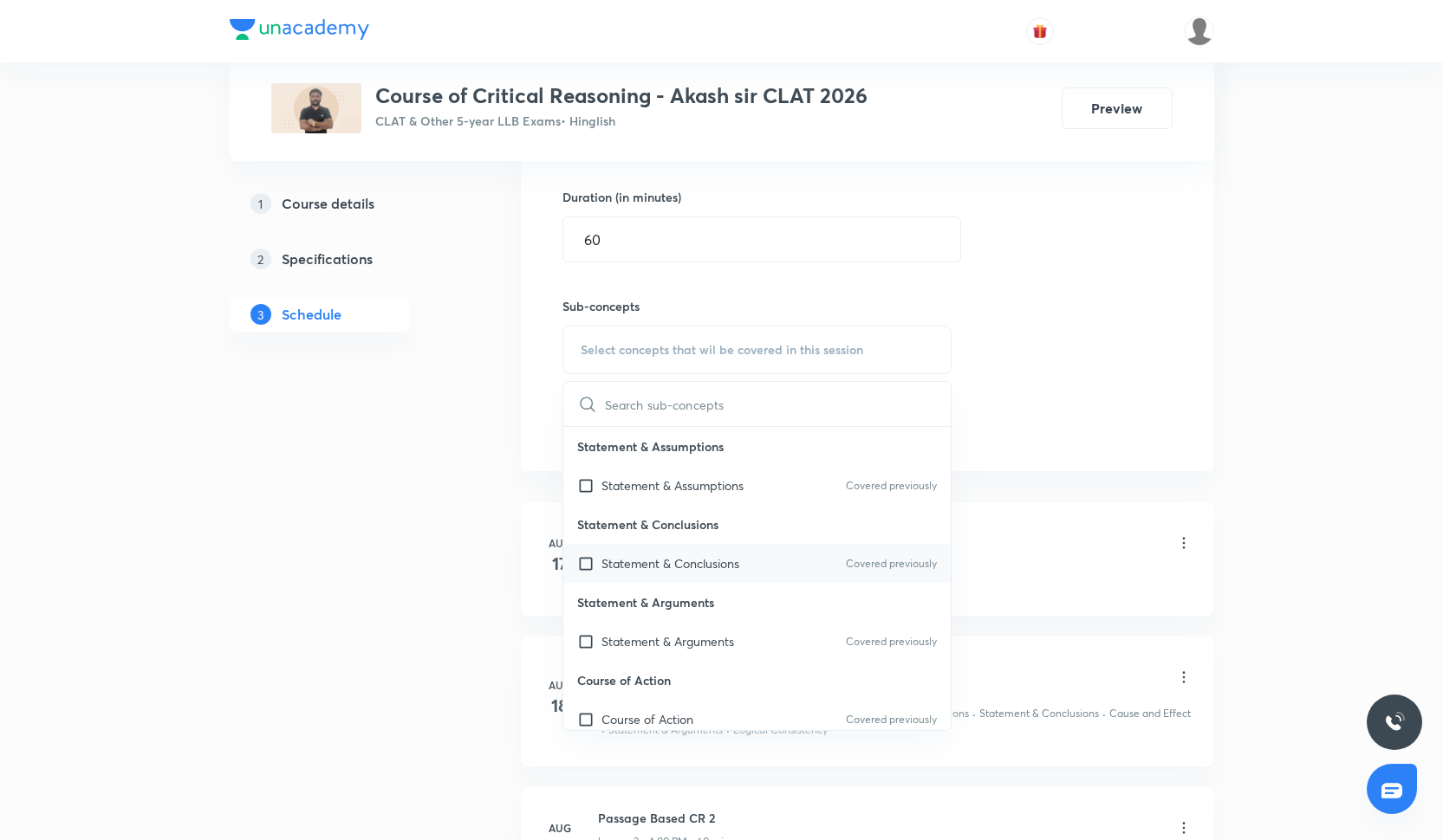
click at [635, 547] on div "Statement & Conclusions Covered previously" at bounding box center [757, 563] width 388 height 39
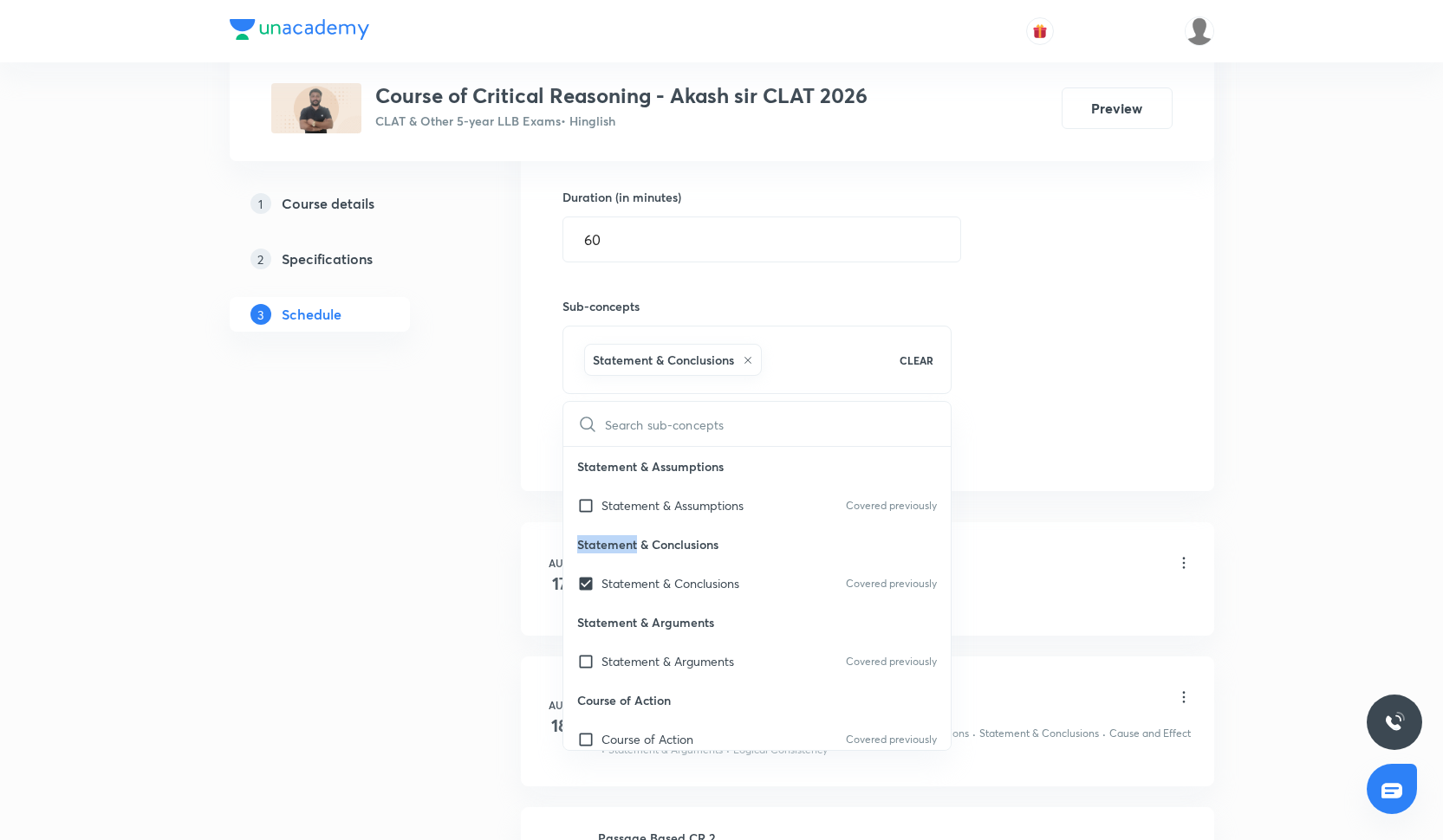
click at [634, 547] on p "Statement & Conclusions" at bounding box center [757, 544] width 388 height 39
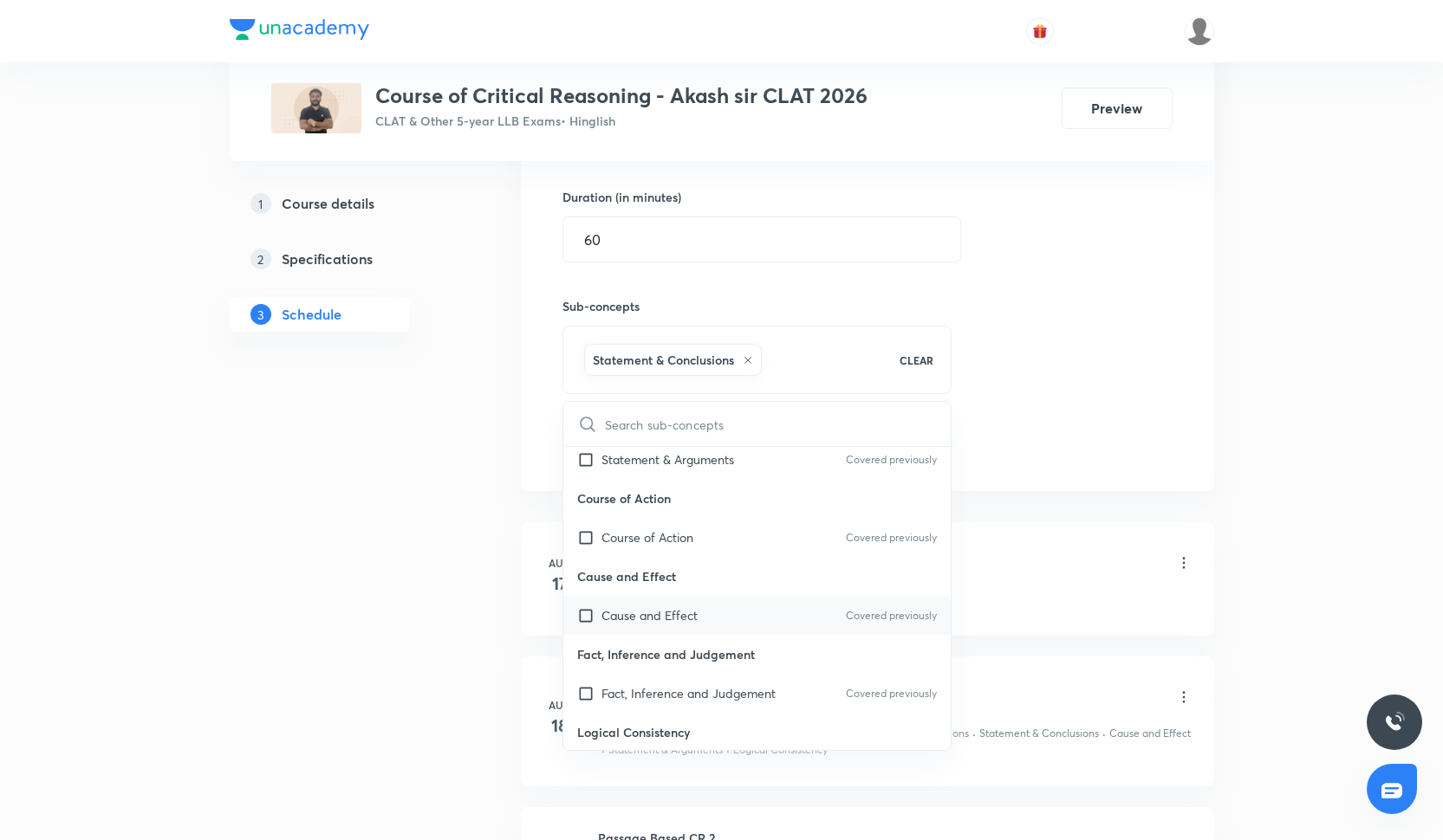
click at [632, 625] on div "Cause and Effect Covered previously" at bounding box center [757, 615] width 388 height 39
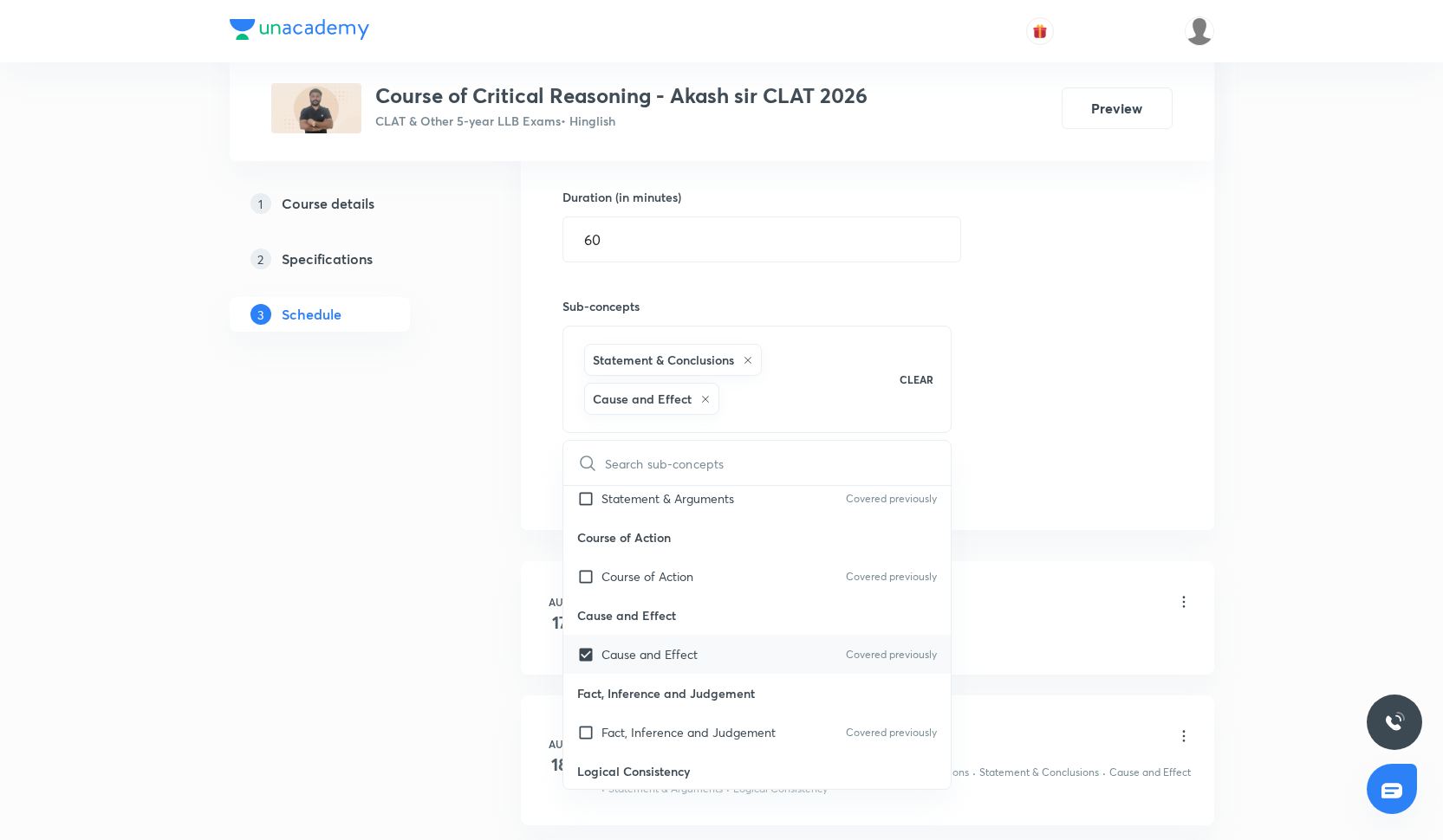
checkbox input "true"
click at [1103, 461] on div "Session 18 Live class Quiz Recorded classes Session title 16/99 Passage based C…" at bounding box center [868, 177] width 610 height 650
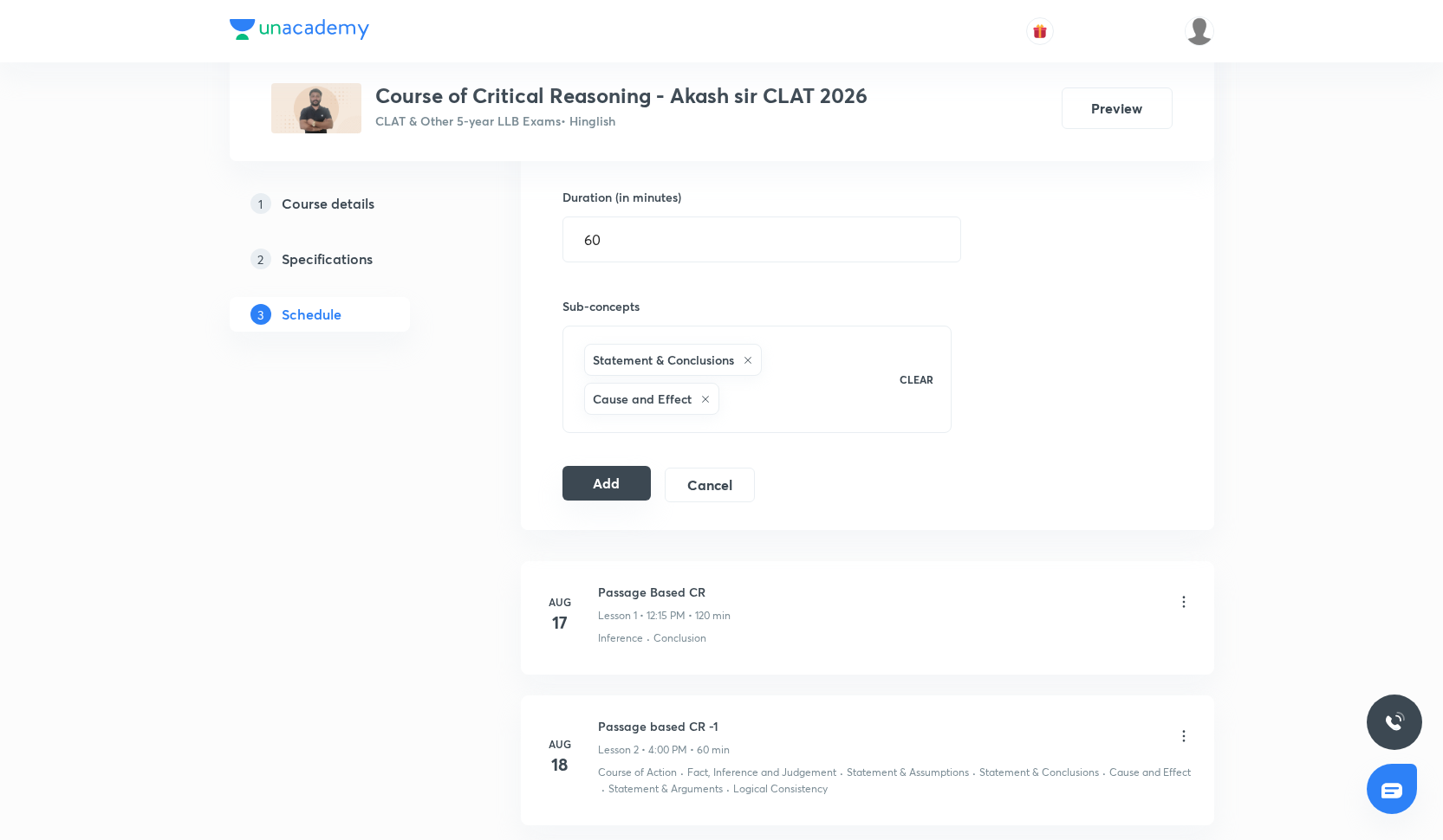
click at [613, 474] on button "Add" at bounding box center [607, 483] width 89 height 35
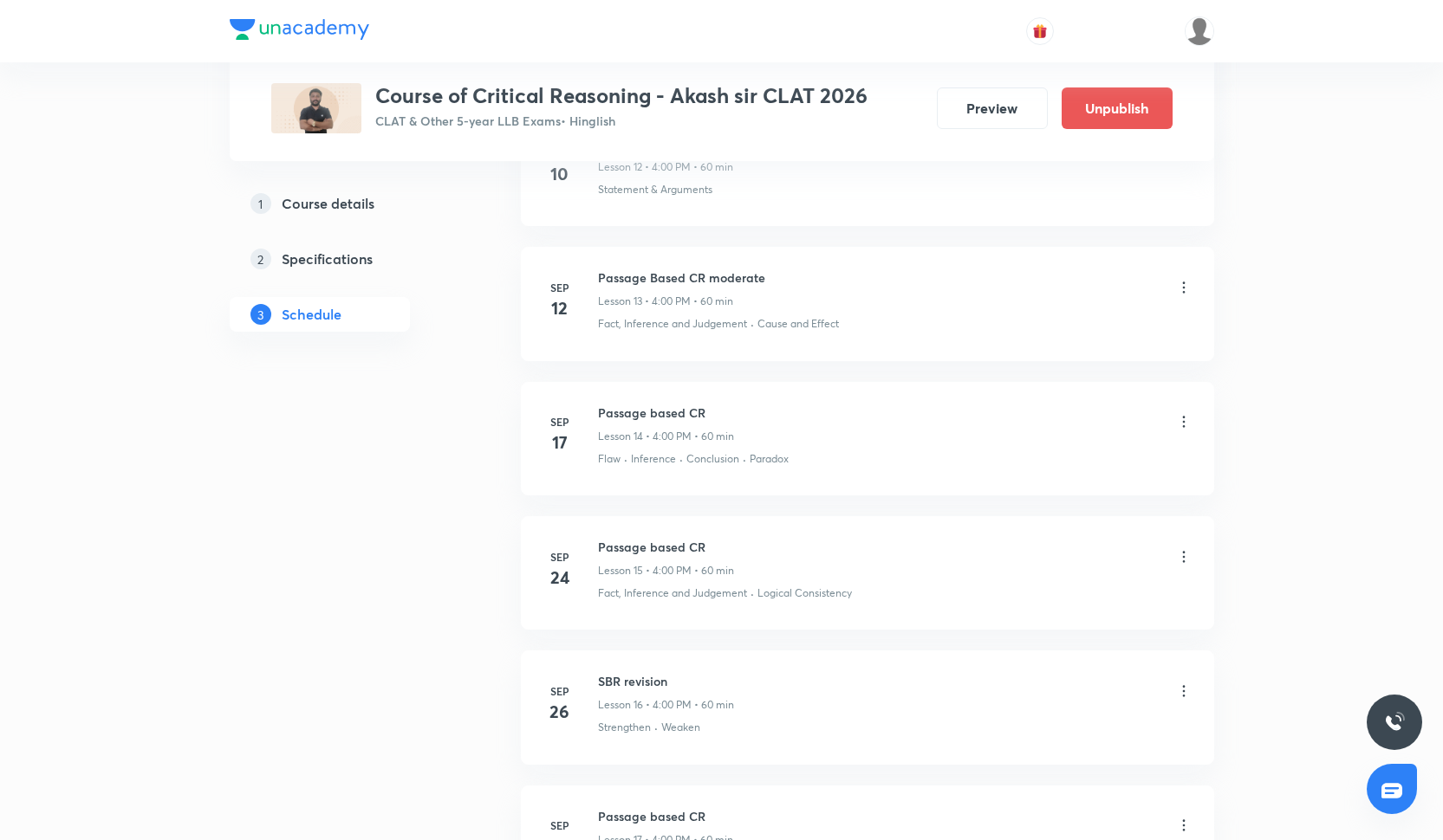
scroll to position [2897, 0]
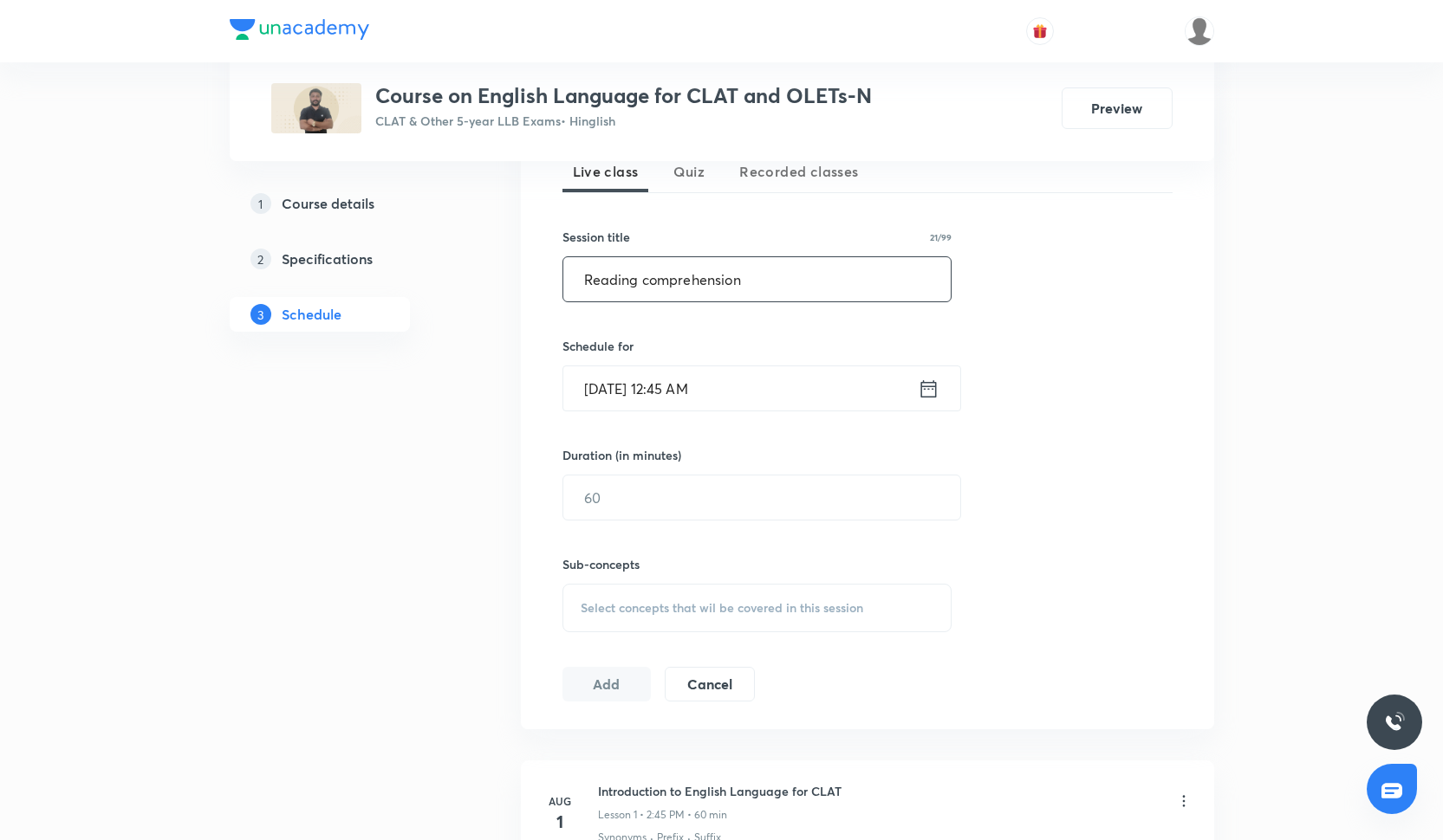
scroll to position [442, 0]
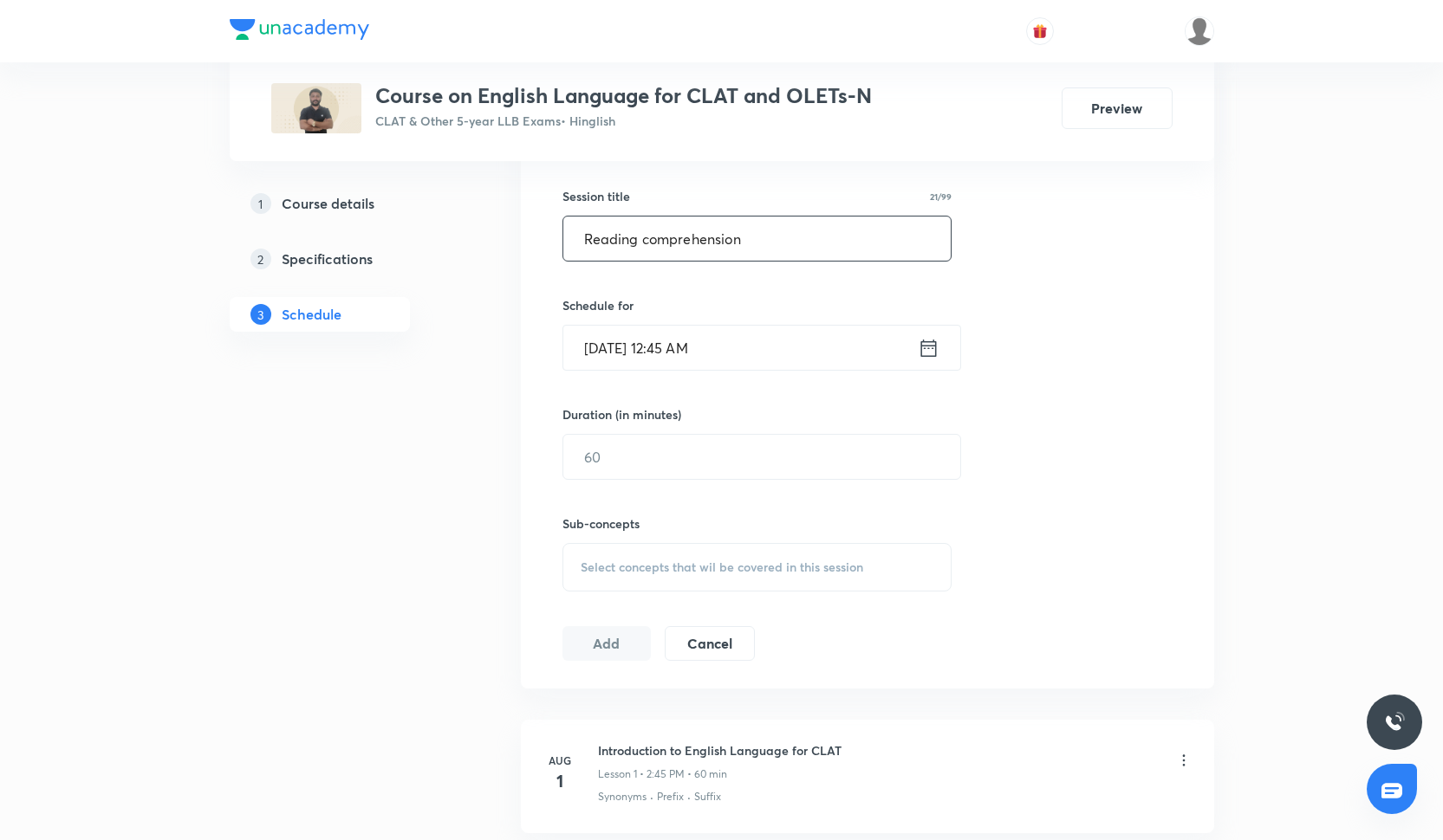
type input "Reading comprehension"
click at [667, 368] on input "Oct 6, 2025, 12:45 AM" at bounding box center [740, 348] width 354 height 45
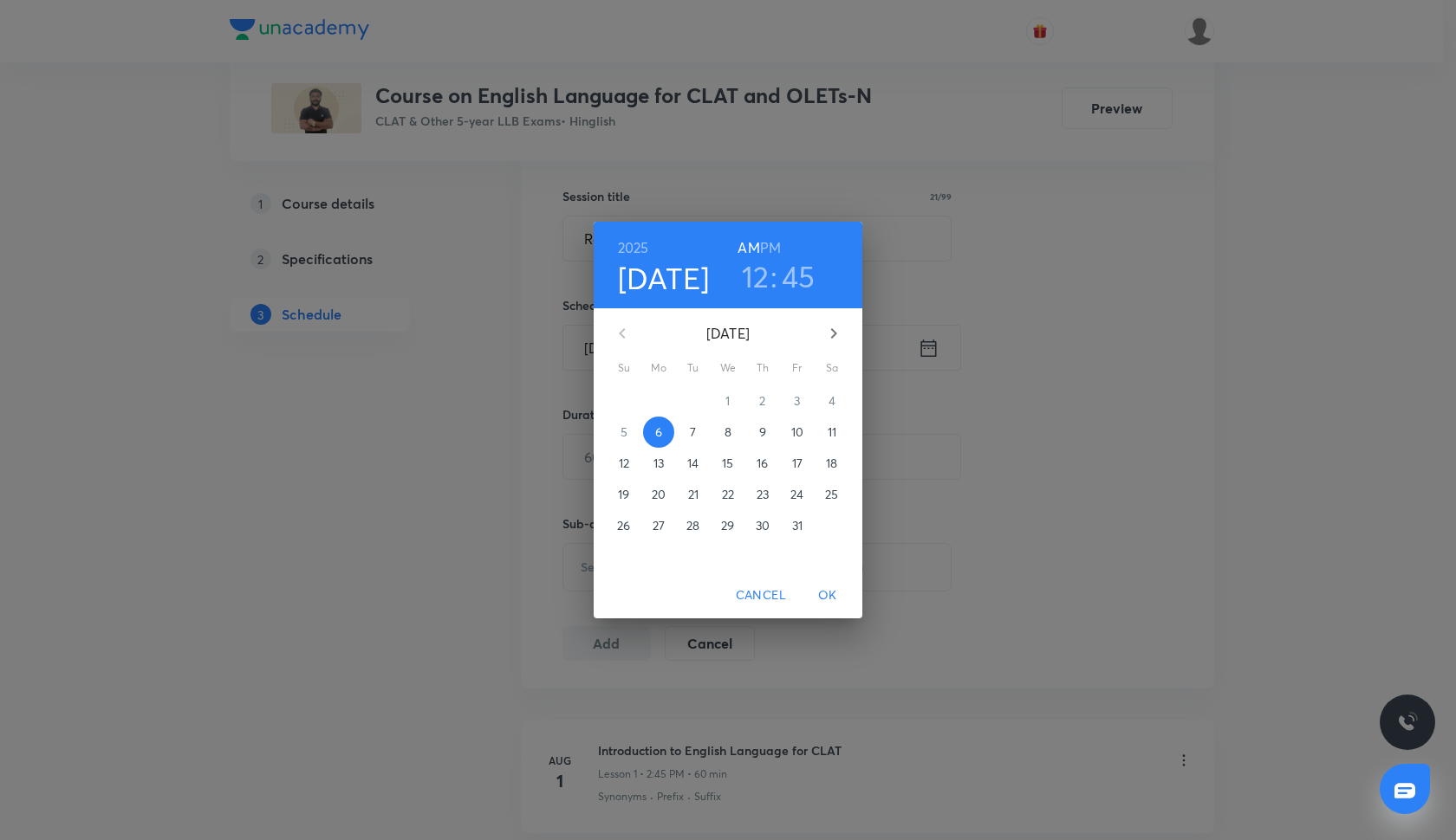
click at [767, 287] on h3 "12" at bounding box center [756, 277] width 27 height 36
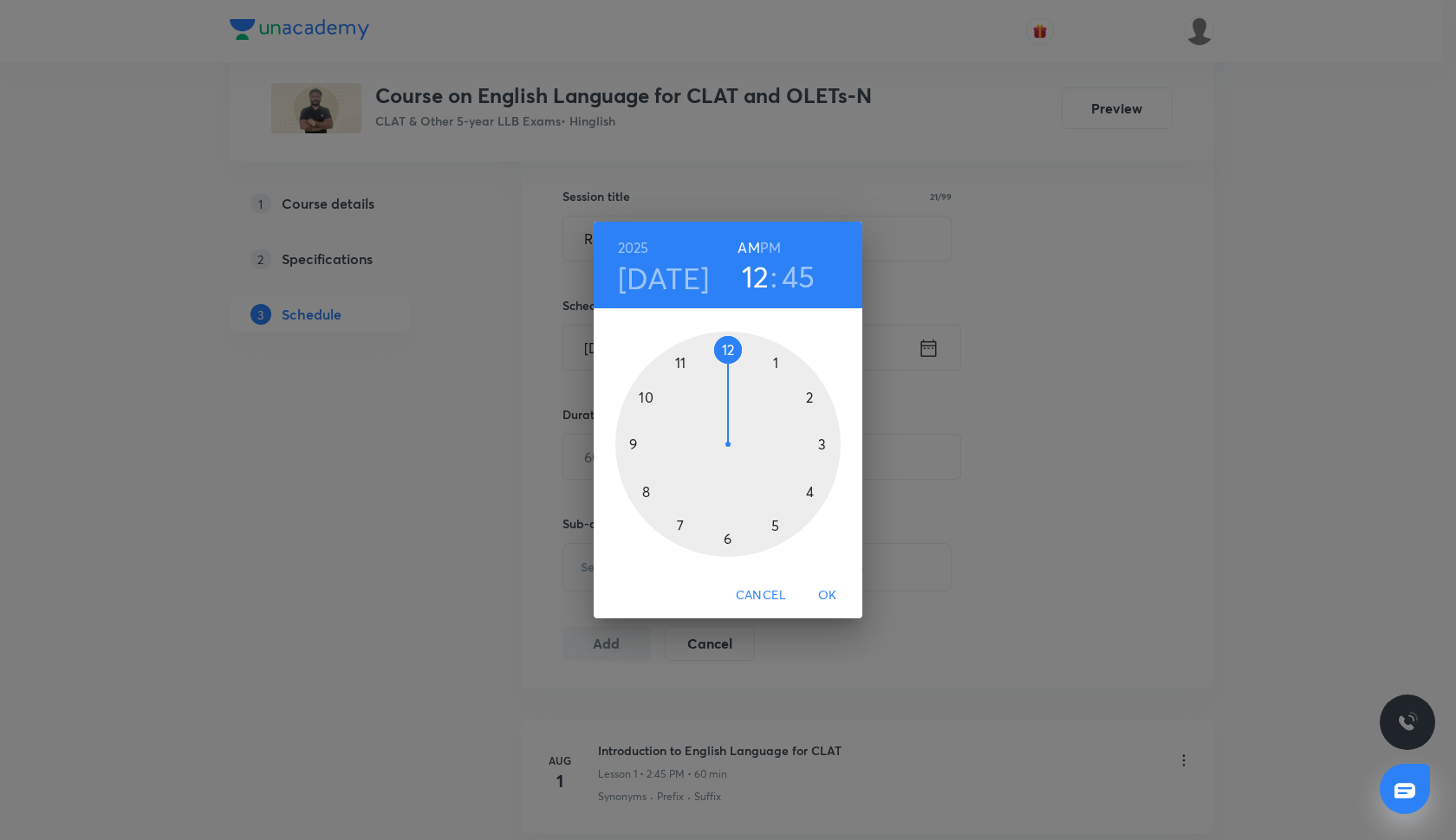
click at [806, 397] on div at bounding box center [728, 444] width 225 height 225
click at [771, 246] on h6 "PM" at bounding box center [770, 248] width 21 height 25
click at [825, 592] on span "OK" at bounding box center [828, 595] width 42 height 22
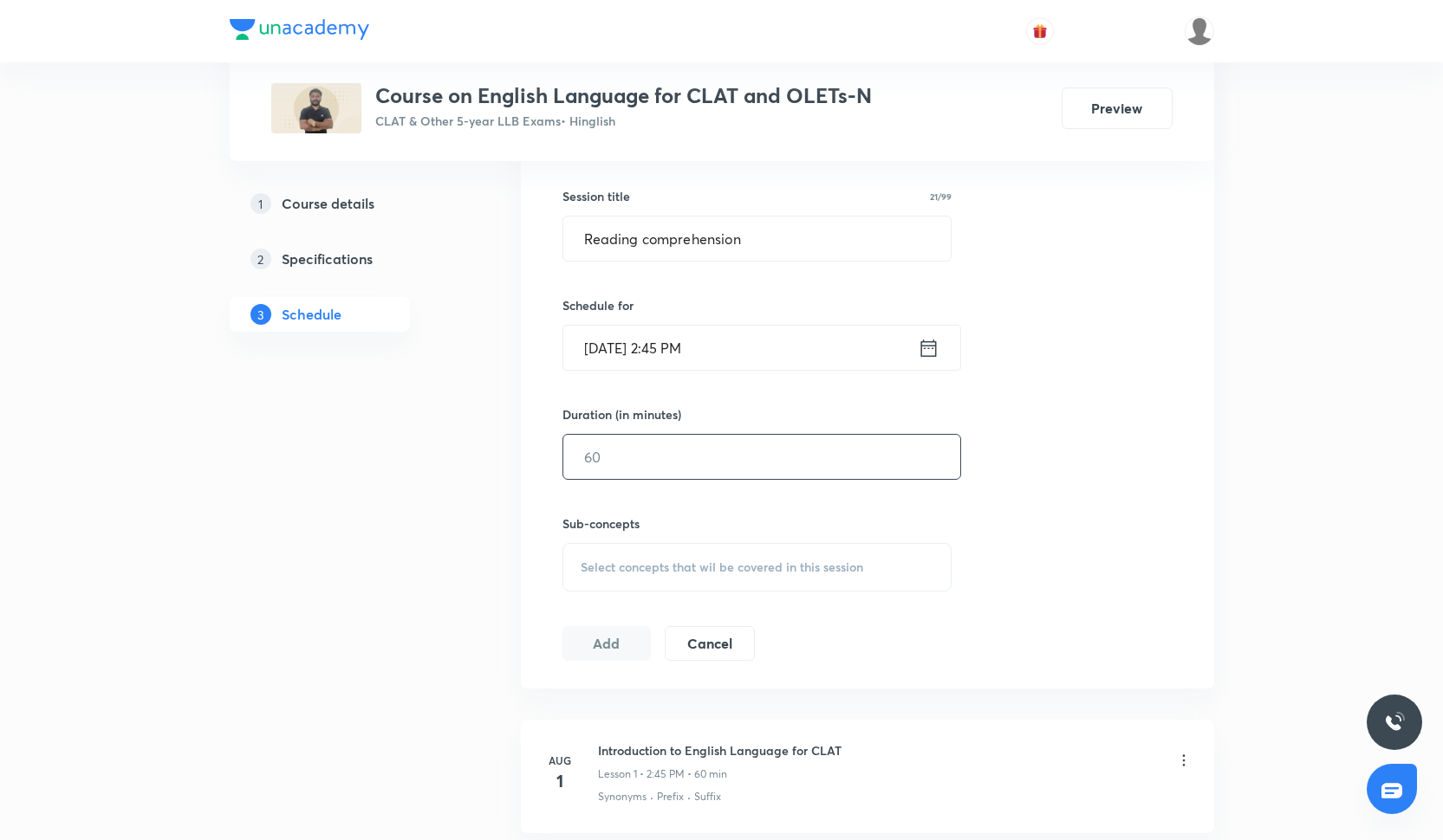
click at [601, 450] on input "text" at bounding box center [762, 457] width 397 height 45
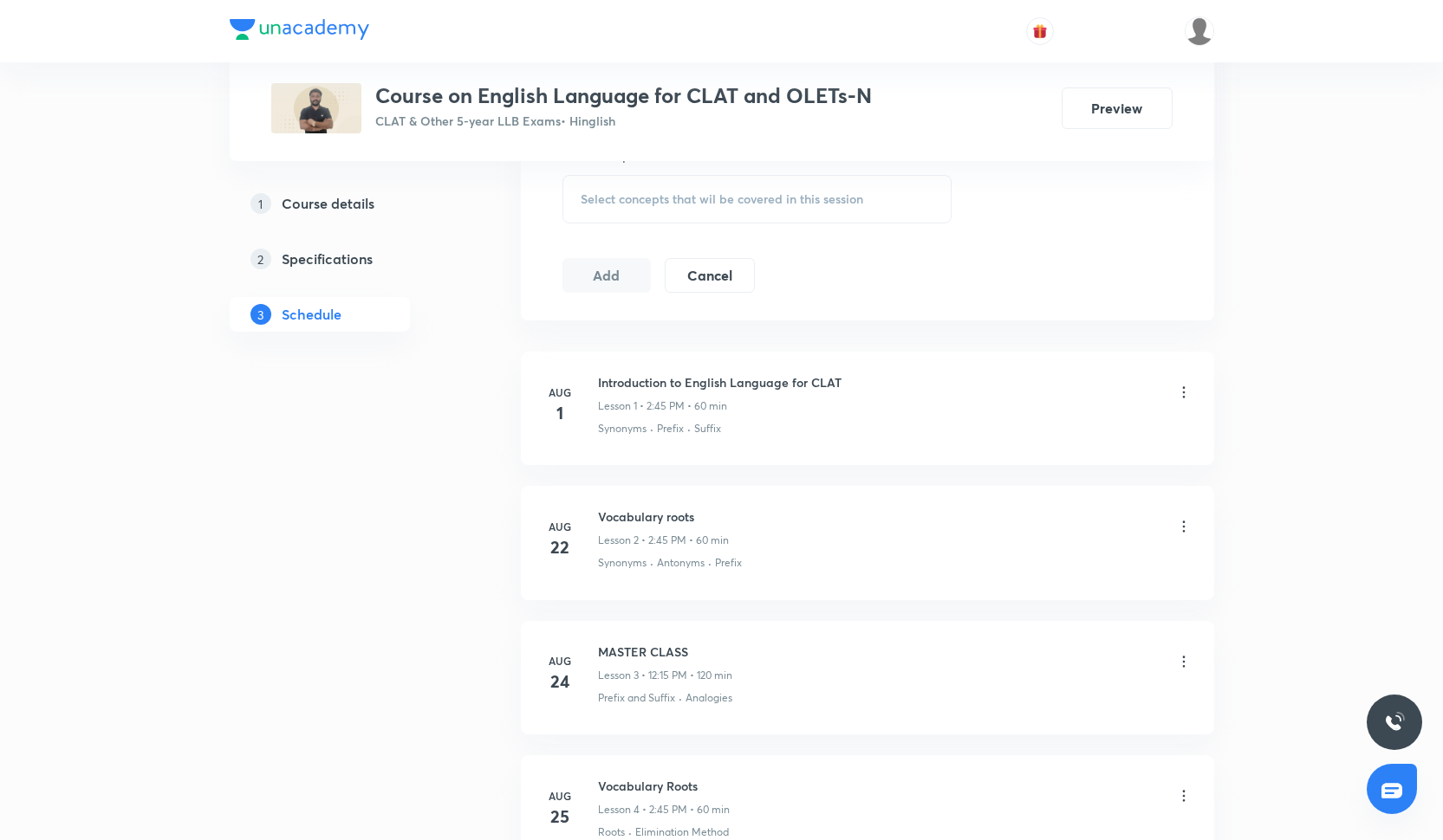
scroll to position [810, 0]
type input "60"
click at [605, 206] on span "Select concepts that wil be covered in this session" at bounding box center [722, 199] width 282 height 14
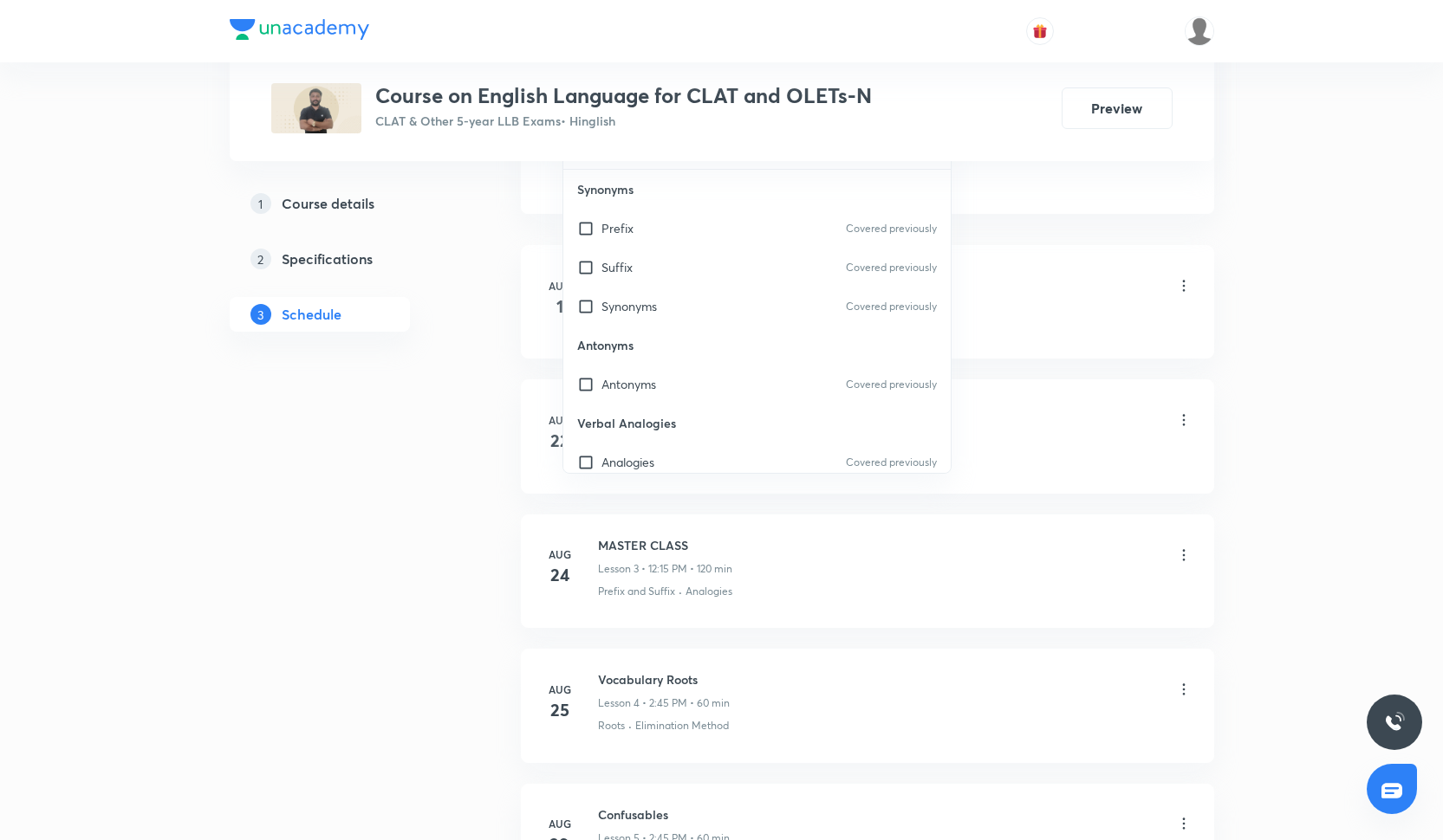
scroll to position [918, 0]
click at [645, 379] on p "Antonyms" at bounding box center [629, 383] width 55 height 18
checkbox input "true"
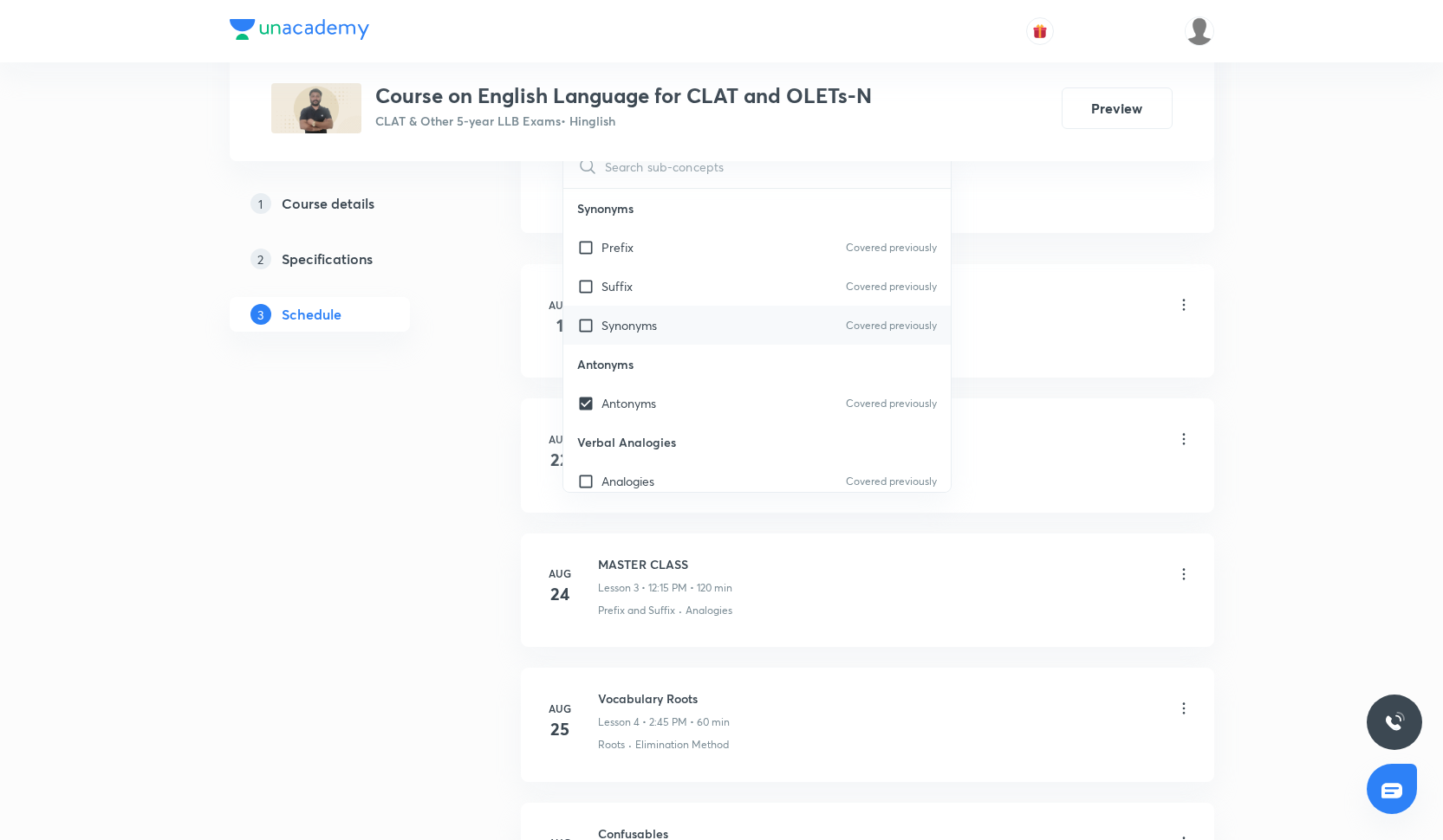
click at [653, 331] on p "Synonyms" at bounding box center [629, 325] width 56 height 18
checkbox input "true"
click at [641, 291] on div "Suffix Covered previously" at bounding box center [757, 286] width 388 height 39
checkbox input "true"
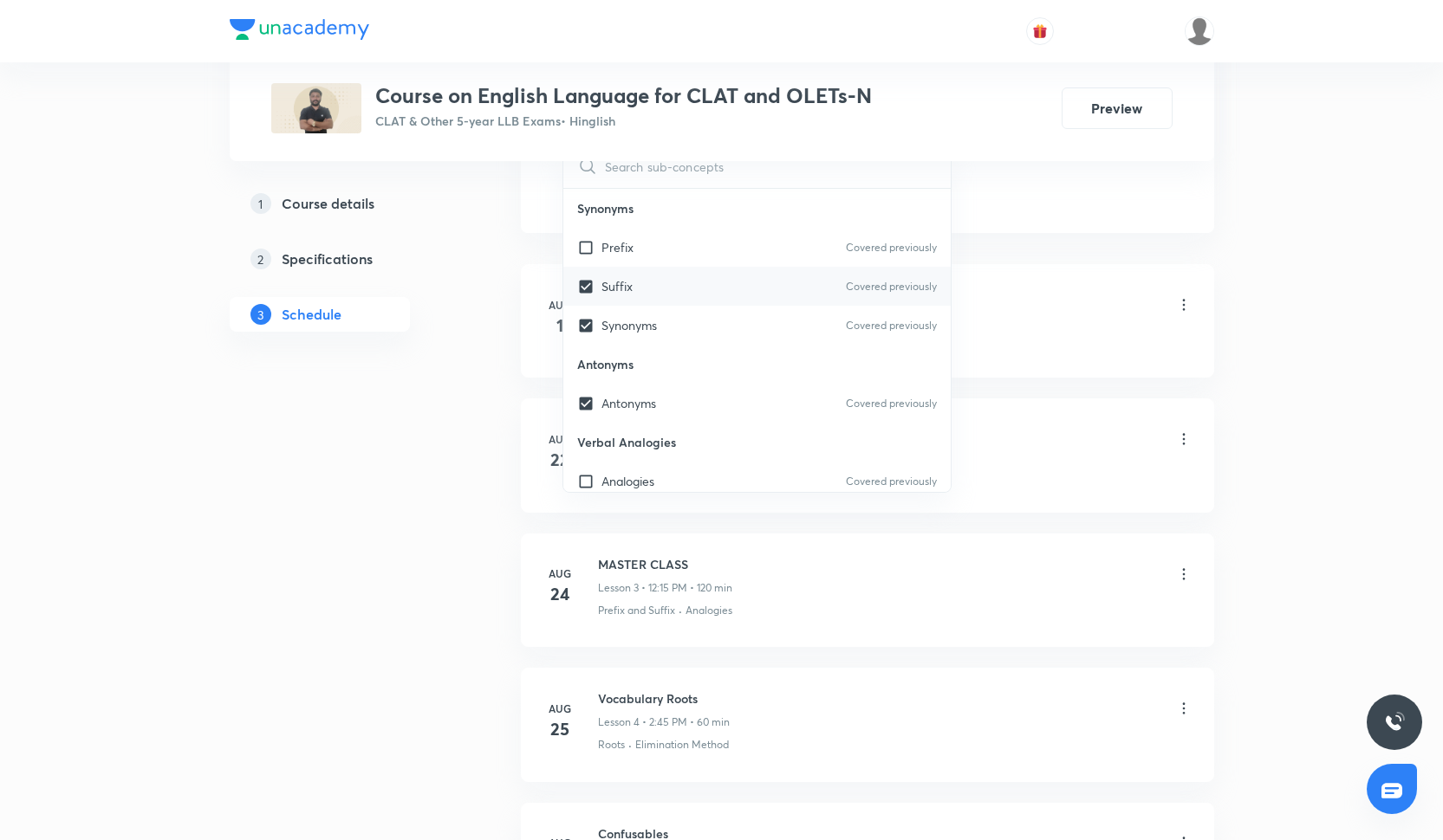
checkbox input "true"
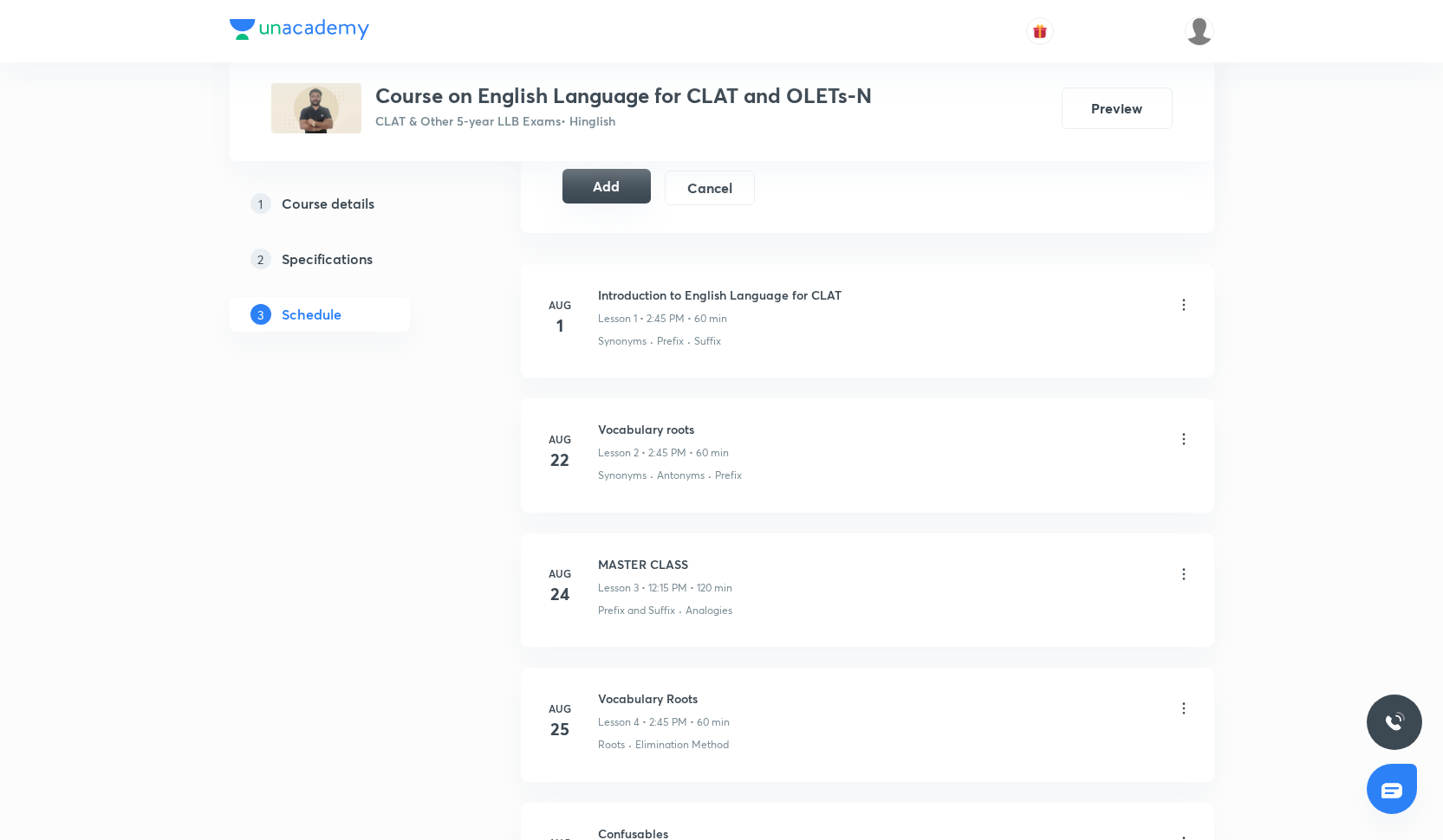
click at [608, 194] on button "Add" at bounding box center [607, 187] width 89 height 35
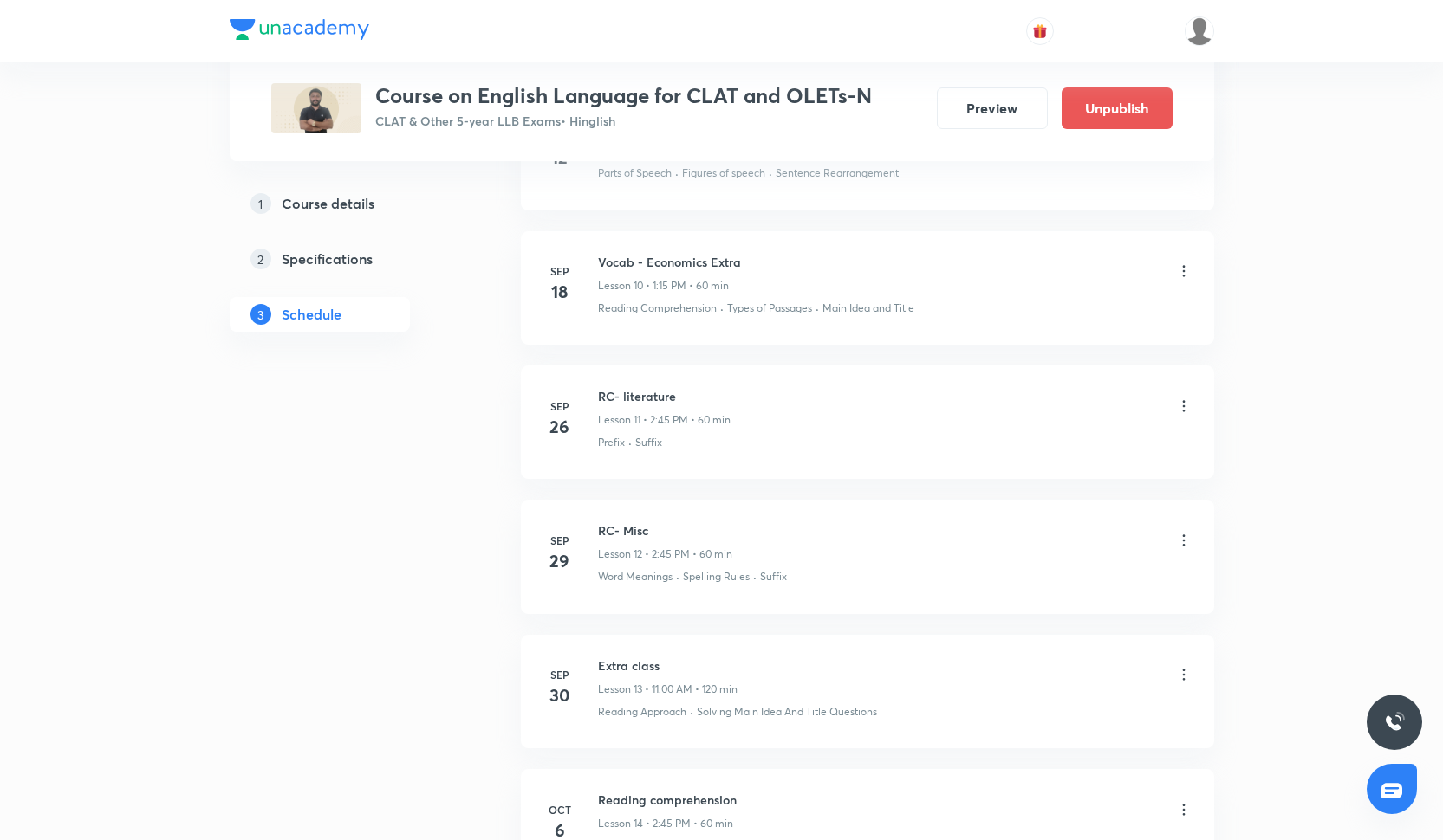
scroll to position [2343, 0]
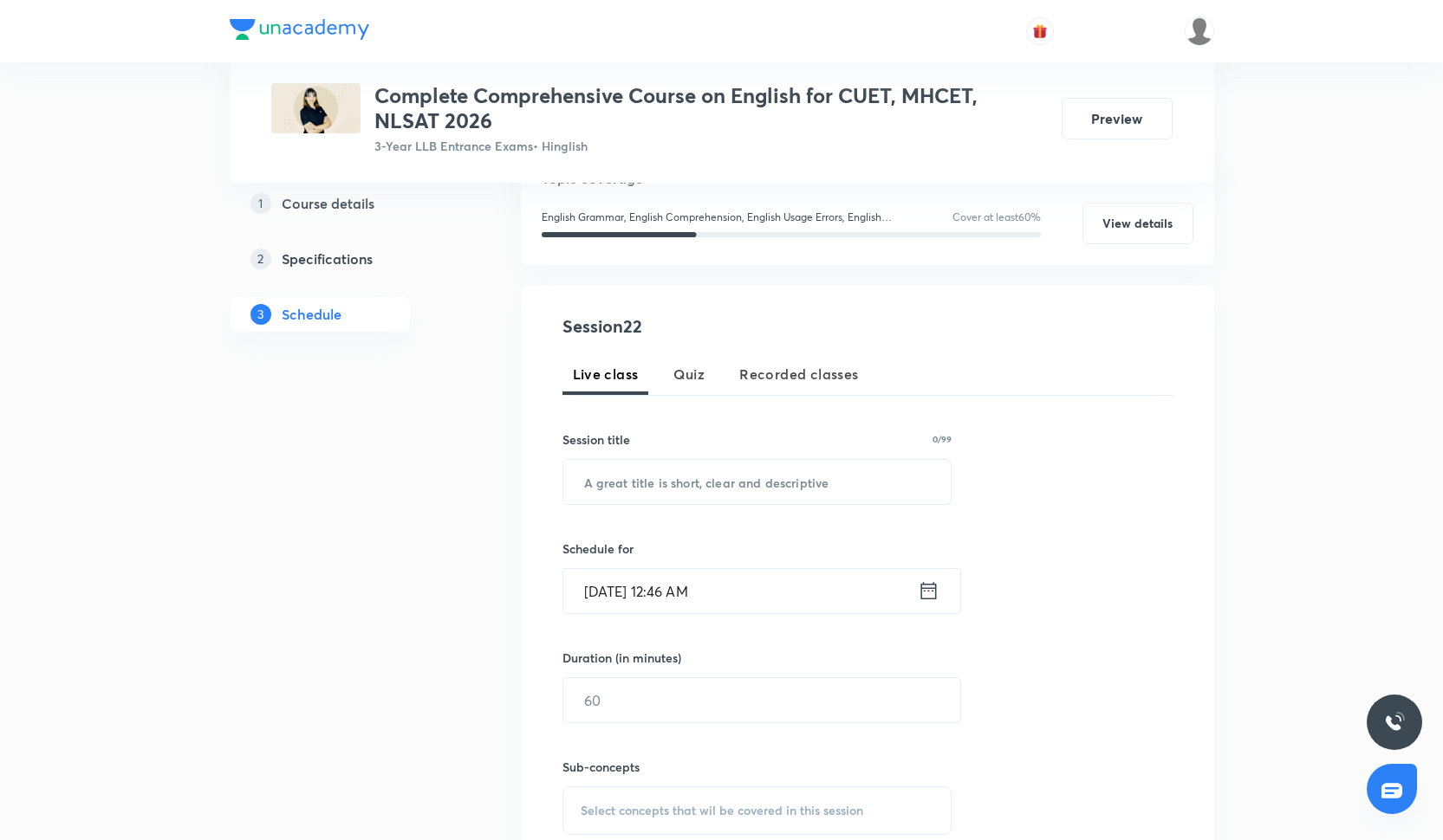
scroll to position [224, 0]
click at [645, 476] on input "text" at bounding box center [757, 480] width 388 height 45
paste input "RC Drill-I"
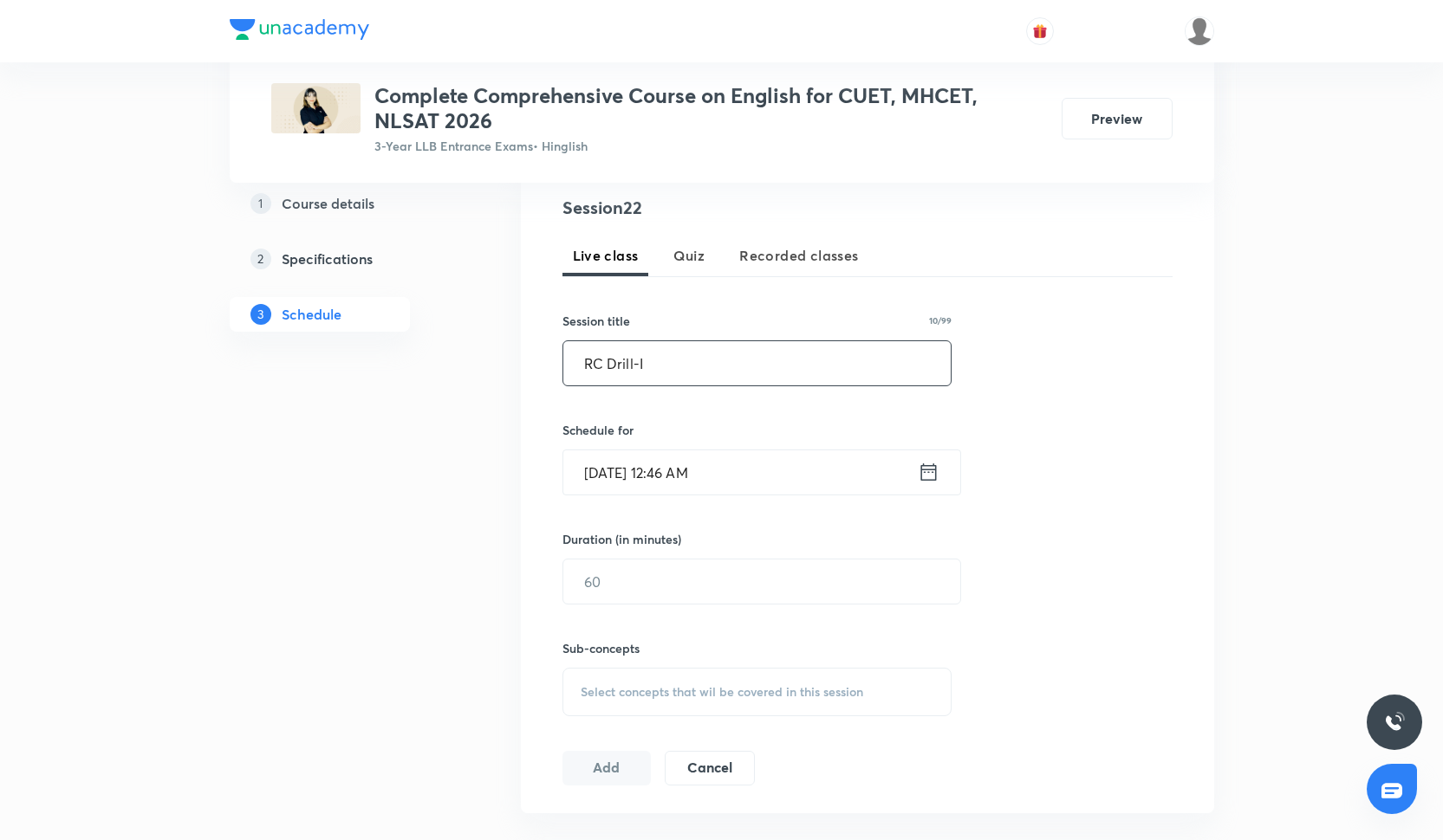
scroll to position [348, 0]
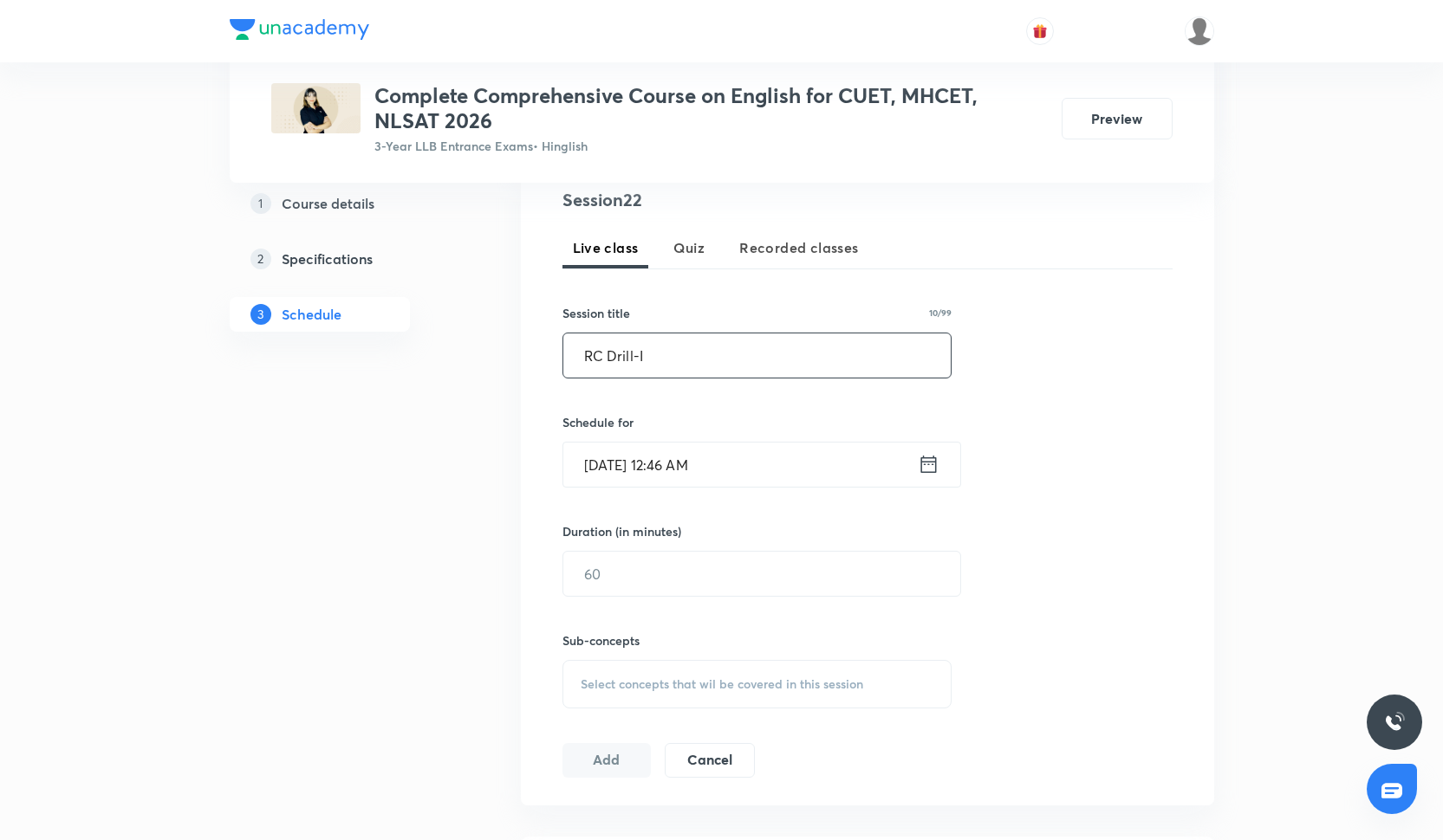
type input "RC Drill-I"
click at [641, 454] on input "Oct 6, 2025, 12:46 AM" at bounding box center [740, 464] width 354 height 45
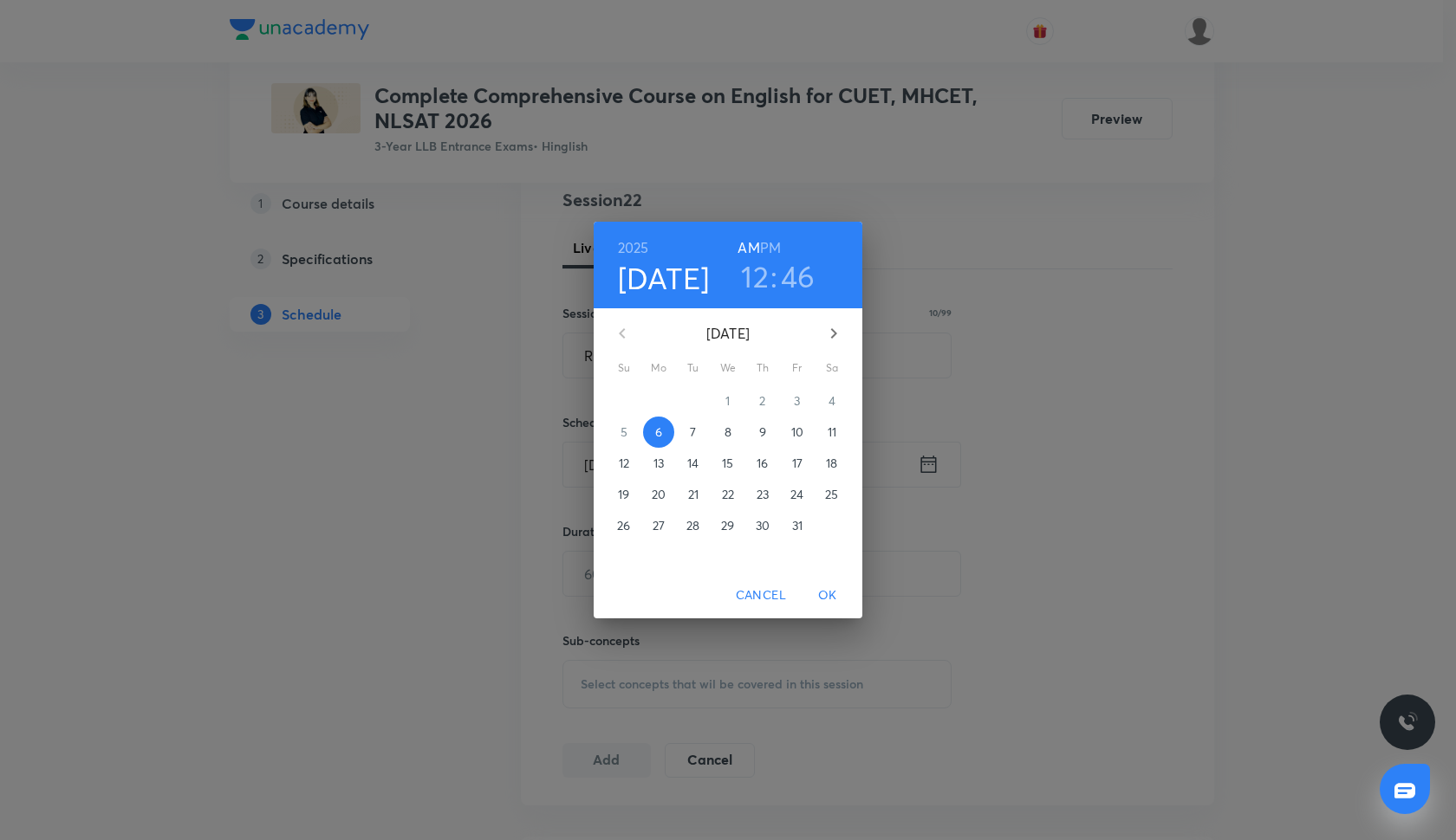
click at [776, 288] on h3 ":" at bounding box center [774, 277] width 7 height 36
click at [750, 288] on h3 "12" at bounding box center [755, 277] width 27 height 36
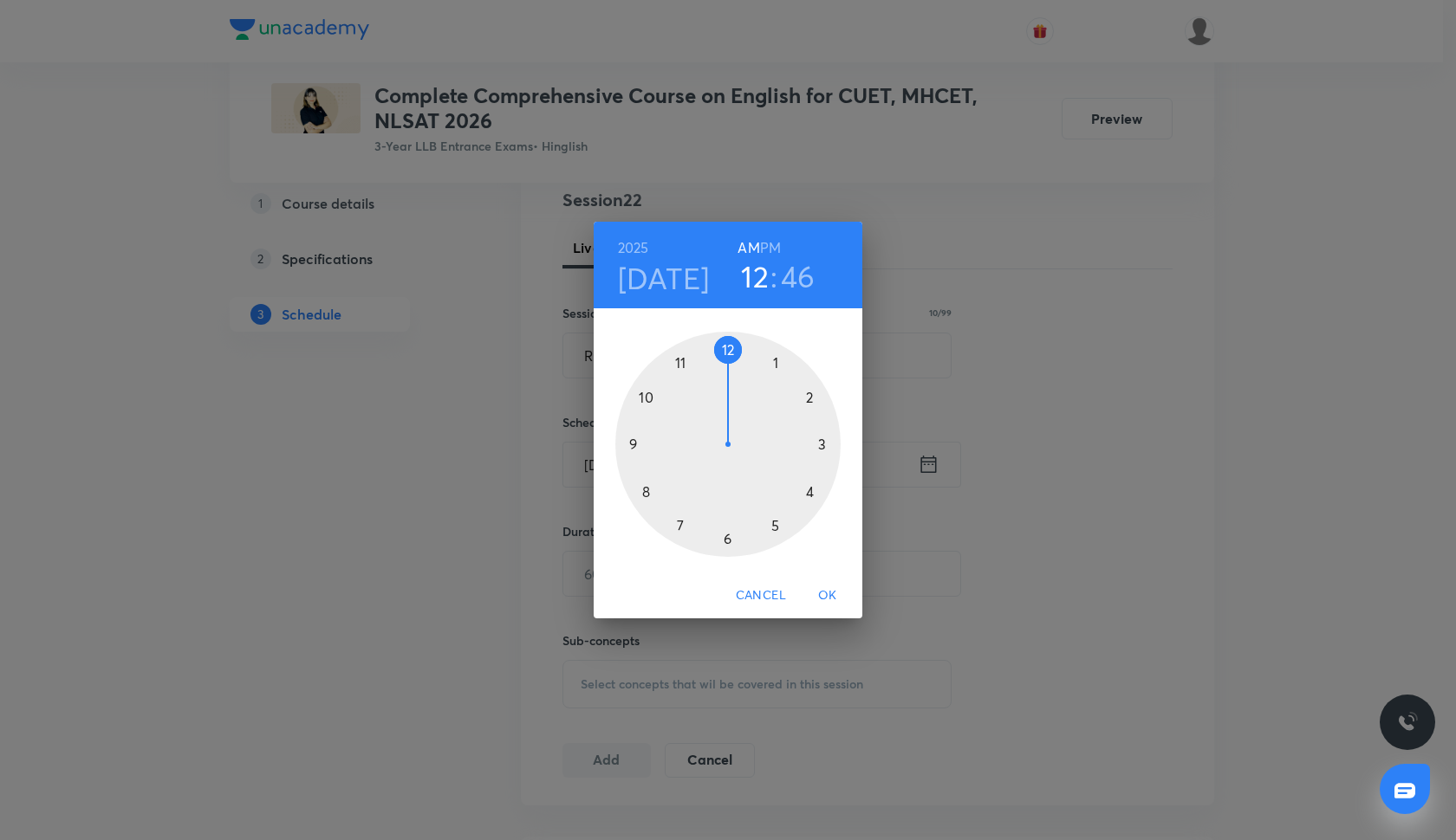
click at [776, 362] on div at bounding box center [728, 444] width 225 height 225
click at [645, 399] on div at bounding box center [728, 444] width 225 height 225
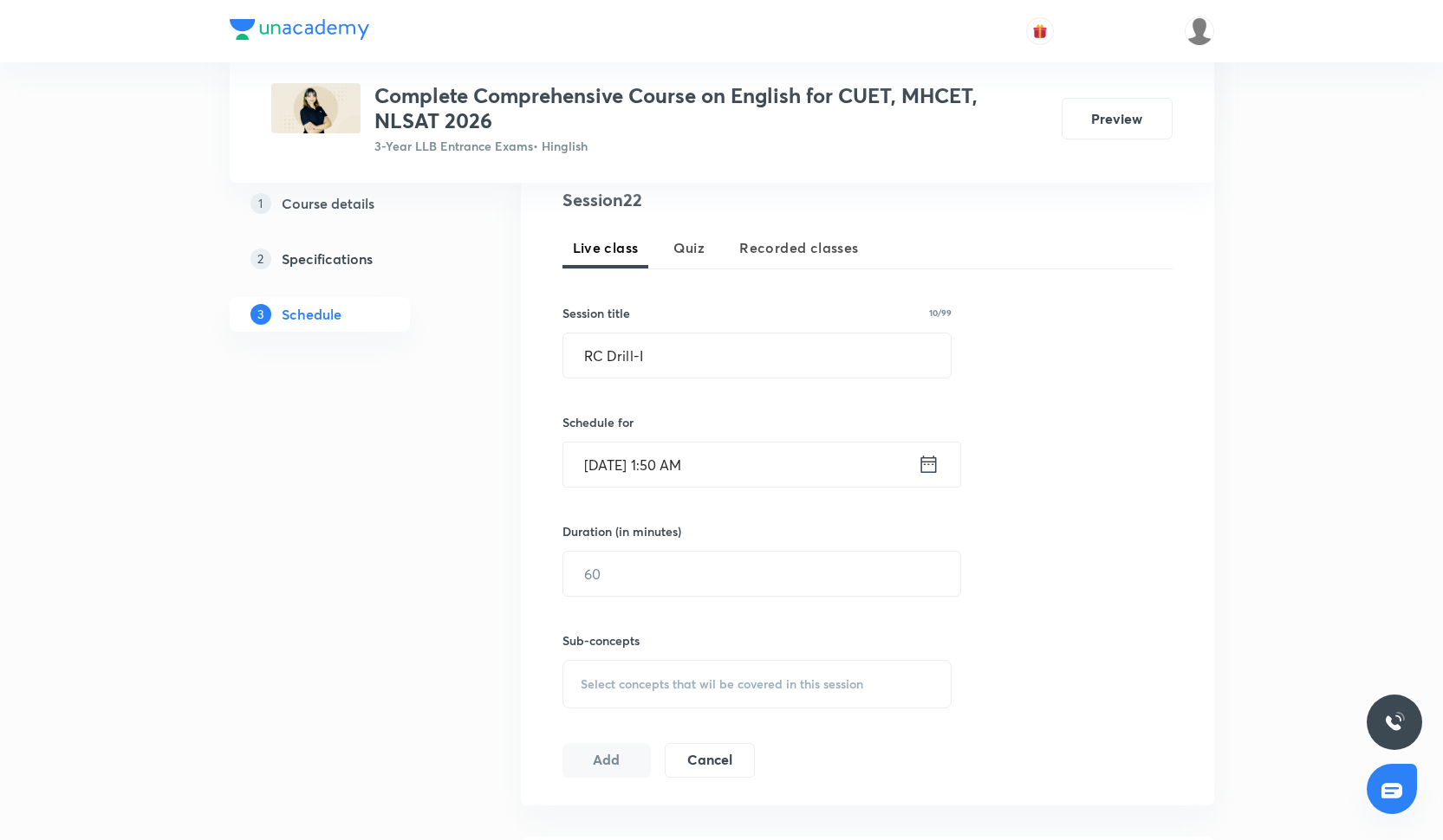
click at [703, 470] on input "[DATE] 1:50 AM" at bounding box center [740, 464] width 354 height 45
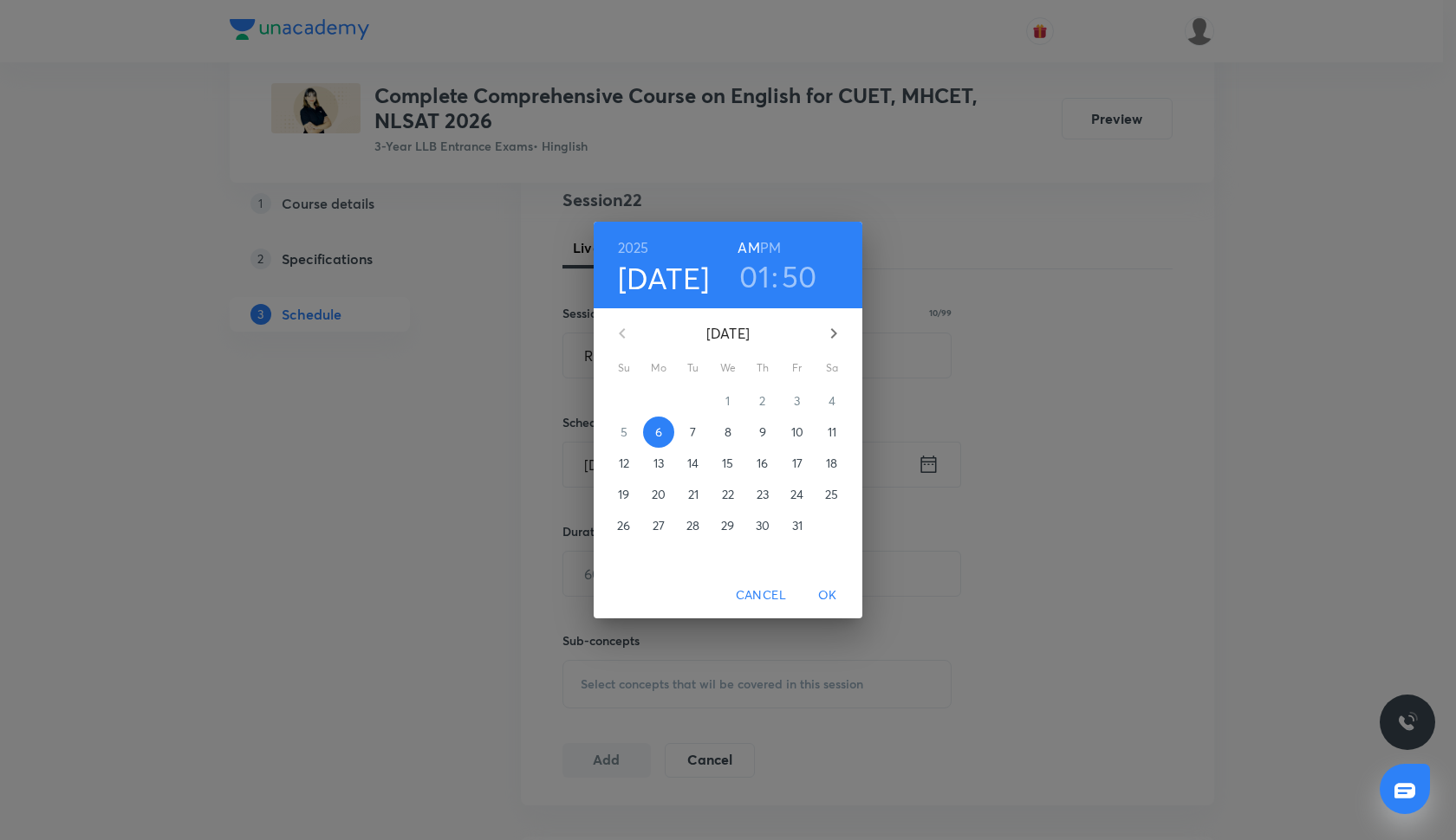
click at [769, 246] on h6 "PM" at bounding box center [770, 248] width 21 height 25
click at [830, 602] on span "OK" at bounding box center [828, 595] width 42 height 22
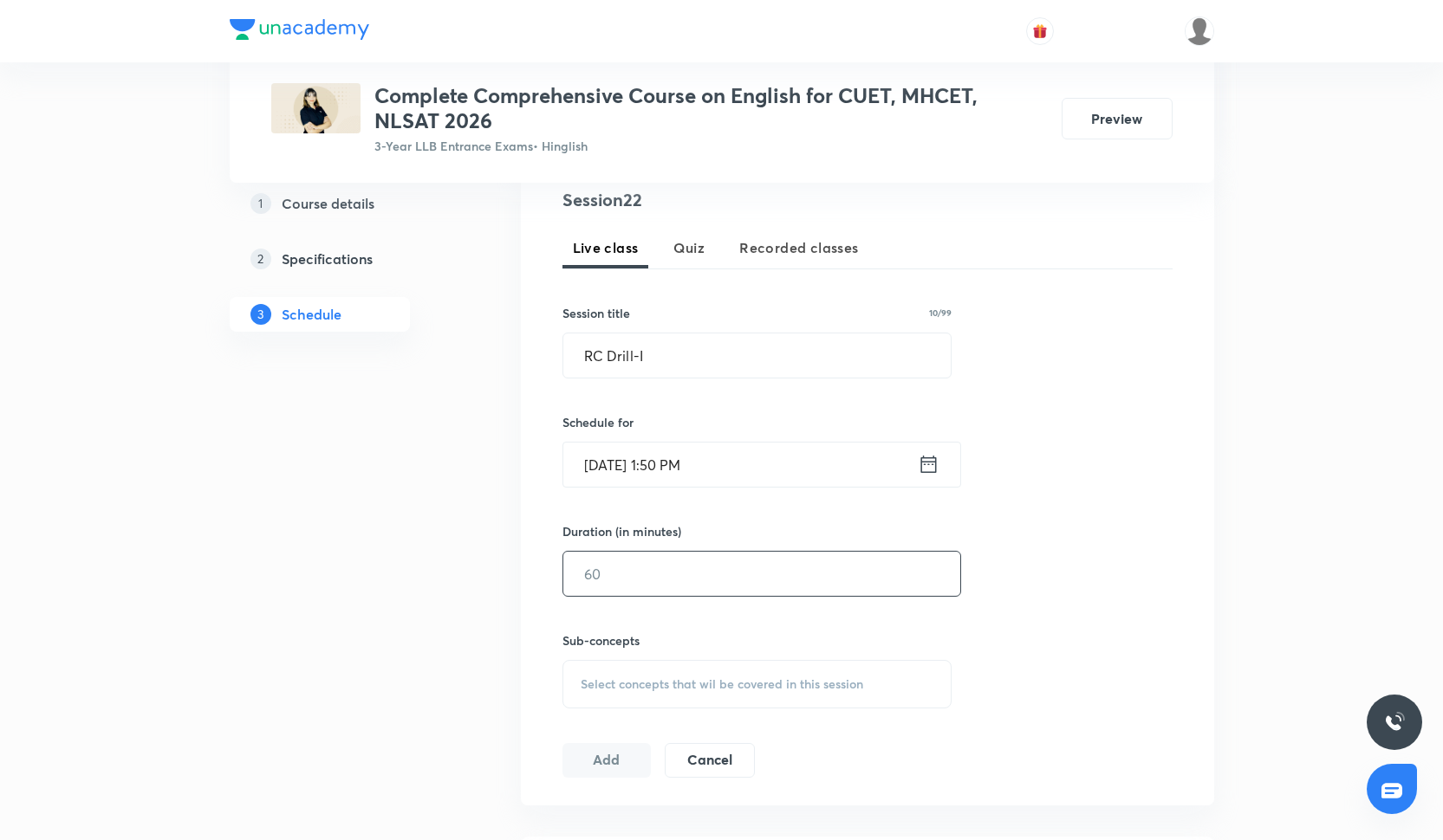
click at [655, 567] on input "text" at bounding box center [762, 573] width 397 height 45
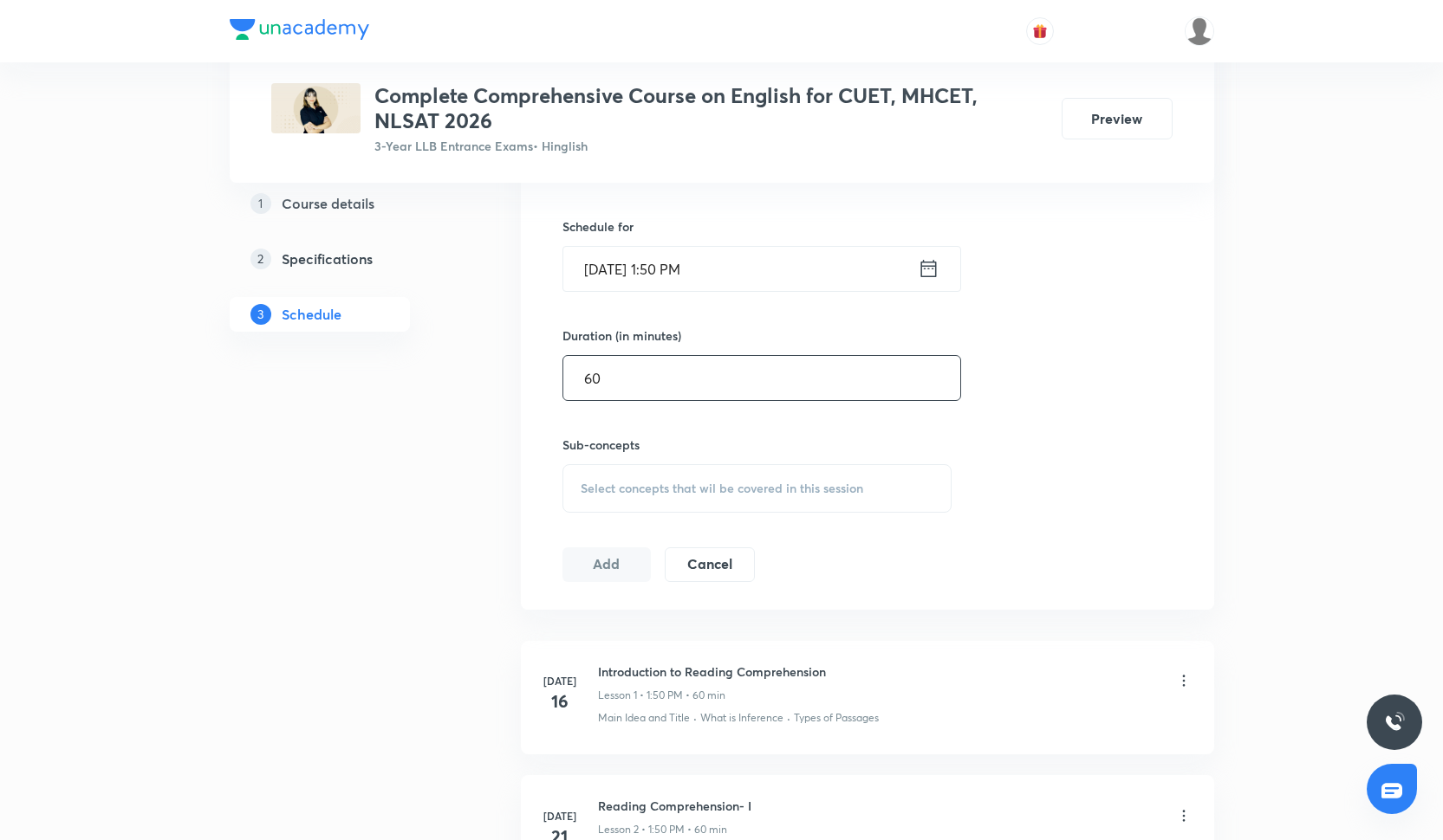
scroll to position [545, 0]
type input "60"
click at [660, 486] on span "Select concepts that wil be covered in this session" at bounding box center [722, 486] width 282 height 14
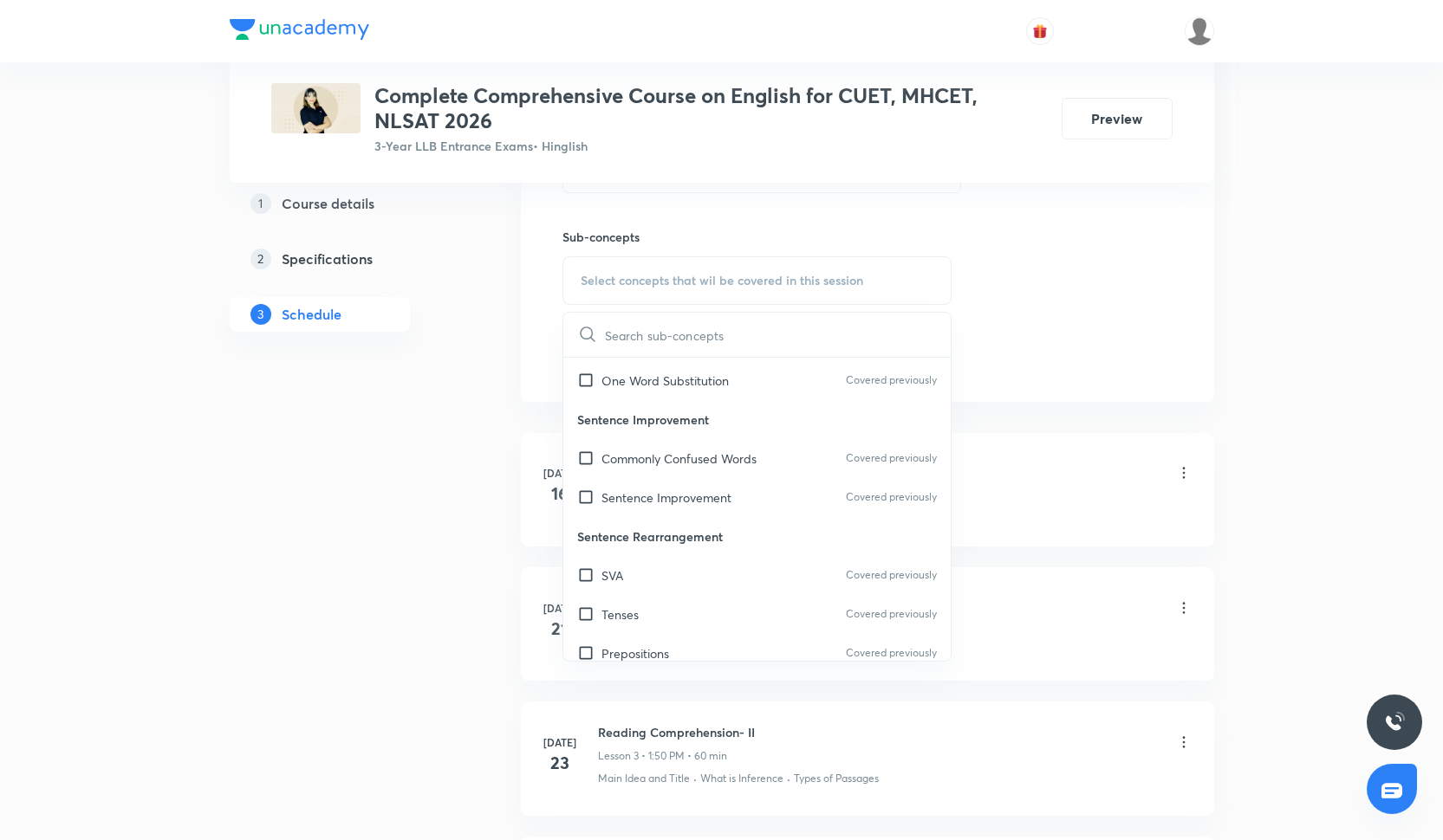
scroll to position [177, 0]
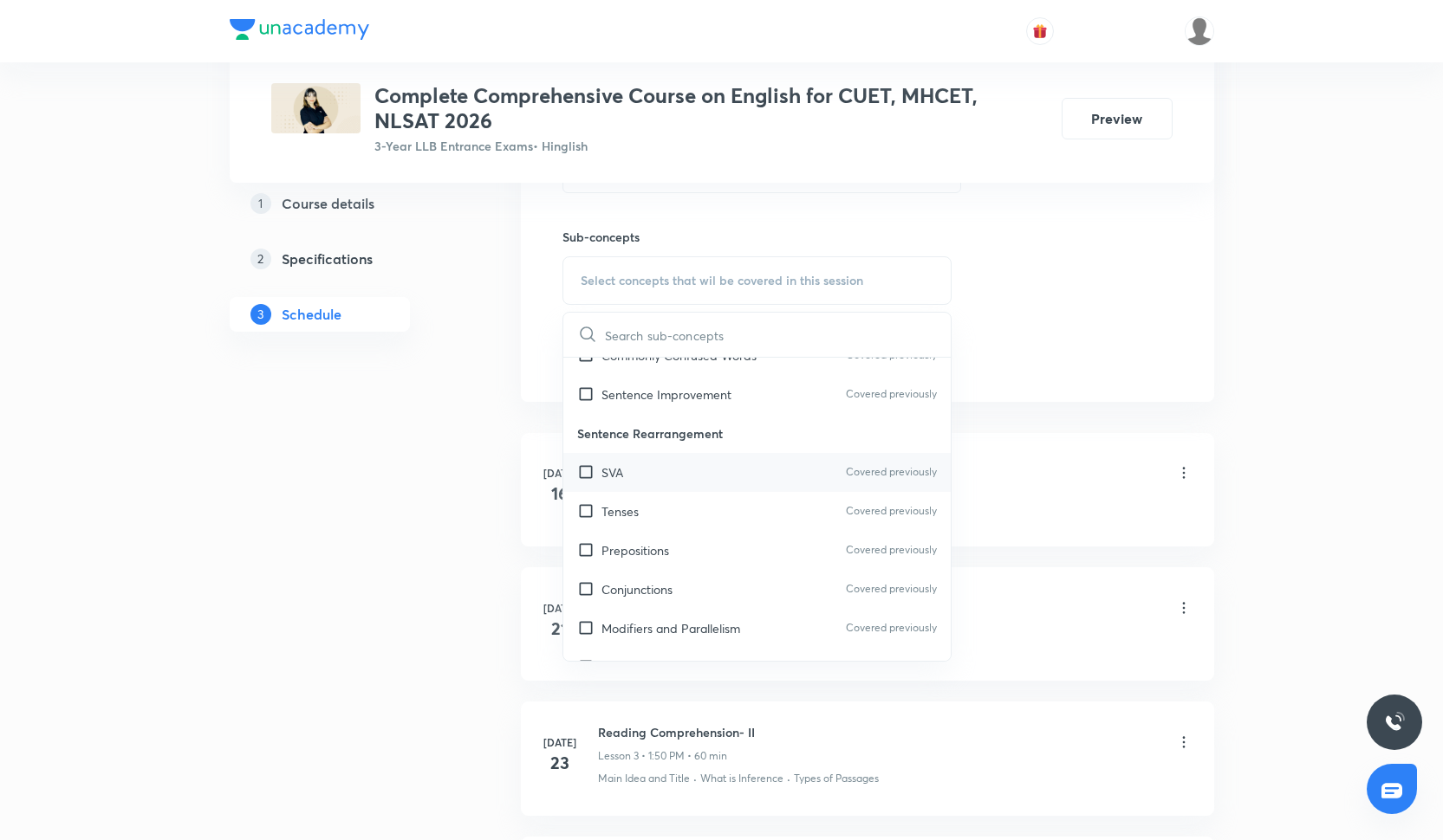
click at [642, 453] on div "SVA Covered previously" at bounding box center [757, 472] width 388 height 39
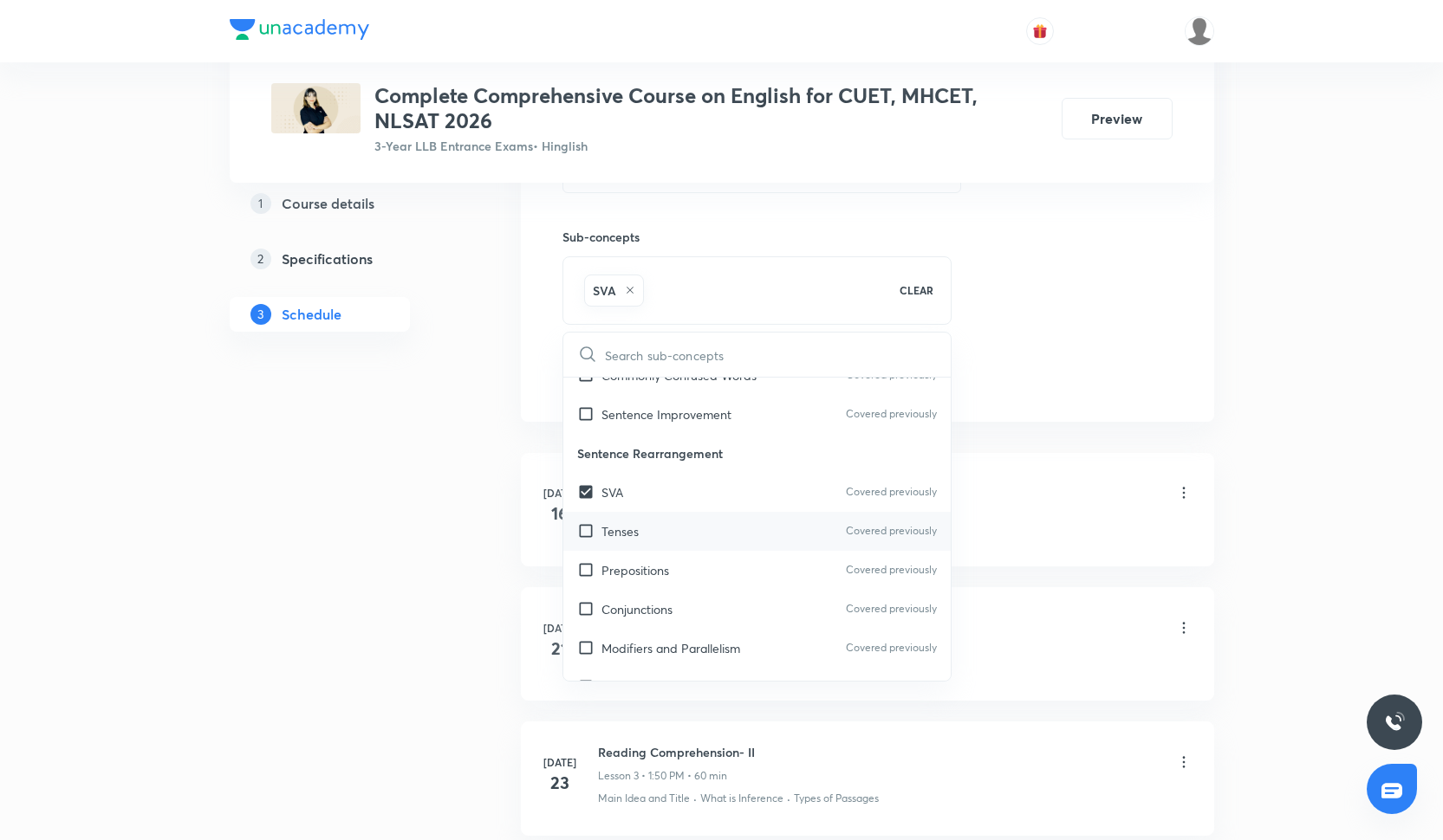
click at [646, 547] on div "Tenses Covered previously" at bounding box center [757, 531] width 388 height 39
checkbox input "true"
click at [651, 567] on p "Prepositions" at bounding box center [635, 571] width 67 height 18
checkbox input "true"
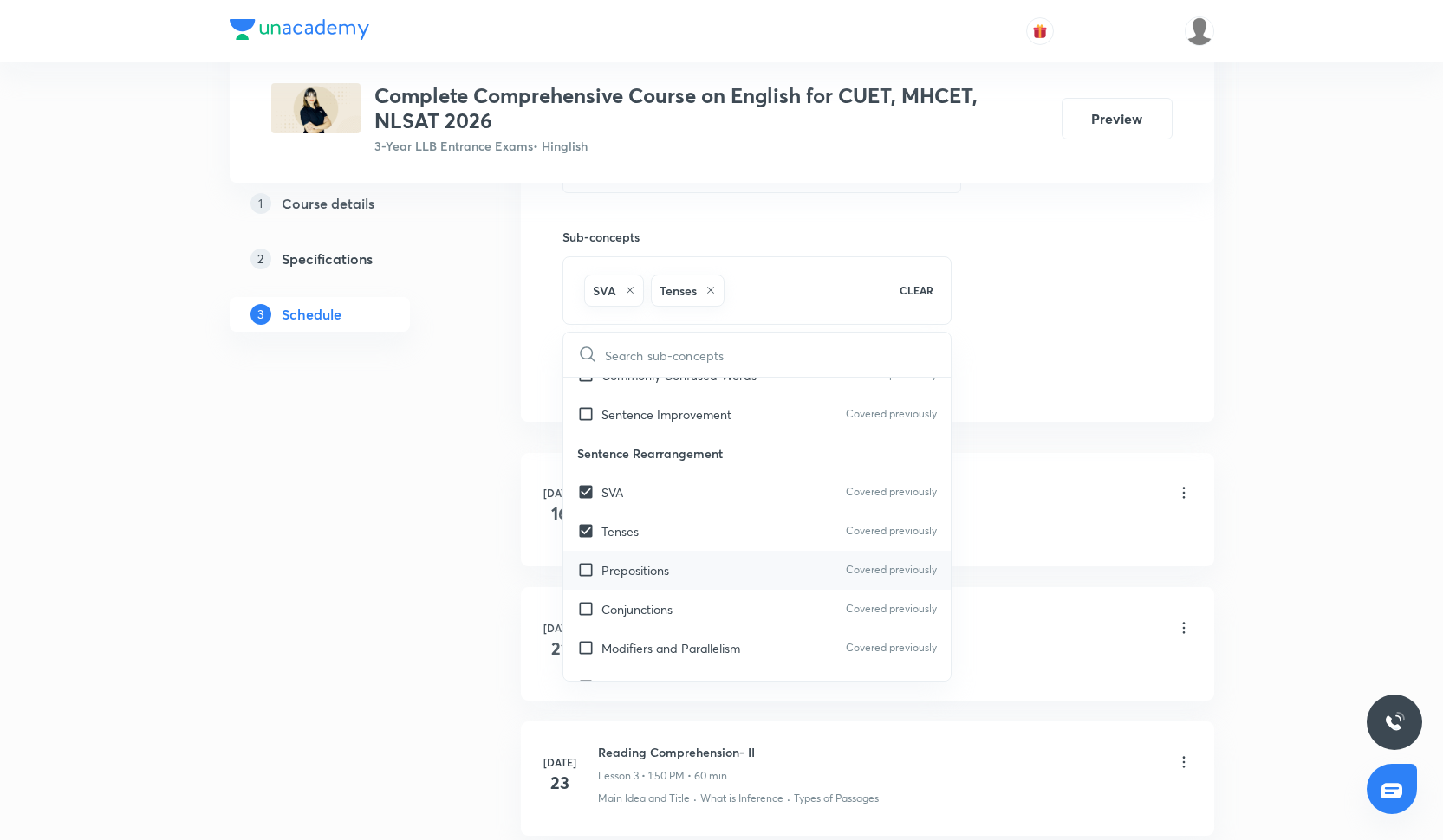
checkbox input "true"
click at [657, 602] on p "Conjunctions" at bounding box center [637, 610] width 71 height 18
checkbox input "true"
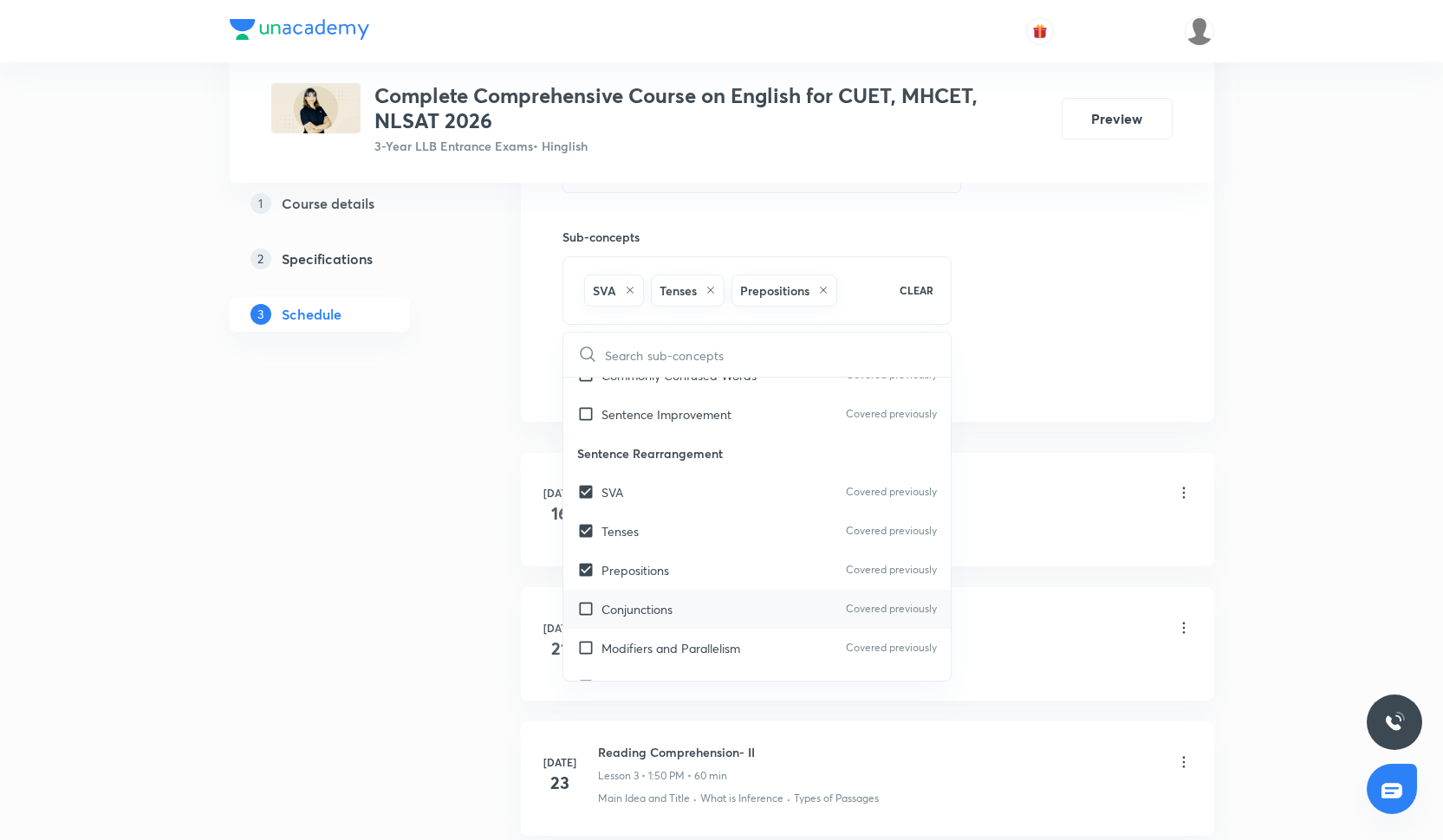
checkbox input "true"
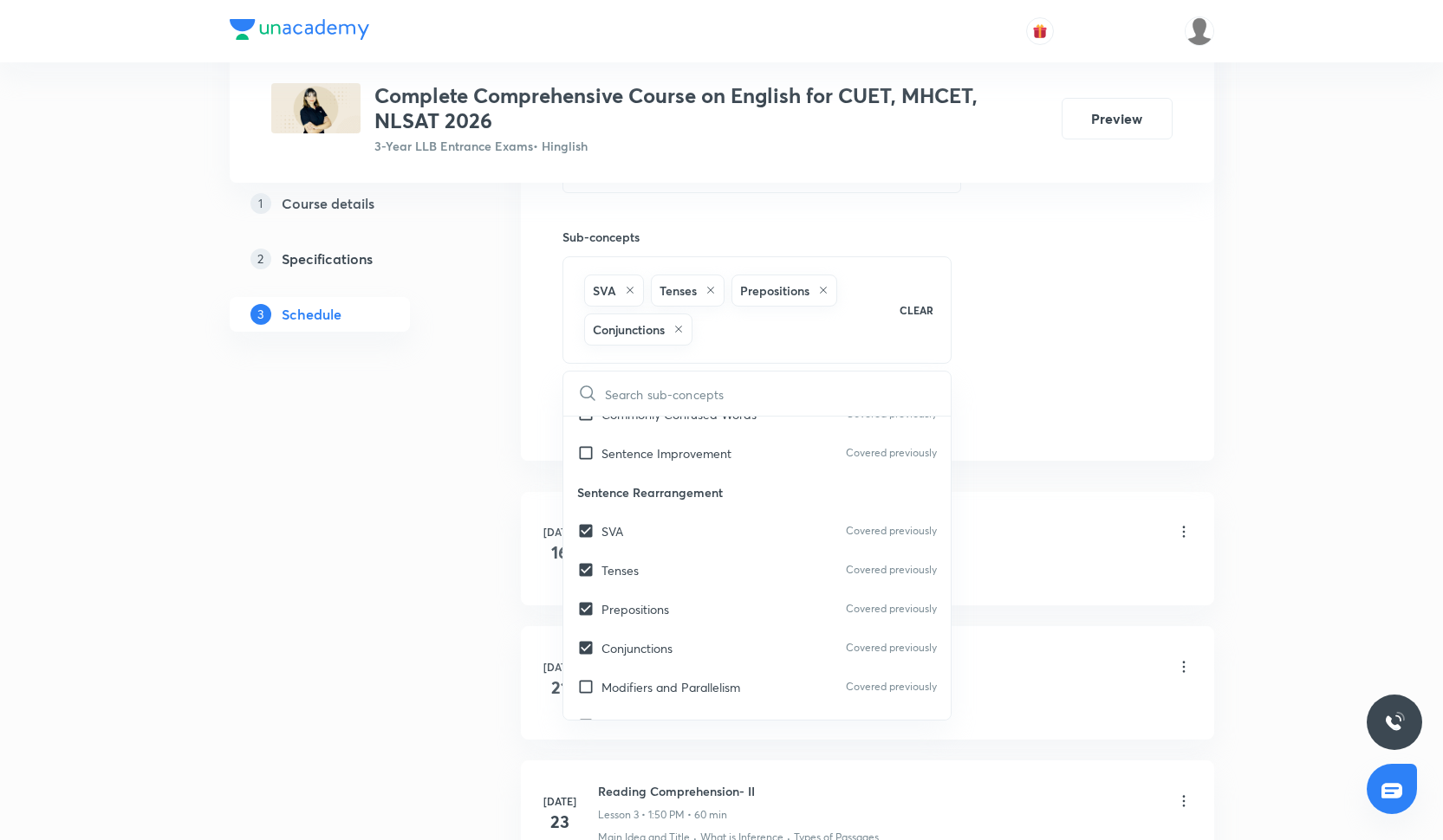
click at [973, 349] on div "Session 22 Live class Quiz Recorded classes Session title 10/99 RC Drill-I ​ Sc…" at bounding box center [868, 108] width 610 height 650
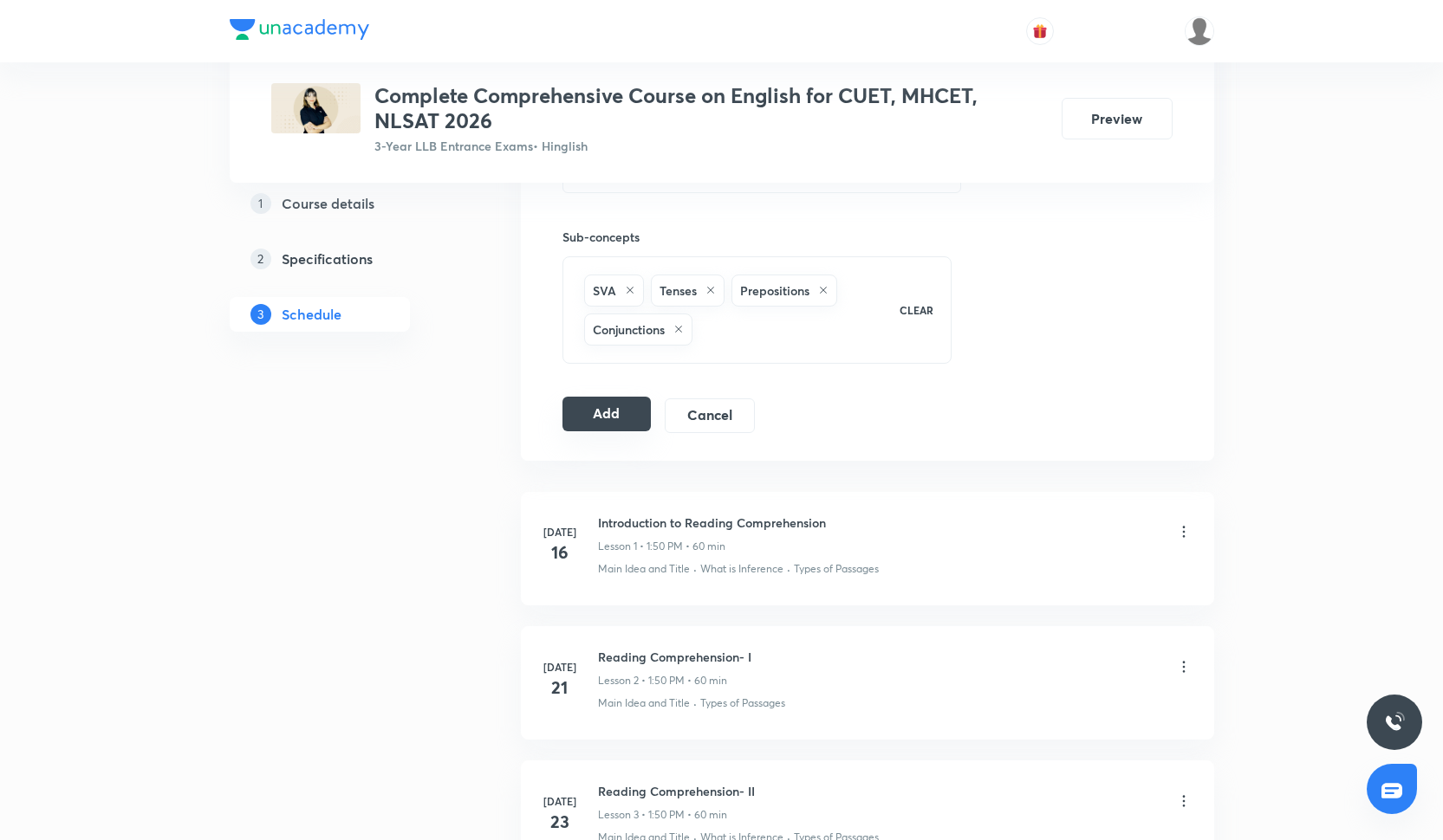
click at [606, 417] on button "Add" at bounding box center [607, 414] width 89 height 35
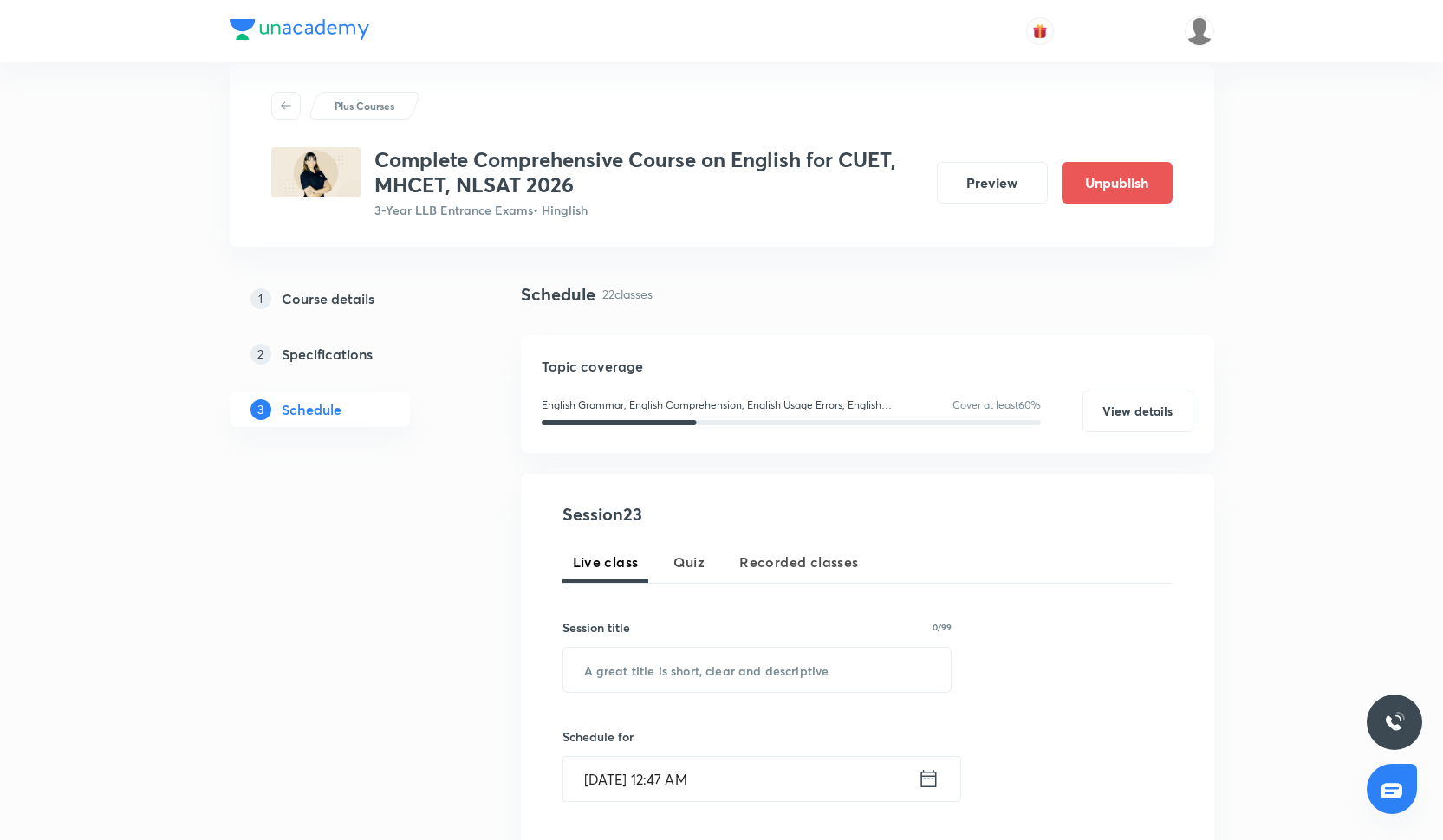
scroll to position [22, 0]
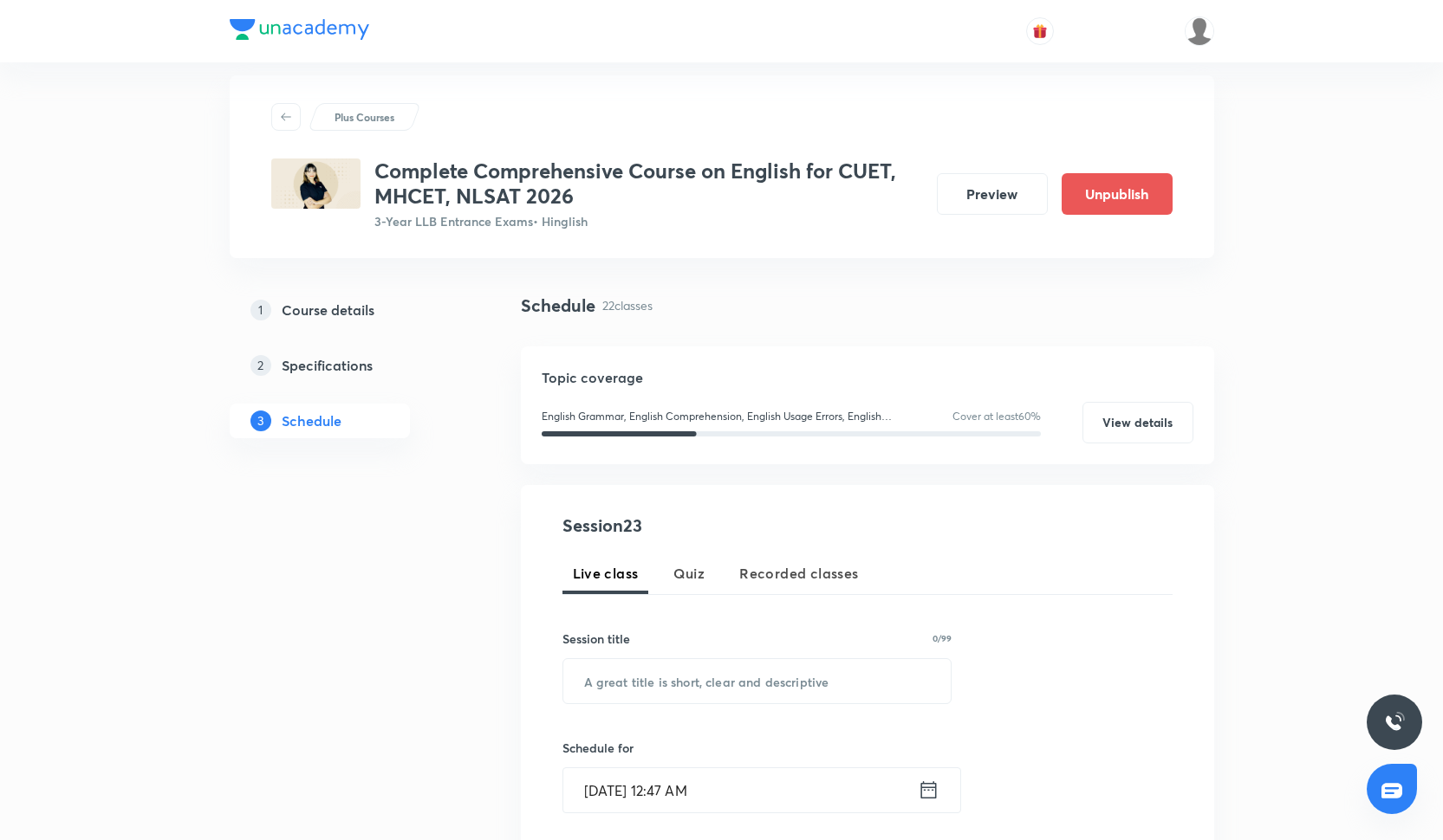
click at [642, 709] on div "Session 23 Live class Quiz Recorded classes Session title 0/99 ​ Schedule for […" at bounding box center [868, 807] width 610 height 591
click at [645, 684] on input "text" at bounding box center [757, 681] width 388 height 45
paste input "RC Drill-II"
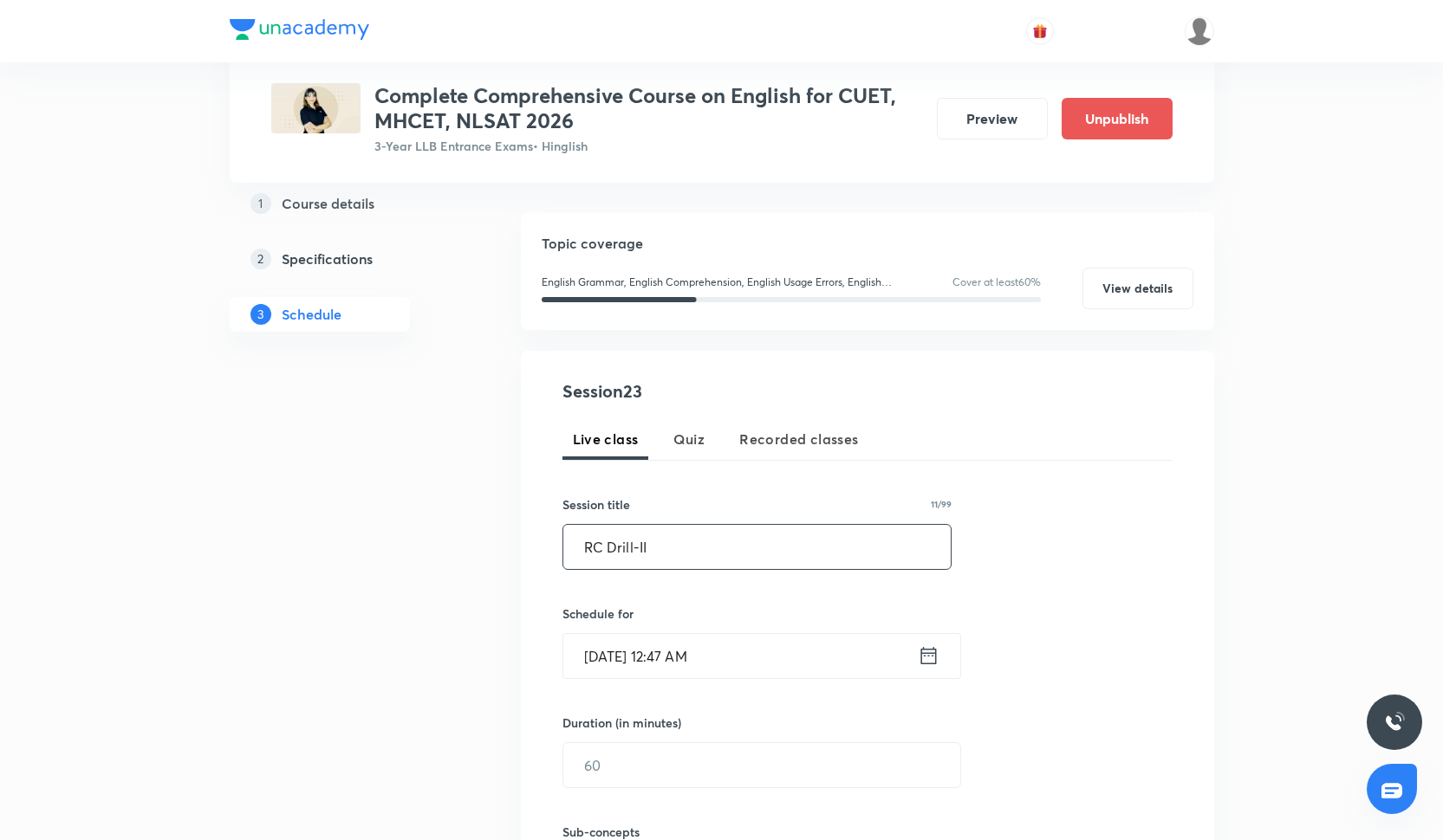
type input "RC Drill-II"
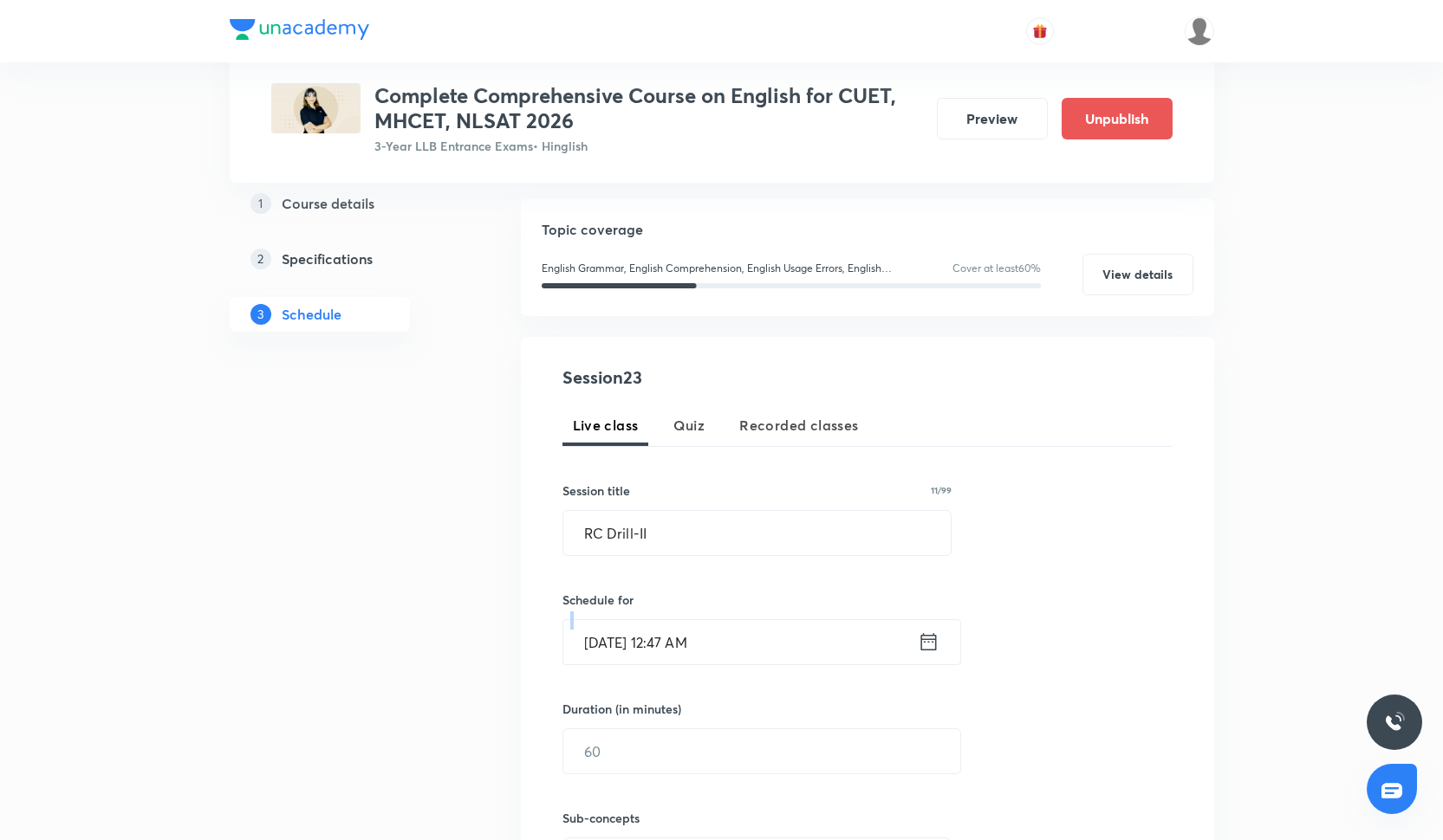
scroll to position [175, 0]
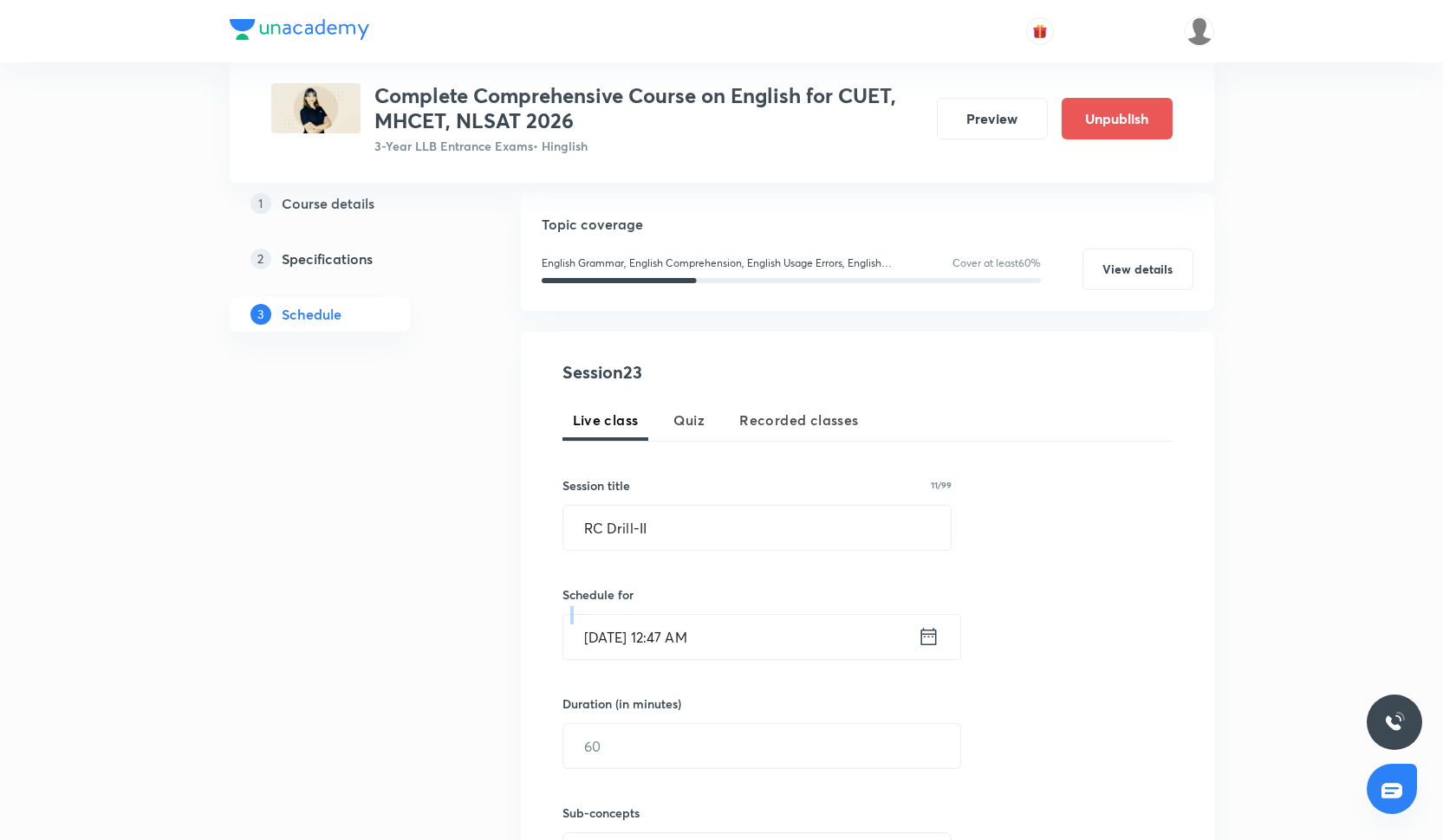
click at [644, 684] on div "Session 23 Live class Quiz Recorded classes Session title 11/99 RC Drill-II ​ S…" at bounding box center [868, 654] width 610 height 591
click at [683, 630] on input "[DATE] 12:47 AM" at bounding box center [740, 637] width 354 height 45
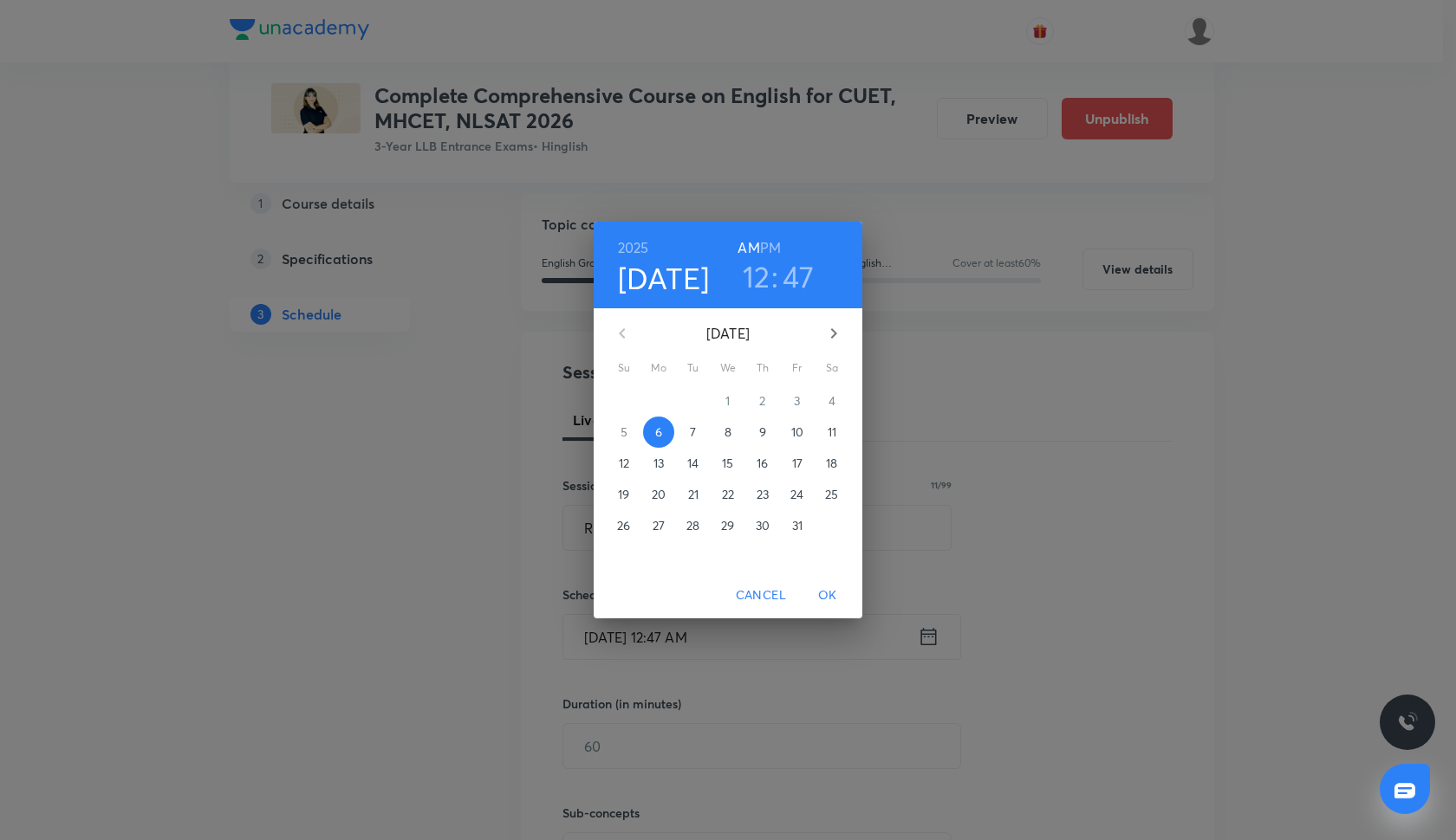
click at [759, 278] on h3 "12" at bounding box center [757, 277] width 27 height 36
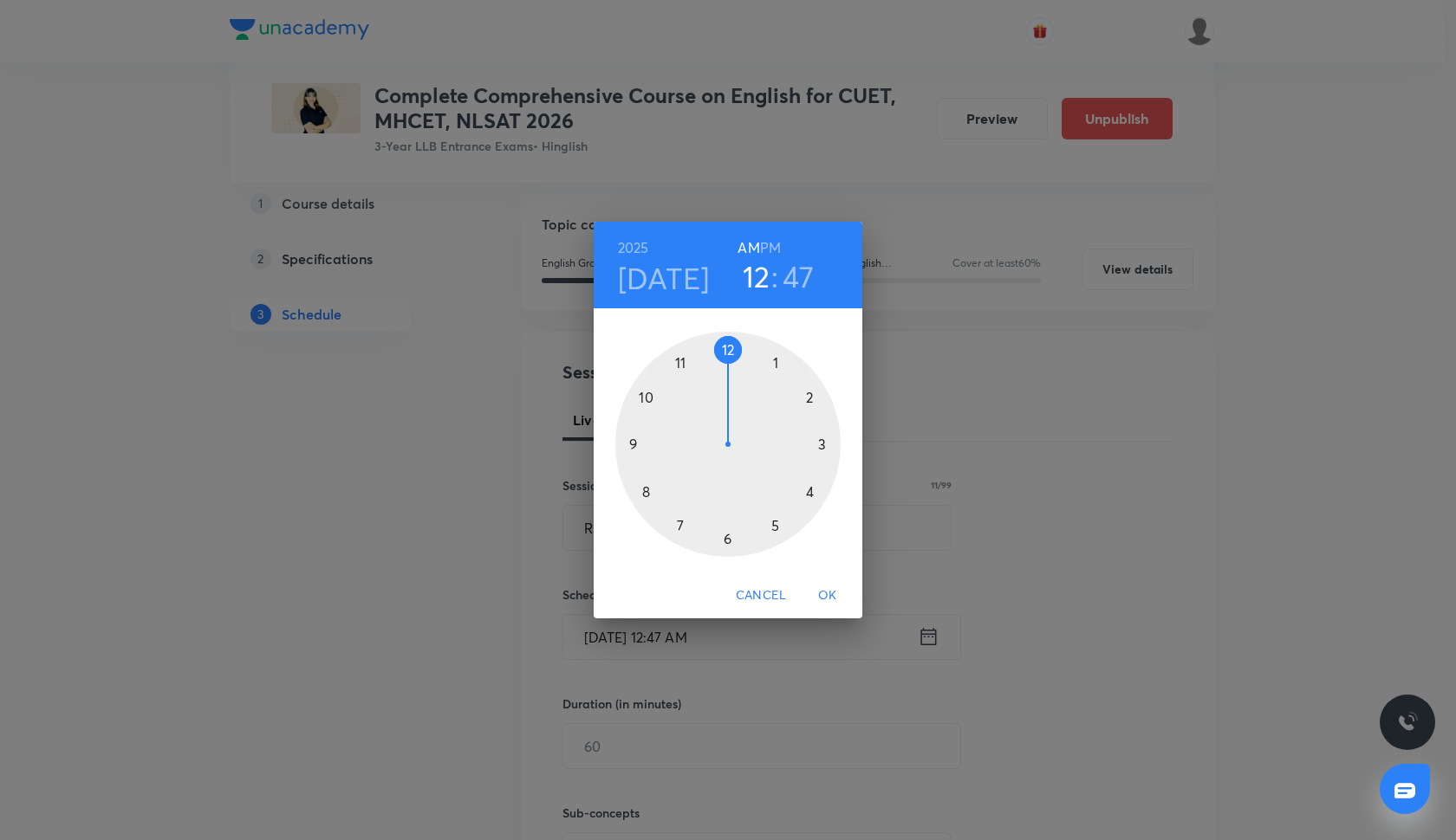
click at [772, 357] on div at bounding box center [728, 444] width 225 height 225
click at [644, 398] on div at bounding box center [728, 444] width 225 height 225
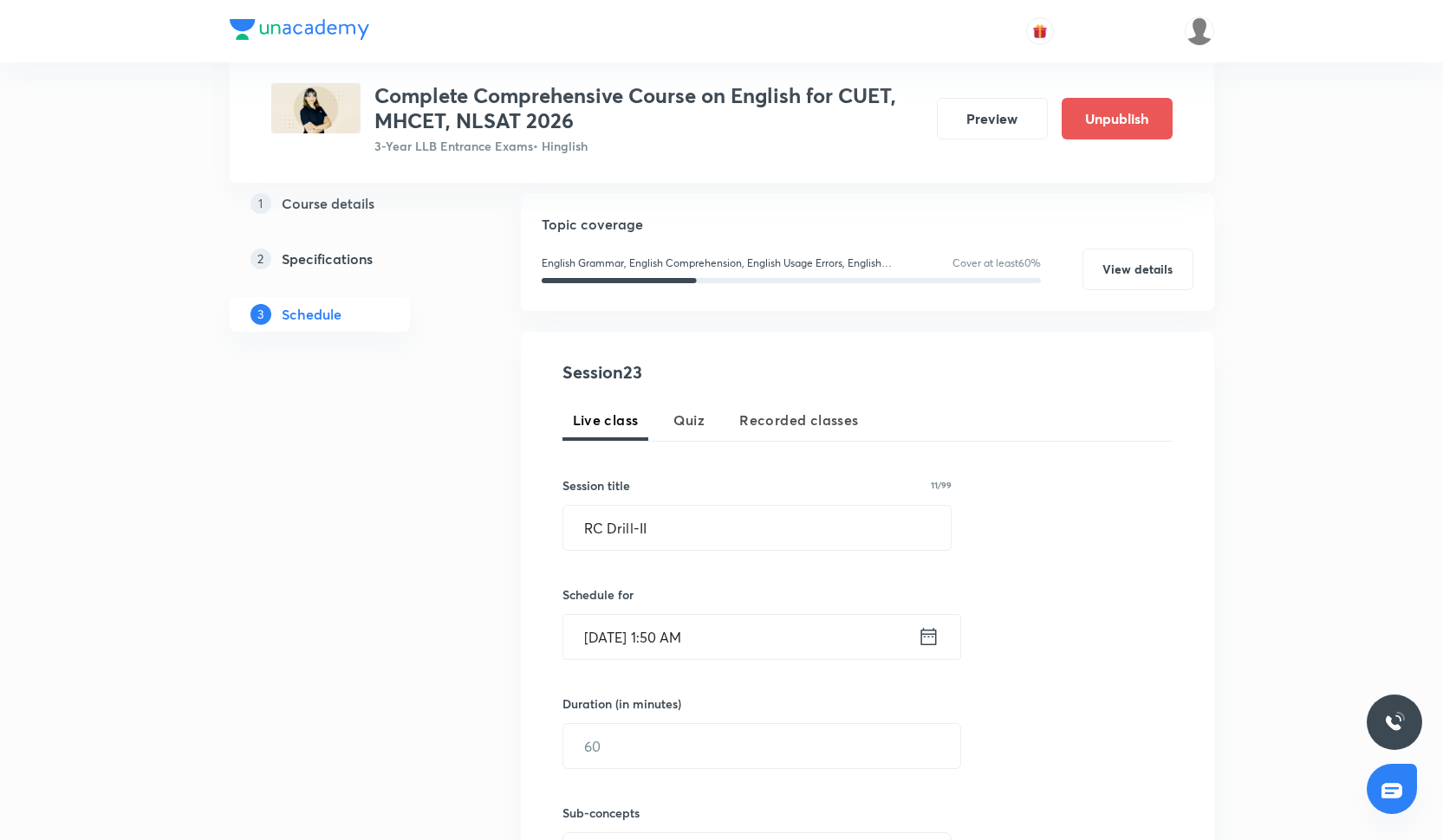
click at [717, 622] on input "[DATE] 1:50 AM" at bounding box center [740, 637] width 354 height 45
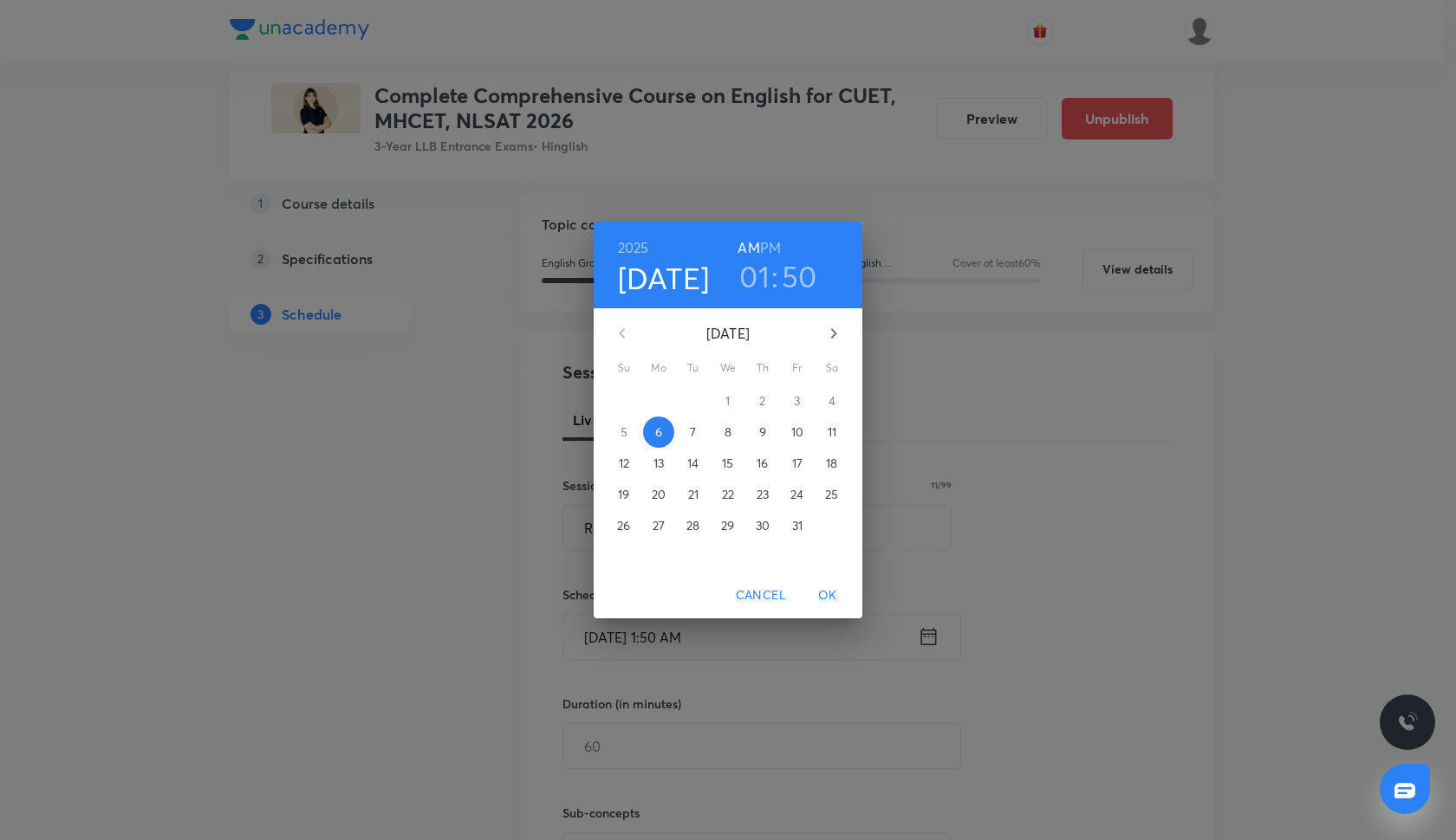
click at [779, 245] on h6 "PM" at bounding box center [770, 248] width 21 height 25
click at [655, 274] on h4 "[DATE]" at bounding box center [664, 278] width 92 height 36
click at [729, 440] on button "8" at bounding box center [728, 432] width 31 height 31
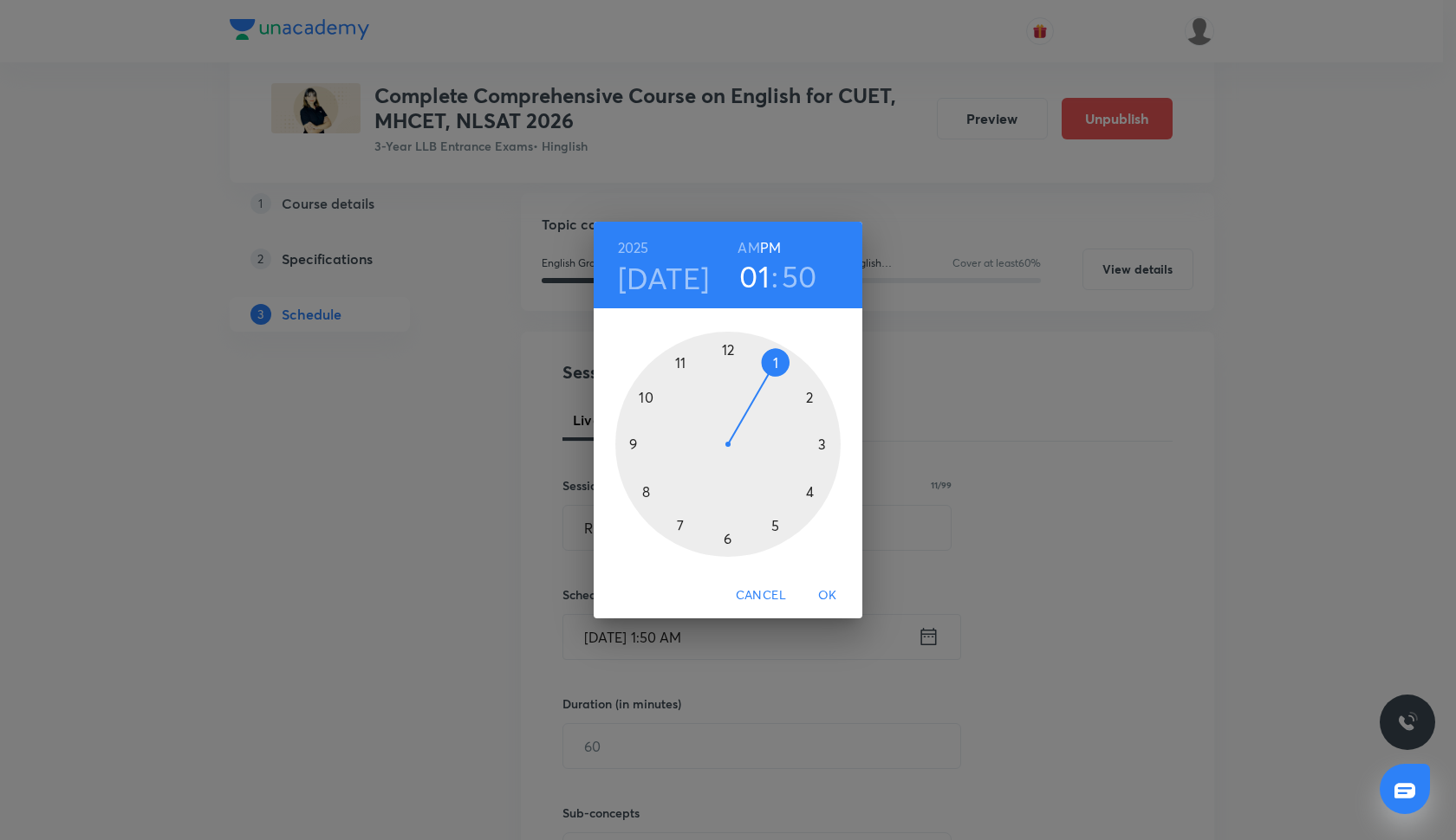
click at [831, 588] on span "OK" at bounding box center [828, 595] width 42 height 22
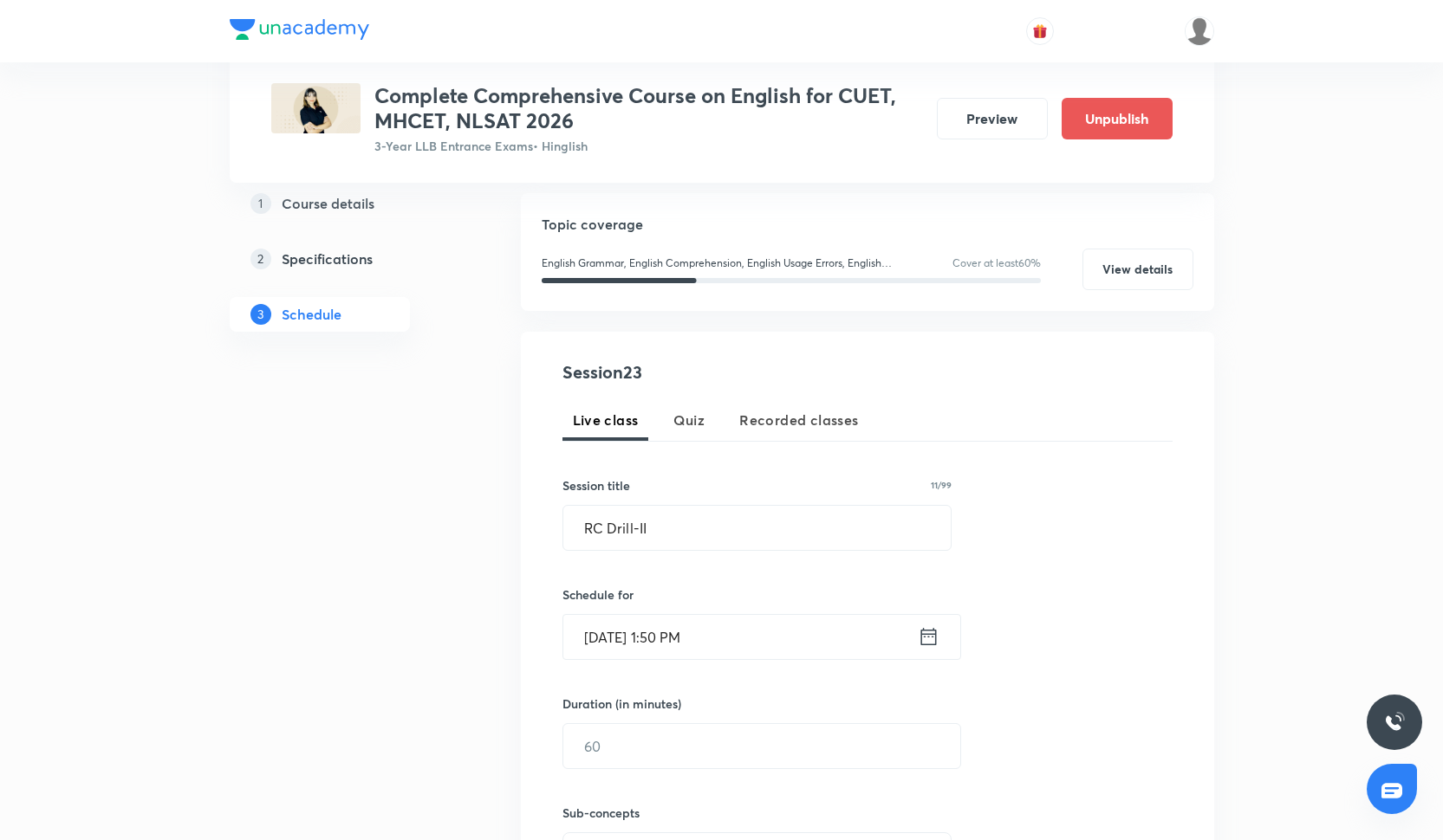
scroll to position [530, 0]
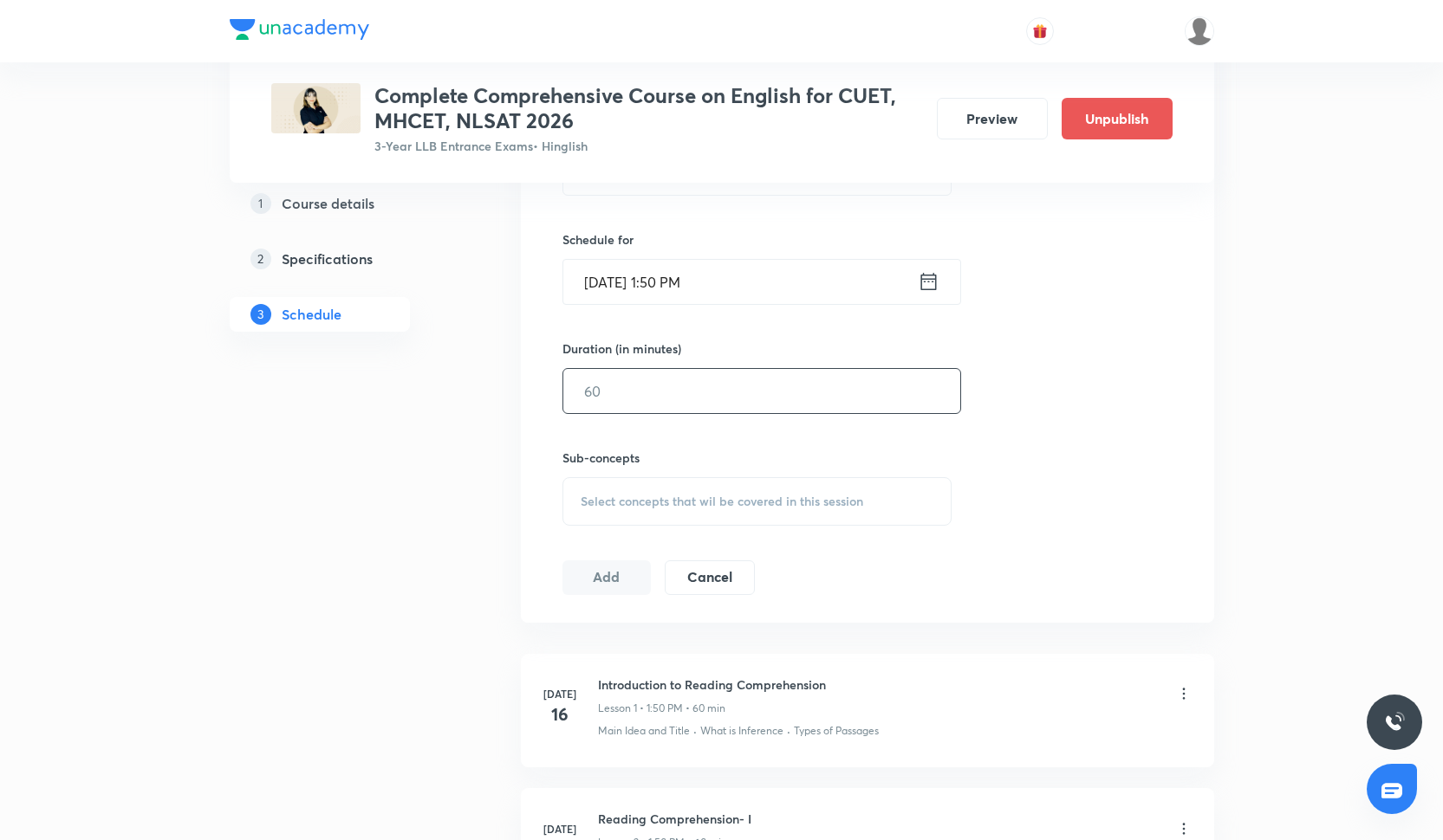
click at [616, 398] on input "text" at bounding box center [762, 390] width 397 height 45
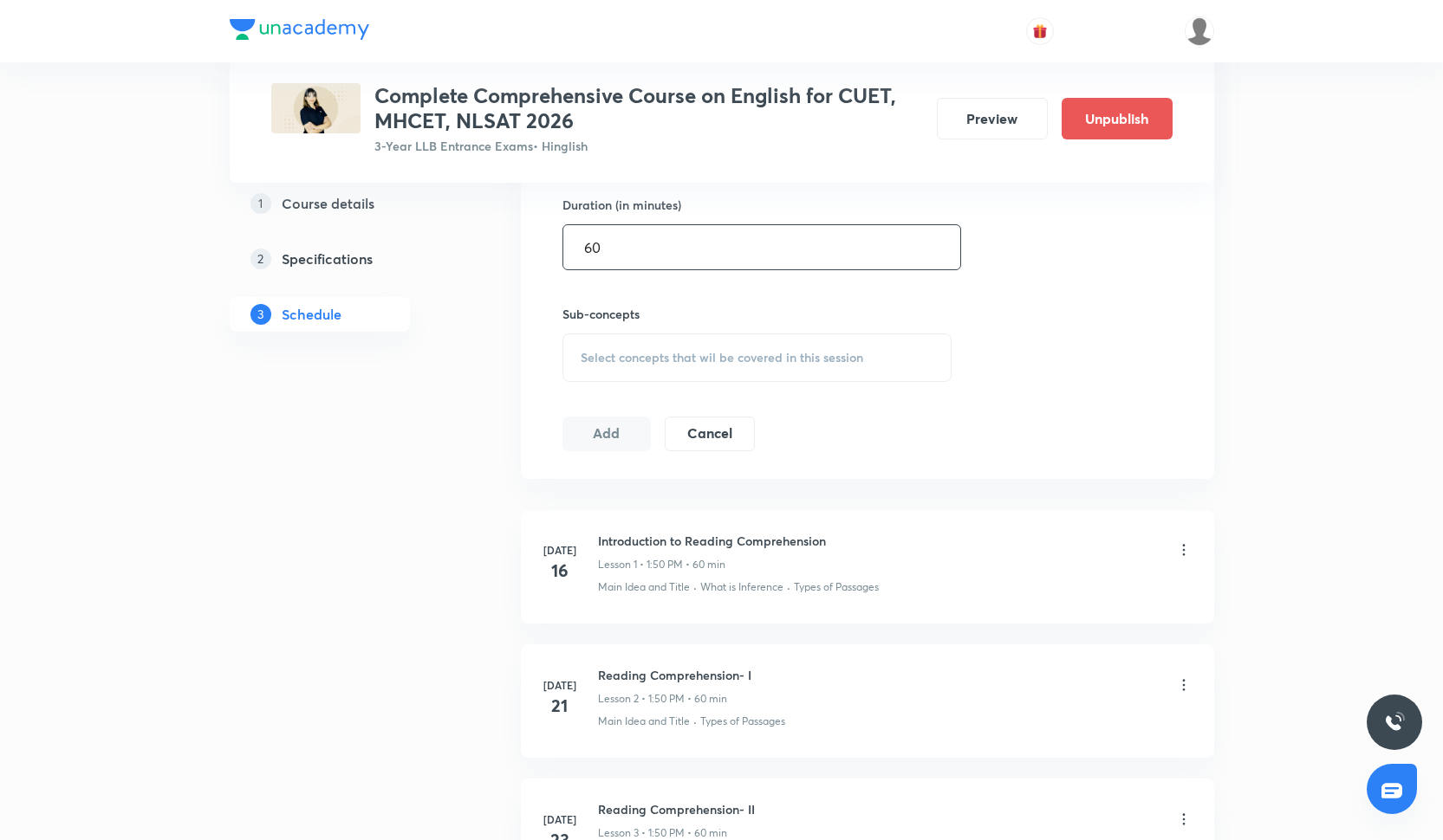
scroll to position [674, 0]
type input "60"
click at [611, 379] on div "Select concepts that wil be covered in this session" at bounding box center [757, 356] width 390 height 48
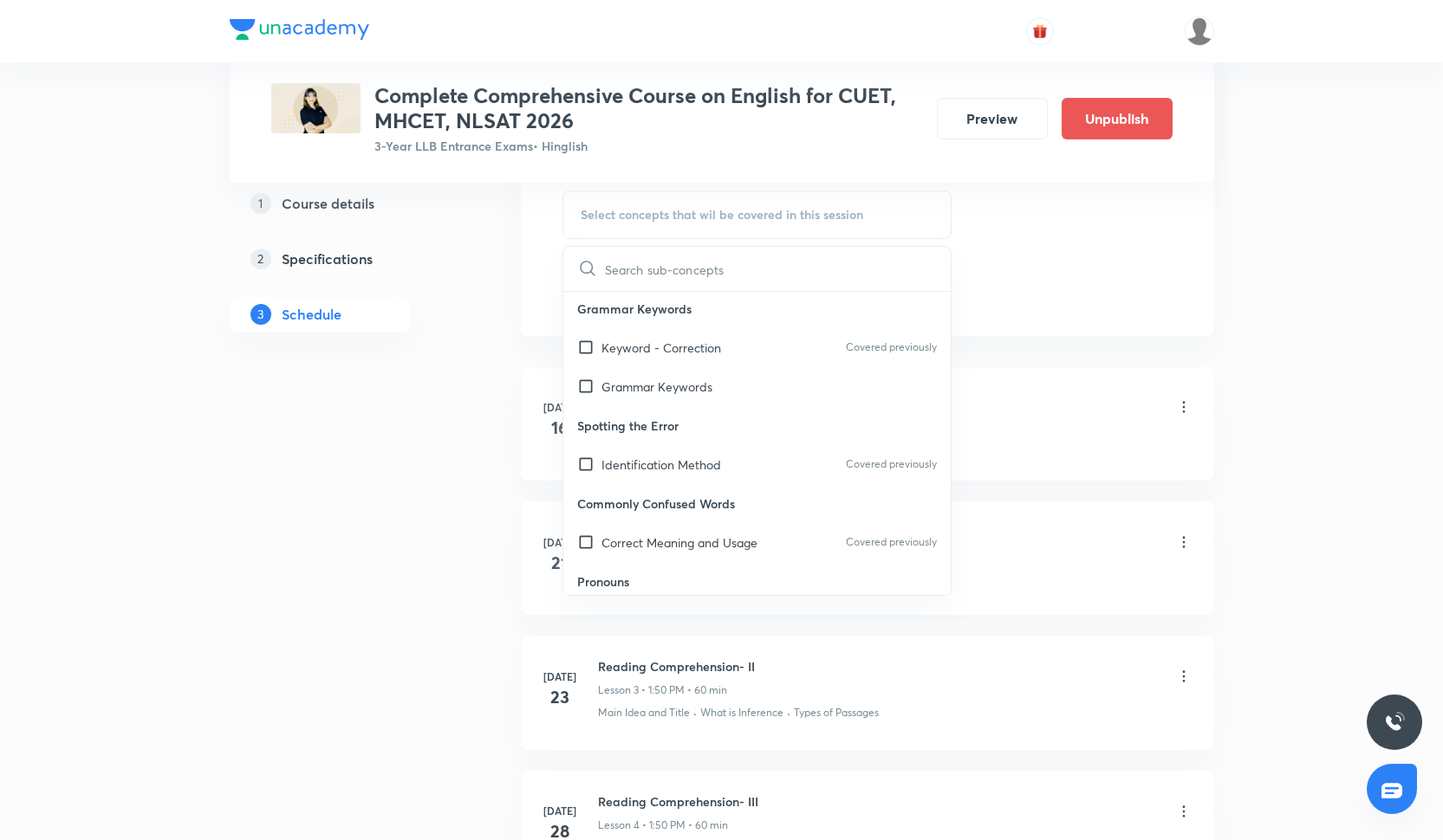
scroll to position [709, 0]
click at [647, 465] on p "Identification Method" at bounding box center [661, 460] width 119 height 18
checkbox input "true"
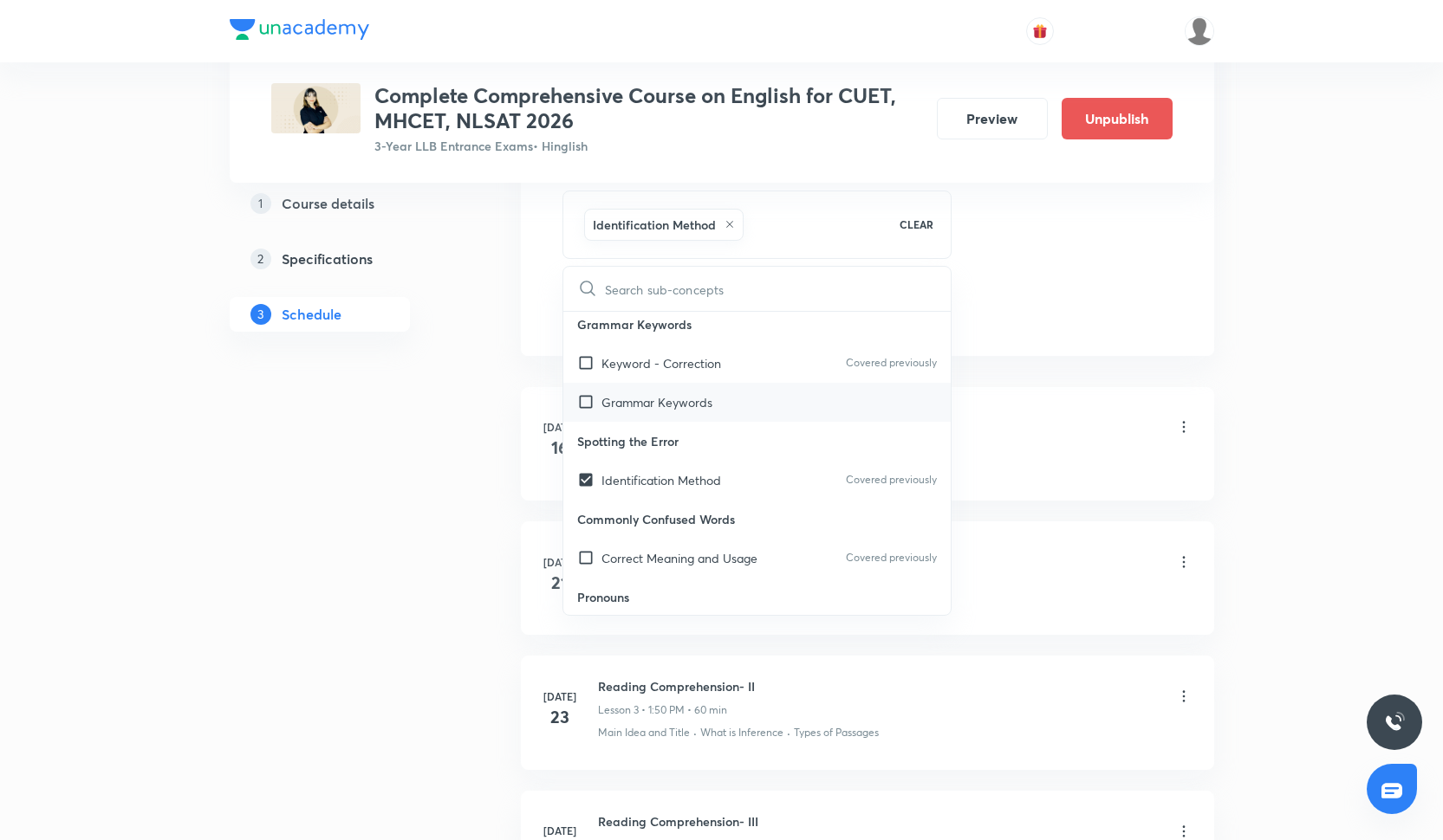
click at [629, 402] on p "Grammar Keywords" at bounding box center [657, 402] width 111 height 18
checkbox input "true"
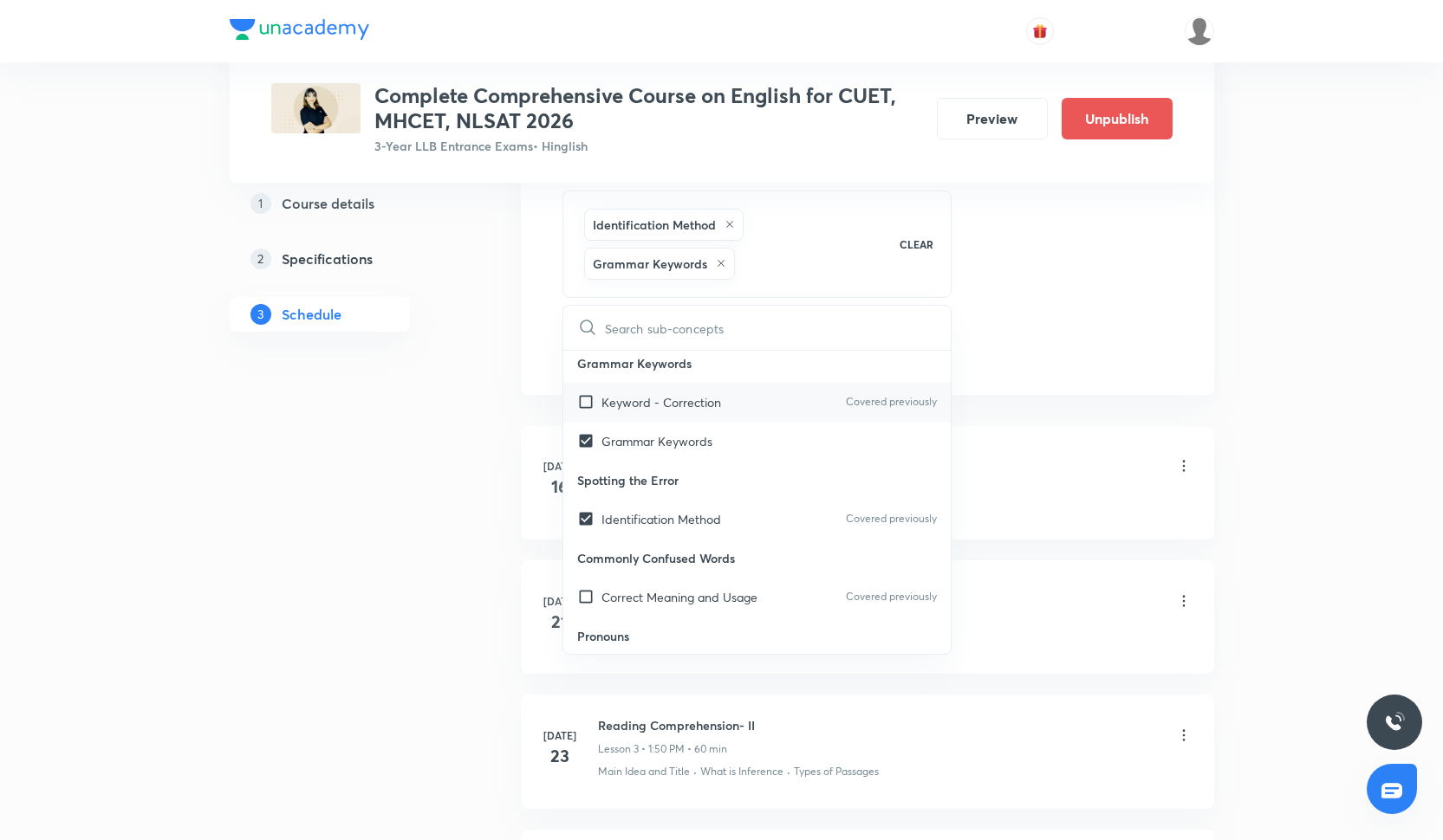
click at [626, 384] on div "Keyword - Correction Covered previously" at bounding box center [757, 402] width 388 height 39
checkbox input "true"
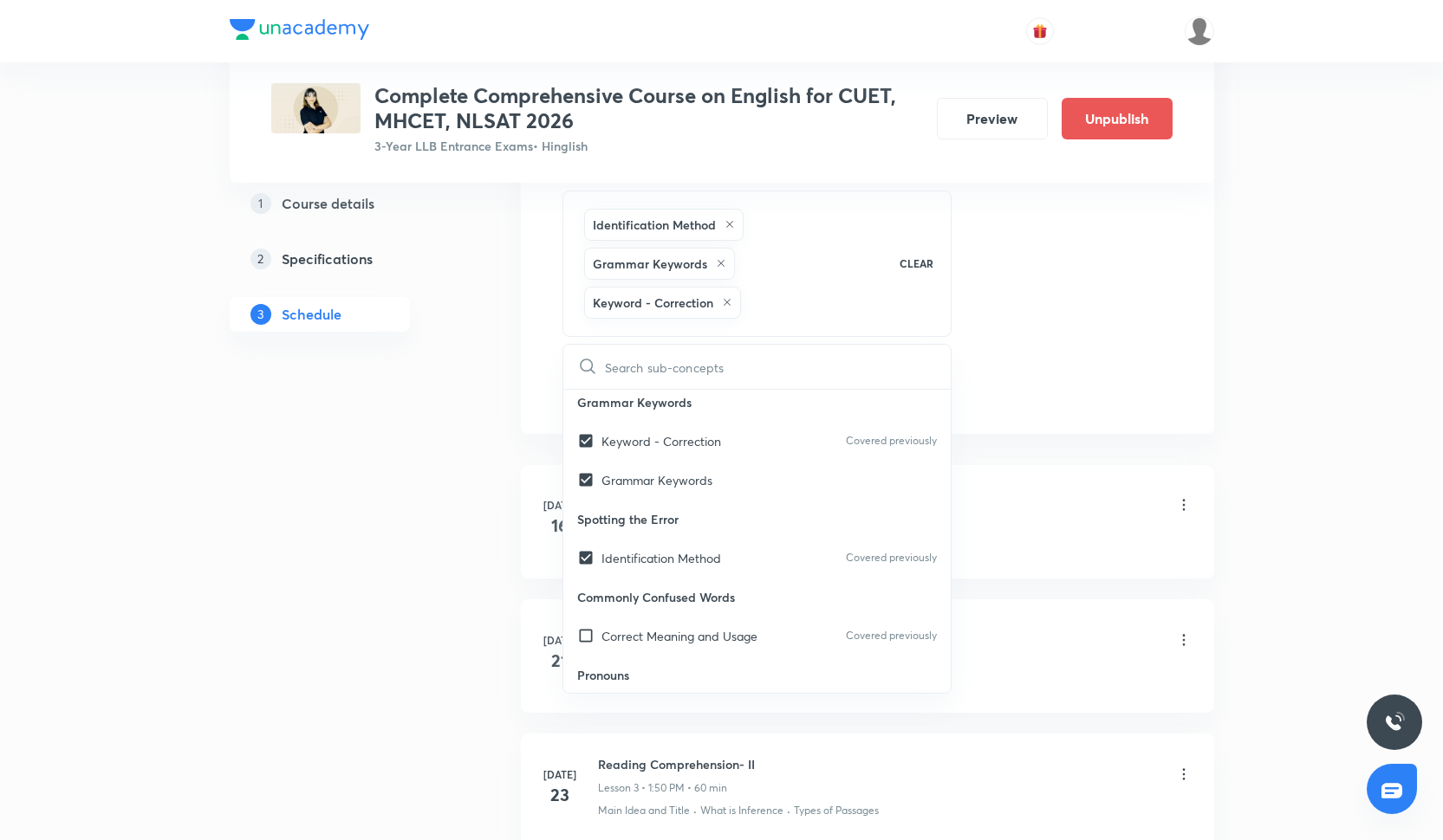
click at [1027, 281] on div "Session 23 Live class Quiz Recorded classes Session title 11/99 RC Drill-II ​ S…" at bounding box center [868, 62] width 610 height 689
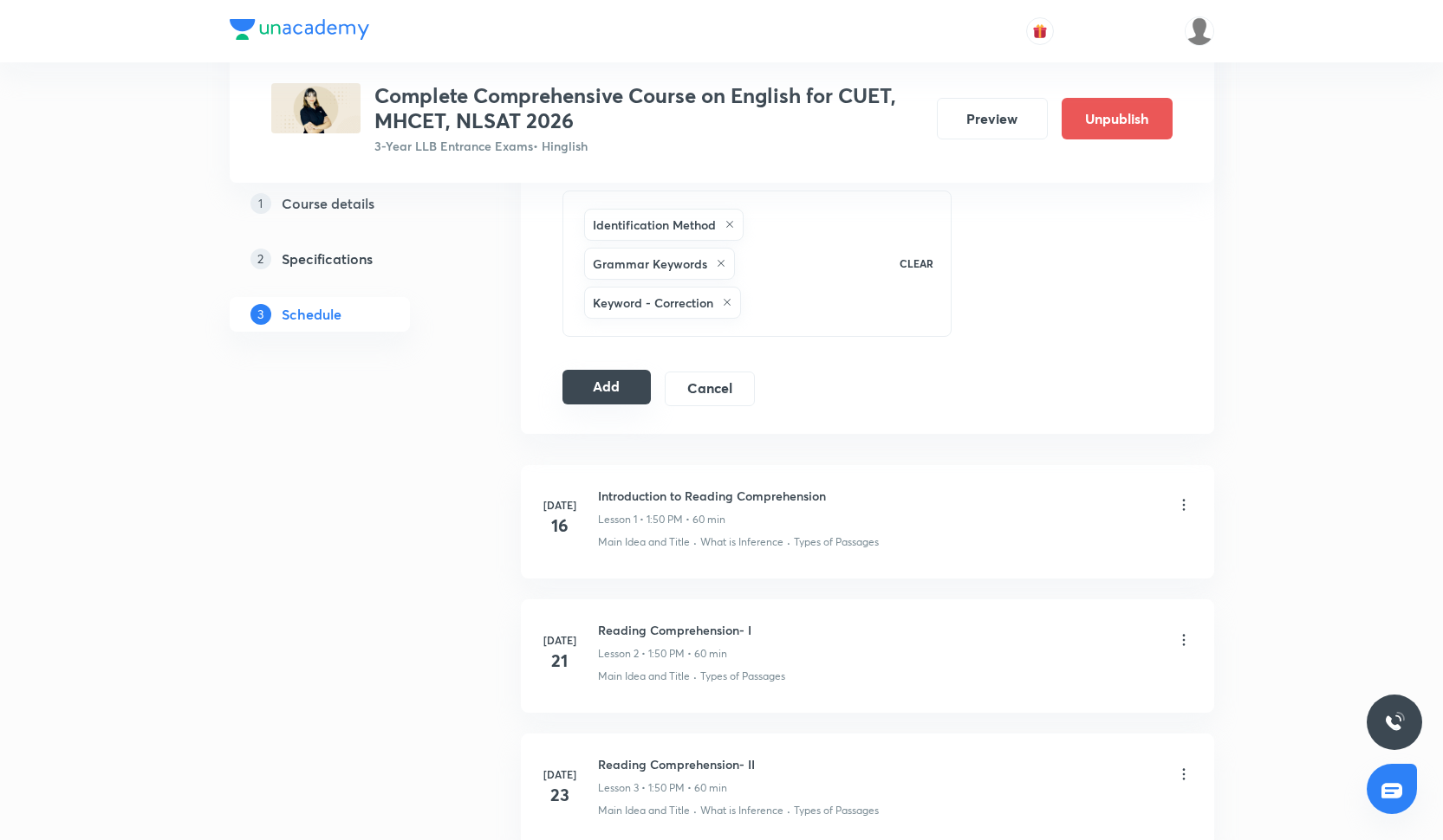
click at [602, 395] on button "Add" at bounding box center [607, 387] width 89 height 35
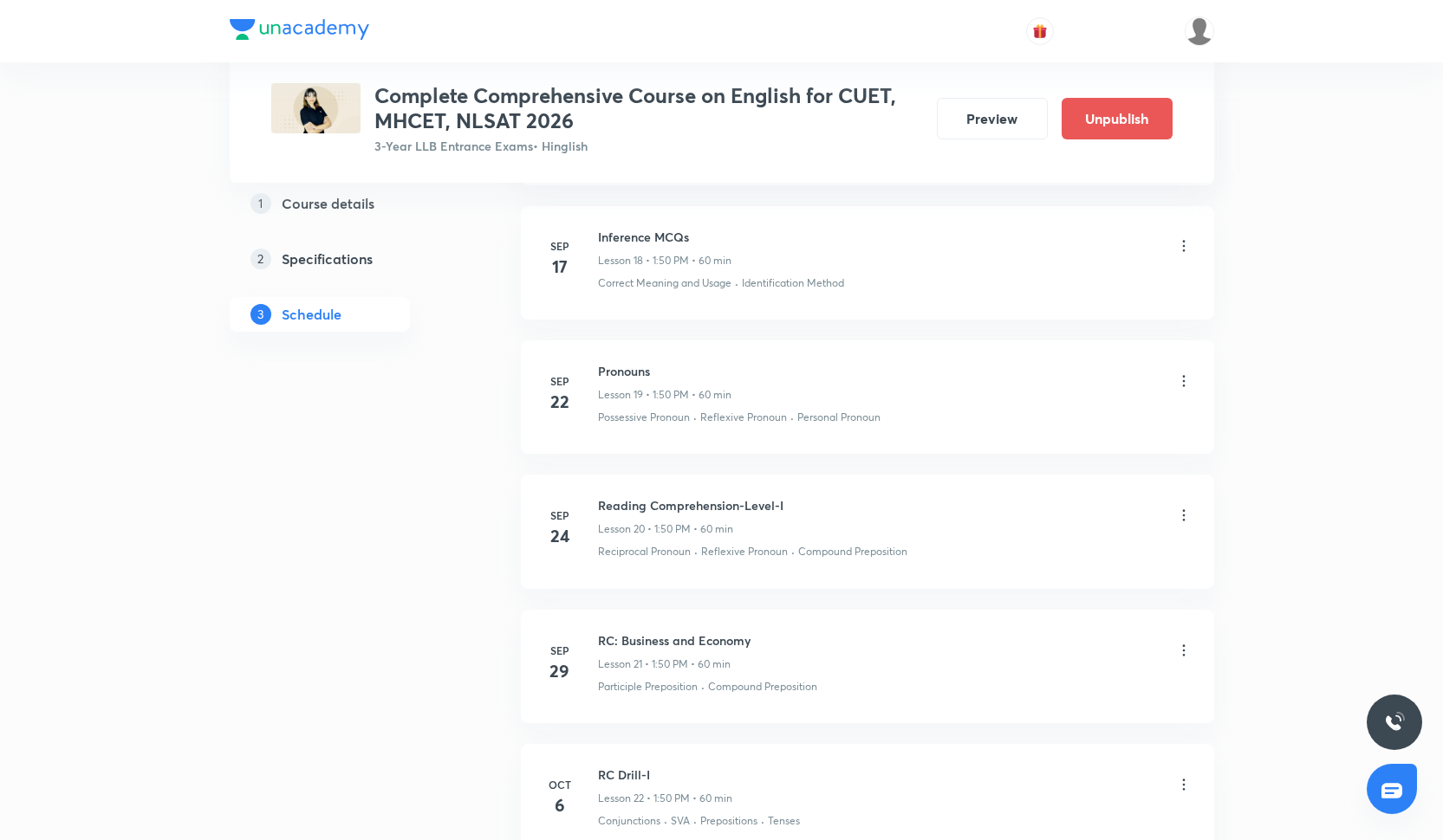
scroll to position [3572, 0]
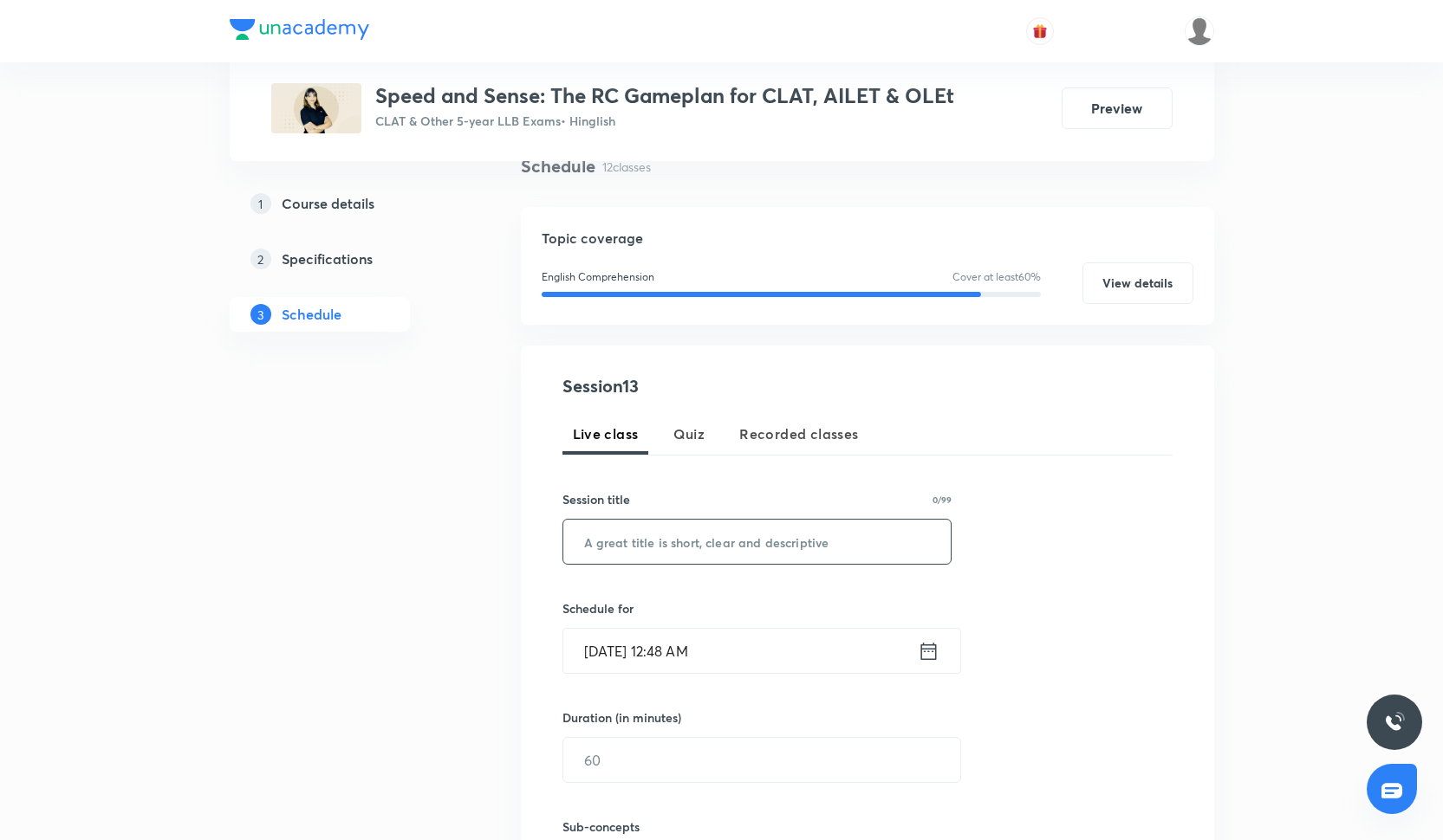
scroll to position [159, 0]
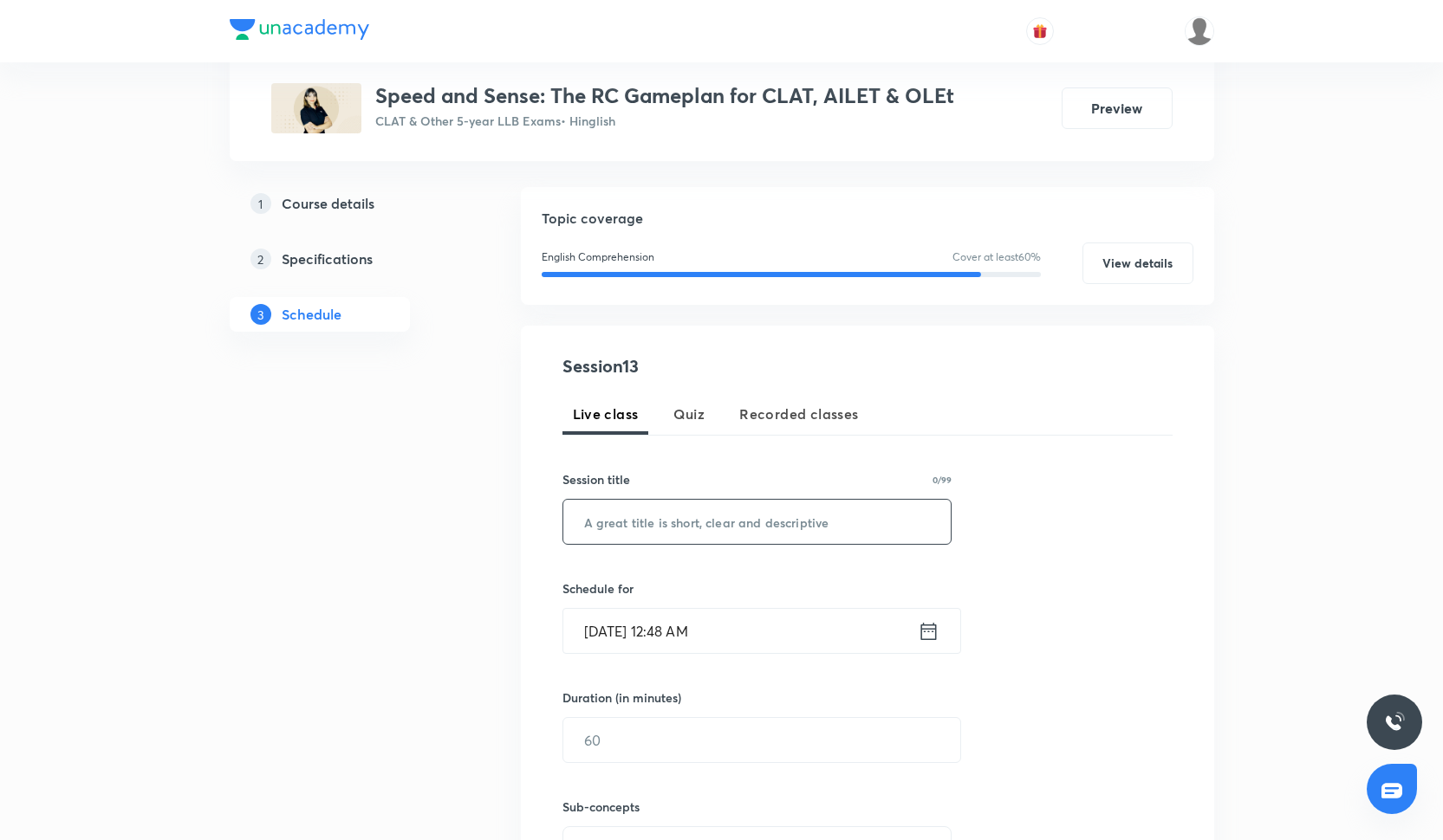
click at [671, 530] on input "text" at bounding box center [757, 521] width 388 height 45
paste input "Science and Tecnology+Art and Literature Passage Type"
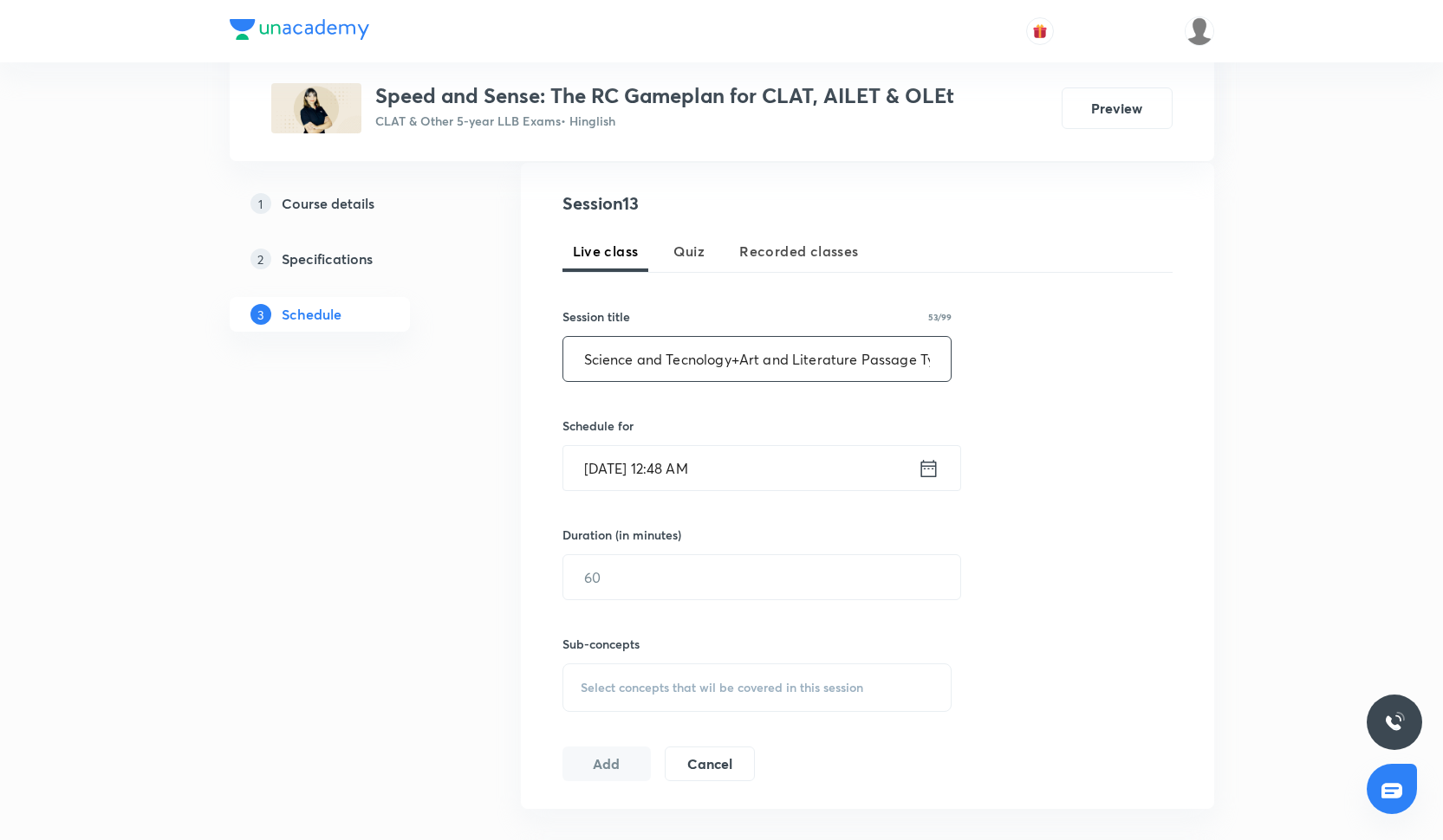
type input "Science and Tecnology+Art and Literature Passage Type"
click at [673, 474] on input "[DATE] 12:48 AM" at bounding box center [740, 468] width 354 height 45
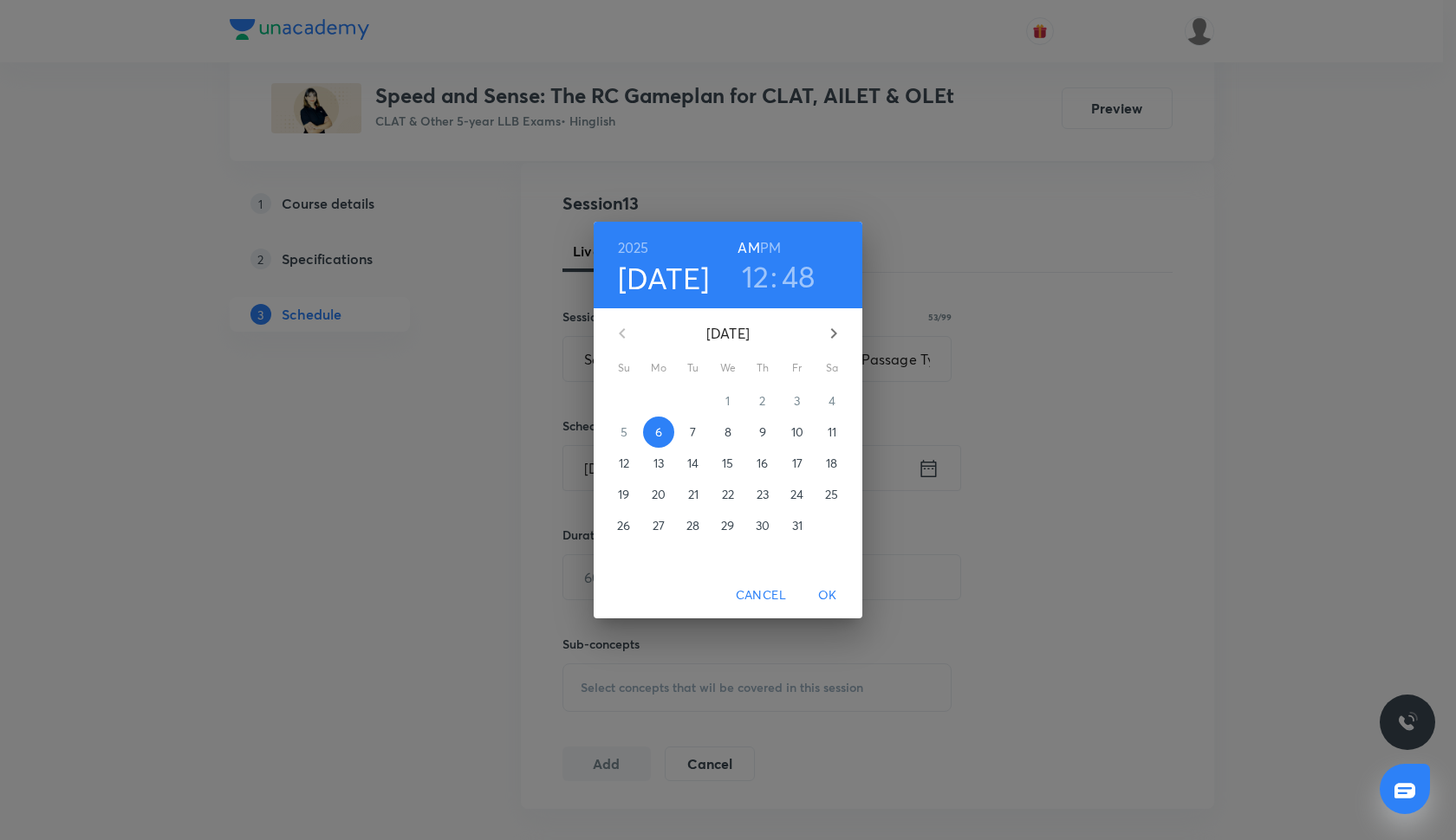
click at [685, 427] on span "7" at bounding box center [693, 431] width 31 height 17
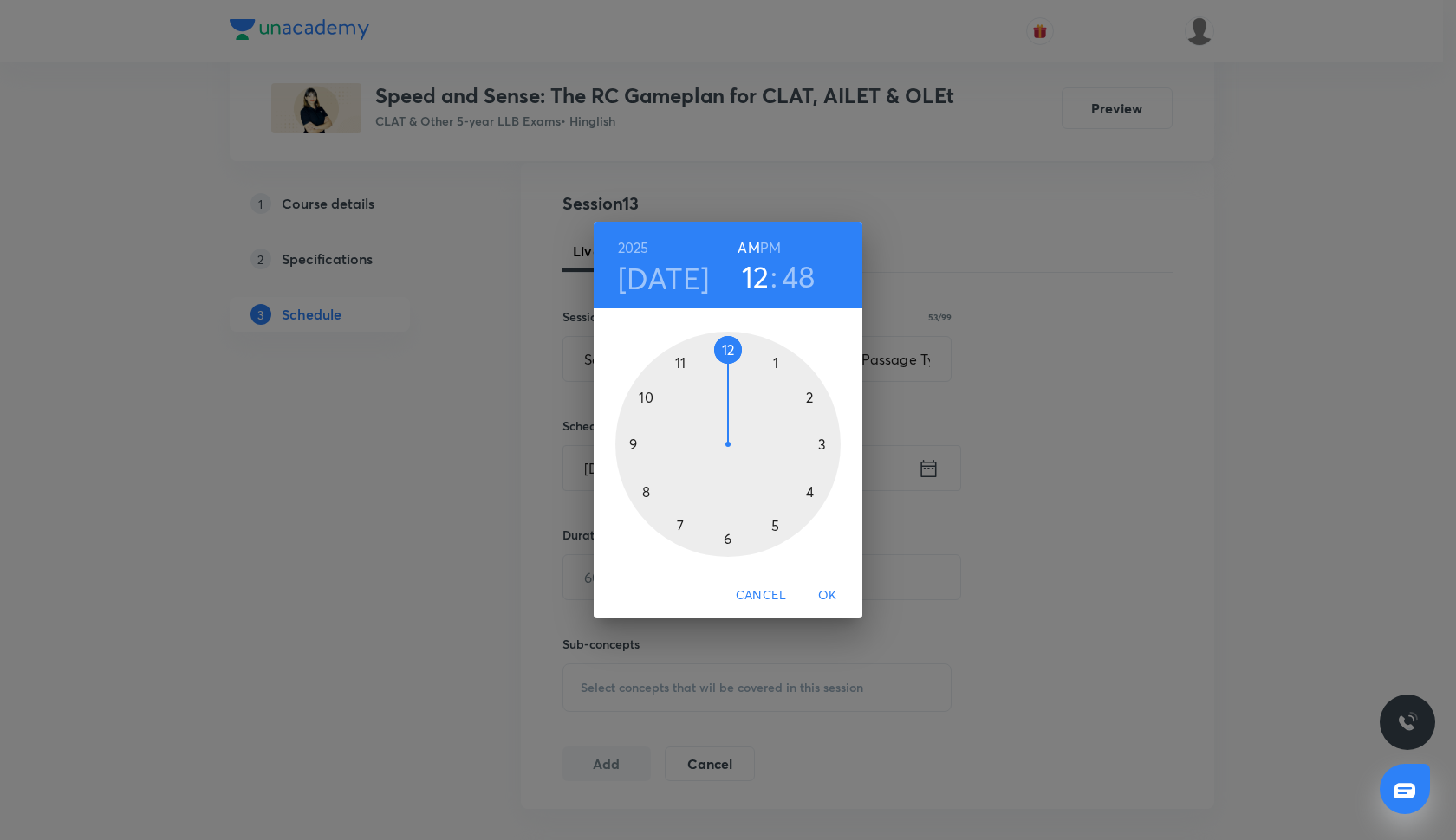
click at [774, 530] on div at bounding box center [728, 444] width 225 height 225
click at [825, 441] on div at bounding box center [728, 444] width 225 height 225
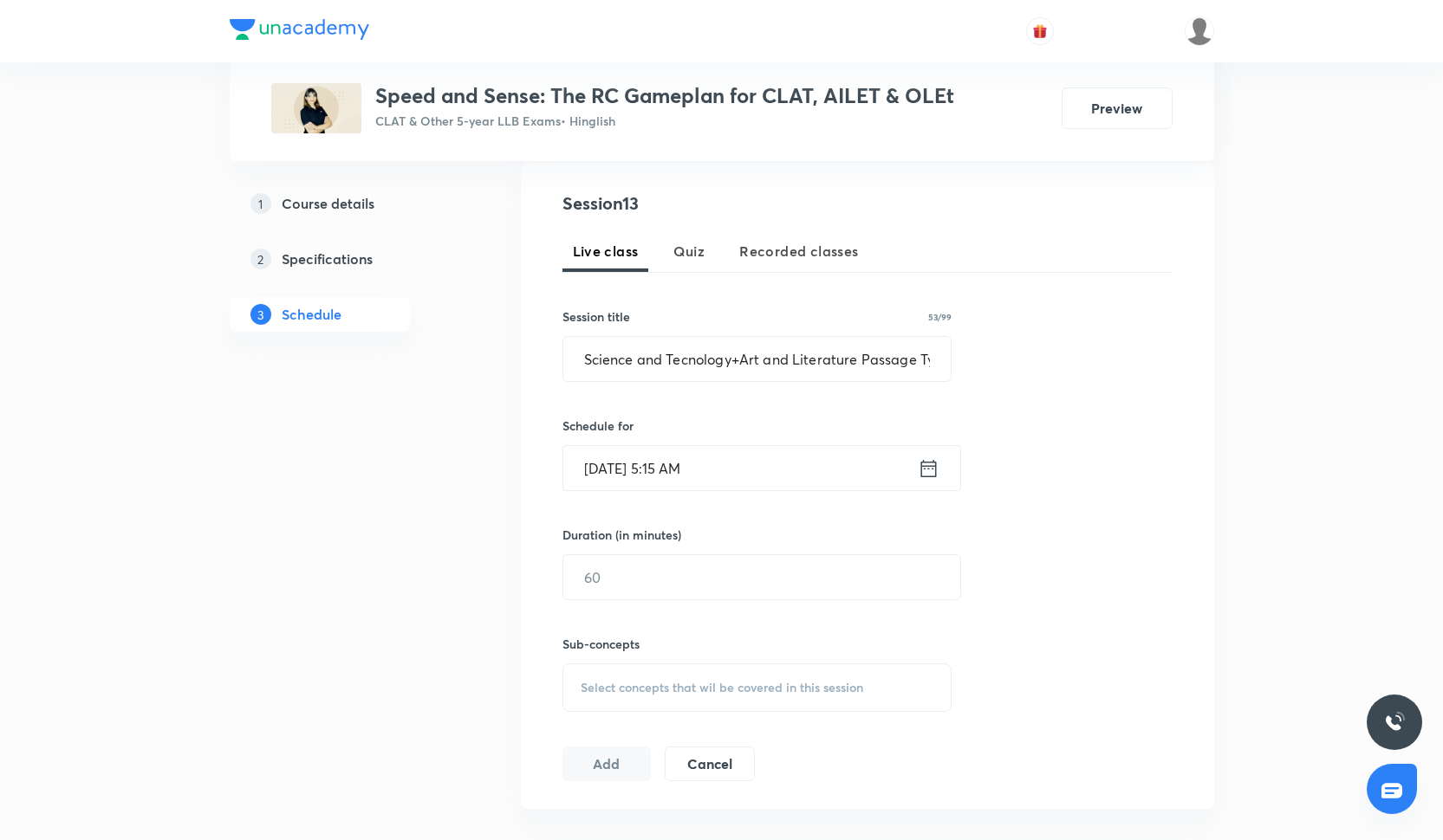
click at [745, 468] on input "Oct 7, 2025, 5:15 AM" at bounding box center [740, 468] width 354 height 45
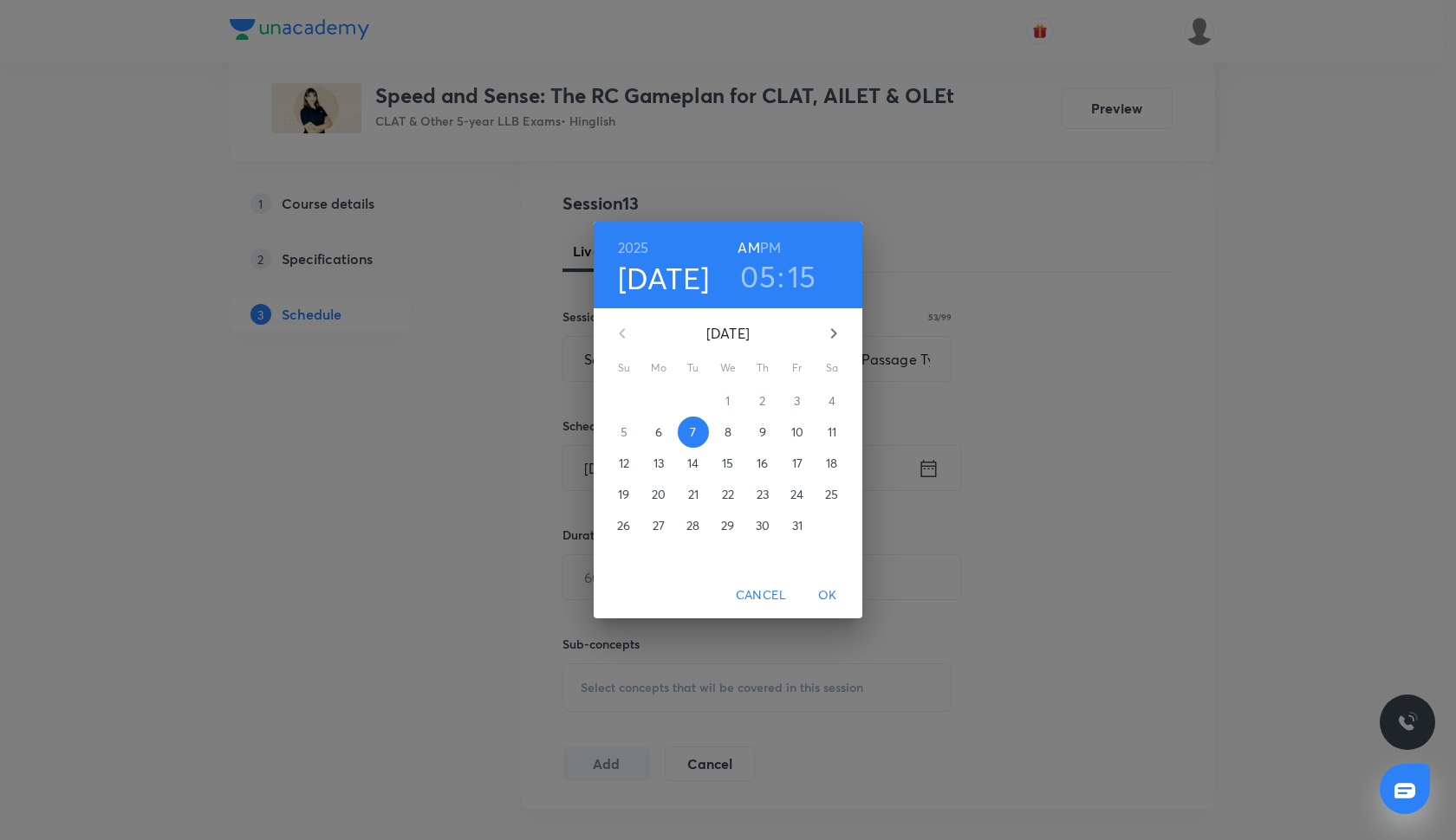
click at [766, 250] on h6 "PM" at bounding box center [770, 248] width 21 height 25
click at [822, 595] on span "OK" at bounding box center [828, 595] width 42 height 22
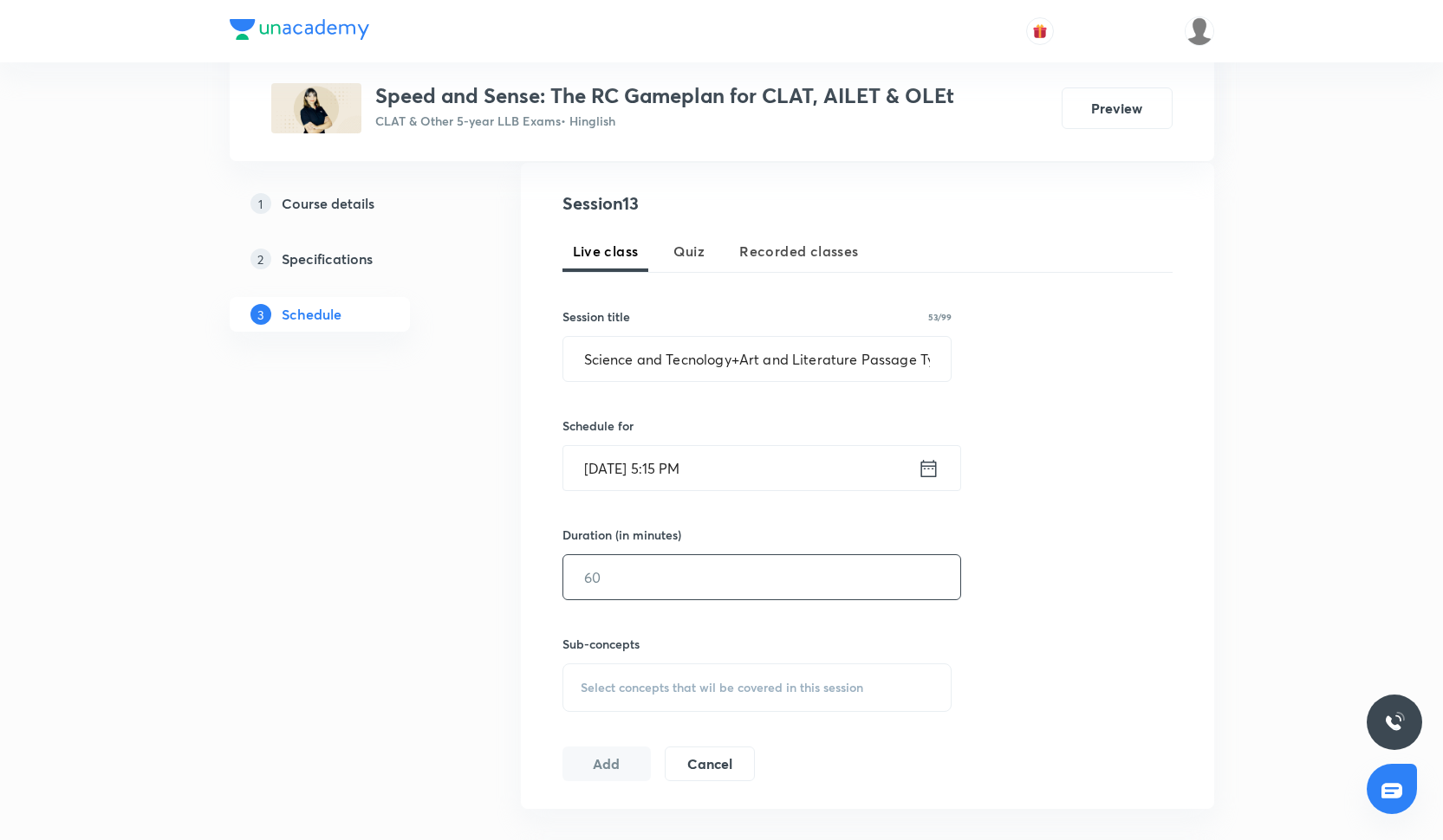
click at [645, 578] on input "text" at bounding box center [762, 577] width 397 height 45
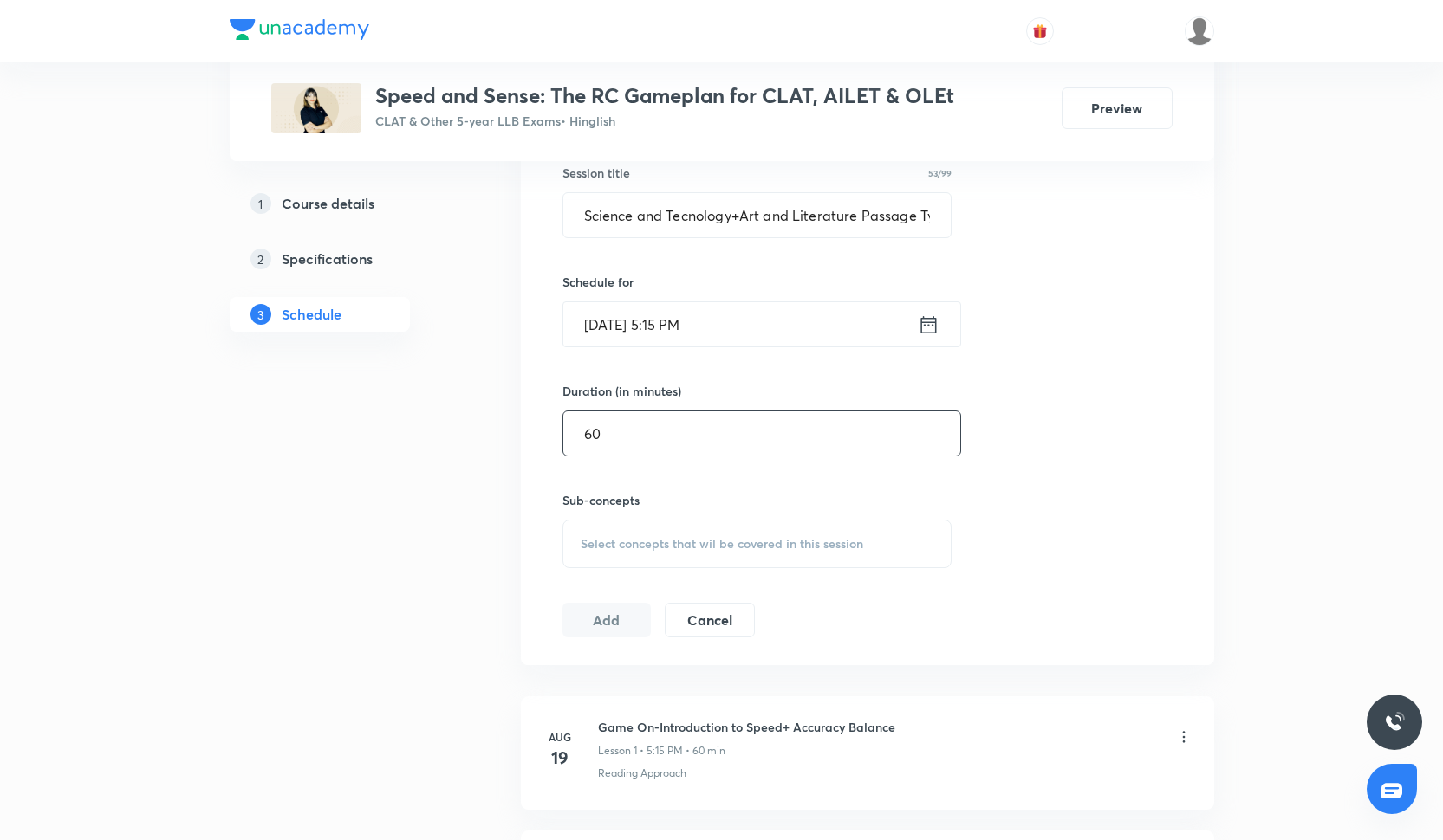
scroll to position [467, 0]
type input "60"
click at [577, 563] on div "Select concepts that wil be covered in this session" at bounding box center [757, 542] width 390 height 48
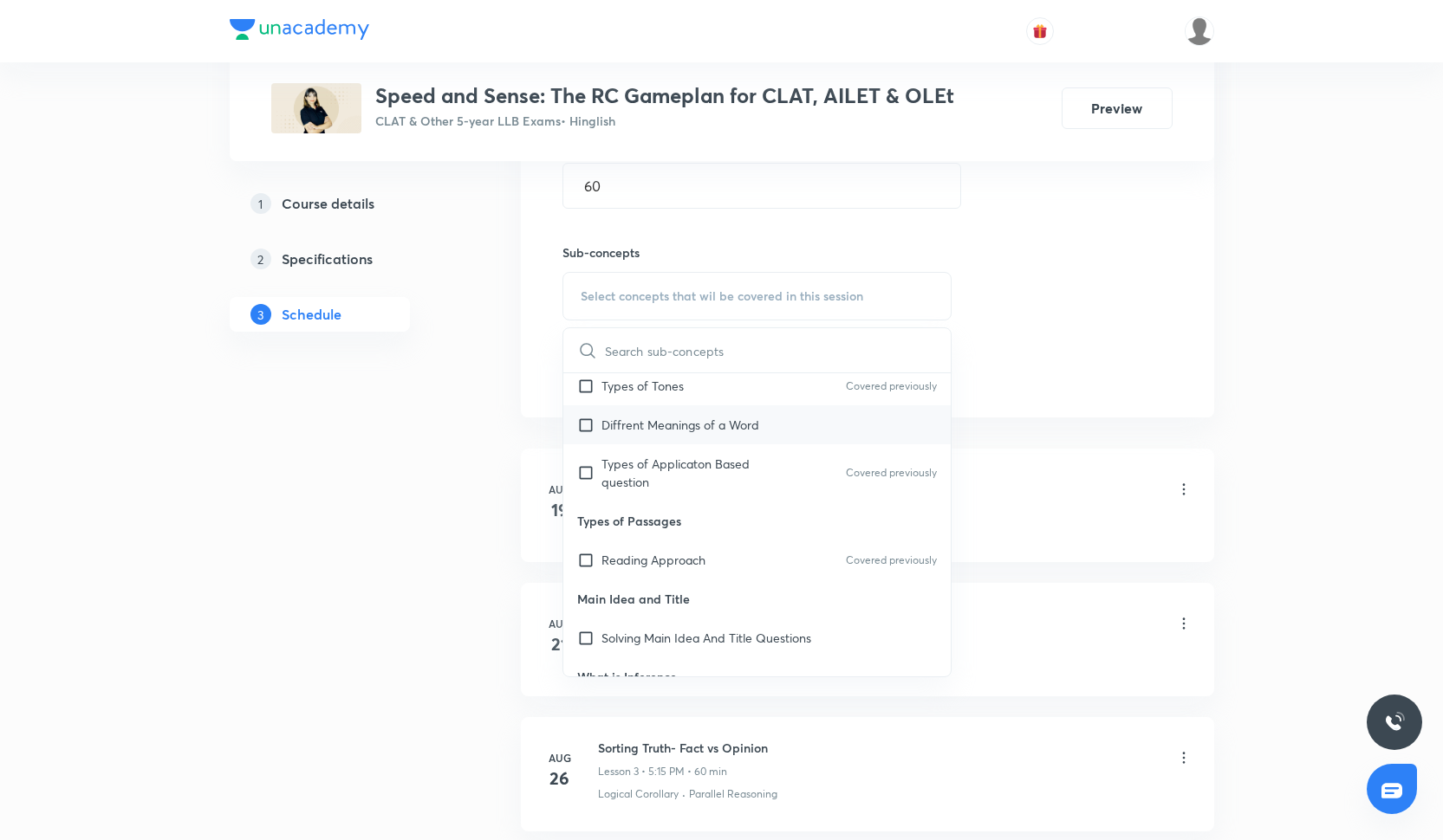
scroll to position [256, 0]
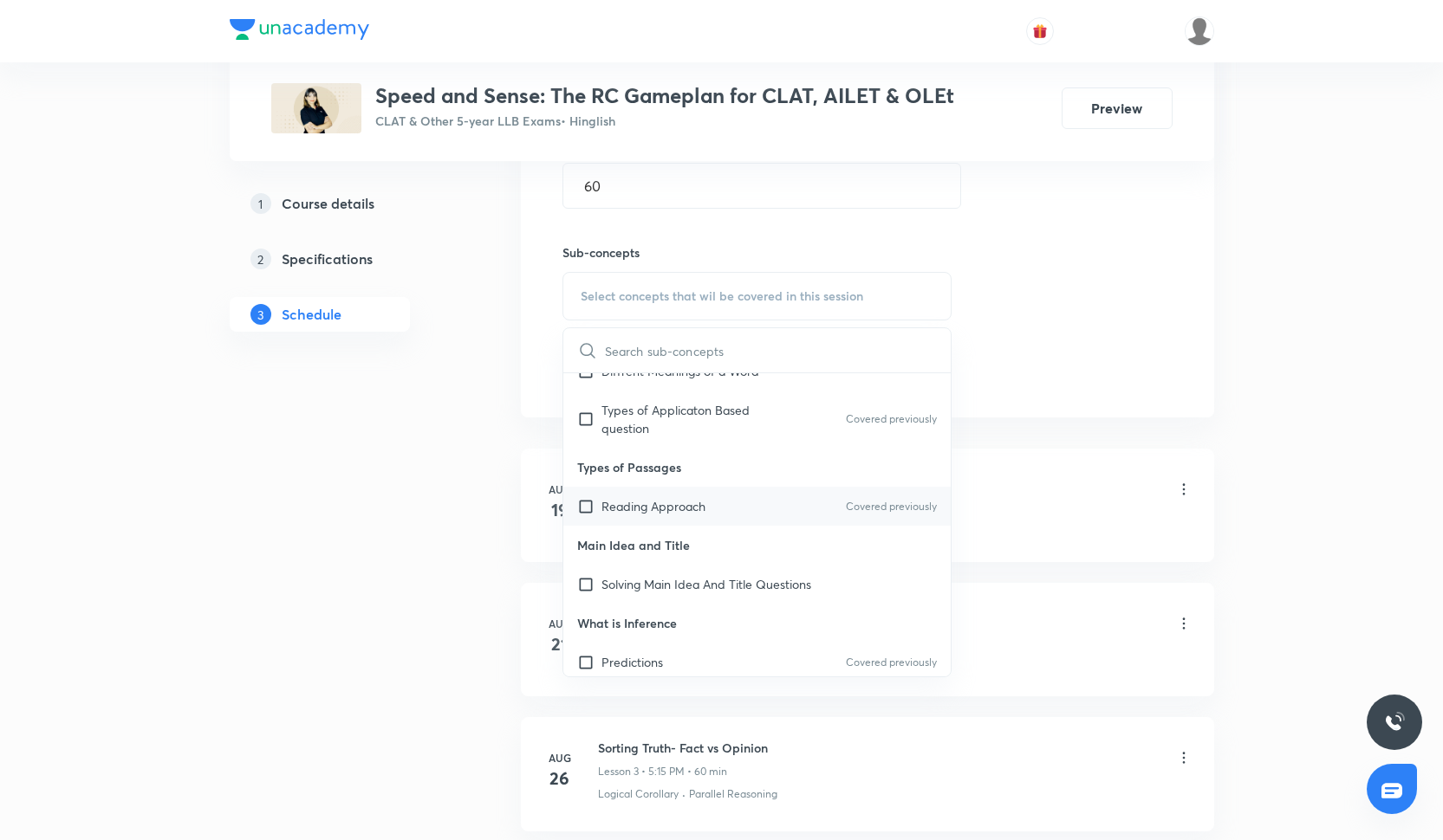
click at [635, 493] on div "Reading Approach Covered previously" at bounding box center [757, 506] width 388 height 39
checkbox input "true"
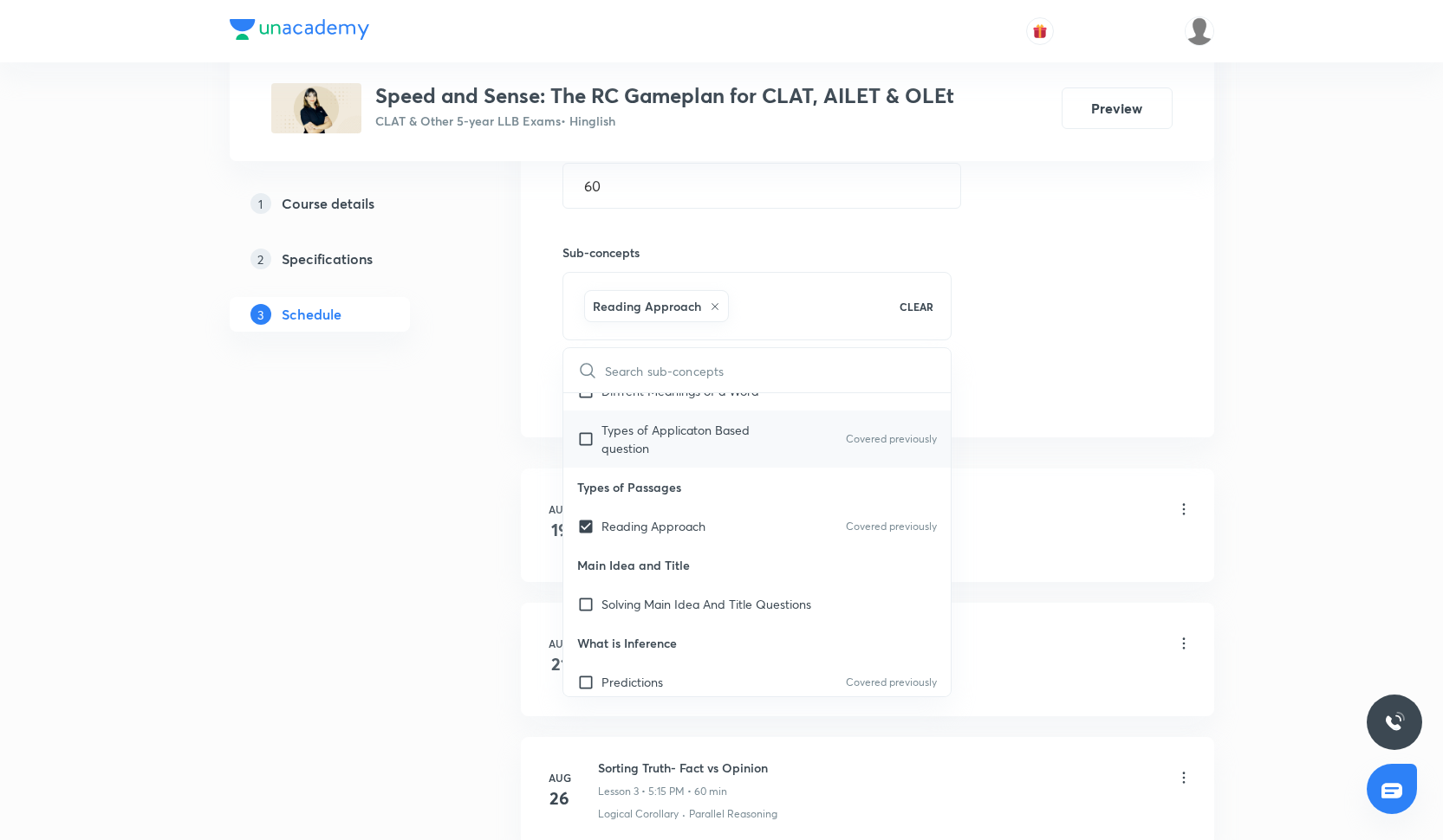
click at [622, 453] on p "Types of Applicaton Based question" at bounding box center [689, 440] width 175 height 36
checkbox input "true"
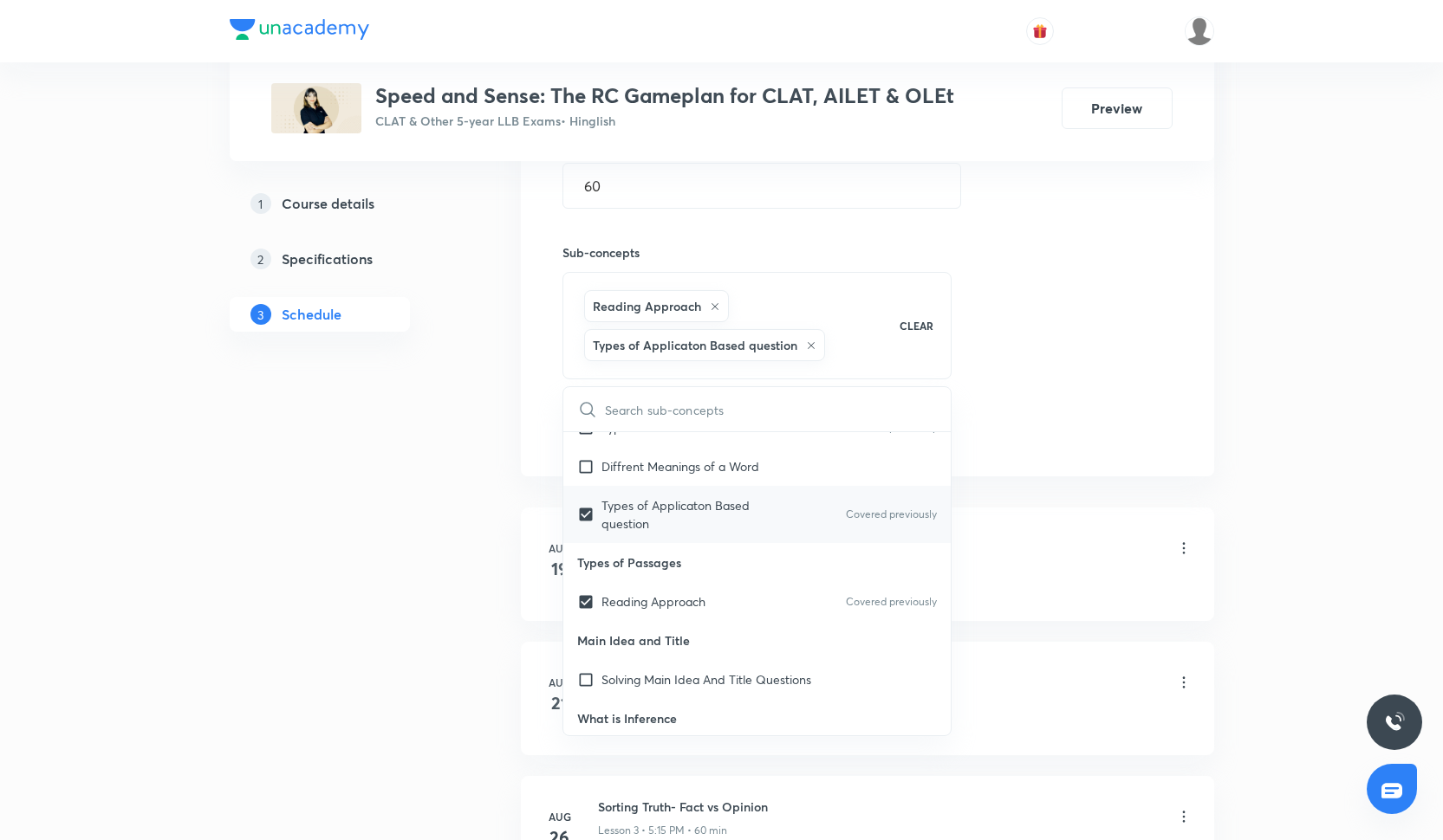
scroll to position [203, 0]
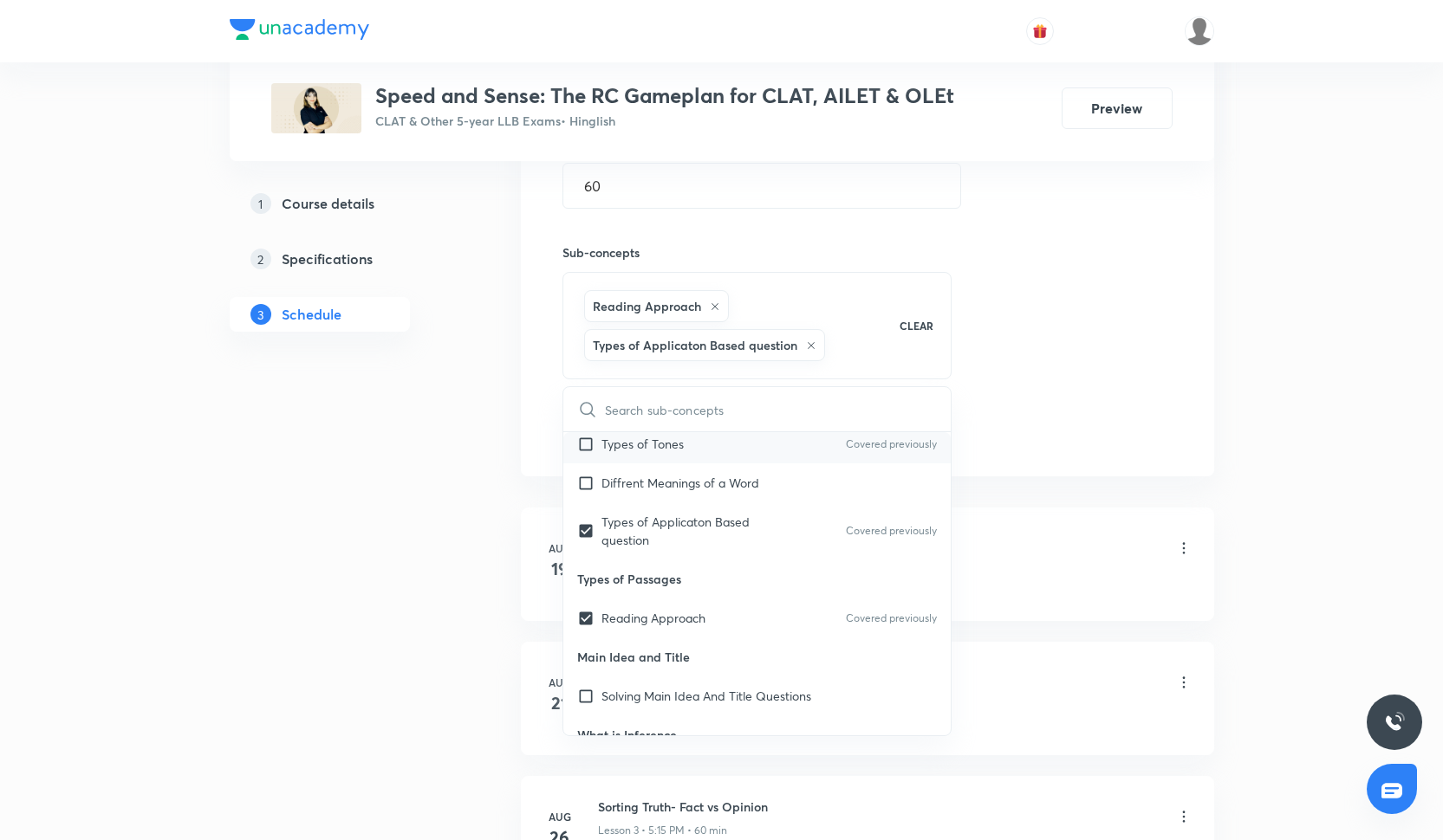
click at [622, 454] on div "Types of Tones Covered previously" at bounding box center [757, 443] width 388 height 39
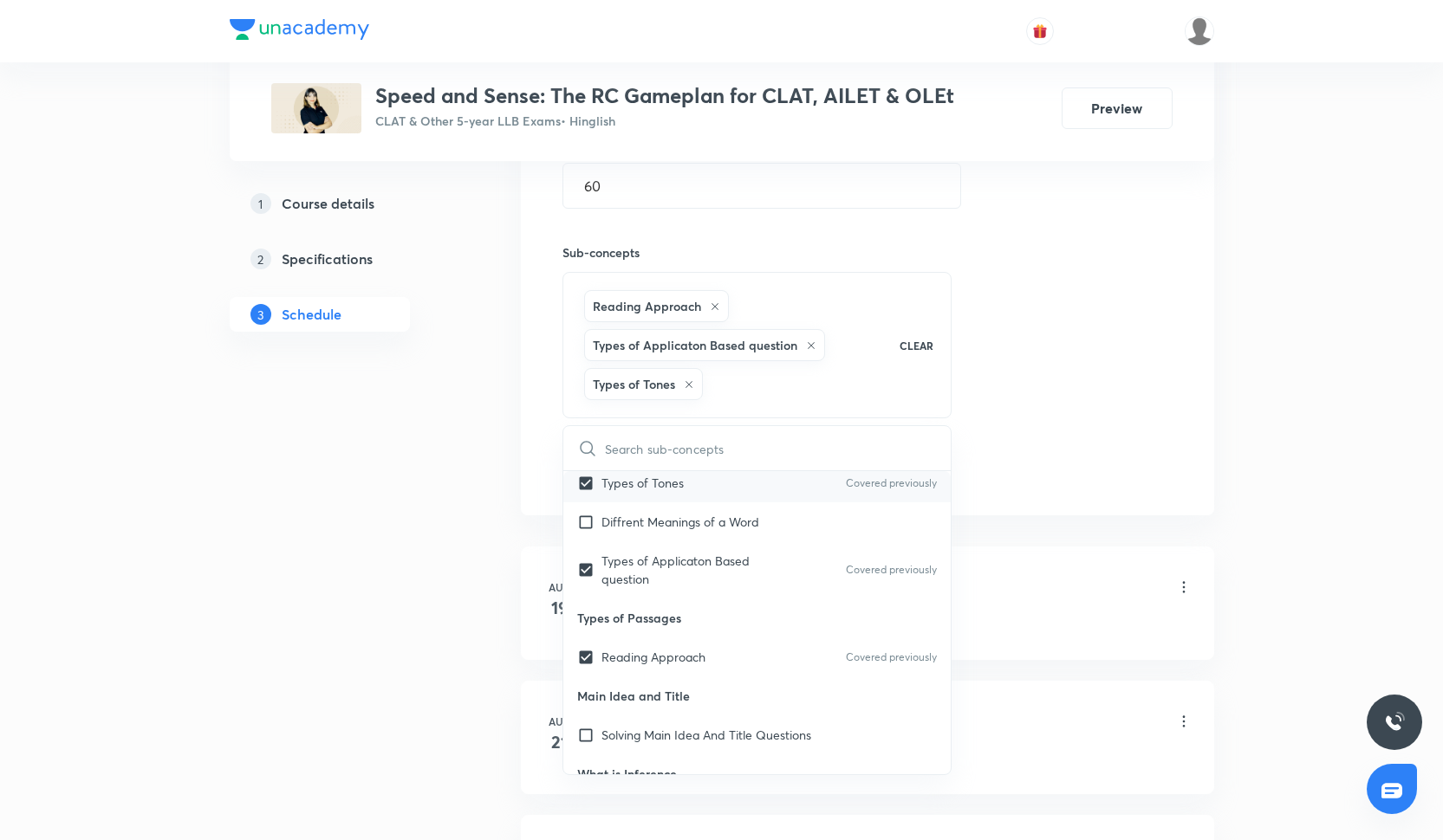
checkbox input "true"
click at [626, 526] on p "Diffrent Meanings of a Word" at bounding box center [680, 521] width 158 height 18
checkbox input "true"
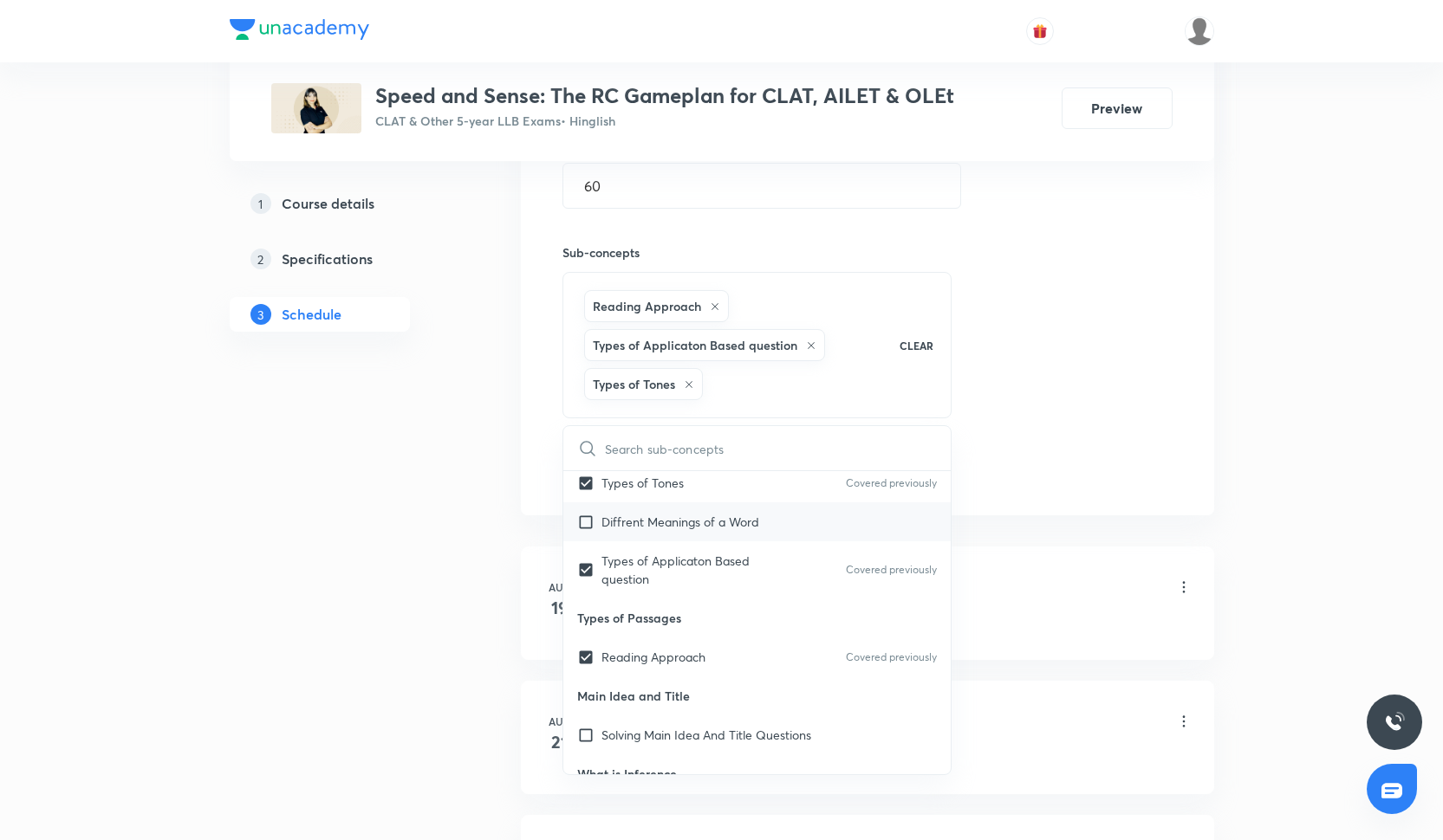
checkbox input "true"
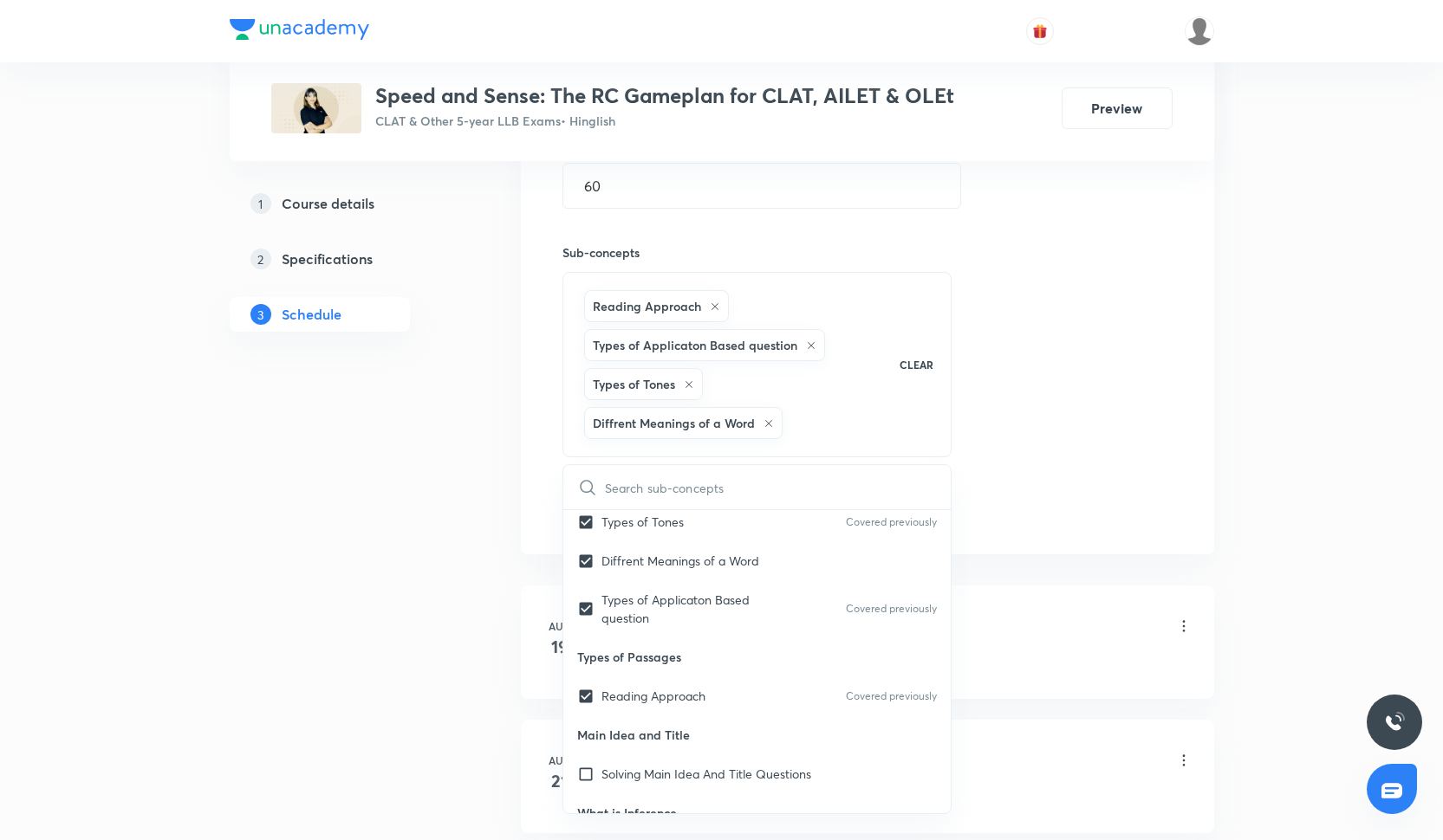
click at [963, 373] on div "Session 13 Live class Quiz Recorded classes Session title 53/99 Science and Tec…" at bounding box center [868, 162] width 610 height 727
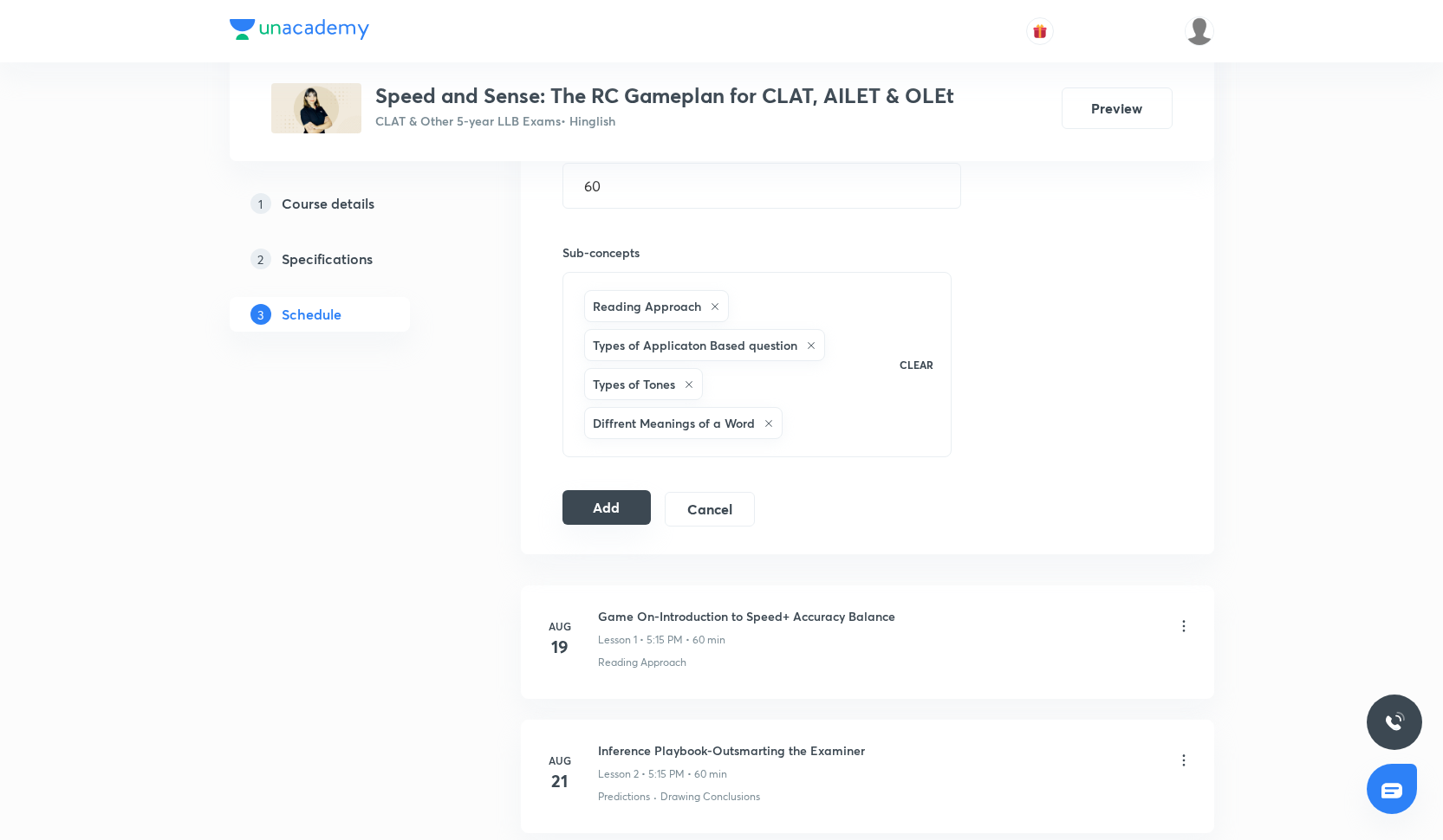
click at [614, 503] on button "Add" at bounding box center [607, 508] width 89 height 35
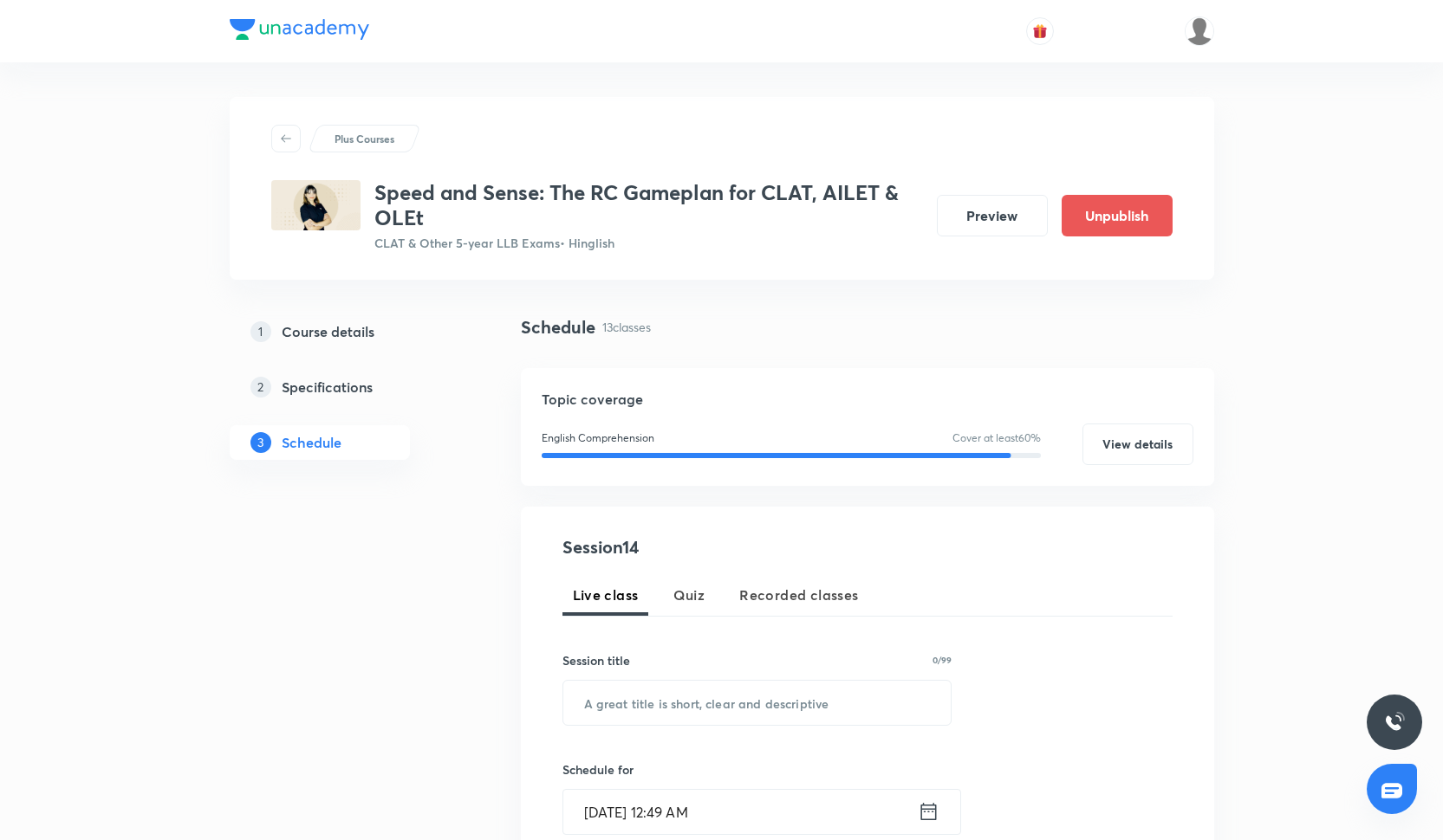
scroll to position [302, 0]
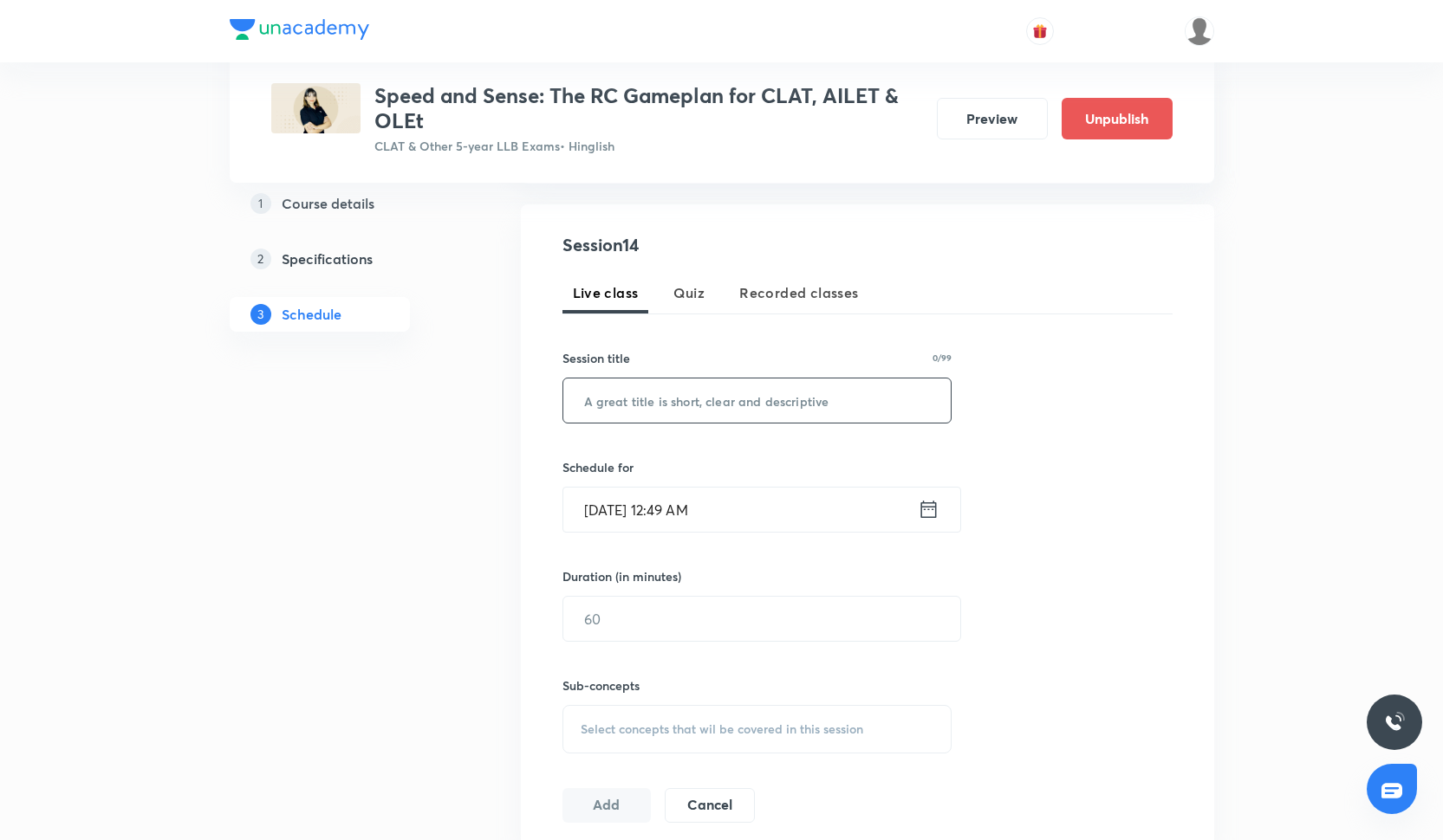
click at [687, 421] on div "​" at bounding box center [757, 400] width 390 height 46
paste input "Philosophy Passage Type"
type input "Philosophy Passage Type"
click at [656, 502] on input "[DATE] 12:49 AM" at bounding box center [740, 510] width 354 height 45
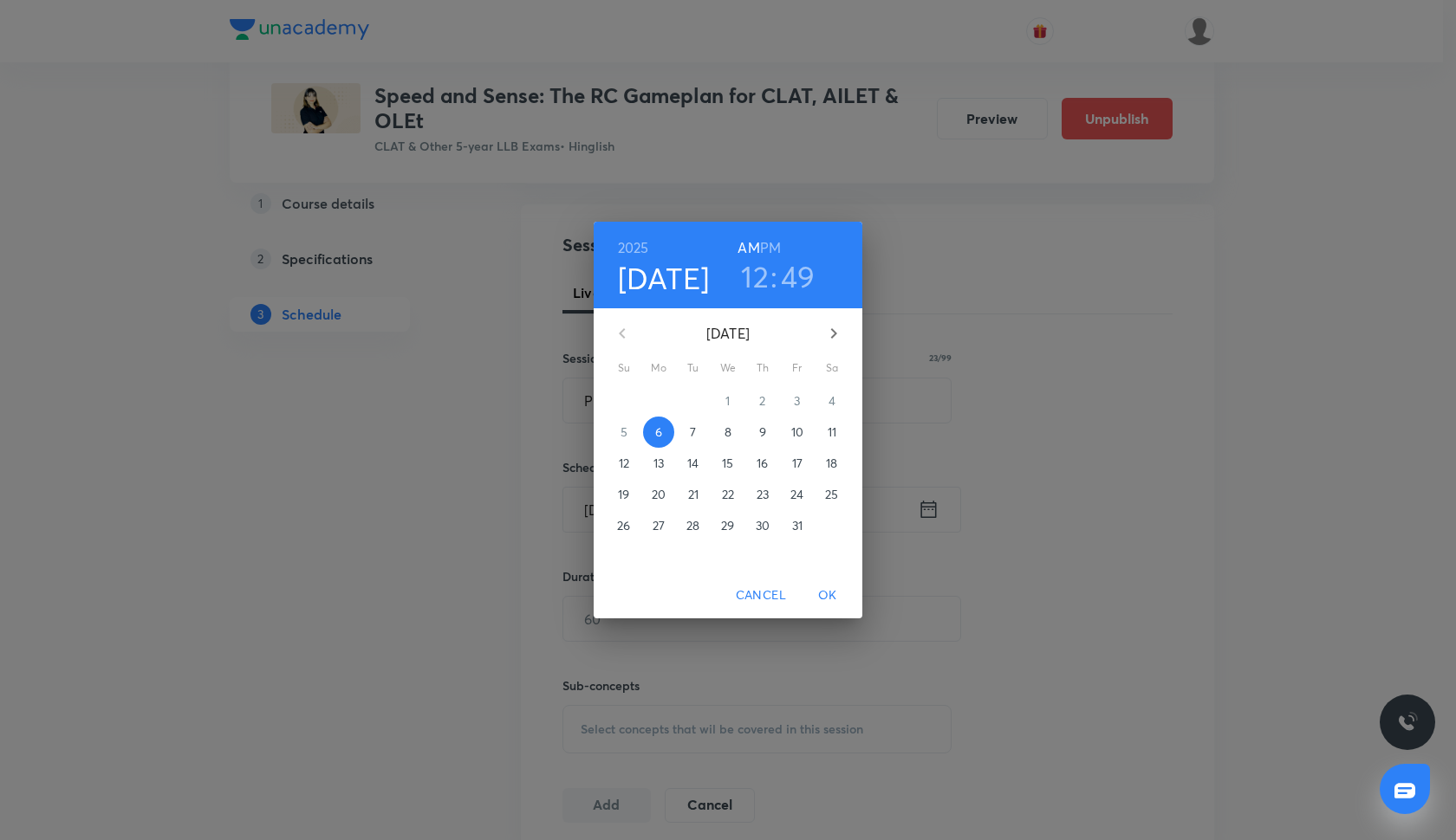
click at [769, 432] on span "9" at bounding box center [762, 431] width 31 height 17
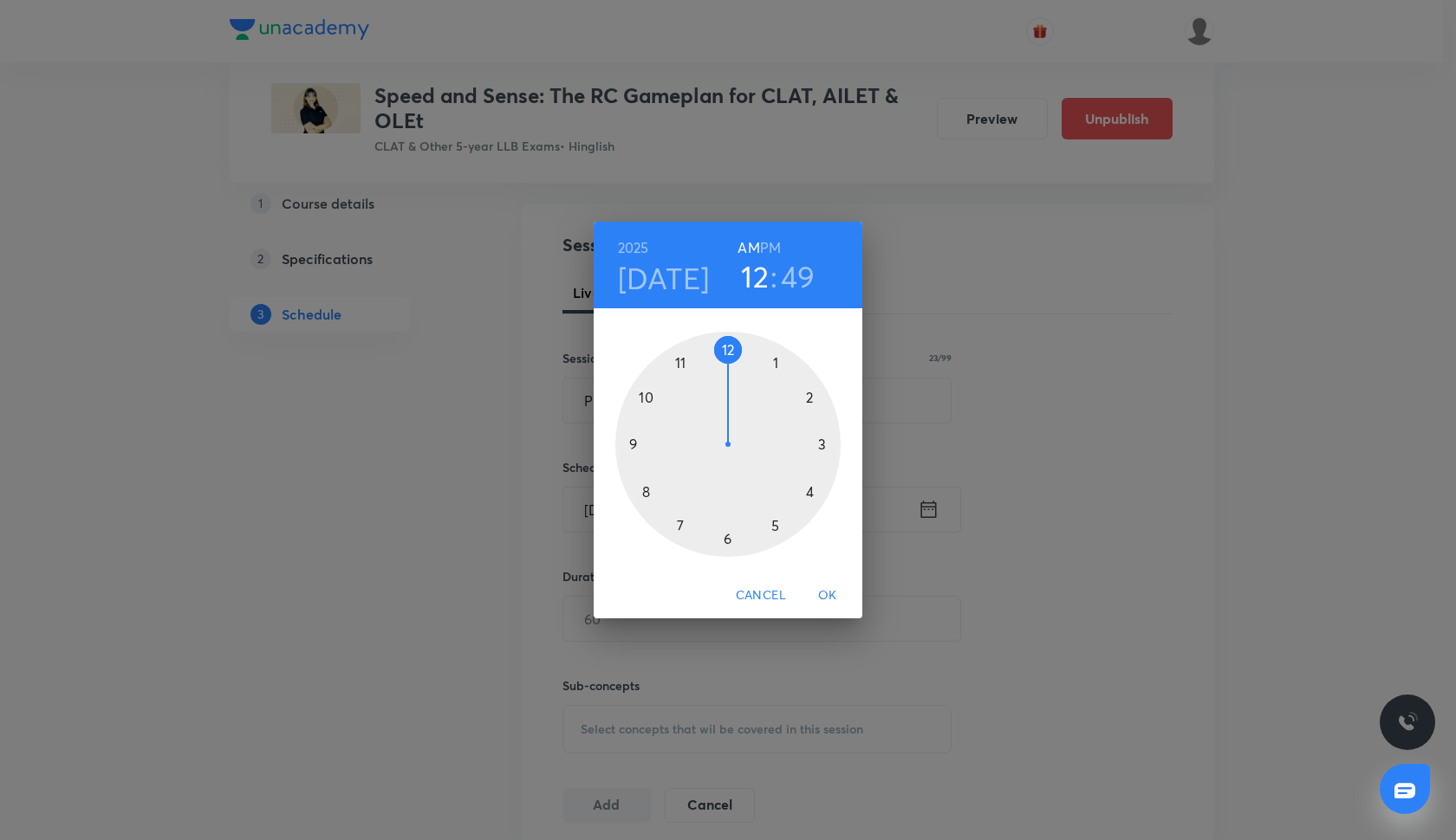
drag, startPoint x: 728, startPoint y: 350, endPoint x: 760, endPoint y: 357, distance: 32.8
click at [757, 356] on div at bounding box center [728, 444] width 225 height 225
click at [774, 362] on div at bounding box center [728, 444] width 225 height 225
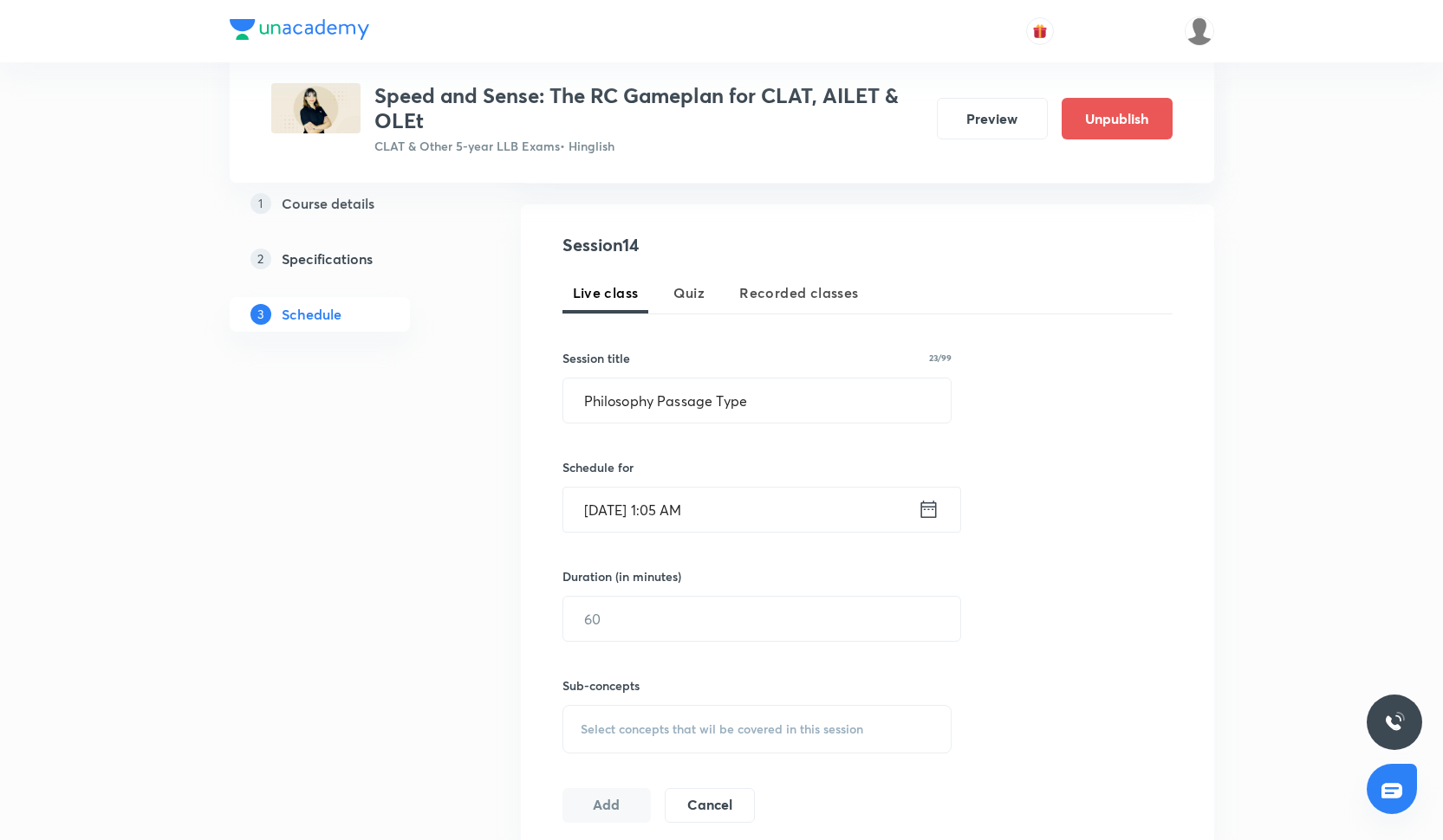
click at [708, 506] on input "[DATE] 1:05 AM" at bounding box center [740, 510] width 354 height 45
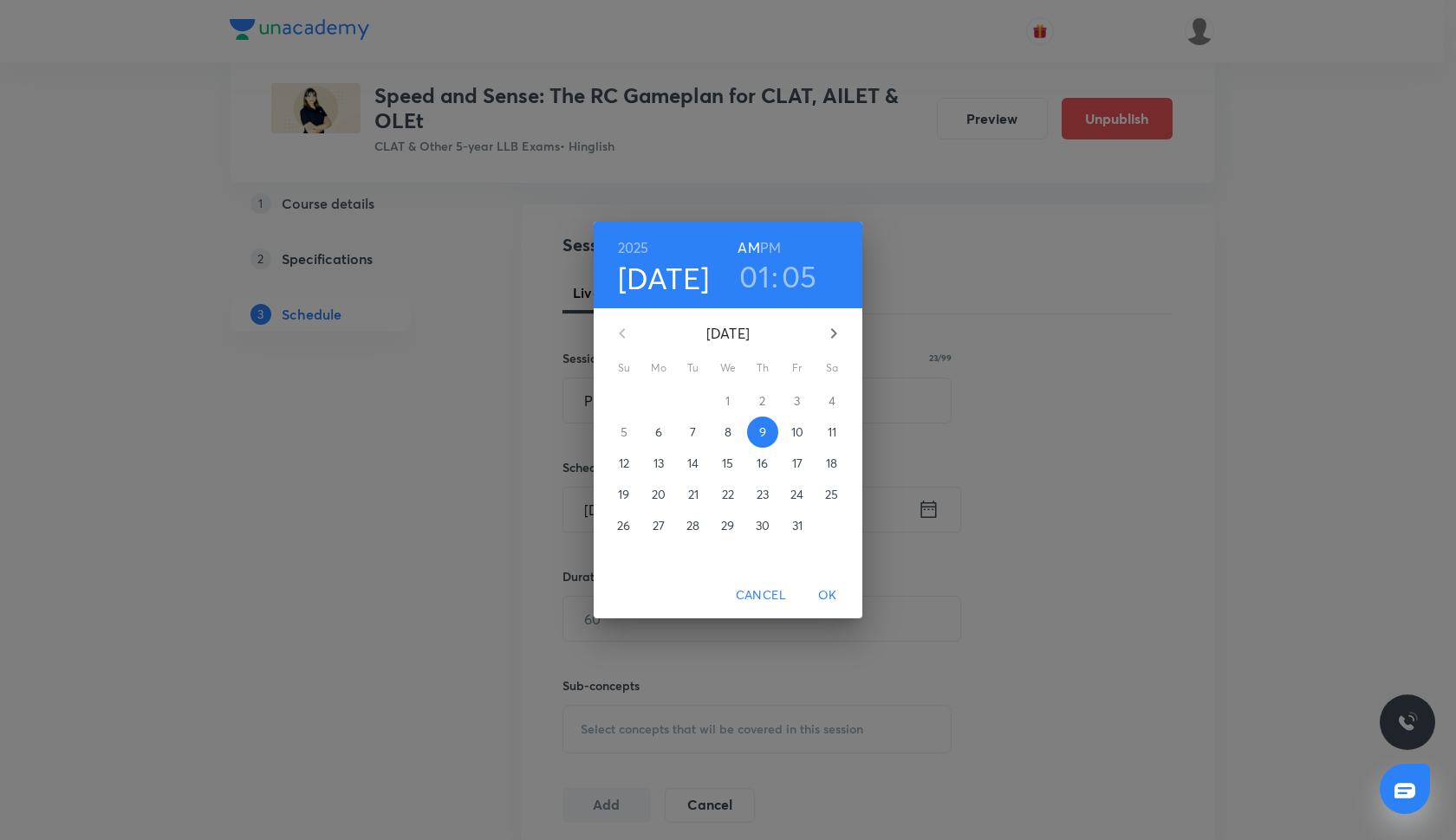
click at [767, 276] on h3 "01" at bounding box center [754, 277] width 30 height 36
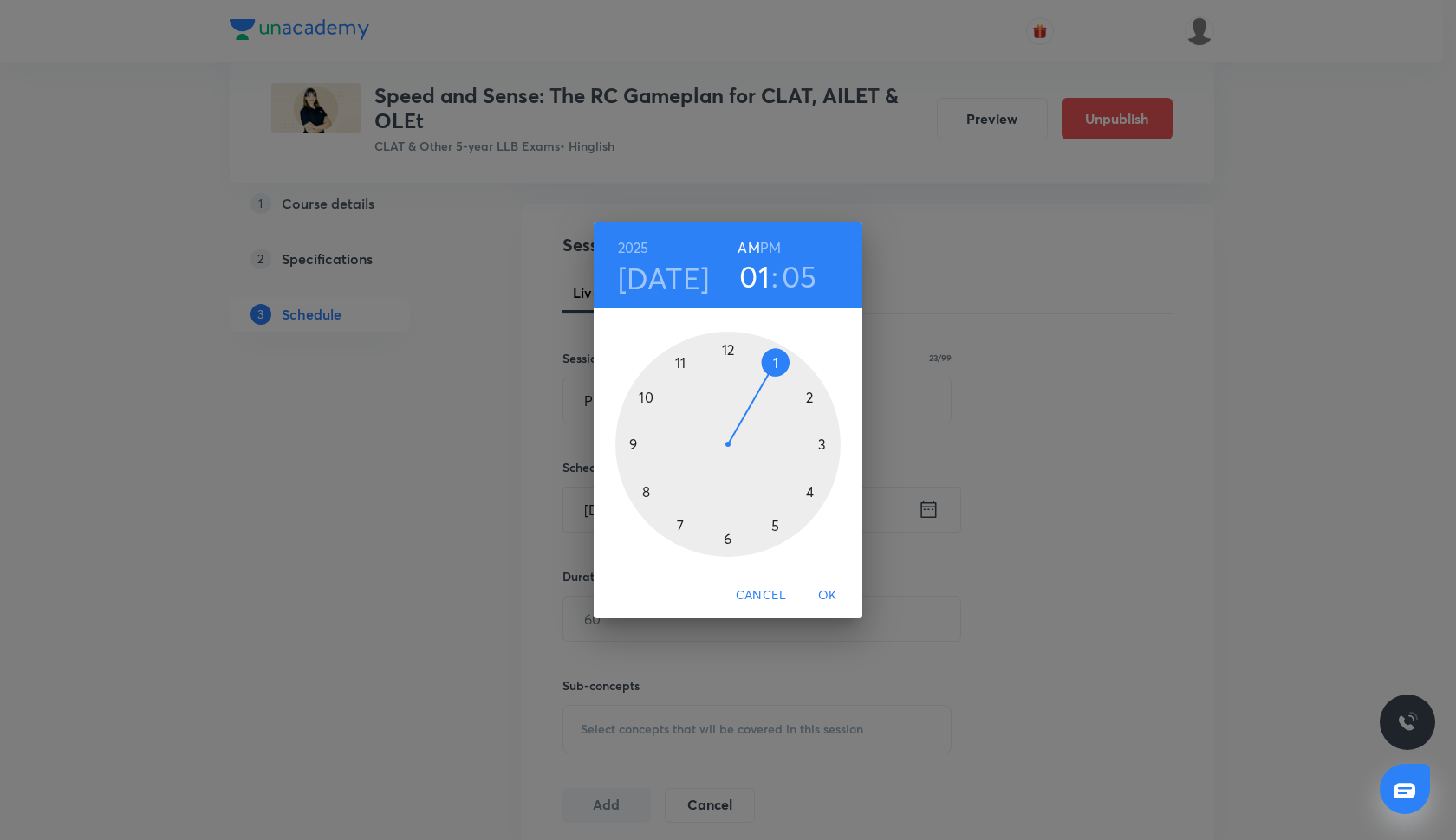
click at [768, 248] on h6 "PM" at bounding box center [770, 248] width 21 height 25
click at [775, 523] on div at bounding box center [728, 444] width 225 height 225
click at [823, 440] on div at bounding box center [728, 444] width 225 height 225
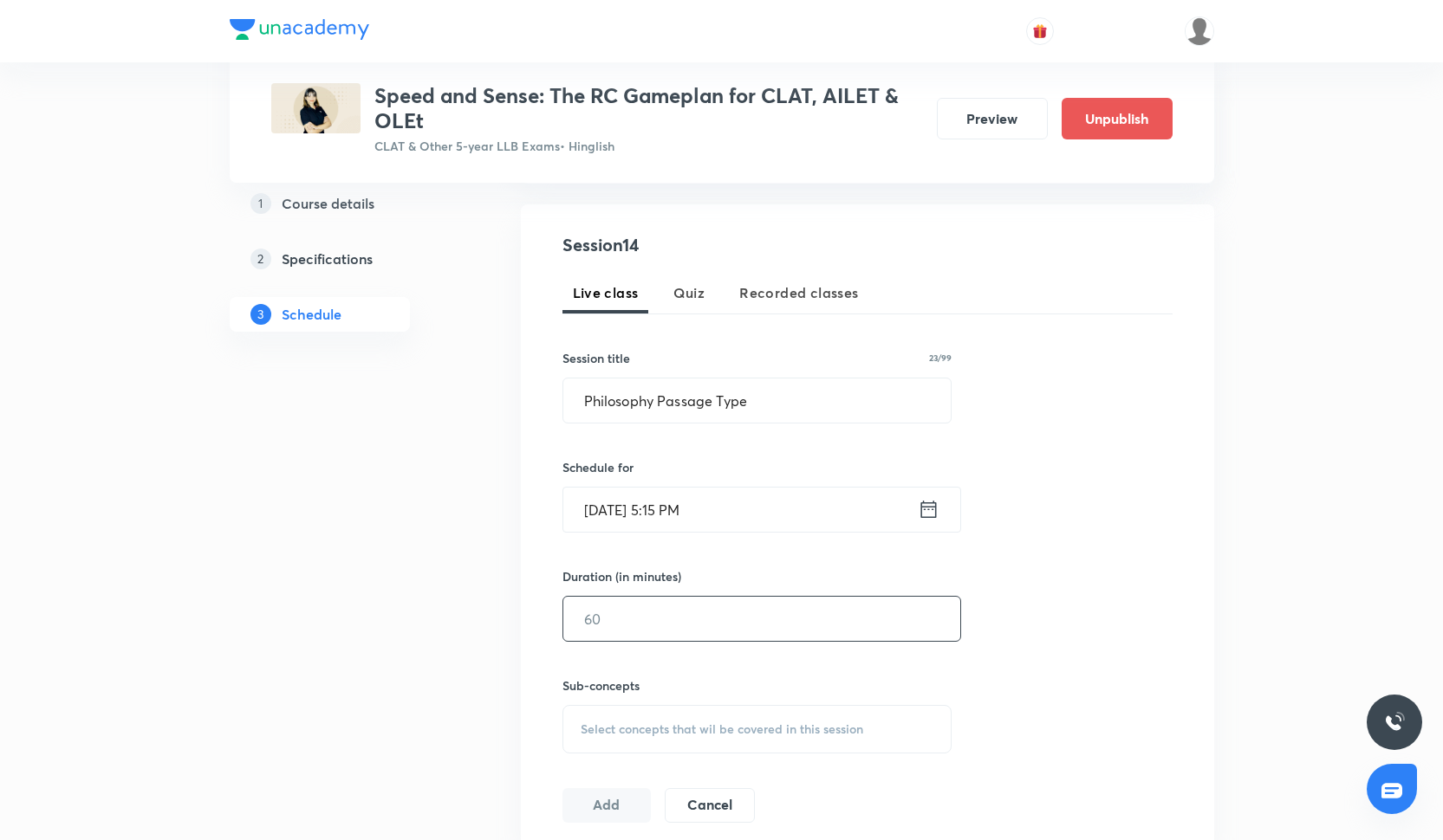
click at [665, 633] on input "text" at bounding box center [762, 619] width 397 height 45
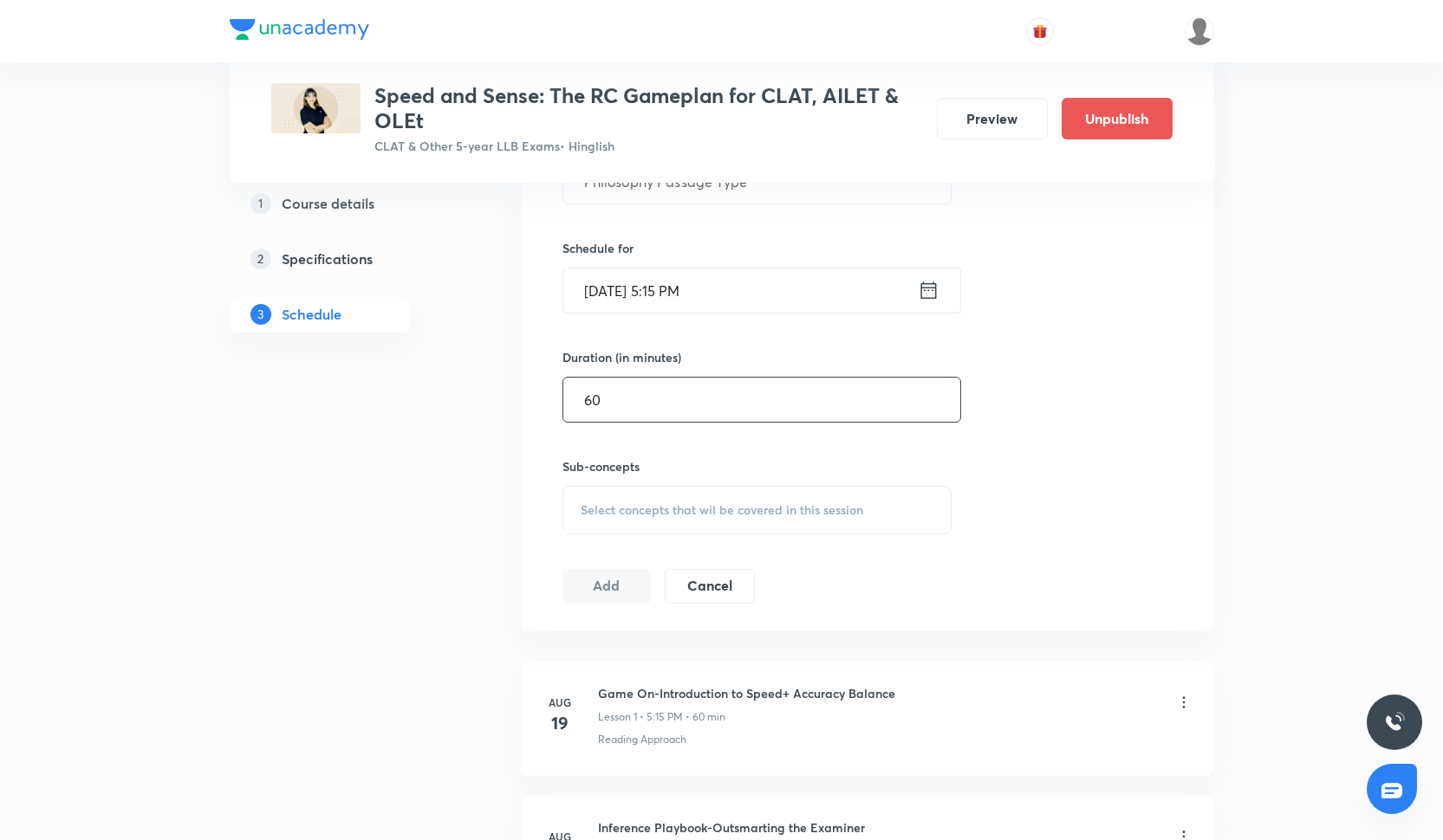
scroll to position [522, 0]
type input "60"
click at [657, 525] on div "Select concepts that wil be covered in this session" at bounding box center [757, 509] width 390 height 48
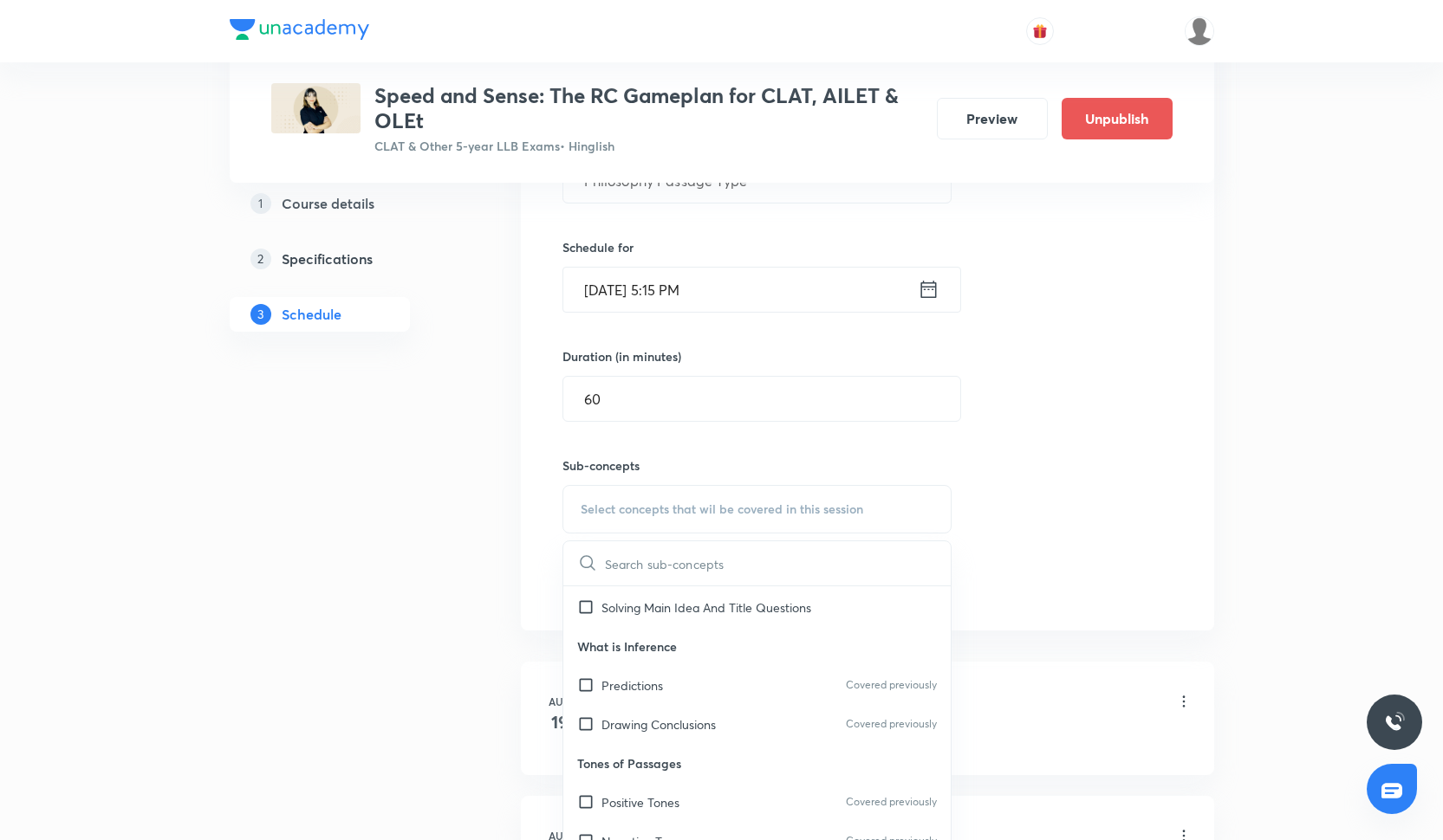
scroll to position [520, 0]
click at [671, 642] on p "Drawing Conclusions" at bounding box center [659, 650] width 115 height 18
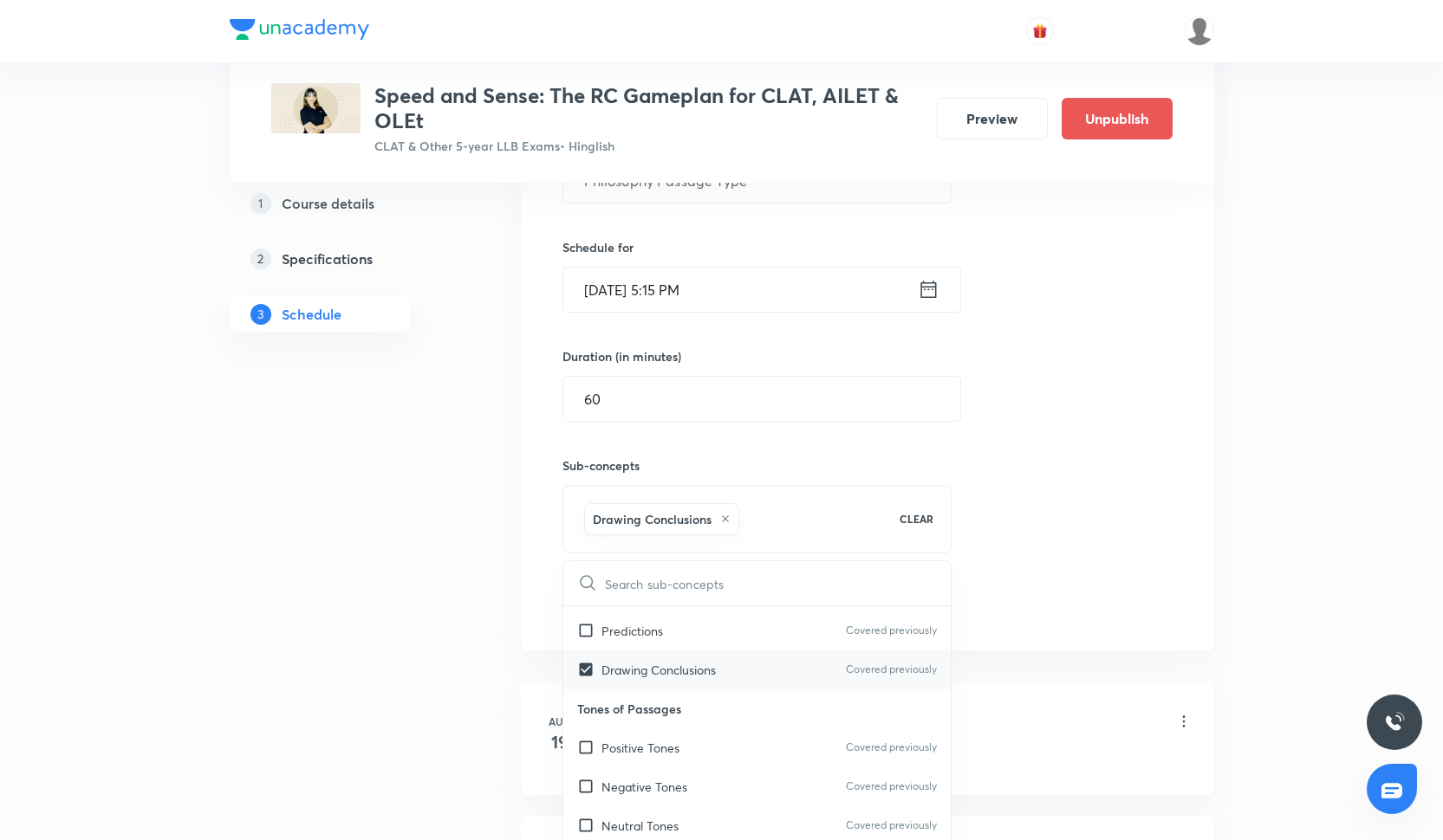
checkbox input "true"
click at [669, 635] on div "Predictions Covered previously" at bounding box center [757, 631] width 388 height 39
checkbox input "true"
click at [675, 773] on div "Negative Tones Covered previously" at bounding box center [757, 786] width 388 height 39
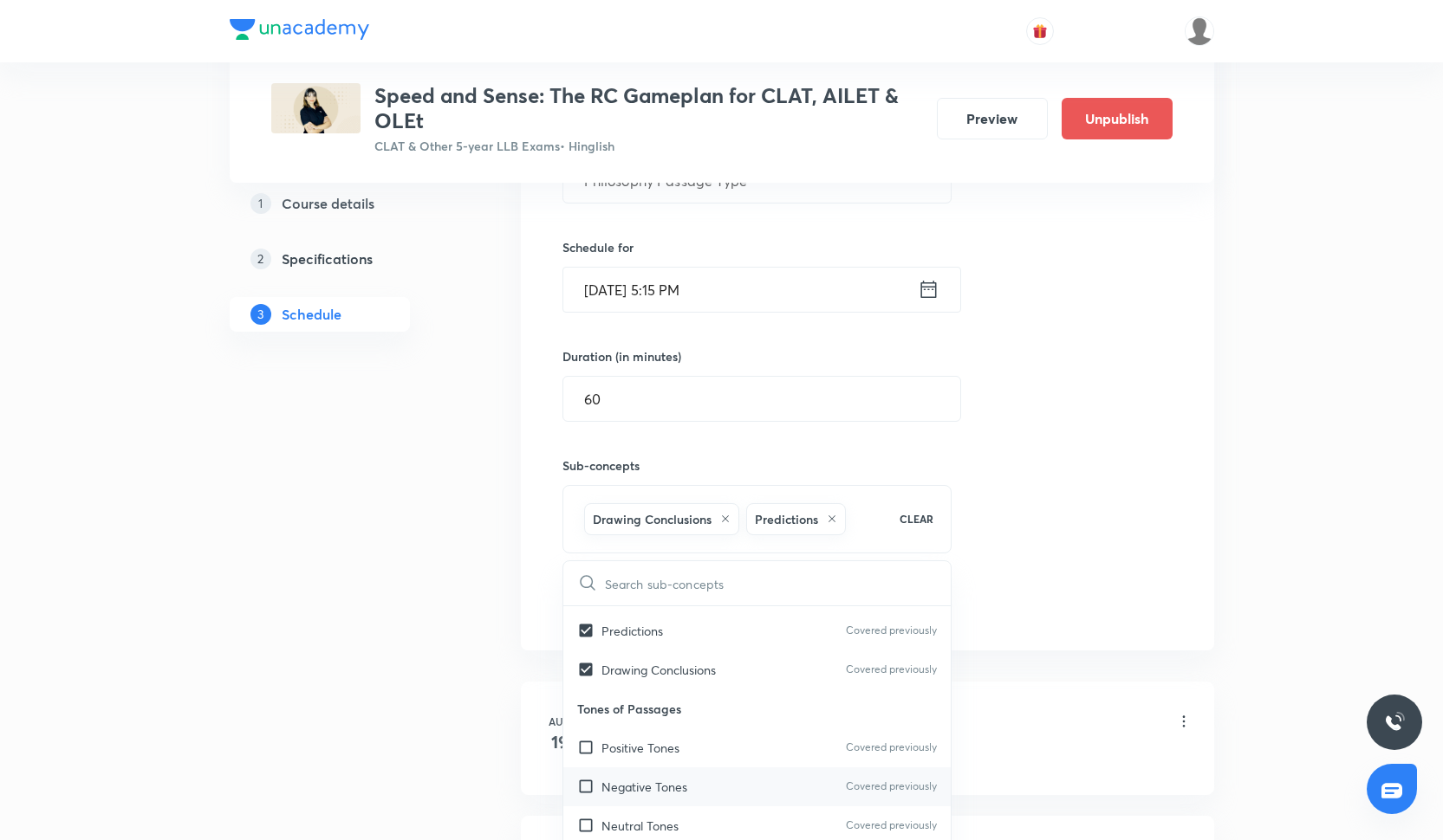
checkbox input "true"
click at [680, 816] on p "Negative Tones" at bounding box center [645, 825] width 86 height 18
checkbox input "true"
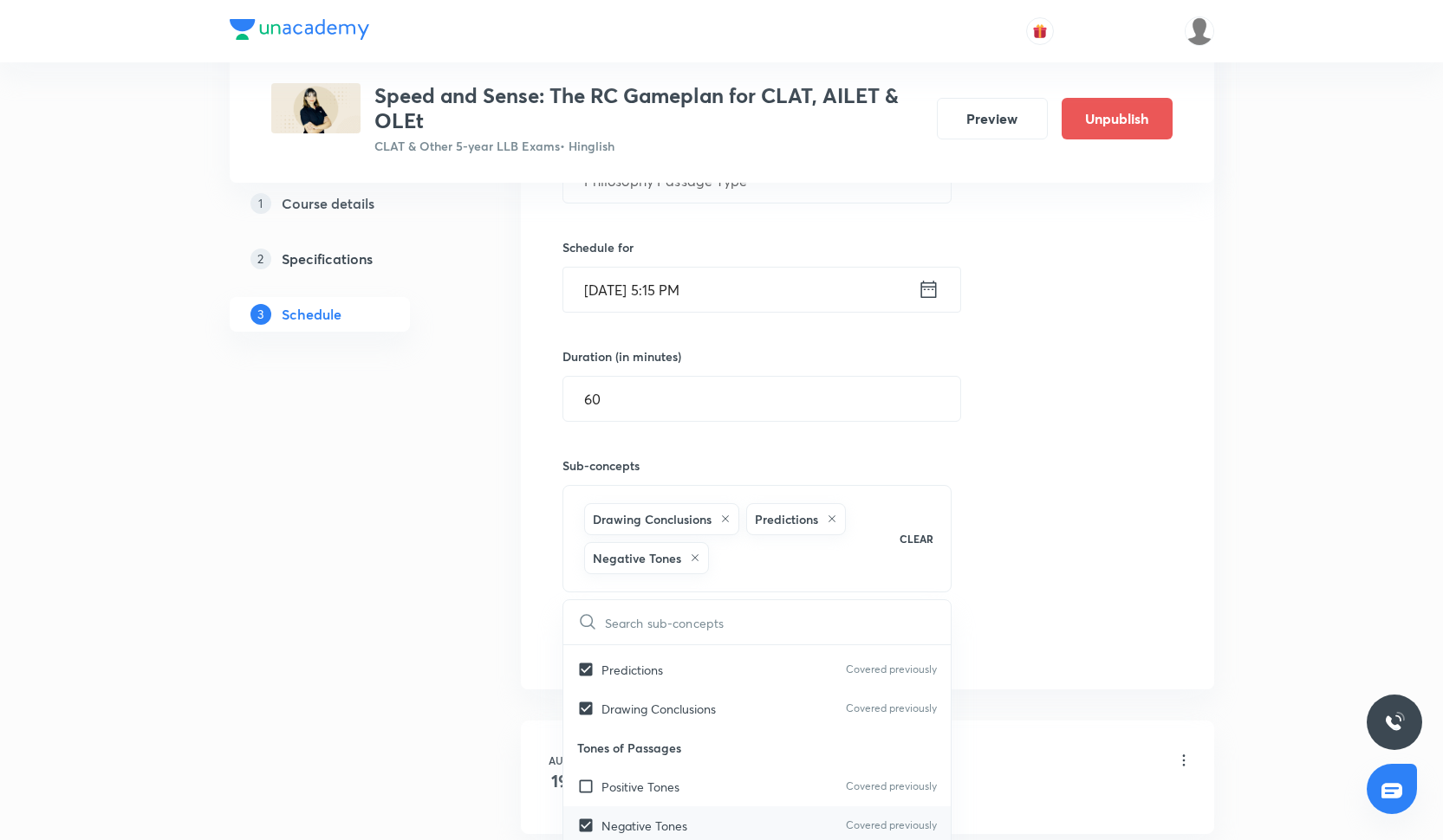
checkbox input "true"
checkbox input "false"
click at [686, 800] on div "Negative Tones Covered previously" at bounding box center [757, 786] width 388 height 39
checkbox input "true"
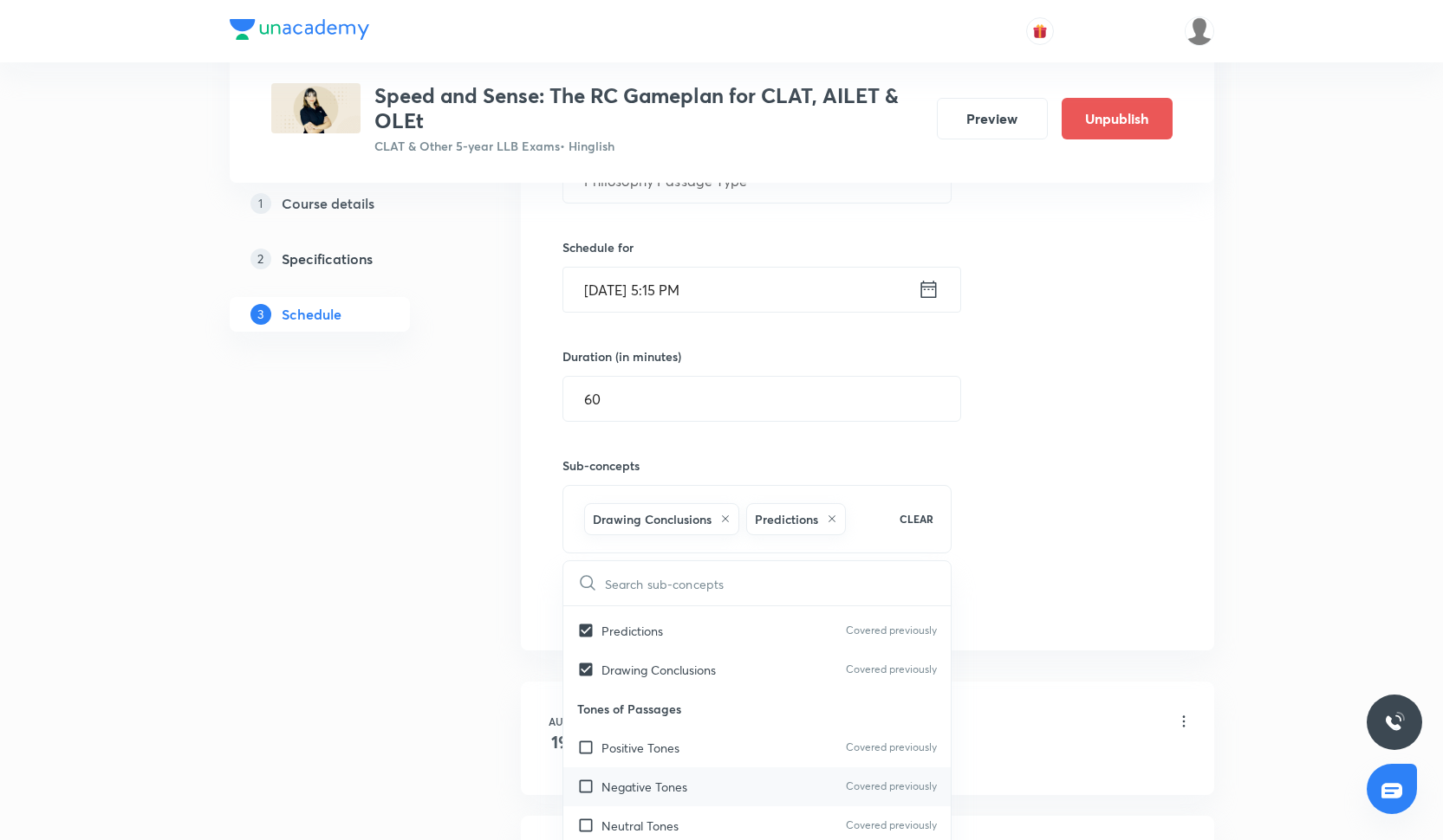
checkbox input "true"
click at [689, 785] on div "Positive Tones Covered previously" at bounding box center [757, 786] width 388 height 39
checkbox input "true"
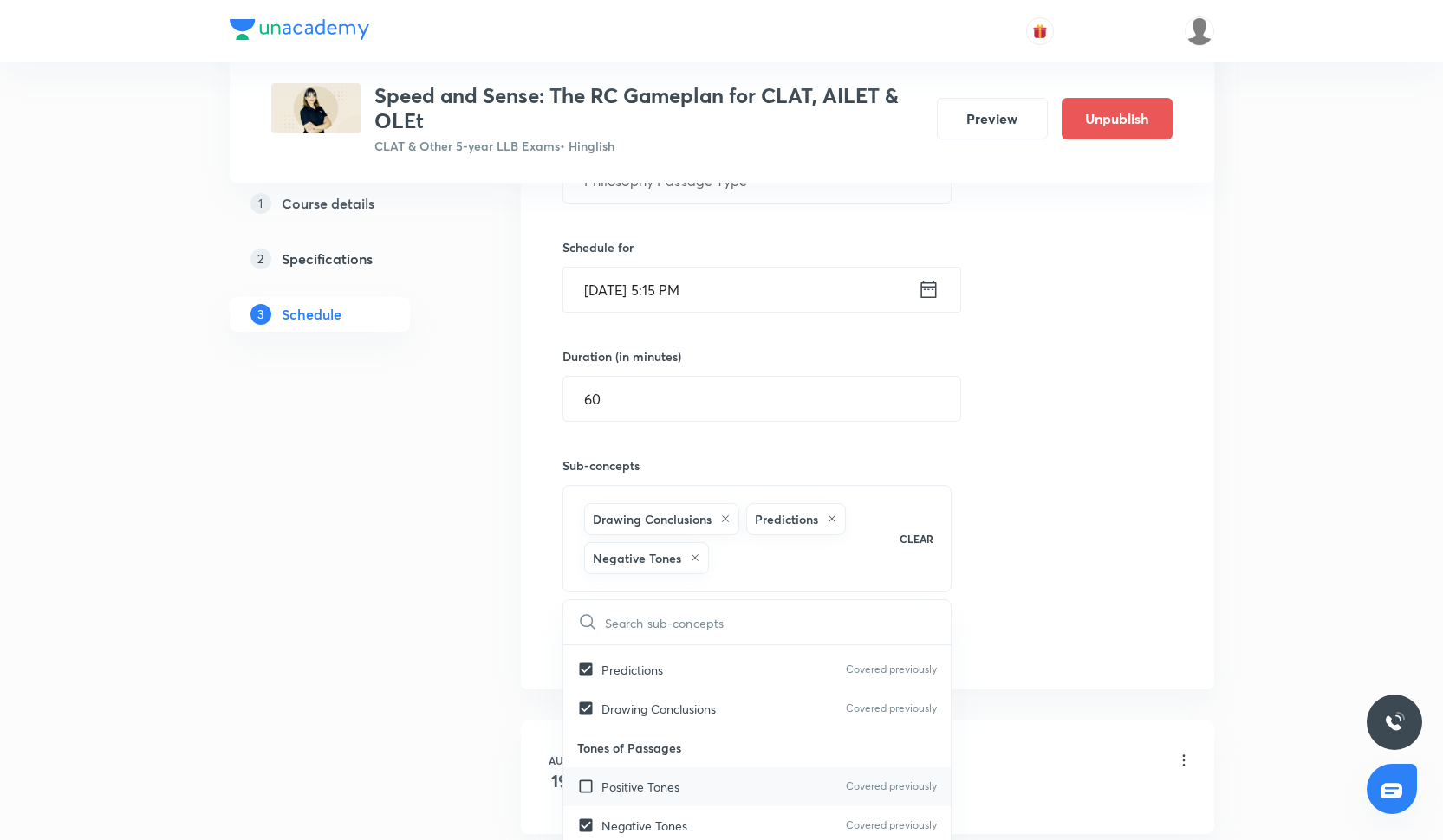
checkbox input "true"
click at [994, 592] on div "Session 14 Live class Quiz Recorded classes Session title 23/99 Philosophy Pass…" at bounding box center [868, 337] width 610 height 650
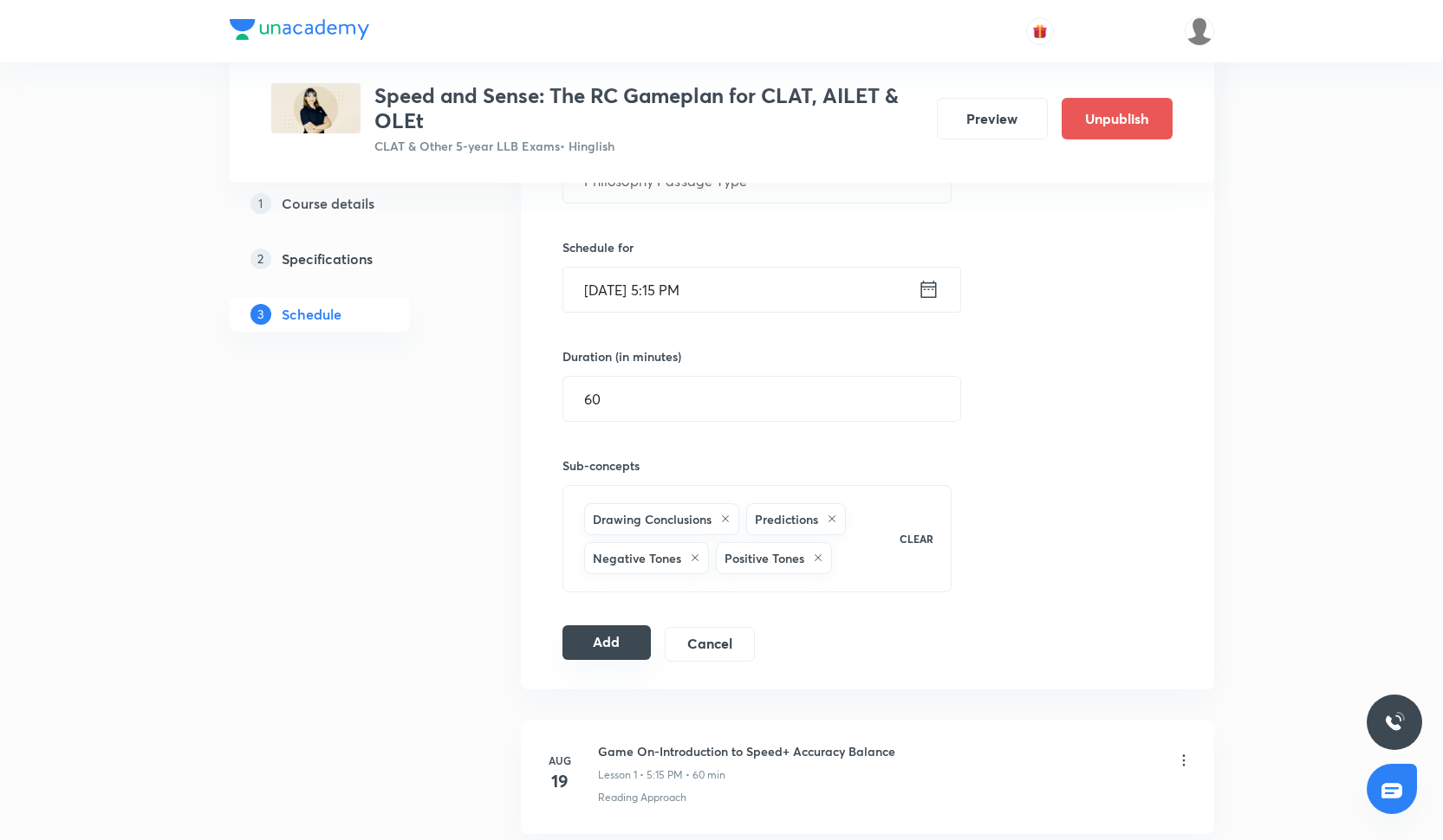
click at [594, 646] on button "Add" at bounding box center [607, 643] width 89 height 35
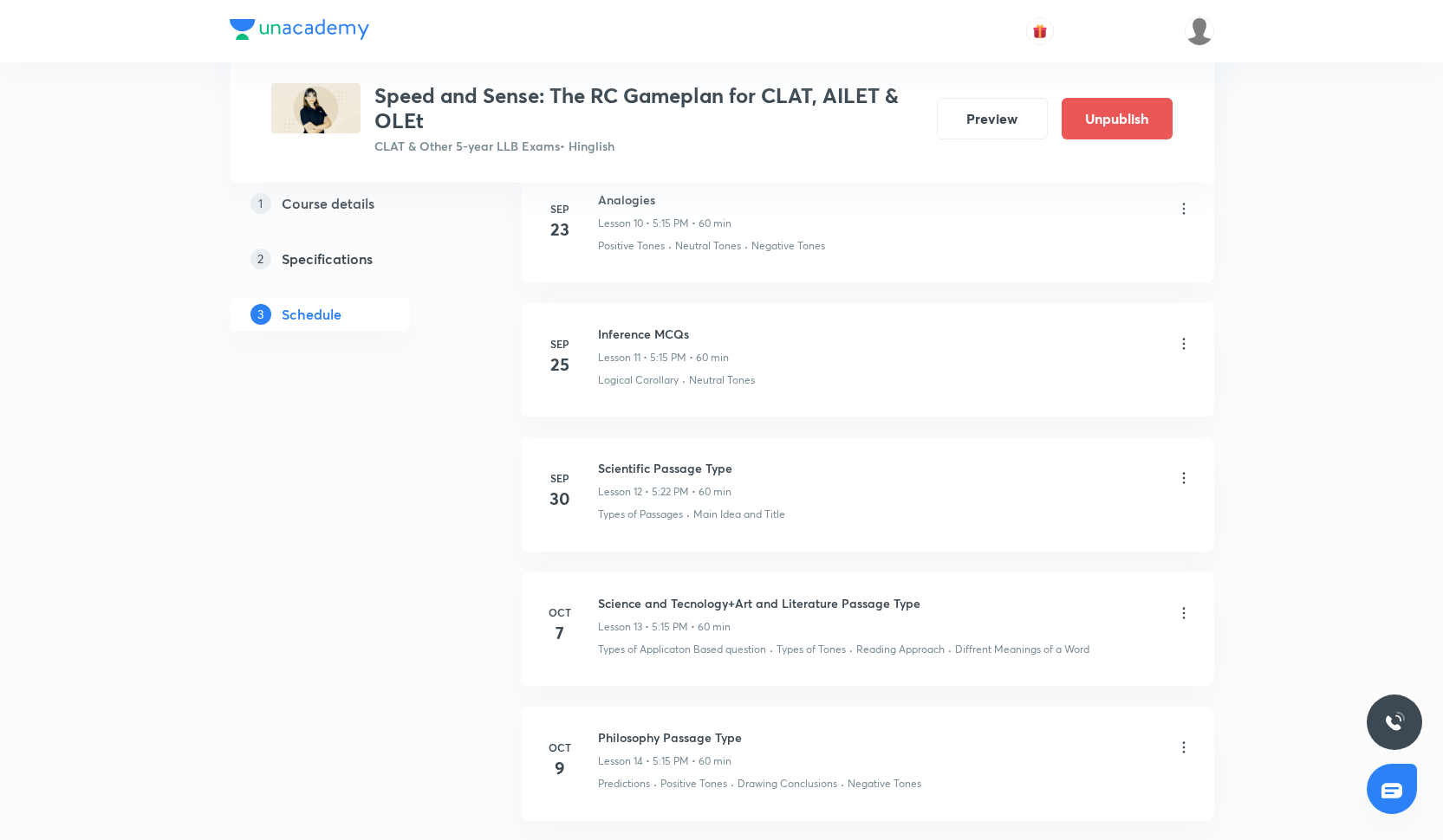
scroll to position [2225, 0]
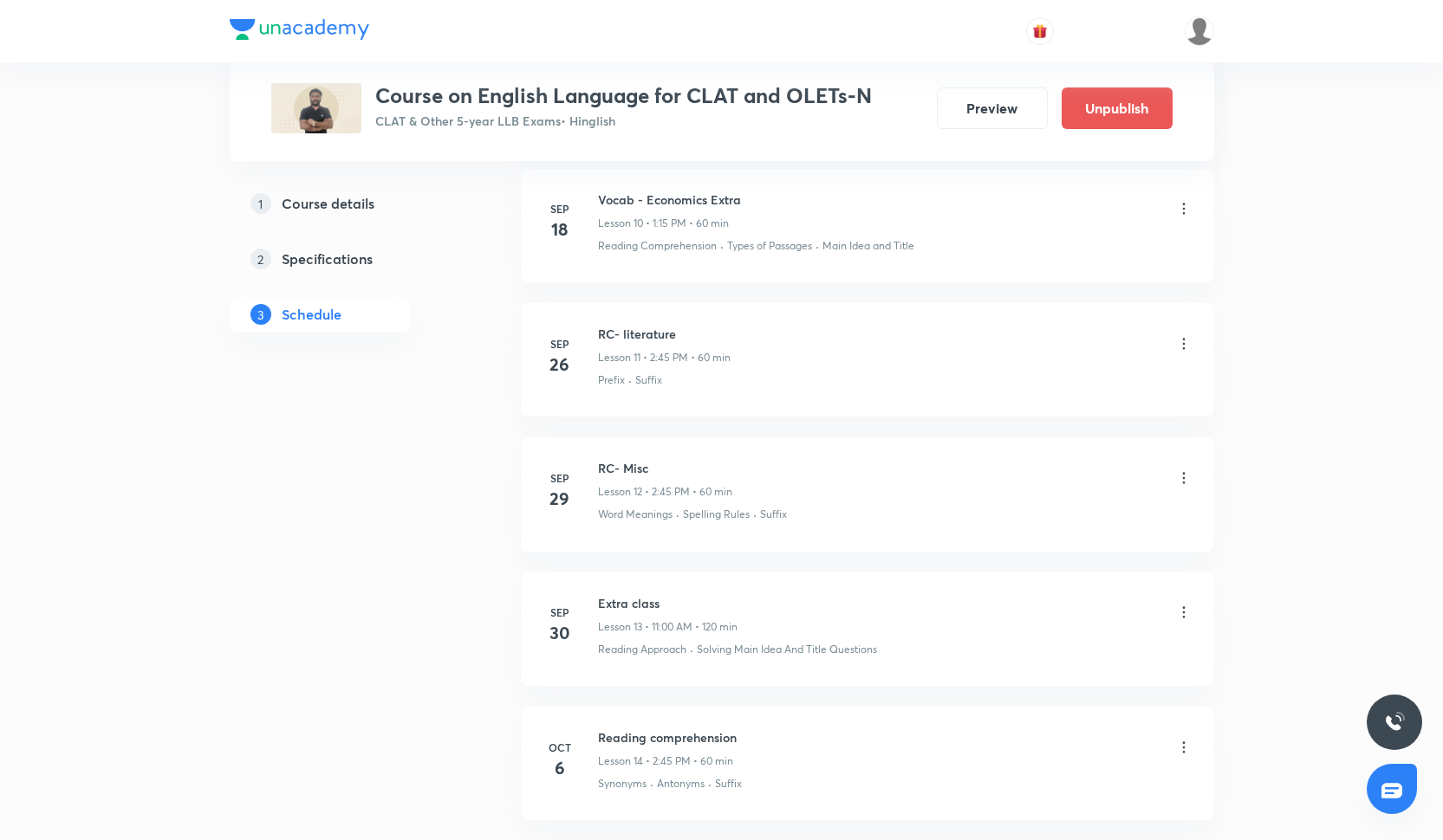
scroll to position [2205, 0]
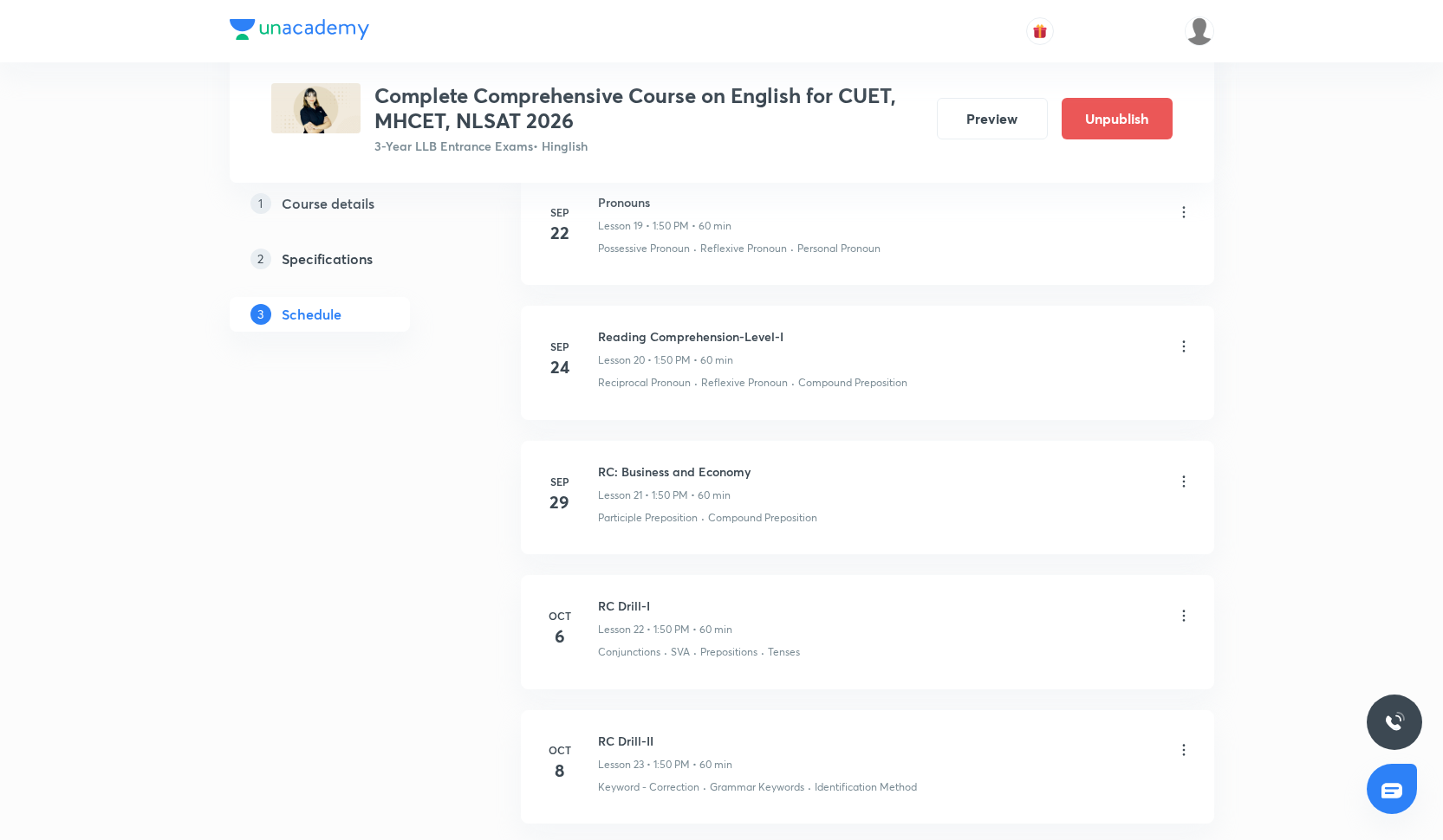
scroll to position [3434, 0]
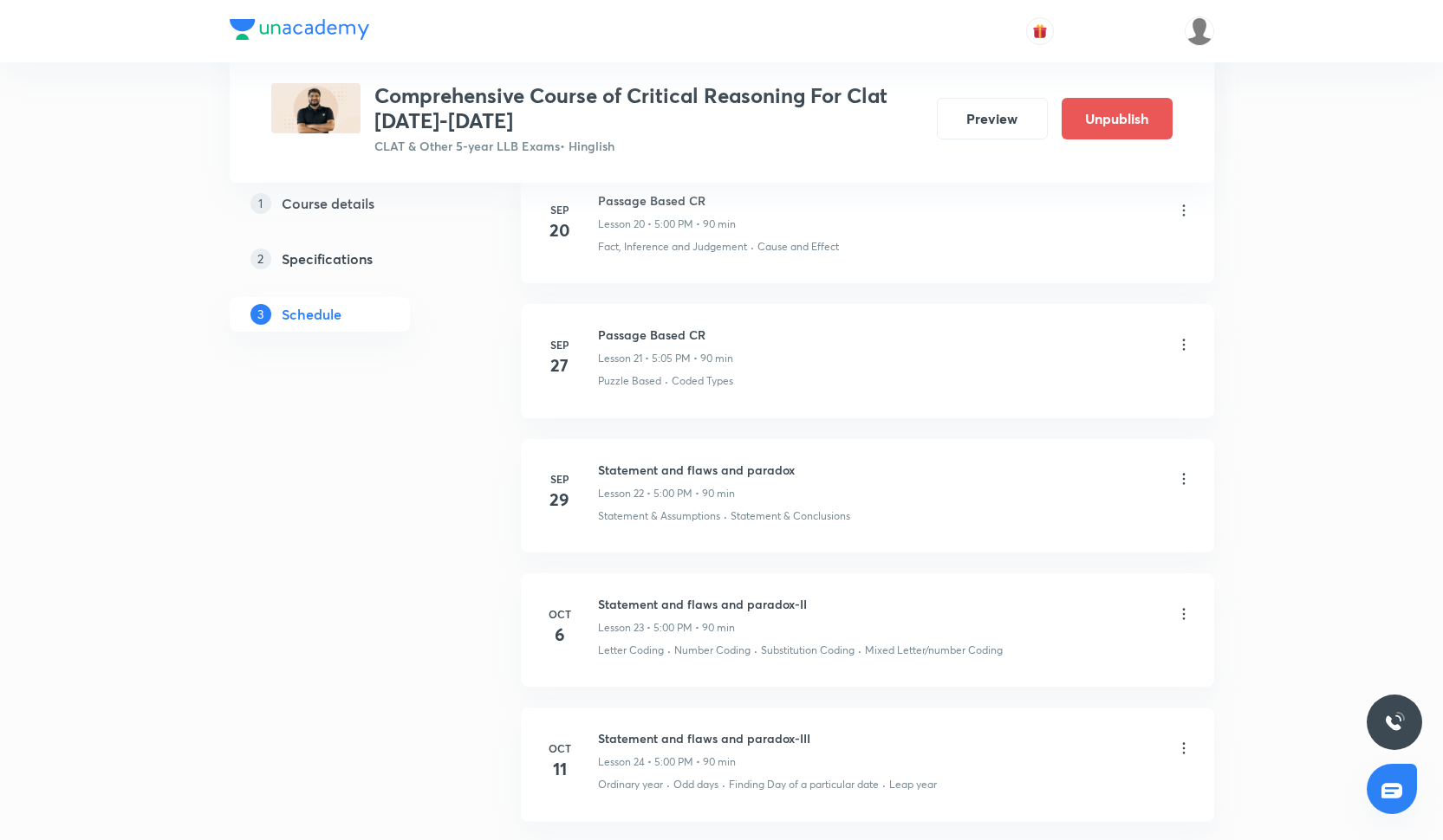
scroll to position [3583, 0]
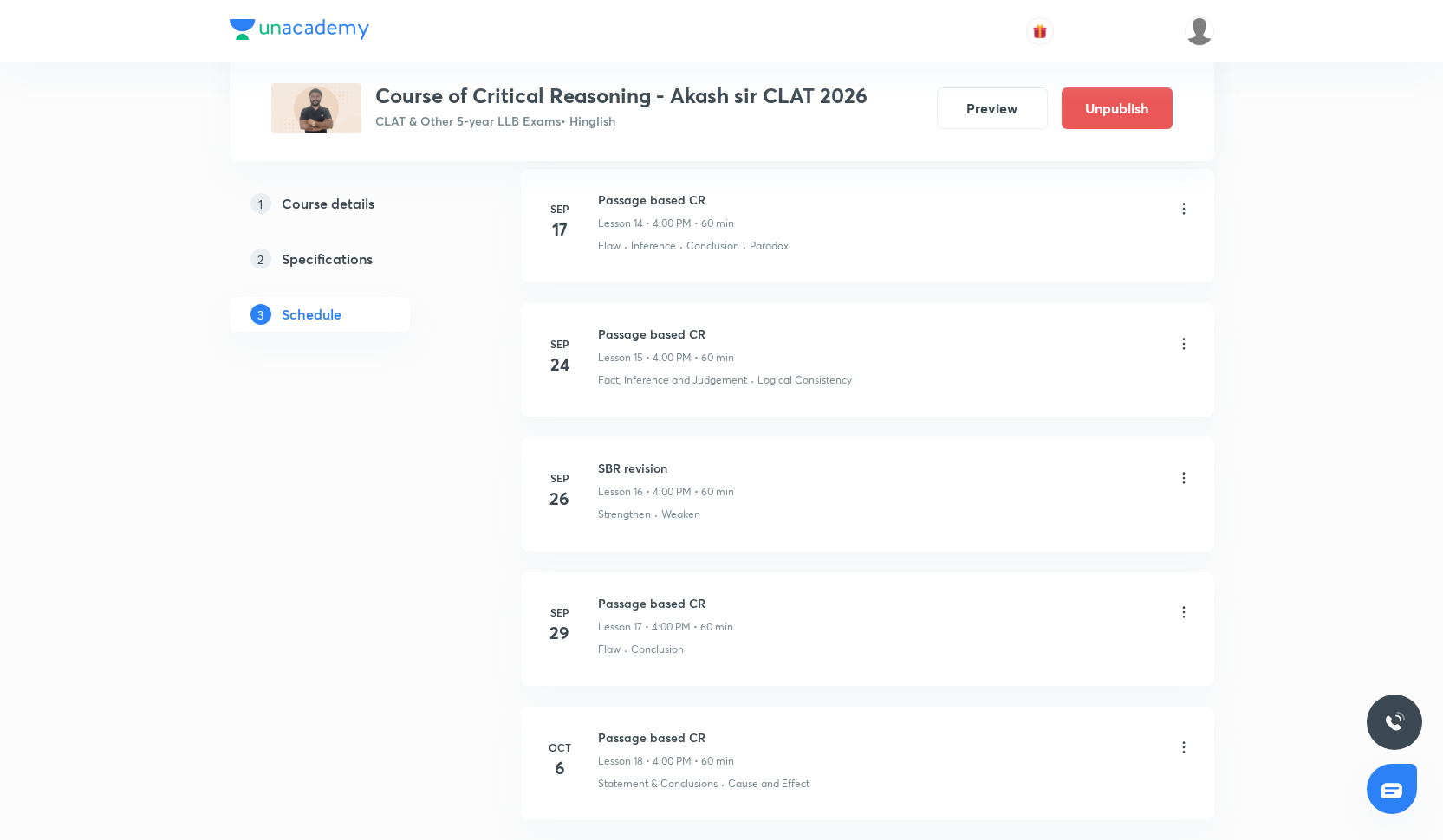
scroll to position [2758, 0]
